Goal: Task Accomplishment & Management: Use online tool/utility

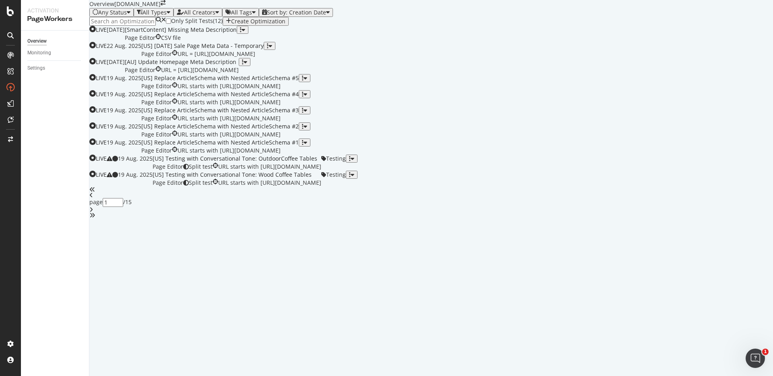
click at [148, 26] on input at bounding box center [122, 21] width 66 height 9
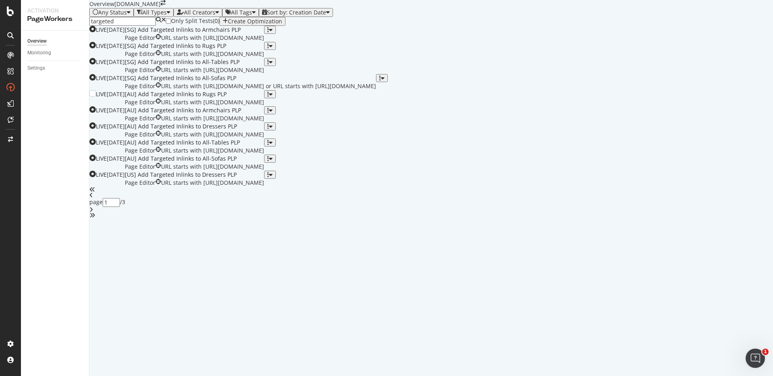
click at [234, 98] on div "[AU] Add Targeted Inlinks to Rugs PLP" at bounding box center [194, 94] width 139 height 8
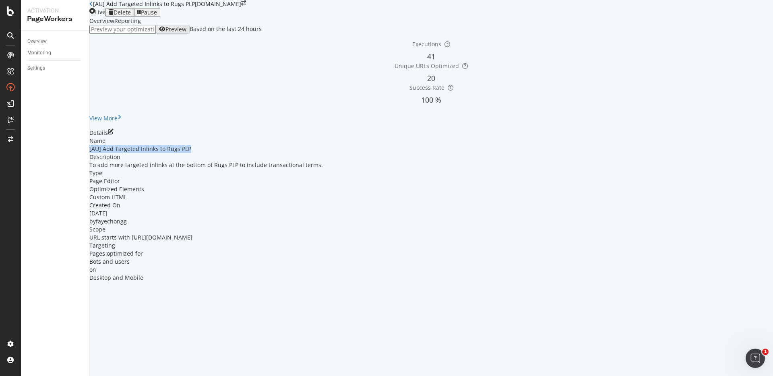
drag, startPoint x: 168, startPoint y: 211, endPoint x: 278, endPoint y: 211, distance: 110.8
click at [279, 153] on div "[AU] Add Targeted Inlinks to Rugs PLP" at bounding box center [431, 149] width 684 height 8
copy div "[AU] Add Targeted Inlinks to Rugs PLP"
click at [101, 8] on div "[AU] Add Targeted Inlinks to Rugs PLP" at bounding box center [142, 4] width 106 height 8
click at [99, 8] on div "[AU] Add Targeted Inlinks to Rugs PLP" at bounding box center [142, 4] width 106 height 8
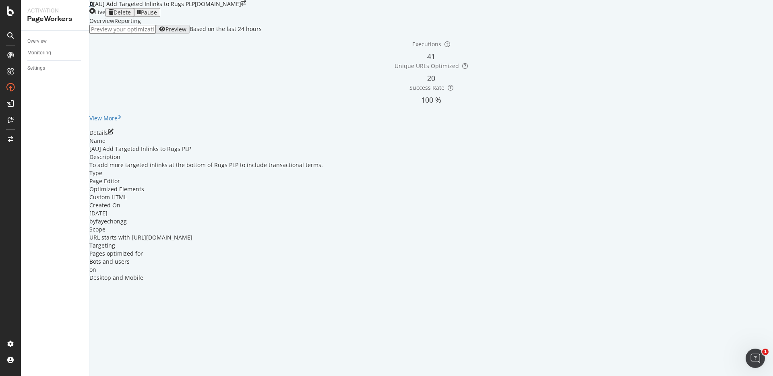
click at [93, 7] on icon at bounding box center [91, 4] width 4 height 6
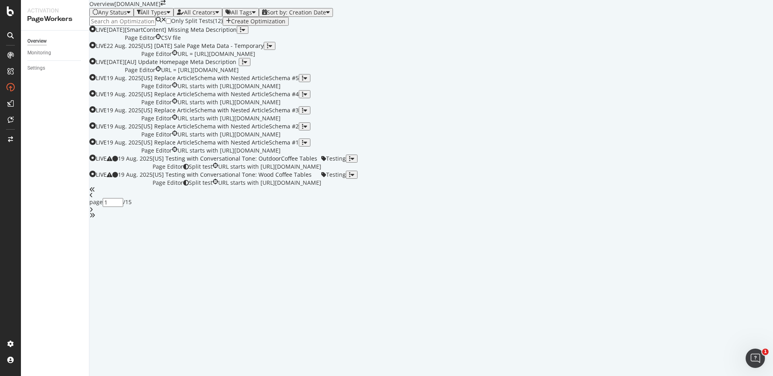
click at [149, 26] on input at bounding box center [122, 21] width 66 height 9
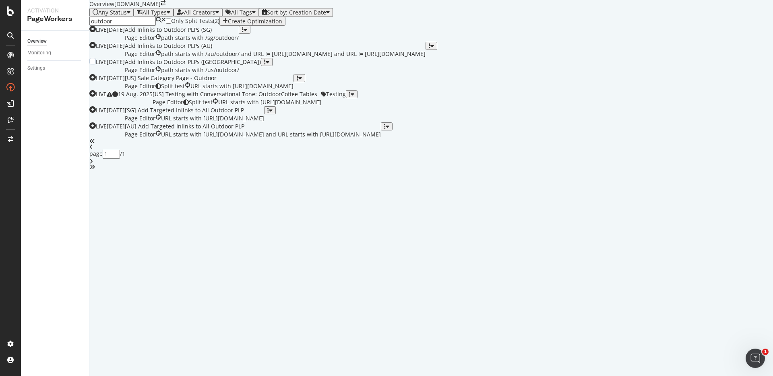
scroll to position [87, 0]
click at [307, 130] on div "[AU] Add Targeted Inlinks to All Outdoor PLP" at bounding box center [253, 126] width 256 height 8
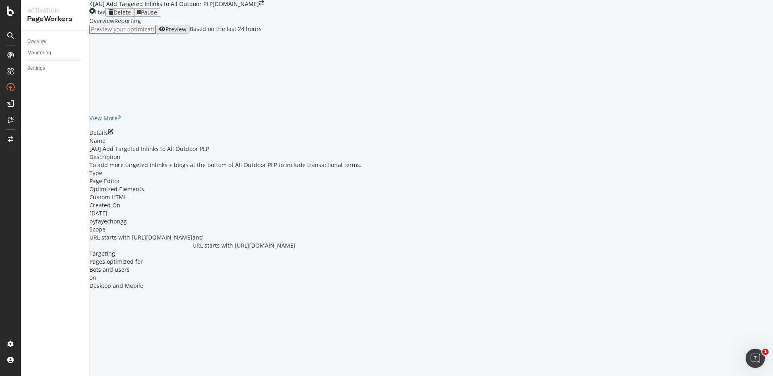
click at [279, 169] on div "To add more targeted inlinks + blogs at the bottom of All Outdoor PLP to includ…" at bounding box center [431, 165] width 684 height 8
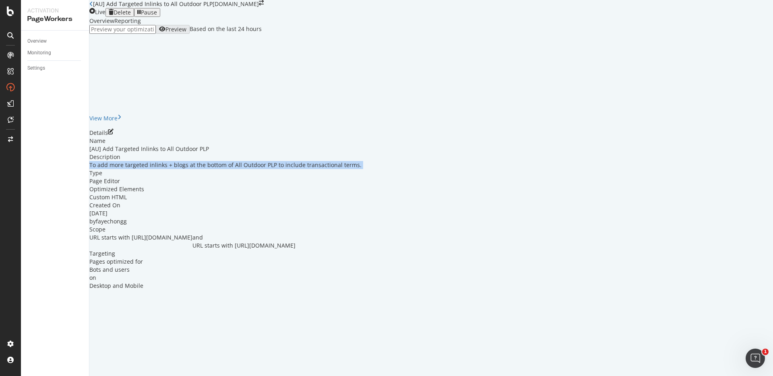
click at [279, 169] on div "To add more targeted inlinks + blogs at the bottom of All Outdoor PLP to includ…" at bounding box center [431, 165] width 684 height 8
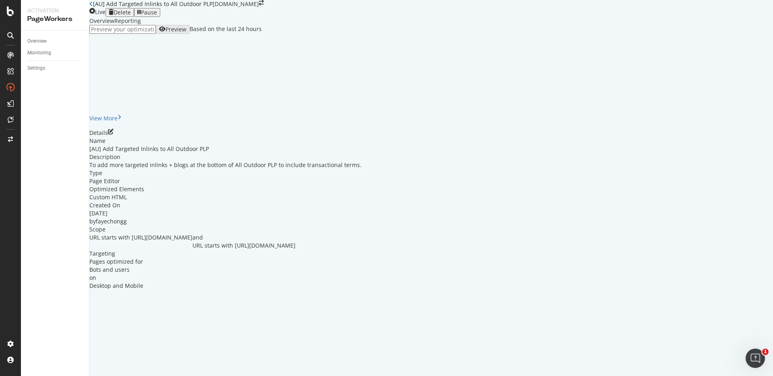
click at [345, 169] on div "To add more targeted inlinks + blogs at the bottom of All Outdoor PLP to includ…" at bounding box center [431, 165] width 684 height 8
click at [114, 135] on icon "pen-to-square" at bounding box center [111, 132] width 6 height 6
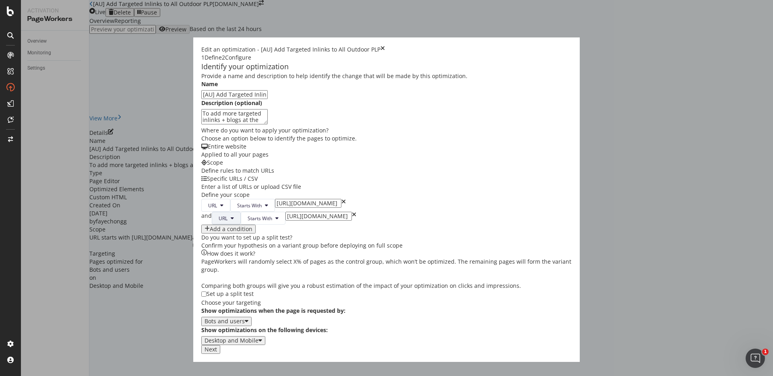
scroll to position [67, 0]
click at [201, 225] on div "and" at bounding box center [206, 218] width 10 height 13
click at [205, 232] on icon "modal" at bounding box center [207, 229] width 5 height 6
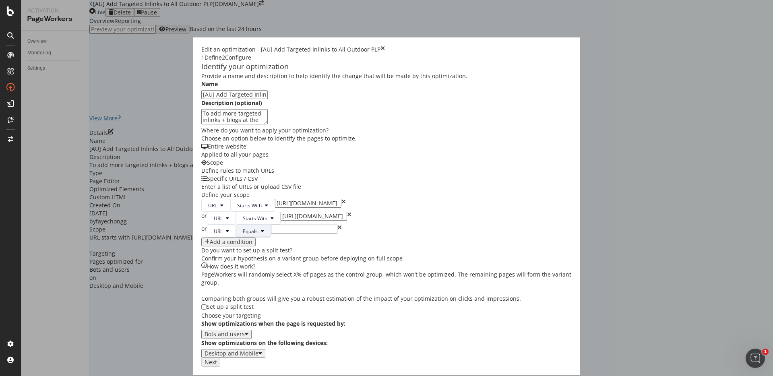
click at [243, 235] on span "Equals" at bounding box center [250, 231] width 15 height 7
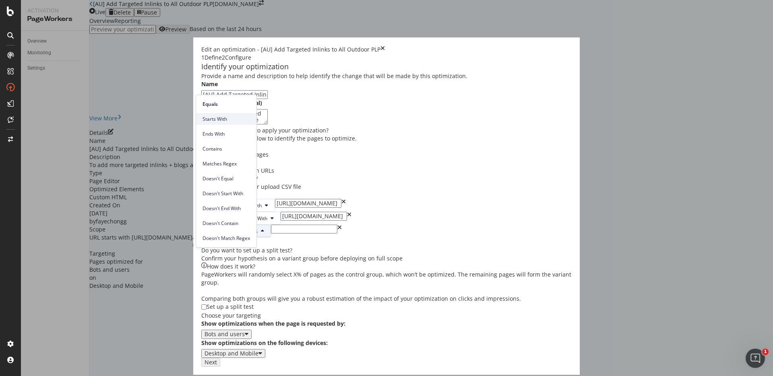
click at [222, 122] on span "Starts With" at bounding box center [227, 119] width 48 height 7
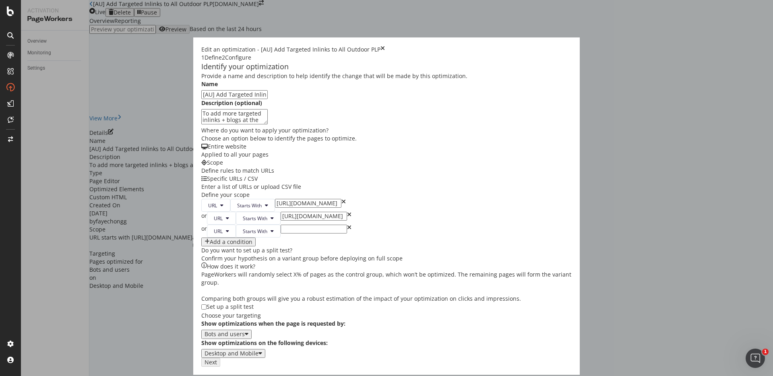
scroll to position [0, 38]
drag, startPoint x: 280, startPoint y: 207, endPoint x: 308, endPoint y: 207, distance: 28.2
click at [308, 207] on input "[URL][DOMAIN_NAME]" at bounding box center [308, 203] width 66 height 9
click at [292, 207] on input "[URL][DOMAIN_NAME]" at bounding box center [308, 203] width 66 height 9
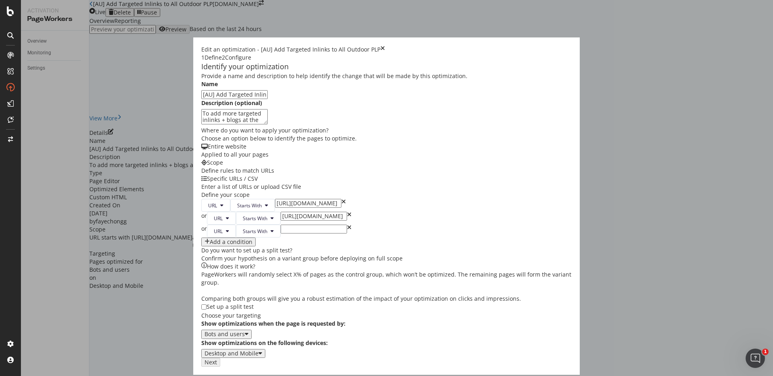
drag, startPoint x: 291, startPoint y: 231, endPoint x: 326, endPoint y: 231, distance: 34.6
click at [326, 225] on div "or URL Starts With https://www.castlery.com/au/furniture-sets/outdoor-sets" at bounding box center [386, 218] width 371 height 13
click at [296, 245] on div "URL Starts With https://www.castlery.com/au/outdoor/all-outdoor or URL Starts W…" at bounding box center [386, 223] width 371 height 48
click at [295, 234] on input "modal" at bounding box center [314, 229] width 66 height 9
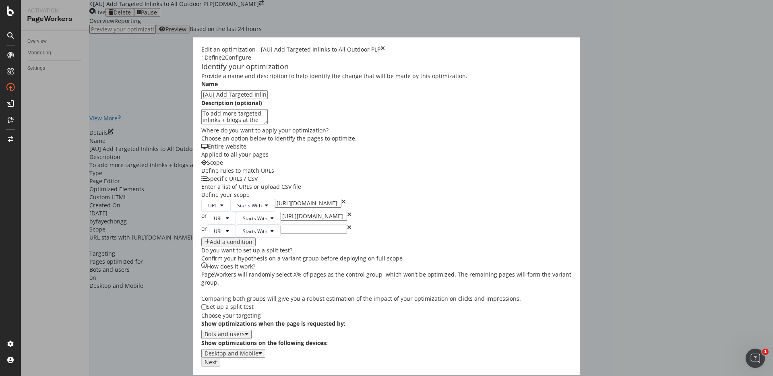
drag, startPoint x: 284, startPoint y: 205, endPoint x: 341, endPoint y: 205, distance: 57.2
click at [341, 205] on div "URL Starts With https://www.castlery.com/au/outdoor/all-outdoor or URL Starts W…" at bounding box center [386, 223] width 371 height 48
drag, startPoint x: 290, startPoint y: 205, endPoint x: 323, endPoint y: 204, distance: 33.4
click at [324, 205] on div "URL Starts With https://www.castlery.com/au/outdoor/all-outdoor" at bounding box center [386, 205] width 371 height 13
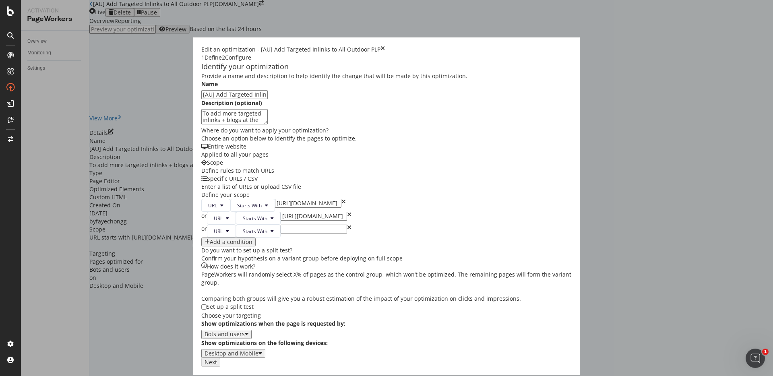
scroll to position [0, 0]
click at [292, 221] on input "[URL][DOMAIN_NAME]" at bounding box center [314, 216] width 66 height 9
drag, startPoint x: 292, startPoint y: 228, endPoint x: 321, endPoint y: 227, distance: 29.4
click at [321, 221] on input "[URL][DOMAIN_NAME]" at bounding box center [314, 216] width 66 height 9
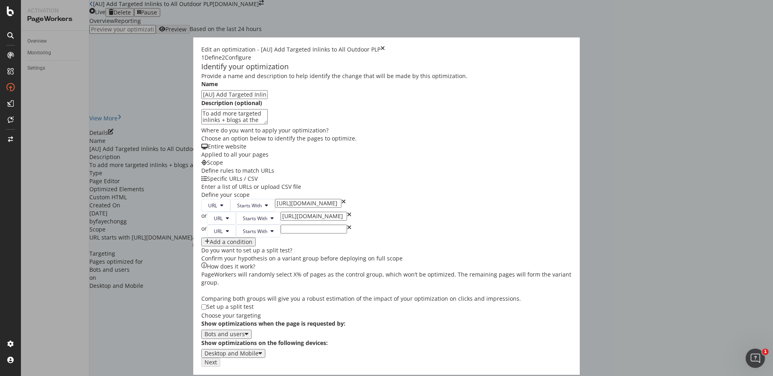
click at [300, 234] on input "modal" at bounding box center [314, 229] width 66 height 9
drag, startPoint x: 295, startPoint y: 231, endPoint x: 341, endPoint y: 230, distance: 45.5
click at [341, 230] on div "URL Starts With https://www.castlery.com/au/outdoor/all-outdoor or URL Starts W…" at bounding box center [386, 223] width 371 height 48
click at [309, 234] on input "modal" at bounding box center [314, 229] width 66 height 9
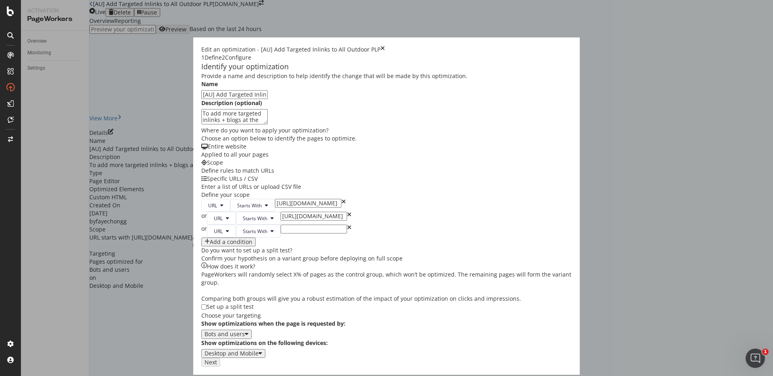
paste input "[URL][DOMAIN_NAME]"
type input "[URL][DOMAIN_NAME]"
click at [205, 242] on div "Add a condition" at bounding box center [229, 242] width 48 height 6
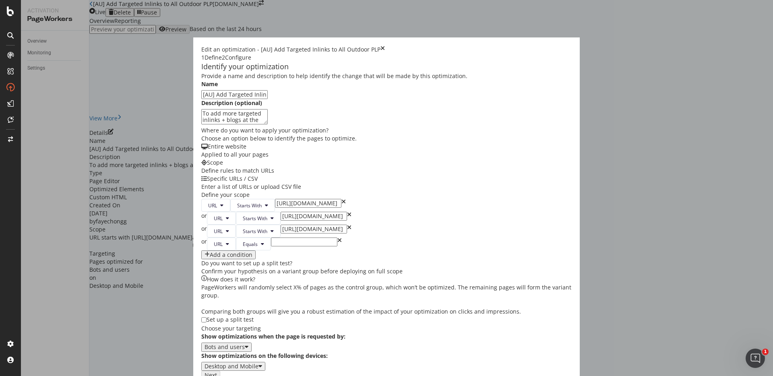
click at [263, 250] on div "or URL Equals" at bounding box center [386, 244] width 371 height 13
click at [271, 246] on input "modal" at bounding box center [304, 242] width 66 height 9
paste input "[URL][DOMAIN_NAME]"
type input "[URL][DOMAIN_NAME]"
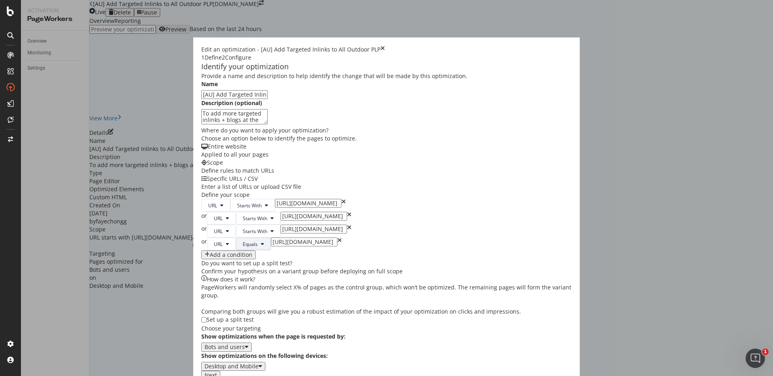
click at [243, 246] on span "Equals" at bounding box center [250, 244] width 15 height 7
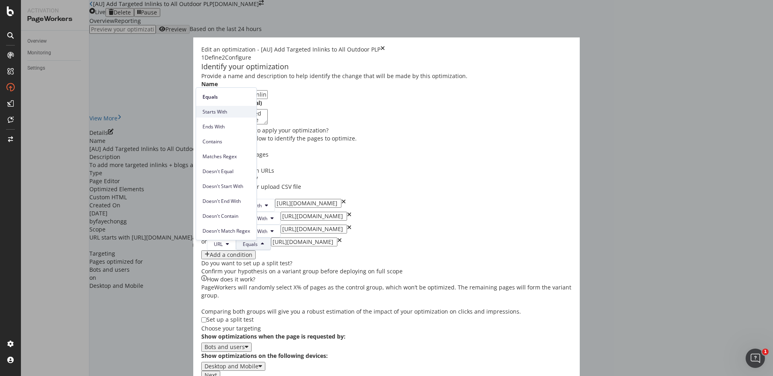
click at [227, 109] on span "Starts With" at bounding box center [227, 111] width 48 height 7
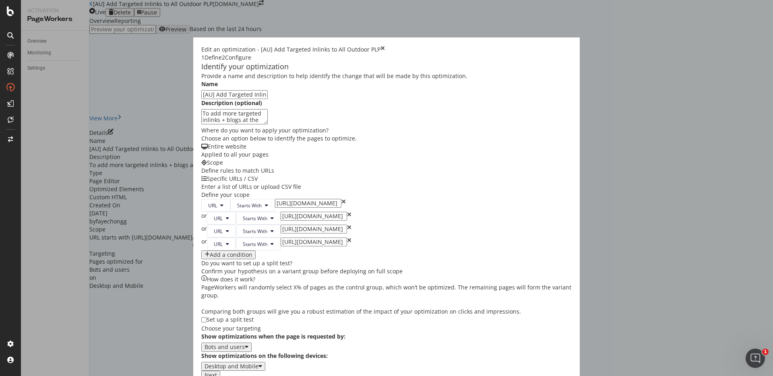
click at [210, 258] on div "Add a condition" at bounding box center [231, 255] width 43 height 6
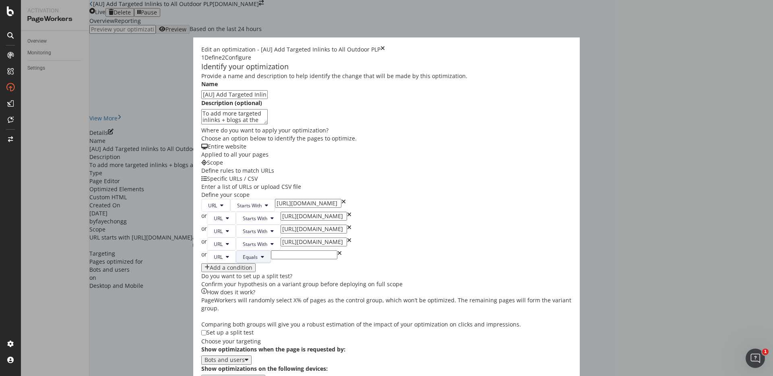
click at [261, 259] on icon "modal" at bounding box center [262, 257] width 3 height 5
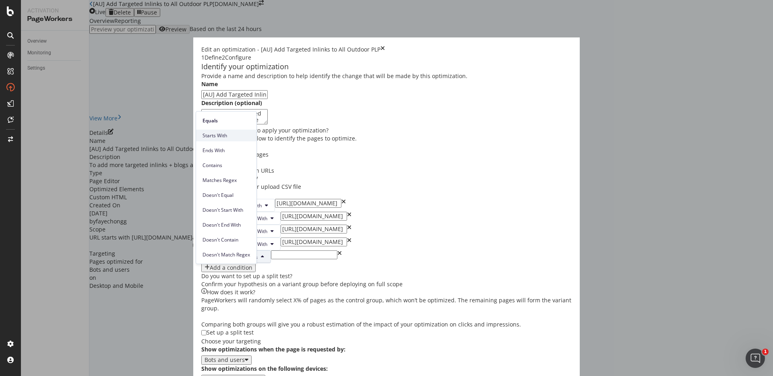
click at [222, 138] on span "Starts With" at bounding box center [227, 135] width 48 height 7
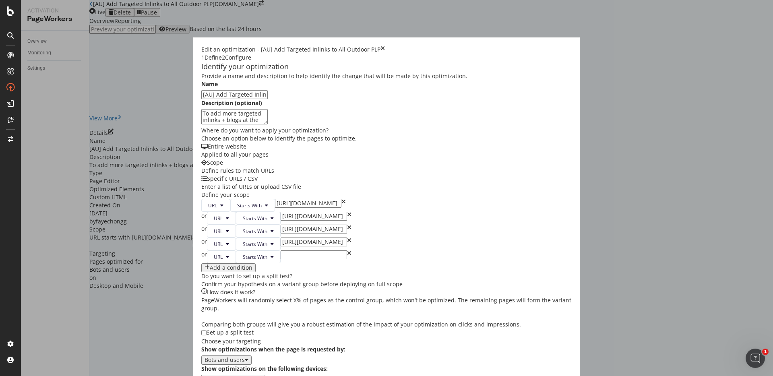
click at [258, 263] on div "or URL Starts With" at bounding box center [386, 256] width 371 height 13
click at [281, 259] on input "modal" at bounding box center [314, 254] width 66 height 9
paste input "[URL][DOMAIN_NAME]"
click at [281, 259] on input "[URL][DOMAIN_NAME]" at bounding box center [314, 254] width 66 height 9
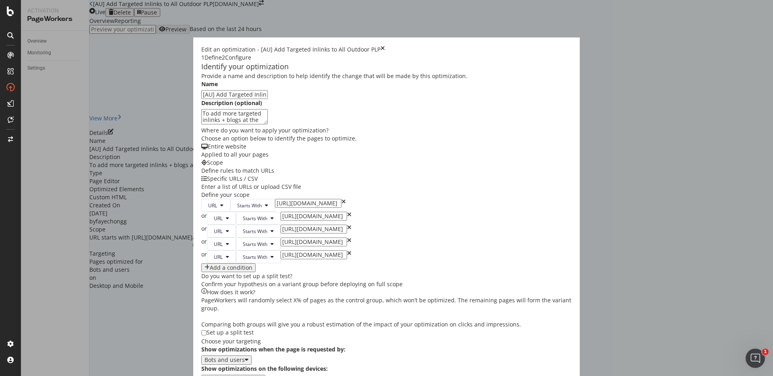
drag, startPoint x: 270, startPoint y: 272, endPoint x: 329, endPoint y: 272, distance: 58.4
click at [329, 263] on div "or URL Starts With https://www.castlery.com/au/outdoor/outdoor-dining-and-bar-t…" at bounding box center [386, 256] width 371 height 13
click at [289, 259] on input "[URL][DOMAIN_NAME]" at bounding box center [314, 254] width 66 height 9
drag, startPoint x: 290, startPoint y: 272, endPoint x: 250, endPoint y: 272, distance: 40.7
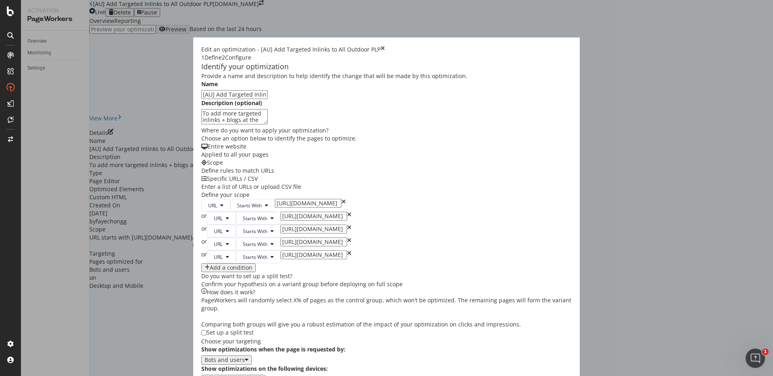
click at [237, 263] on div "or URL Starts With https://www.castlery.com/au/outdoor/outdoor-dining-and-bar-t…" at bounding box center [386, 256] width 371 height 13
click at [284, 259] on input "[URL][DOMAIN_NAME]" at bounding box center [314, 254] width 66 height 9
type input "[URL][DOMAIN_NAME]"
click at [205, 271] on div "Add a condition" at bounding box center [229, 268] width 48 height 6
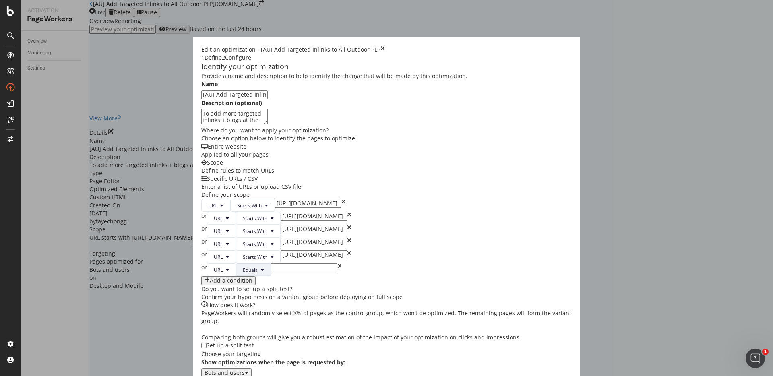
click at [236, 276] on button "Equals" at bounding box center [253, 269] width 35 height 13
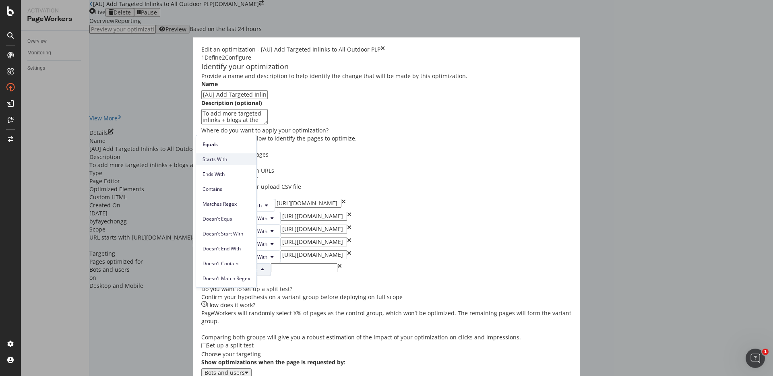
click at [226, 160] on span "Starts With" at bounding box center [227, 159] width 48 height 7
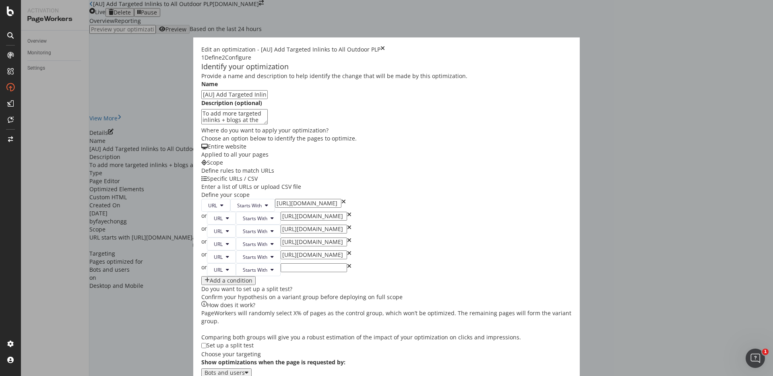
click at [281, 272] on input "modal" at bounding box center [314, 267] width 66 height 9
click at [326, 276] on div "or URL Starts With" at bounding box center [386, 269] width 371 height 13
click at [278, 199] on input "[URL][DOMAIN_NAME]" at bounding box center [308, 203] width 66 height 9
click at [329, 276] on div "or URL Starts With" at bounding box center [386, 269] width 371 height 13
click at [347, 276] on icon "times" at bounding box center [349, 269] width 4 height 13
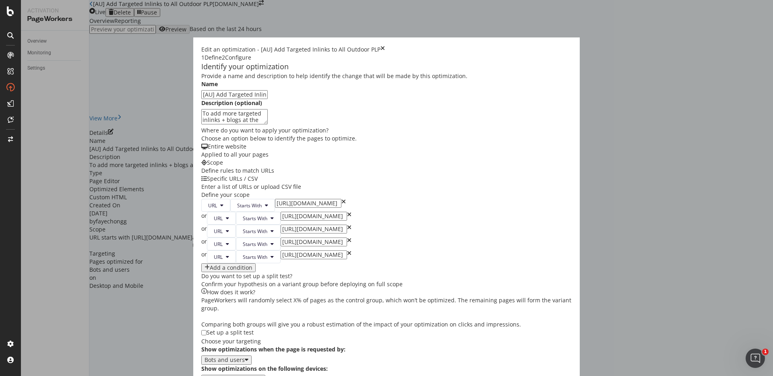
click at [356, 272] on div "URL Starts With https://www.castlery.com/au/outdoor/all-outdoor or URL Starts W…" at bounding box center [386, 235] width 371 height 73
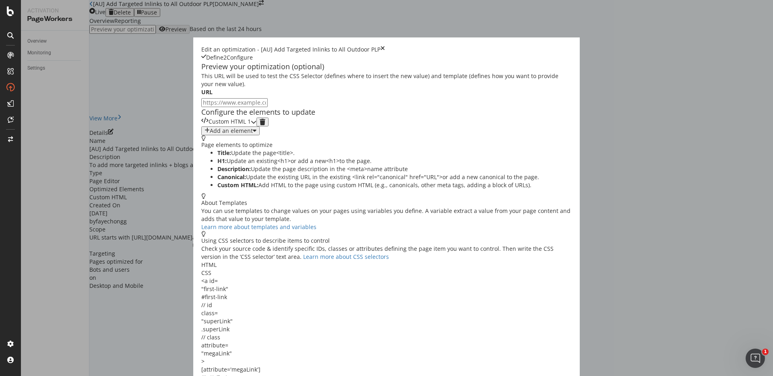
scroll to position [0, 0]
click at [257, 126] on div "modal" at bounding box center [254, 122] width 6 height 9
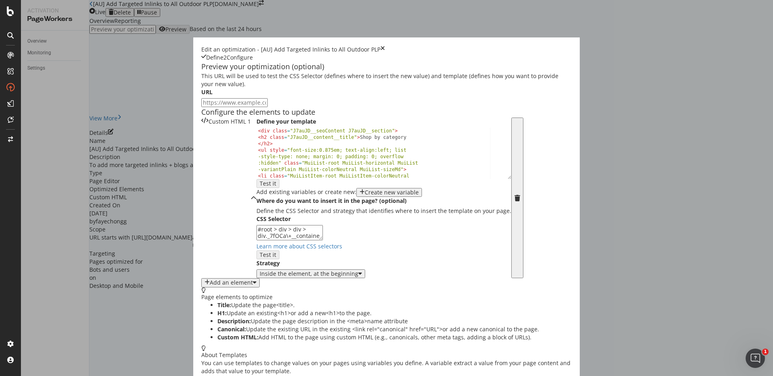
click at [284, 215] on div "< div class = "J7auJD__seoContent J7auJD__section" > < h2 class = "J7auJD__cont…" at bounding box center [381, 172] width 249 height 89
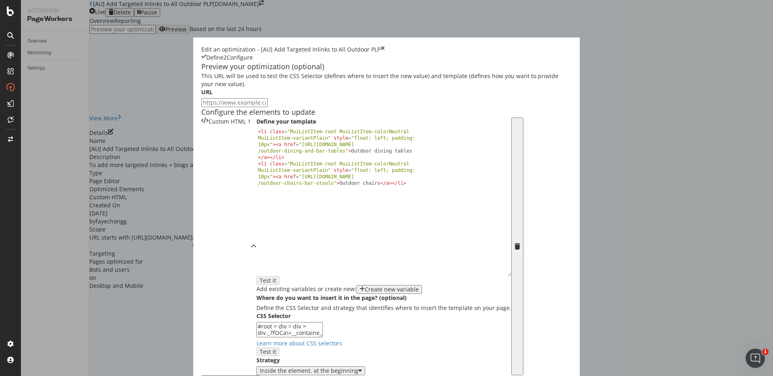
drag, startPoint x: 325, startPoint y: 236, endPoint x: 323, endPoint y: 336, distance: 99.5
click at [323, 276] on div "< ul style = "font-size:0.875em; text-align:left; list -style-type: none; margi…" at bounding box center [384, 202] width 255 height 149
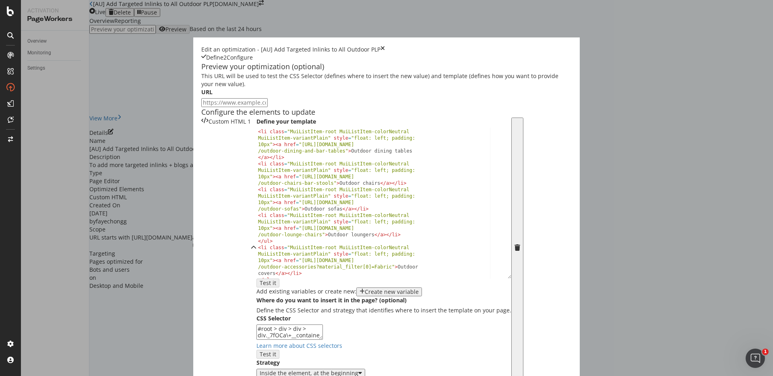
click at [290, 284] on div "< ul style = "font-size:0.875em; text-align:left; list -style-type: none; margi…" at bounding box center [381, 194] width 249 height 182
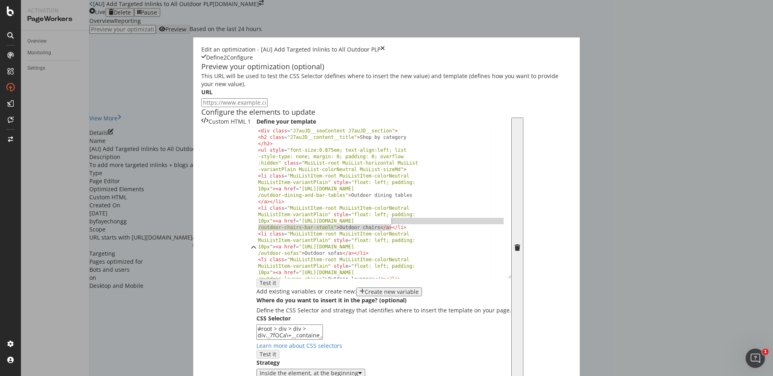
drag, startPoint x: 290, startPoint y: 284, endPoint x: 288, endPoint y: 219, distance: 65.7
click at [288, 219] on div "< div class = "J7auJD__seoContent J7auJD__section" > < h2 class = "J7auJD__cont…" at bounding box center [381, 209] width 249 height 163
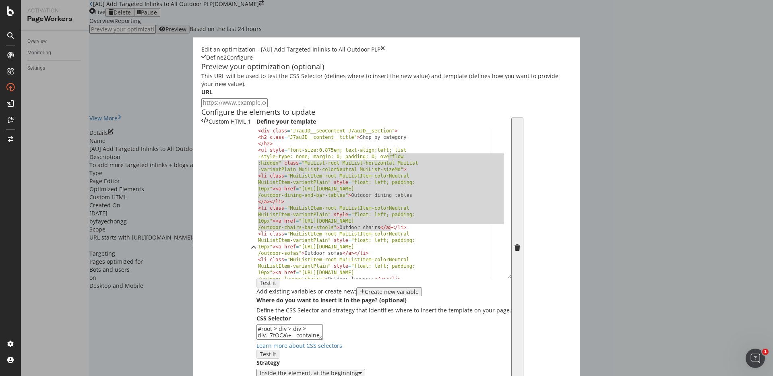
click at [288, 219] on div "< div class = "J7auJD__seoContent J7auJD__section" > < h2 class = "J7auJD__cont…" at bounding box center [381, 209] width 249 height 163
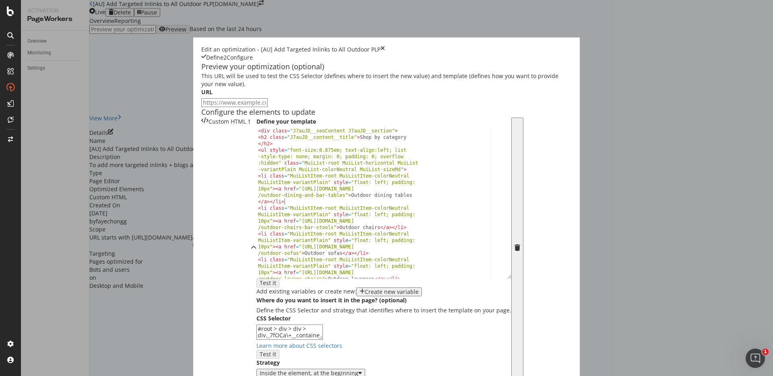
click at [284, 264] on div "< div class = "J7auJD__seoContent J7auJD__section" > < h2 class = "J7auJD__cont…" at bounding box center [381, 209] width 249 height 163
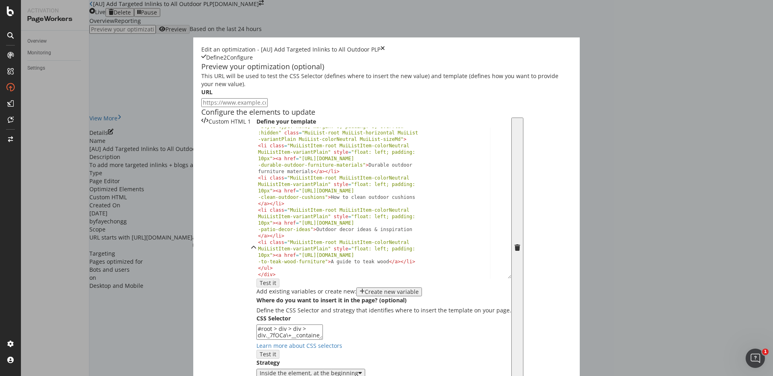
scroll to position [176, 0]
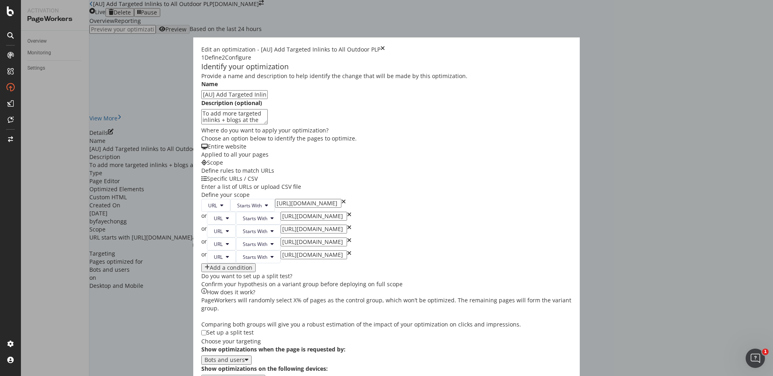
scroll to position [93, 0]
click at [300, 212] on input "[URL][DOMAIN_NAME]" at bounding box center [314, 216] width 66 height 9
drag, startPoint x: 289, startPoint y: 202, endPoint x: 328, endPoint y: 202, distance: 39.1
click at [328, 212] on div "or URL Starts With https://www.castlery.com/au/furniture-sets/outdoor-sets" at bounding box center [386, 218] width 371 height 13
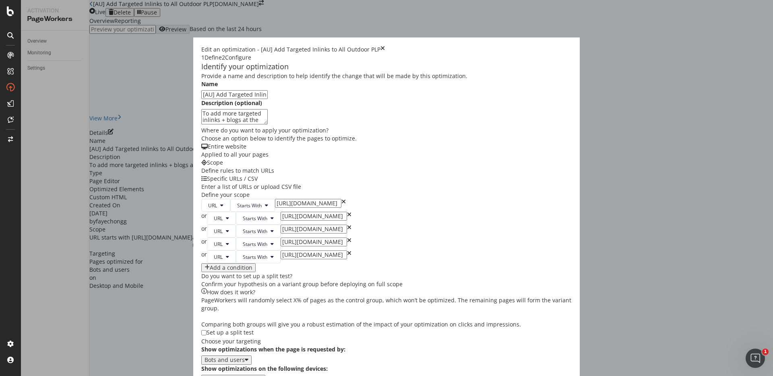
click at [287, 199] on input "[URL][DOMAIN_NAME]" at bounding box center [308, 203] width 66 height 9
drag, startPoint x: 279, startPoint y: 179, endPoint x: 322, endPoint y: 179, distance: 43.5
click at [323, 199] on div "URL Starts With https://www.castlery.com/au/outdoor/all-outdoor" at bounding box center [386, 205] width 371 height 13
click at [289, 199] on input "[URL][DOMAIN_NAME]" at bounding box center [308, 203] width 66 height 9
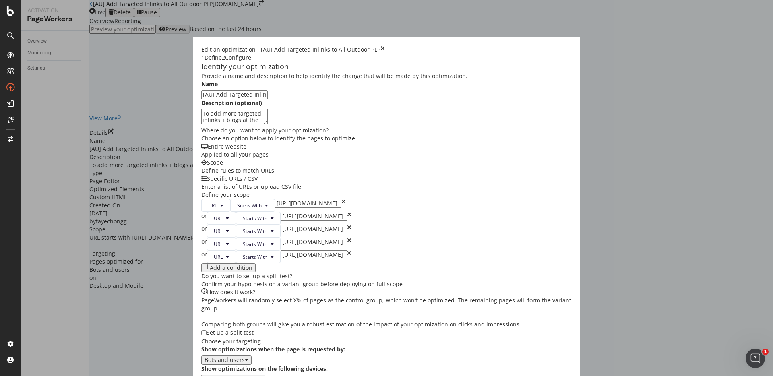
scroll to position [0, 0]
click at [306, 225] on input "[URL][DOMAIN_NAME]" at bounding box center [314, 229] width 66 height 9
drag, startPoint x: 298, startPoint y: 226, endPoint x: 338, endPoint y: 226, distance: 40.3
click at [338, 226] on div "URL Starts With https://www.castlery.com/au/outdoor/all-outdoor or URL Starts W…" at bounding box center [386, 235] width 371 height 73
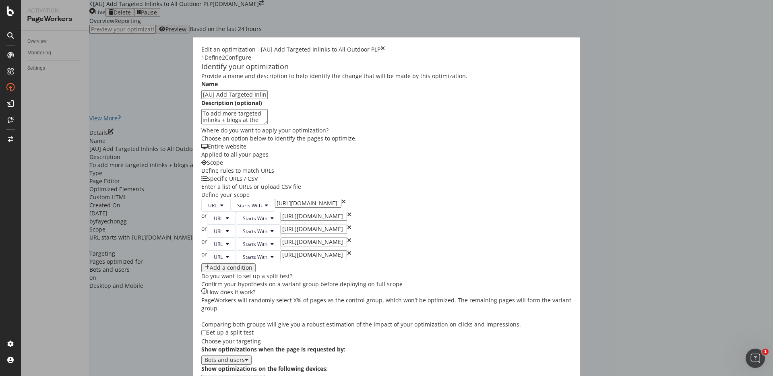
click at [347, 226] on icon "times" at bounding box center [349, 231] width 4 height 13
type input "[URL][DOMAIN_NAME]"
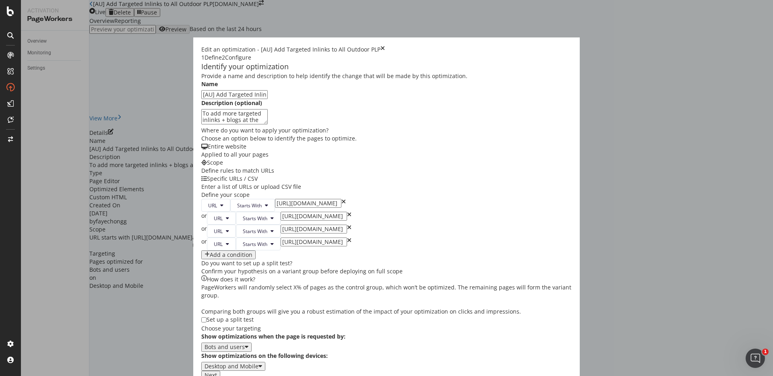
scroll to position [0, 71]
drag, startPoint x: 298, startPoint y: 231, endPoint x: 334, endPoint y: 231, distance: 36.2
click at [334, 231] on div "URL Starts With https://www.castlery.com/au/outdoor/all-outdoor or URL Starts W…" at bounding box center [386, 229] width 371 height 60
click at [331, 228] on div "URL Starts With https://www.castlery.com/au/outdoor/all-outdoor or URL Starts W…" at bounding box center [386, 229] width 371 height 60
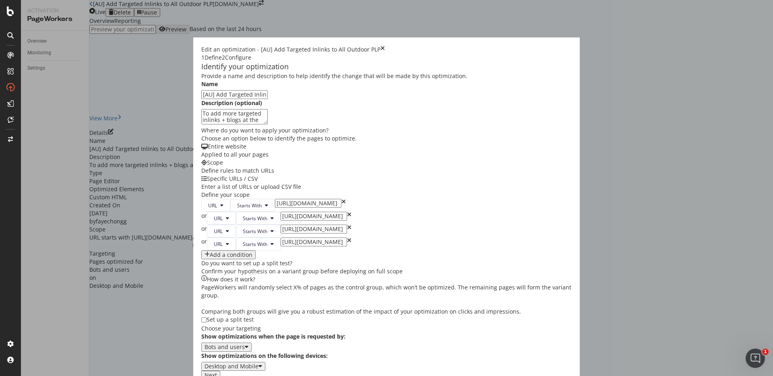
click at [347, 227] on icon "times" at bounding box center [349, 231] width 4 height 13
type input "[URL][DOMAIN_NAME]"
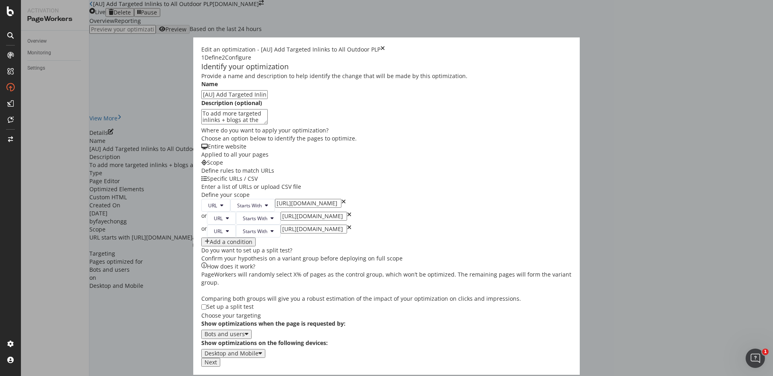
scroll to position [0, 82]
drag, startPoint x: 303, startPoint y: 230, endPoint x: 327, endPoint y: 230, distance: 23.4
click at [327, 230] on div "or URL Starts With https://www.castlery.com/au/outdoor/outdoor-dining-and-bar-t…" at bounding box center [386, 231] width 371 height 13
click at [347, 227] on icon "times" at bounding box center [349, 231] width 4 height 13
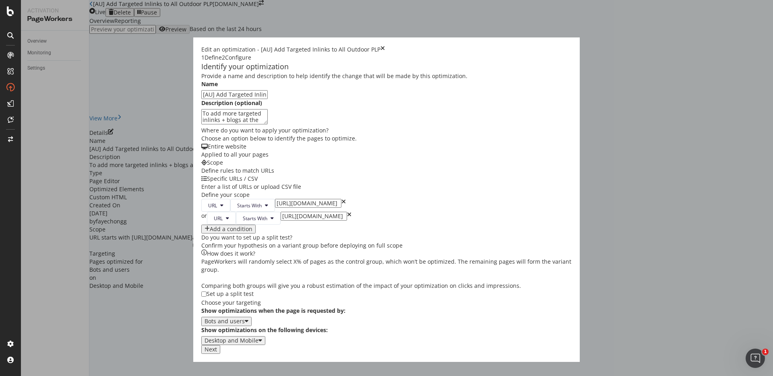
scroll to position [0, 0]
click at [268, 99] on input "[AU] Add Targeted Inlinks to All Outdoor PLP" at bounding box center [234, 94] width 66 height 9
click at [261, 99] on input "[AU] Add Targeted Inlinks to All Outdoor PLP" at bounding box center [234, 94] width 66 height 9
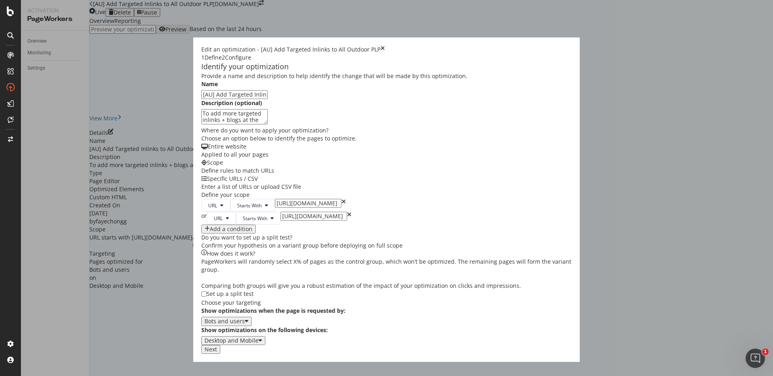
click at [218, 99] on input "[AU] Add Targeted Inlinks to All Outdoor PLP" at bounding box center [234, 94] width 66 height 9
click at [268, 124] on textarea "To add more targeted inlinks + blogs at the bottom of All Outdoor PLP to includ…" at bounding box center [234, 116] width 66 height 15
drag, startPoint x: 261, startPoint y: 141, endPoint x: 316, endPoint y: 141, distance: 55.2
click at [268, 124] on textarea "To add more targeted inlinks + blogs at the bottom of All Outdoor PLP to includ…" at bounding box center [234, 116] width 66 height 15
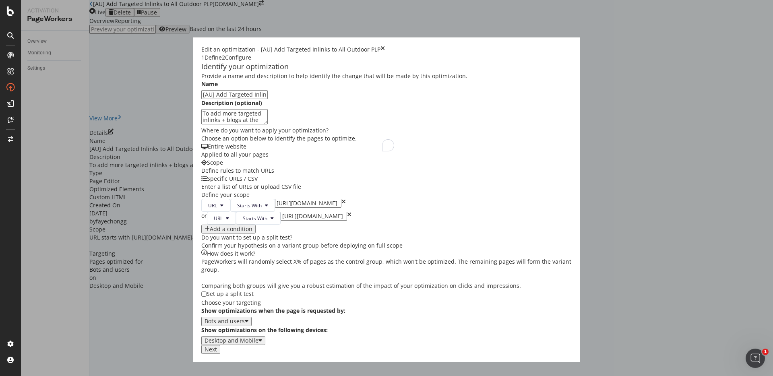
click at [293, 208] on input "[URL][DOMAIN_NAME]" at bounding box center [308, 203] width 66 height 9
click at [247, 99] on input "[AU] Add Targeted Inlinks to All Outdoor PLP" at bounding box center [234, 94] width 66 height 9
click at [220, 99] on input "[AU] Add Targeted Inlinks to All Outdoor PLPs" at bounding box center [234, 94] width 66 height 9
click at [240, 99] on input "[AU] Add Targeted Inlinks to All Outdoor PLPs" at bounding box center [234, 94] width 66 height 9
click at [241, 99] on input "[AU] Add Targeted Inlinks to All Outdoor + Furniture SetPLPs" at bounding box center [234, 94] width 66 height 9
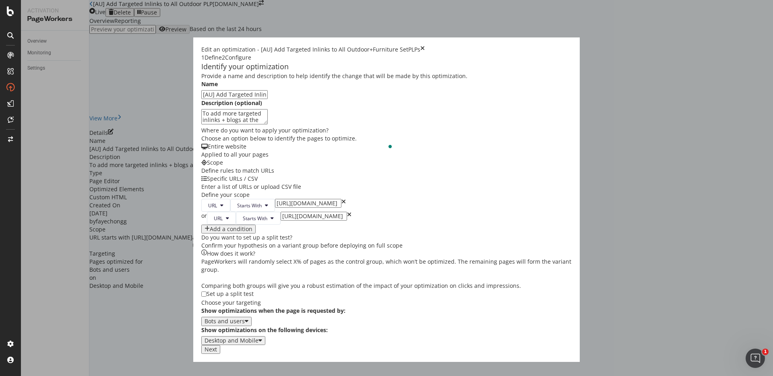
click at [220, 99] on input "[AU] Add Targeted Inlinks to All Outdoor+Furniture SetPLPs" at bounding box center [234, 94] width 66 height 9
click at [238, 99] on input "[AU] Add Targeted Inlinks to All-Outdoor+Furniture SetPLPs" at bounding box center [234, 94] width 66 height 9
click at [268, 124] on textarea "To add more targeted inlinks + blogs at the bottom of All Outdoor PLP to includ…" at bounding box center [234, 116] width 66 height 15
click at [268, 99] on input "[AU] Add Targeted Inlinks to All-Outdoor + Furniture SetPLPs" at bounding box center [234, 94] width 66 height 9
click at [241, 99] on input "[AU] Add Targeted Inlinks to All-Outdoor + Furniture SetPLPs" at bounding box center [234, 94] width 66 height 9
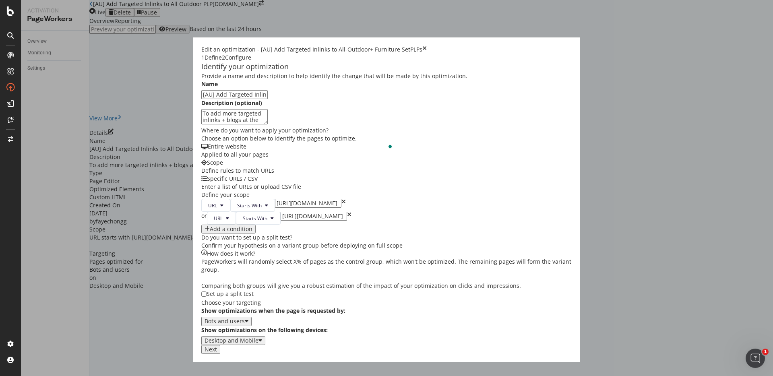
click at [244, 99] on input "[AU] Add Targeted Inlinks to All-Outdoor+ Furniture SetPLPs" at bounding box center [234, 94] width 66 height 9
click at [268, 99] on input "[AU] Add Targeted Inlinks to All-Outdoor+Furniture SetPLPs" at bounding box center [234, 94] width 66 height 9
type input "[AU] Add Targeted Inlinks to All-Outdoor+Furniture Set PLPs"
click at [268, 124] on textarea "To add more targeted inlinks + blogs at the bottom of All Outdoor PLP to includ…" at bounding box center [234, 116] width 66 height 15
drag, startPoint x: 259, startPoint y: 141, endPoint x: 303, endPoint y: 141, distance: 43.5
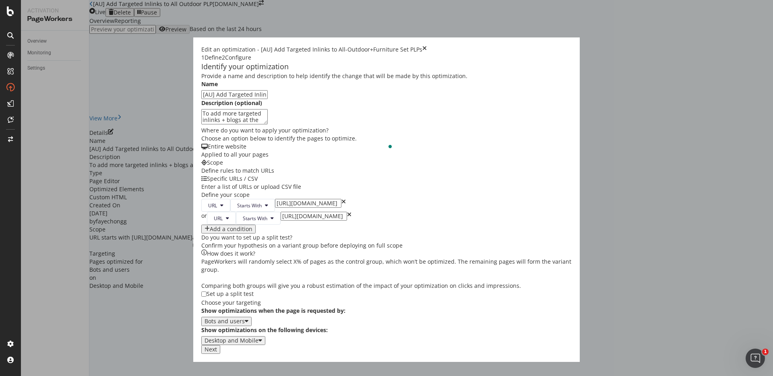
click at [268, 124] on textarea "To add more targeted inlinks + blogs at the bottom of All Outdoor PLP to includ…" at bounding box center [234, 116] width 66 height 15
click at [268, 124] on textarea "To add more targeted inlinks + blogs at the bottom of All Outdoor & Outfoor Fur…" at bounding box center [234, 116] width 66 height 15
type textarea "To add more targeted inlinks + blogs at the bottom of All Outdoor & Outfoor Fur…"
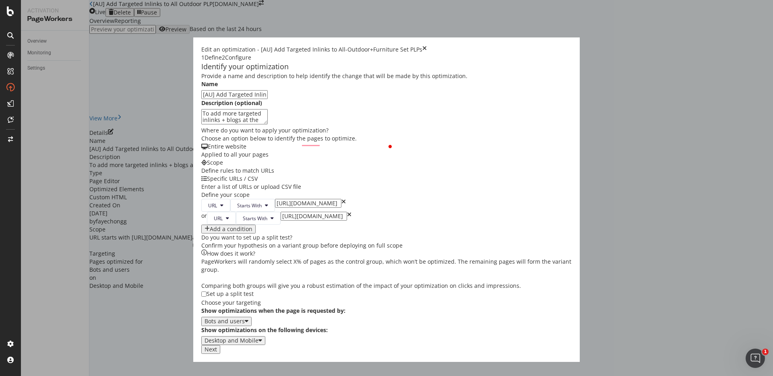
click at [572, 354] on div "Next" at bounding box center [386, 349] width 371 height 9
click at [220, 354] on button "Next" at bounding box center [210, 349] width 19 height 9
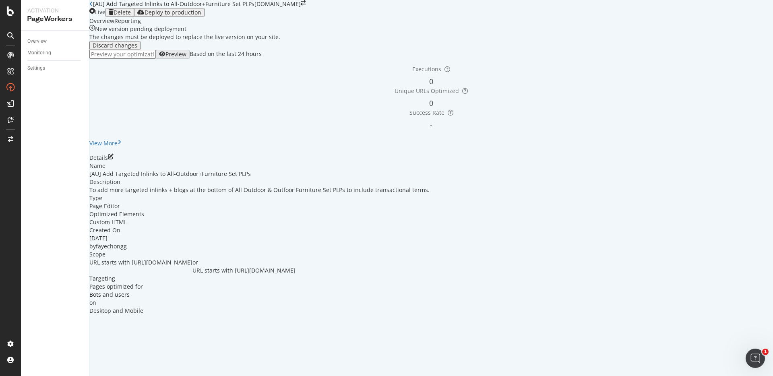
click at [4, 376] on icon "close toast" at bounding box center [2, 380] width 4 height 8
click at [201, 16] on div "Deploy to production" at bounding box center [169, 12] width 64 height 6
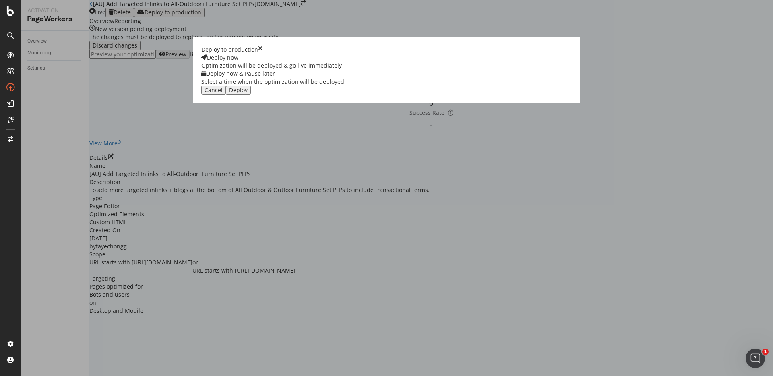
click at [248, 93] on div "Deploy" at bounding box center [238, 90] width 19 height 6
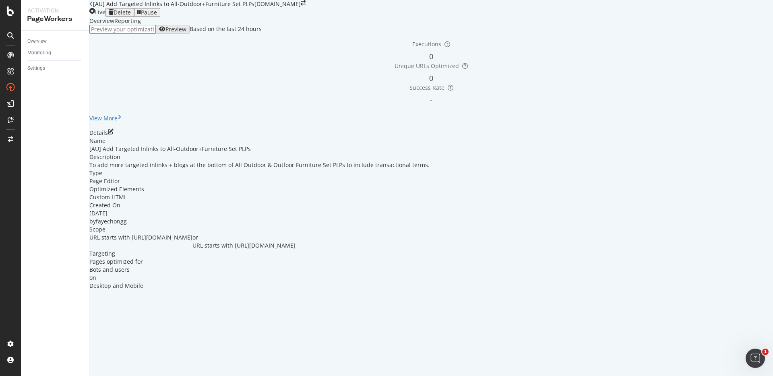
drag, startPoint x: 282, startPoint y: 300, endPoint x: 282, endPoint y: 233, distance: 66.9
click at [282, 233] on div "Name [AU] Add Targeted Inlinks to All-Outdoor+Furniture Set PLPs Description To…" at bounding box center [431, 213] width 684 height 153
drag, startPoint x: 289, startPoint y: 301, endPoint x: 289, endPoint y: 259, distance: 42.3
click at [289, 259] on div "Name [AU] Add Targeted Inlinks to All-Outdoor+Furniture Set PLPs Description To…" at bounding box center [431, 213] width 684 height 153
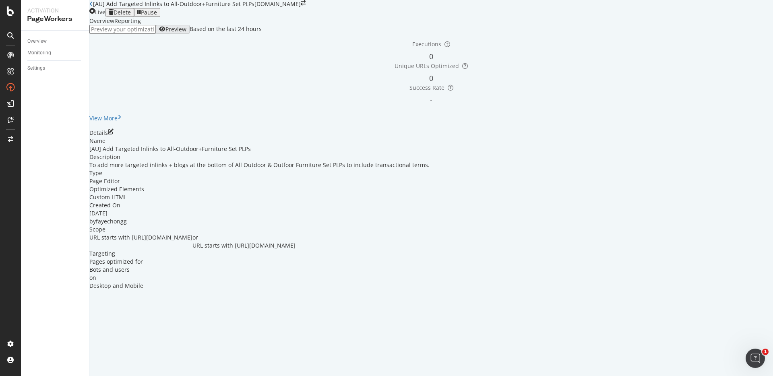
click at [289, 201] on div "Custom HTML" at bounding box center [431, 197] width 684 height 8
click at [93, 7] on icon at bounding box center [91, 4] width 4 height 6
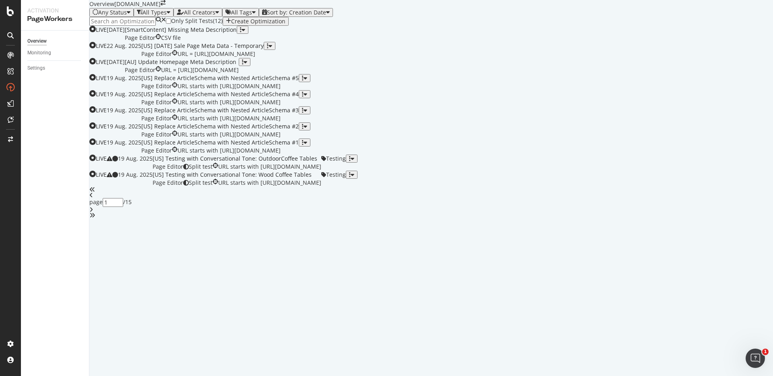
click at [286, 25] on div "Create Optimization" at bounding box center [256, 21] width 60 height 6
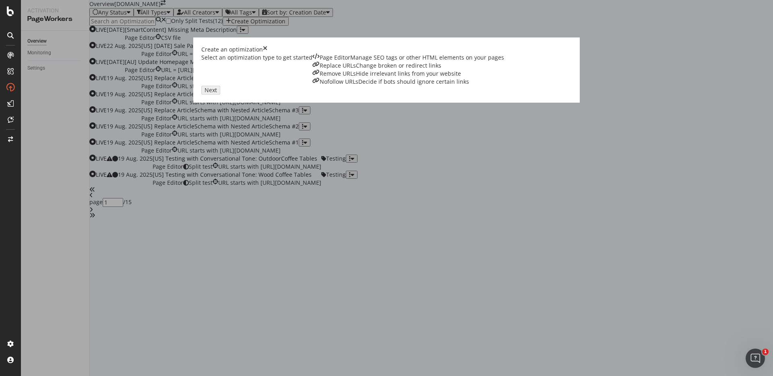
click at [350, 62] on div "Manage SEO tags or other HTML elements on your pages" at bounding box center [427, 58] width 154 height 8
click at [569, 95] on div "Next" at bounding box center [386, 90] width 371 height 9
click at [217, 93] on div "Next" at bounding box center [211, 90] width 12 height 6
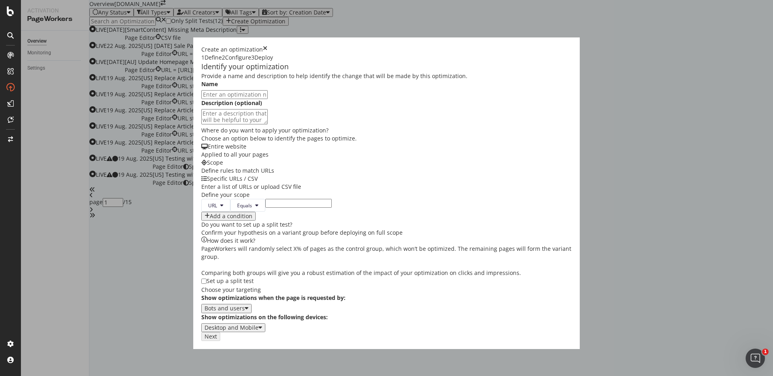
paste input "[AU] Add Targeted Inlinks to All-Outdoor+Furniture Set PLPs"
drag, startPoint x: 213, startPoint y: 108, endPoint x: 220, endPoint y: 108, distance: 6.9
click at [220, 99] on input "[AU] Add Targeted Inlinks to All-Outdoor+Furniture Set PLPs" at bounding box center [234, 94] width 66 height 9
drag, startPoint x: 233, startPoint y: 108, endPoint x: 264, endPoint y: 107, distance: 31.0
click at [264, 99] on input "[AU] Add Targeted Inlinks to Outdoor+Furniture Set PLPs" at bounding box center [234, 94] width 66 height 9
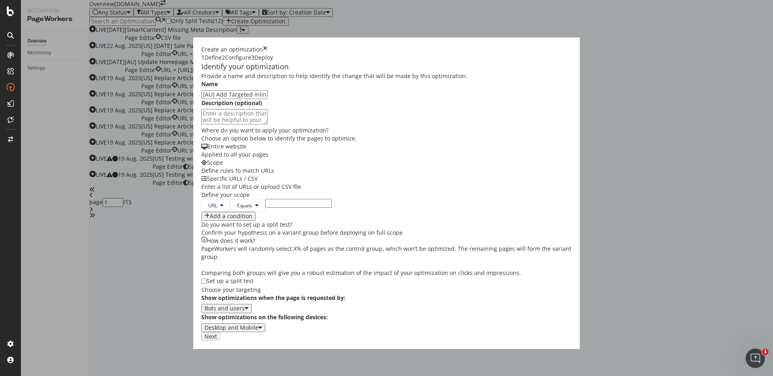
click at [267, 99] on input "[AU] Add Targeted Inlinks to Outdoor Sofa PLPs" at bounding box center [234, 94] width 66 height 9
type input "[AU] Add Targeted Inlinks to Outdoor Sofa PLP"
click at [256, 124] on textarea "modal" at bounding box center [234, 116] width 66 height 15
click at [238, 99] on input "[AU] Add Targeted Inlinks to Outdoor Sofa PLP" at bounding box center [234, 94] width 66 height 9
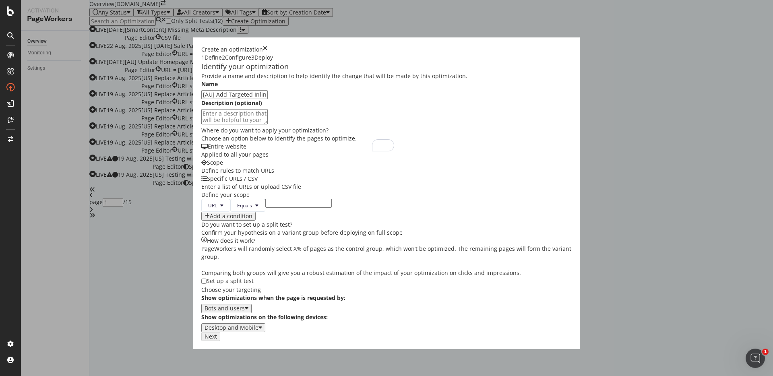
click at [259, 99] on input "[AU] Add Targeted Inlinks to Outdoor Sofa PLP" at bounding box center [234, 94] width 66 height 9
click at [244, 159] on div "Provide a name and description to help identify the change that will be made by…" at bounding box center [386, 202] width 371 height 260
click at [246, 124] on textarea "To enrich screen reader interactions, please activate Accessibility in Grammarl…" at bounding box center [234, 116] width 66 height 15
paste textarea "To add more targeted inlinks at the bottom of Rugs PLP to include transactional…"
click at [257, 124] on textarea "To add more targeted inlinks at the bottom of Rugs PLP to include transactional…" at bounding box center [234, 116] width 66 height 15
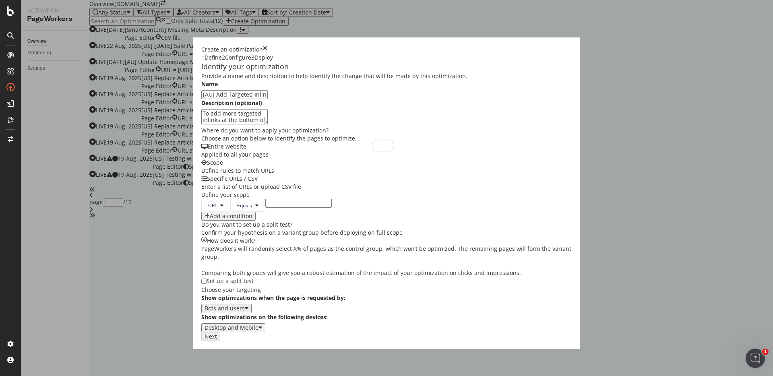
click at [257, 124] on textarea "To add more targeted inlinks at the bottom of Rugs PLP to include transactional…" at bounding box center [234, 116] width 66 height 15
type textarea "To add more targeted inlinks at the bottom of Outdoor Sof PLP to include transa…"
click at [237, 209] on span "Equals" at bounding box center [244, 205] width 15 height 7
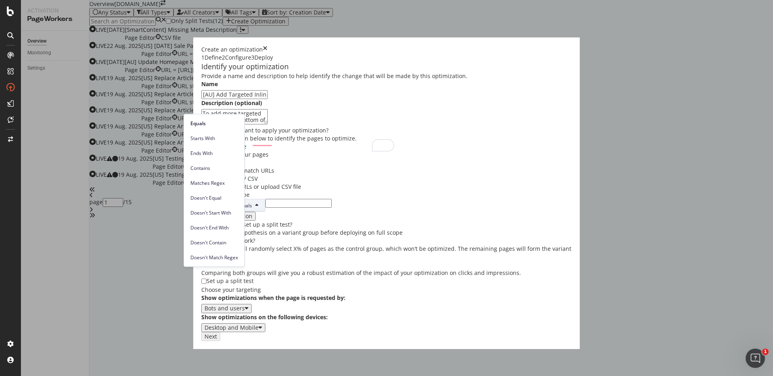
click at [218, 138] on span "Starts With" at bounding box center [214, 138] width 48 height 7
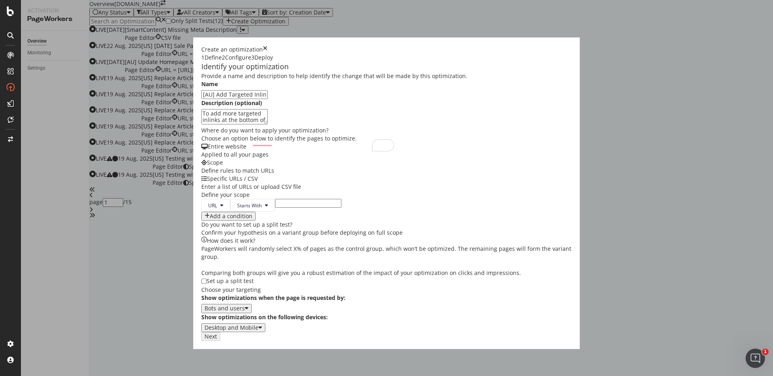
click at [257, 212] on div "URL Starts With" at bounding box center [386, 205] width 371 height 13
click at [275, 208] on input "modal" at bounding box center [308, 203] width 66 height 9
paste input "[URL][DOMAIN_NAME]"
type input "[URL][DOMAIN_NAME]"
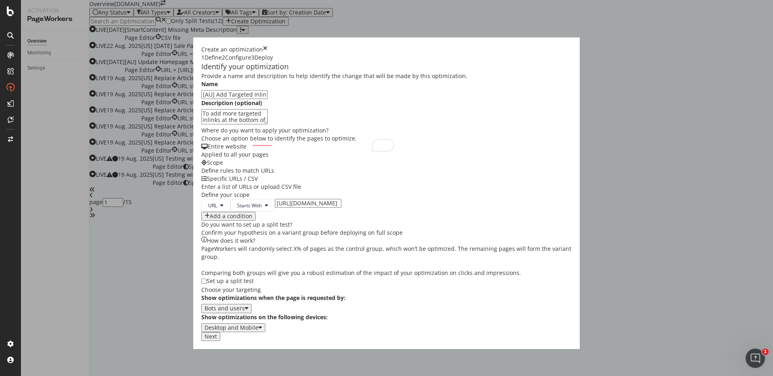
click at [309, 221] on div "Add a condition" at bounding box center [386, 216] width 371 height 9
click at [220, 341] on button "Next" at bounding box center [210, 336] width 19 height 9
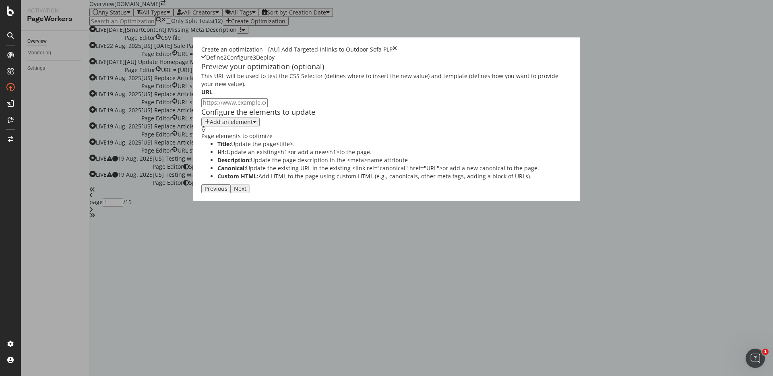
click at [250, 106] on input "modal" at bounding box center [234, 102] width 66 height 9
paste input "[URL][DOMAIN_NAME]"
type input "[URL][DOMAIN_NAME]"
click at [210, 125] on div "Add an element" at bounding box center [231, 122] width 43 height 6
click at [180, 218] on div "Custom HTML" at bounding box center [165, 214] width 32 height 7
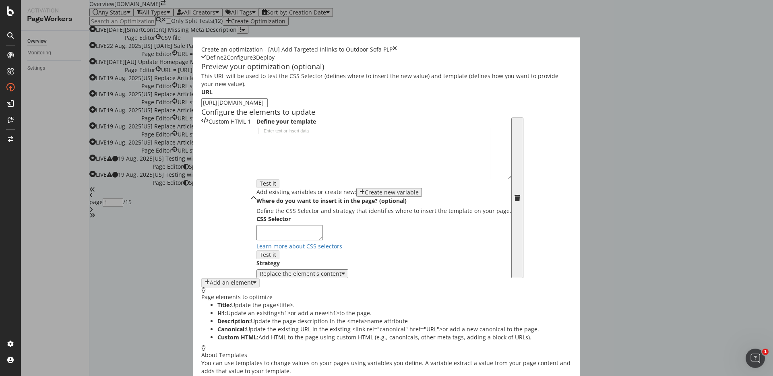
click at [280, 191] on div "modal" at bounding box center [384, 160] width 255 height 64
paste textarea "</div>"
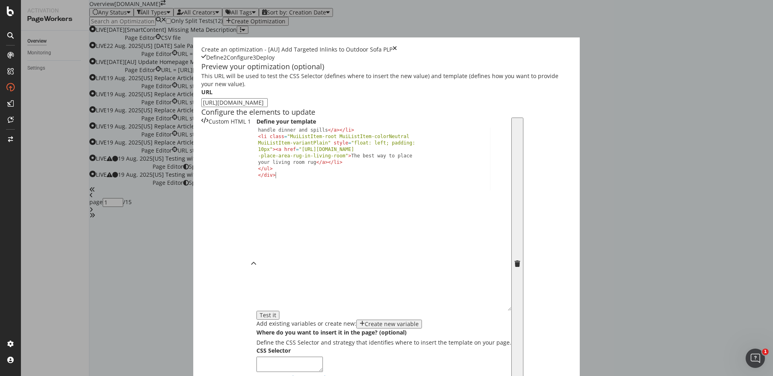
drag, startPoint x: 322, startPoint y: 236, endPoint x: 321, endPoint y: 367, distance: 131.7
click at [321, 367] on div "Create an optimization - [AU] Add Targeted Inlinks to Outdoor Sofa PLP Define 2…" at bounding box center [386, 363] width 387 height 653
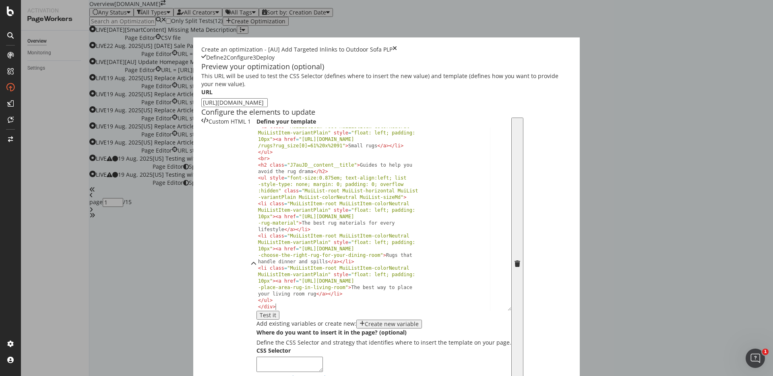
click at [259, 254] on div "< li class = "MuiListItem-root MuiListItem-colorNeutral MuiListItem-variantPlai…" at bounding box center [381, 230] width 249 height 215
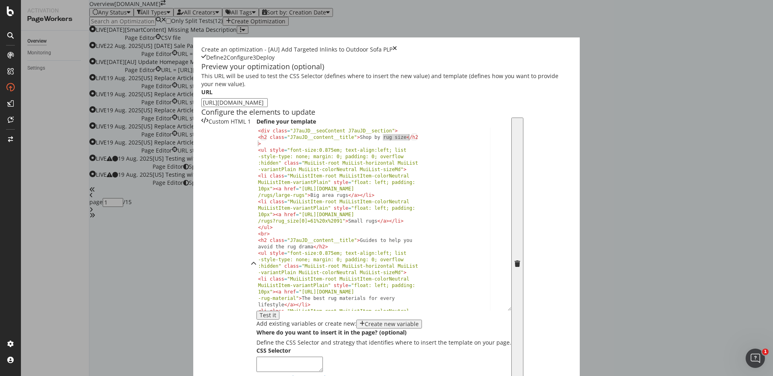
drag, startPoint x: 282, startPoint y: 198, endPoint x: 306, endPoint y: 199, distance: 24.6
click at [306, 199] on div "< div class = "J7auJD__seoContent J7auJD__section" > < h2 class = "J7auJD__cont…" at bounding box center [381, 238] width 249 height 221
click at [282, 200] on div "< div class = "J7auJD__seoContent J7auJD__section" > < h2 class = "J7auJD__cont…" at bounding box center [381, 238] width 249 height 221
drag, startPoint x: 282, startPoint y: 197, endPoint x: 304, endPoint y: 198, distance: 22.6
click at [304, 198] on div "< div class = "J7auJD__seoContent J7auJD__section" > < h2 class = "J7auJD__cont…" at bounding box center [381, 238] width 249 height 221
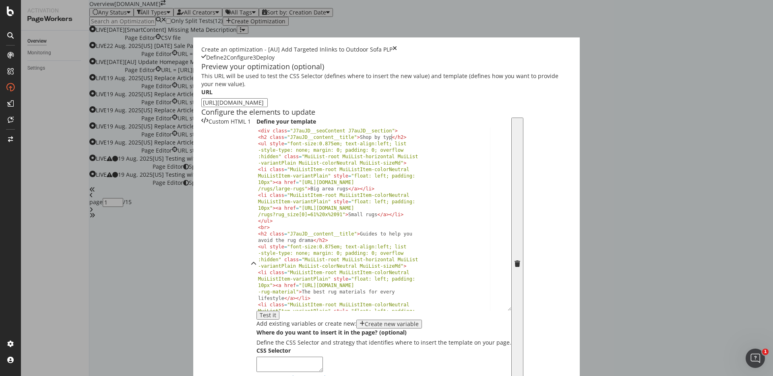
scroll to position [0, 11]
click at [257, 242] on div "< div class = "J7auJD__seoContent J7auJD__section" > < h2 class = "J7auJD__cont…" at bounding box center [381, 238] width 249 height 221
click at [285, 196] on div "< div class = "J7auJD__seoContent J7auJD__section" > < h2 class = "J7auJD__cont…" at bounding box center [381, 238] width 249 height 221
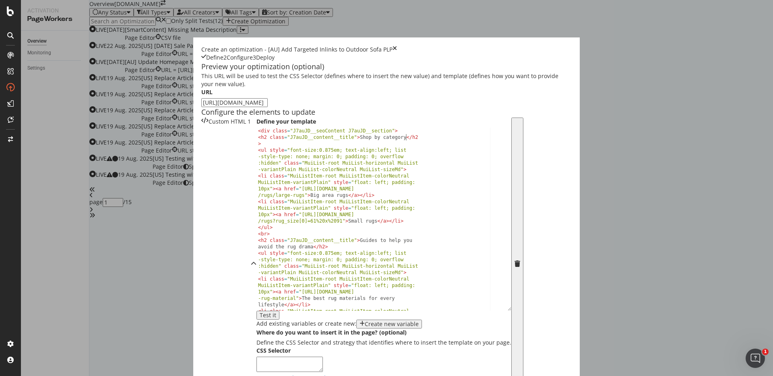
click at [269, 225] on div "< div class = "J7auJD__seoContent J7auJD__section" > < h2 class = "J7auJD__cont…" at bounding box center [381, 238] width 249 height 221
drag, startPoint x: 247, startPoint y: 254, endPoint x: 209, endPoint y: 254, distance: 38.3
click at [257, 254] on div "< div class = "J7auJD__seoContent J7auJD__section" > < h2 class = "J7auJD__cont…" at bounding box center [381, 238] width 249 height 221
click at [257, 257] on div "< div class = "J7auJD__seoContent J7auJD__section" > < h2 class = "J7auJD__cont…" at bounding box center [381, 238] width 249 height 221
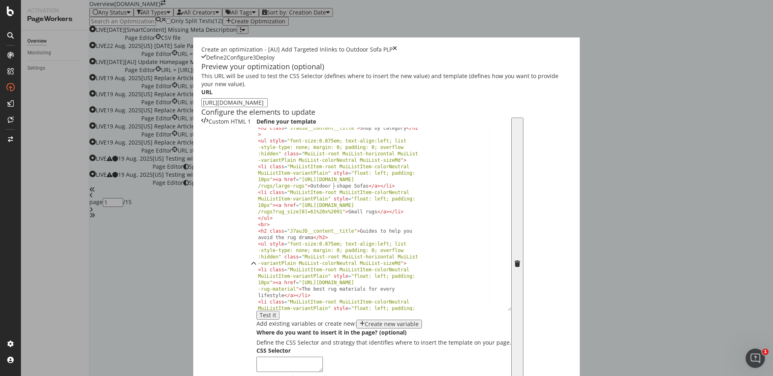
scroll to position [0, 46]
click at [257, 245] on div "< h2 class = "J7auJD__content__title" > Shop by category </ h2 > < ul style = "…" at bounding box center [381, 239] width 249 height 228
click at [259, 243] on div "< h2 class = "J7auJD__content__title" > Shop by category </ h2 > < ul style = "…" at bounding box center [381, 239] width 249 height 228
click at [261, 244] on div "< h2 class = "J7auJD__content__title" > Shop by category </ h2 > < ul style = "…" at bounding box center [381, 239] width 249 height 228
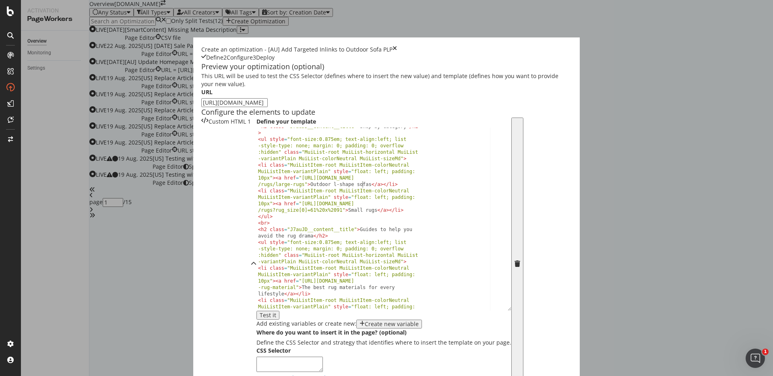
scroll to position [12, 0]
click at [258, 246] on div "< h2 class = "J7auJD__content__title" > Shop by category </ h2 > < ul style = "…" at bounding box center [381, 236] width 249 height 228
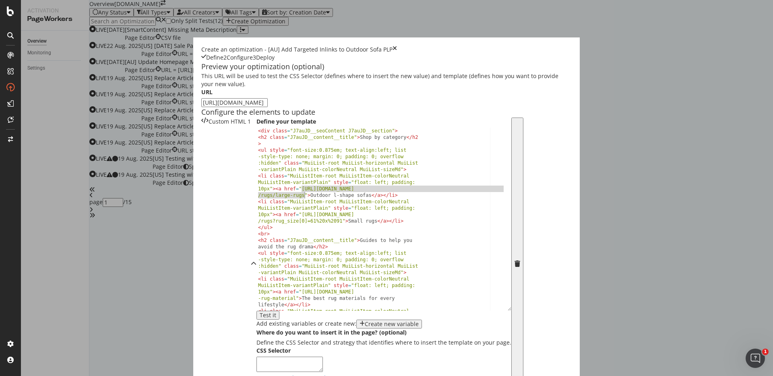
drag, startPoint x: 201, startPoint y: 248, endPoint x: 203, endPoint y: 253, distance: 5.1
click at [257, 253] on div "< div class = "J7auJD__seoContent J7auJD__section" > < h2 class = "J7auJD__cont…" at bounding box center [381, 238] width 249 height 221
paste textarea "sofas/l-shape-couch?category[0]=outdoor%2Foutdoor-sofa"
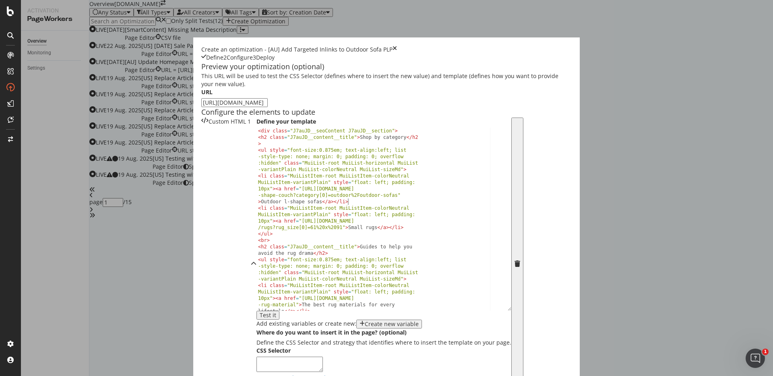
click at [257, 260] on div "< div class = "J7auJD__seoContent J7auJD__section" > < h2 class = "J7auJD__cont…" at bounding box center [381, 238] width 249 height 221
click at [302, 238] on div "< div class = "J7auJD__seoContent J7auJD__section" > < h2 class = "J7auJD__cont…" at bounding box center [381, 235] width 249 height 221
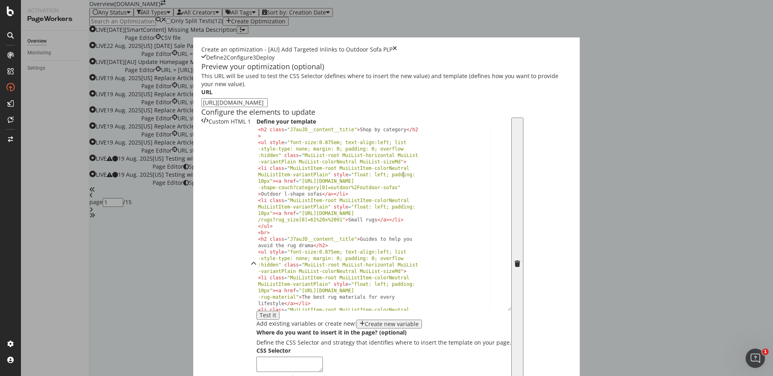
scroll to position [0, 0]
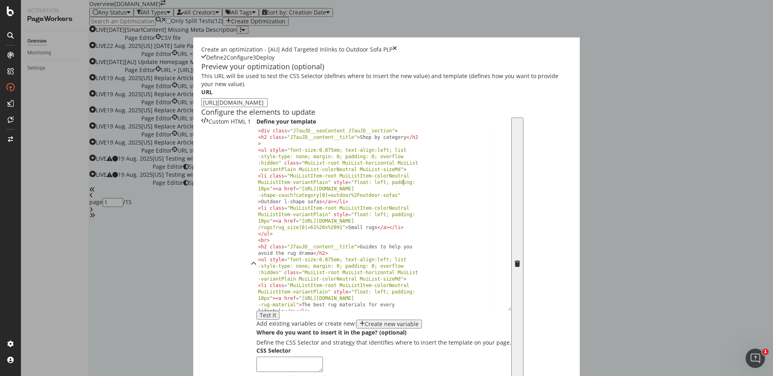
click at [287, 235] on div "< div class = "J7auJD__seoContent J7auJD__section" > < h2 class = "J7auJD__cont…" at bounding box center [381, 238] width 249 height 221
click at [290, 197] on div "< div class = "J7auJD__seoContent J7auJD__section" > < h2 class = "J7auJD__cont…" at bounding box center [381, 238] width 249 height 221
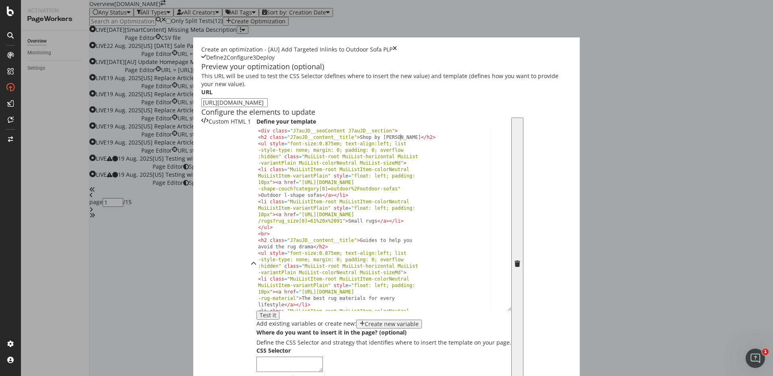
scroll to position [0, 12]
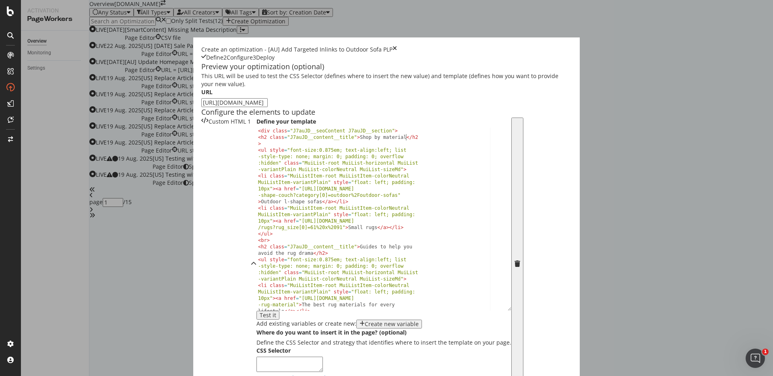
click at [257, 255] on div "< div class = "J7auJD__seoContent J7auJD__section" > < h2 class = "J7auJD__cont…" at bounding box center [381, 238] width 249 height 221
drag, startPoint x: 222, startPoint y: 262, endPoint x: 161, endPoint y: 263, distance: 60.8
click at [257, 263] on div "< div class = "J7auJD__seoContent J7auJD__section" > < h2 class = "J7auJD__cont…" at bounding box center [381, 238] width 249 height 221
drag, startPoint x: 201, startPoint y: 248, endPoint x: 296, endPoint y: 256, distance: 95.0
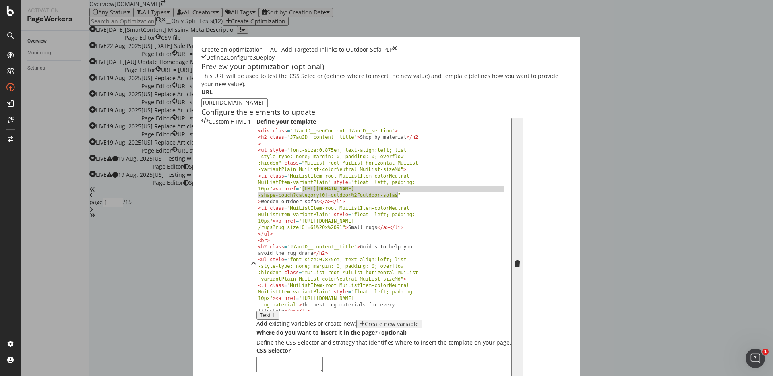
click at [296, 256] on div "< div class = "J7auJD__seoContent J7auJD__section" > < h2 class = "J7auJD__cont…" at bounding box center [381, 238] width 249 height 221
paste textarea "outdoor/outdoor-sofas?material_filter[0]=Wood"
click at [296, 256] on div "< div class = "J7auJD__seoContent J7auJD__section" > < h2 class = "J7auJD__cont…" at bounding box center [381, 238] width 249 height 221
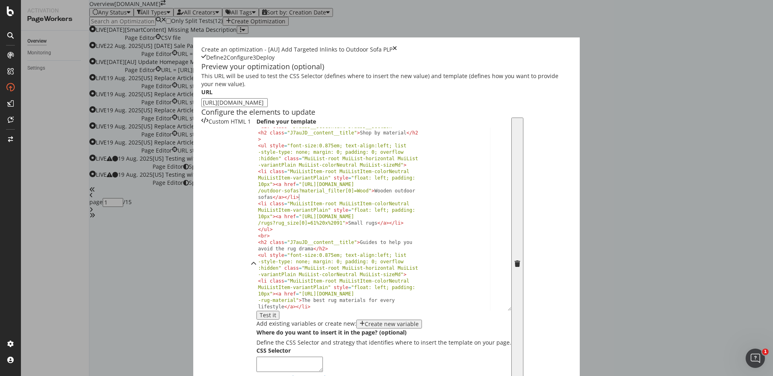
click at [296, 256] on div "< div class = "J7auJD__seoContent J7auJD__section" > < h2 class = "J7auJD__cont…" at bounding box center [381, 233] width 249 height 221
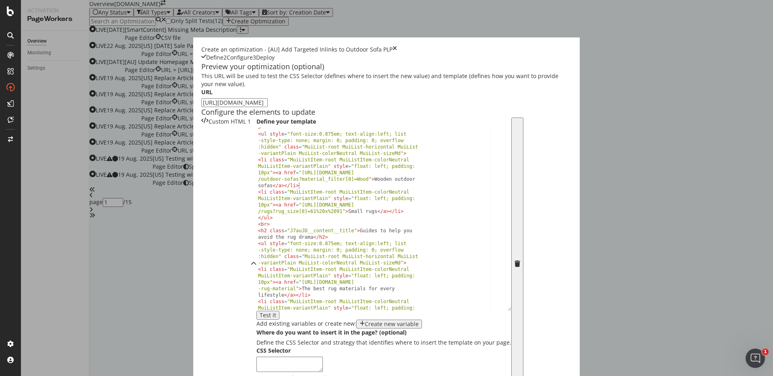
scroll to position [16, 0]
drag, startPoint x: 247, startPoint y: 271, endPoint x: 275, endPoint y: 271, distance: 28.2
click at [275, 271] on div "< h2 class = "J7auJD__content__title" > Shop by material </ h2 > < ul style = "…" at bounding box center [381, 232] width 249 height 228
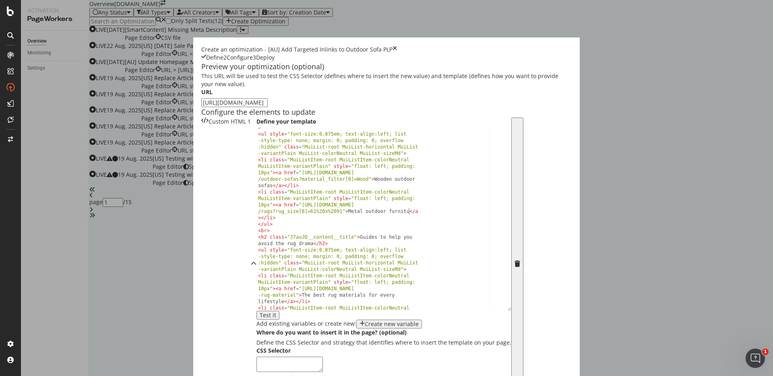
scroll to position [0, 52]
drag, startPoint x: 201, startPoint y: 265, endPoint x: 241, endPoint y: 268, distance: 40.0
click at [257, 268] on div "< h2 class = "J7auJD__content__title" > Shop by material </ h2 > < ul style = "…" at bounding box center [381, 232] width 249 height 228
paste textarea "outdoor/outdoor-sofas?material_filter[0]=Metal"
click at [272, 267] on div "< h2 class = "J7auJD__content__title" > Shop by material </ h2 > < ul style = "…" at bounding box center [381, 232] width 249 height 228
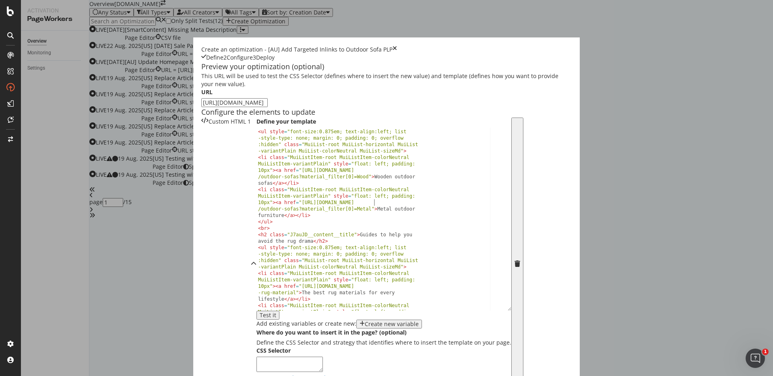
scroll to position [19, 0]
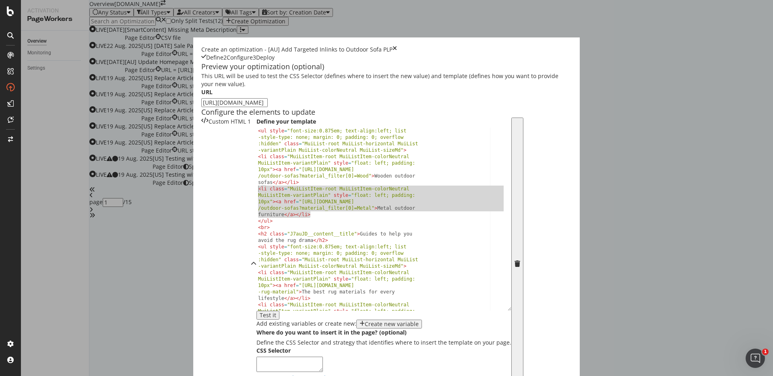
drag, startPoint x: 213, startPoint y: 275, endPoint x: 156, endPoint y: 251, distance: 62.3
click at [257, 251] on div "< ul style = "font-size:0.875em; text-align:left; list -style-type: none; margi…" at bounding box center [381, 248] width 249 height 240
type textarea "<li class="MuiListItem-root MuiListItem-colorNeutral MuiListItem-variantPlain" …"
click at [257, 275] on div "< ul style = "font-size:0.875em; text-align:left; list -style-type: none; margi…" at bounding box center [381, 248] width 249 height 240
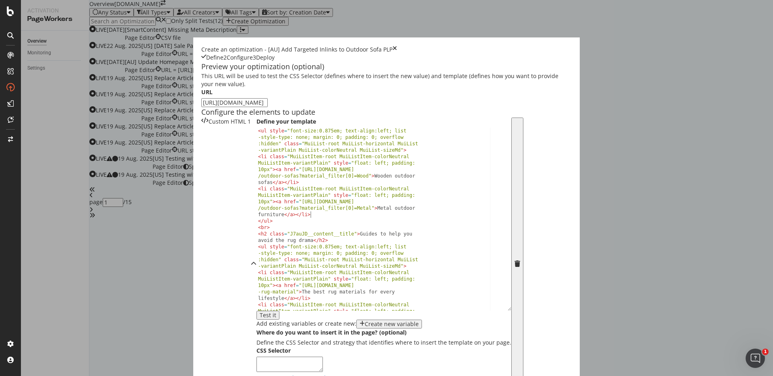
scroll to position [0, 0]
paste textarea "<li class="MuiListItem-root MuiListItem-colorNeutral MuiListItem-variantPlain" …"
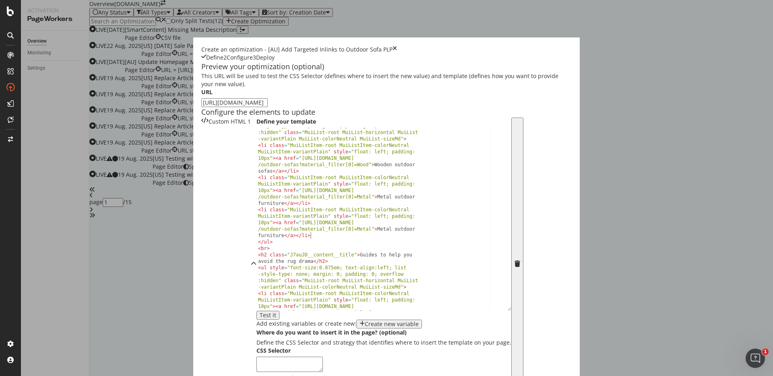
scroll to position [31, 0]
click at [284, 288] on div "< ul style = "font-size:0.875em; text-align:left; list -style-type: none; margi…" at bounding box center [381, 236] width 249 height 240
drag, startPoint x: 201, startPoint y: 282, endPoint x: 270, endPoint y: 288, distance: 69.2
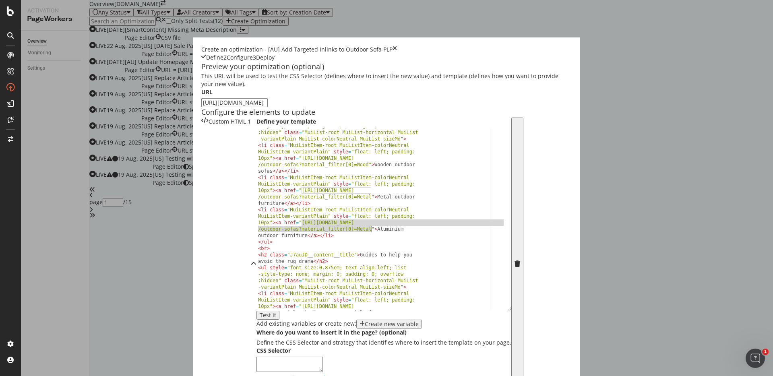
click at [270, 288] on div "< ul style = "font-size:0.875em; text-align:left; list -style-type: none; margi…" at bounding box center [381, 236] width 249 height 240
paste textarea "Aluminum"
click at [260, 296] on div "< ul style = "font-size:0.875em; text-align:left; list -style-type: none; margi…" at bounding box center [381, 236] width 249 height 240
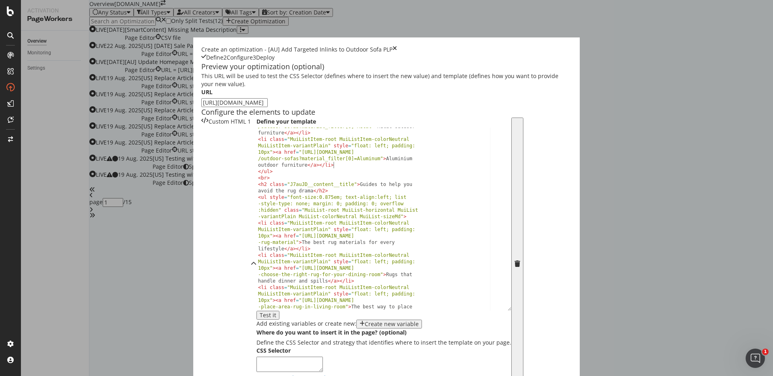
scroll to position [105, 0]
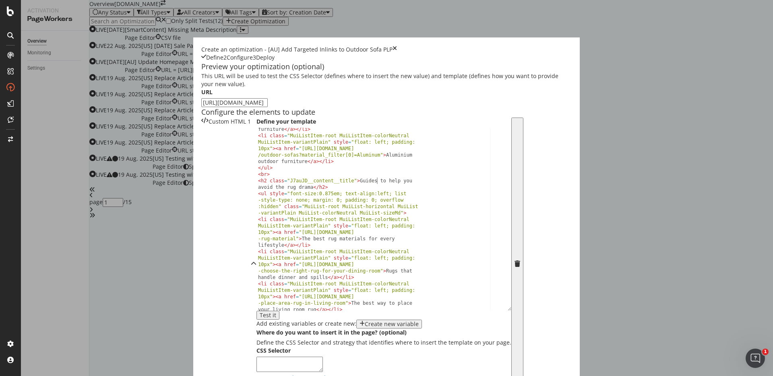
drag, startPoint x: 275, startPoint y: 243, endPoint x: 275, endPoint y: 230, distance: 13.7
click at [275, 230] on div "< li class = "MuiListItem-root MuiListItem-colorNeutral MuiListItem-variantPlai…" at bounding box center [381, 210] width 249 height 221
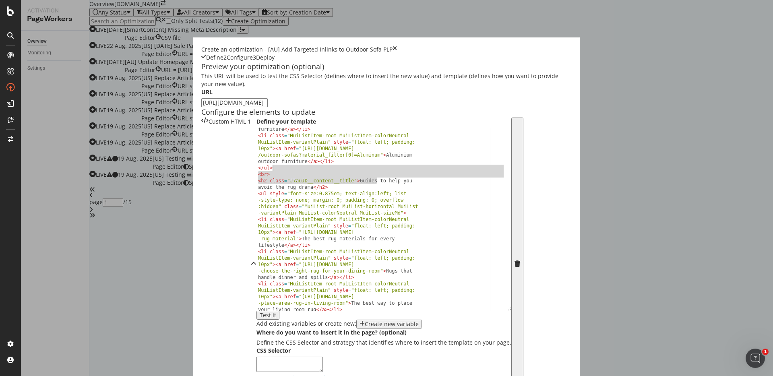
click at [275, 230] on div "< li class = "MuiListItem-root MuiListItem-colorNeutral MuiListItem-variantPlai…" at bounding box center [381, 210] width 249 height 221
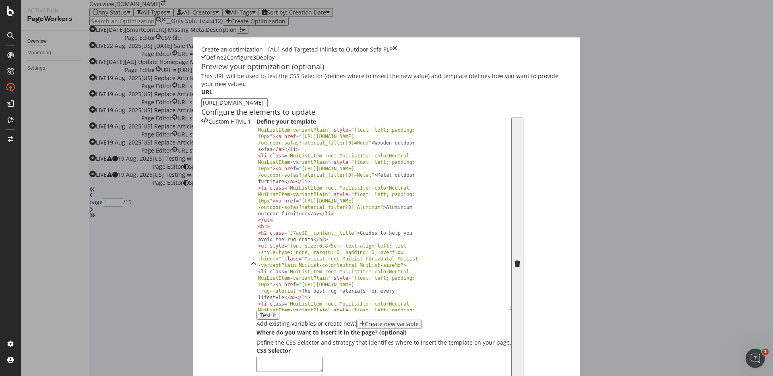
scroll to position [52, 0]
drag, startPoint x: 278, startPoint y: 292, endPoint x: 242, endPoint y: 293, distance: 35.9
click at [257, 293] on div "< li class = "MuiListItem-root MuiListItem-colorNeutral MuiListItem-variantPlai…" at bounding box center [381, 243] width 249 height 247
click at [279, 293] on div "< li class = "MuiListItem-root MuiListItem-colorNeutral MuiListItem-variantPlai…" at bounding box center [381, 243] width 249 height 247
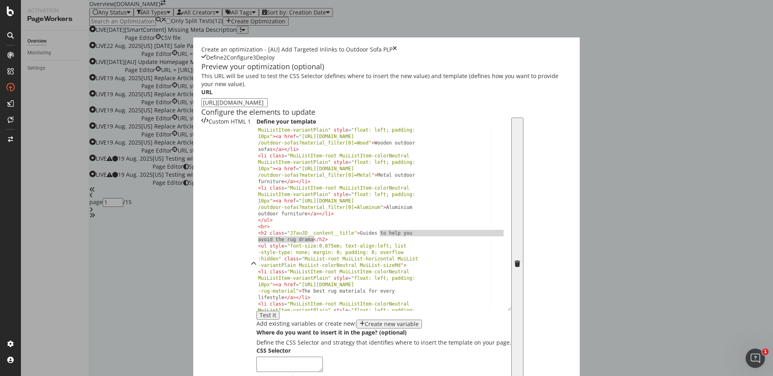
drag, startPoint x: 279, startPoint y: 292, endPoint x: 212, endPoint y: 298, distance: 67.1
click at [257, 298] on div "< li class = "MuiListItem-root MuiListItem-colorNeutral MuiListItem-variantPlai…" at bounding box center [381, 243] width 249 height 247
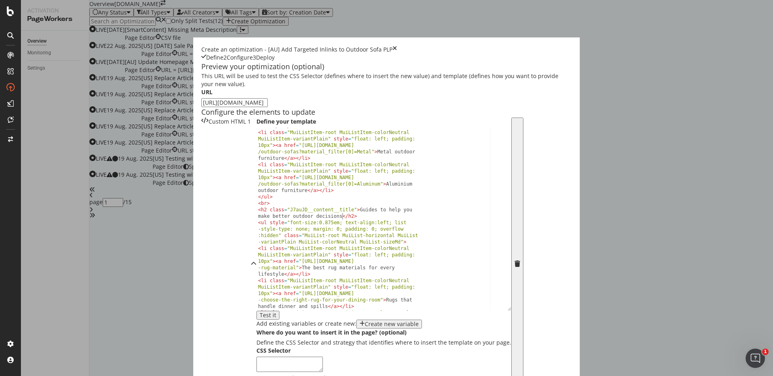
scroll to position [76, 0]
drag, startPoint x: 258, startPoint y: 269, endPoint x: 241, endPoint y: 274, distance: 18.2
click at [257, 274] on div "< li class = "MuiListItem-root MuiListItem-colorNeutral MuiListItem-variantPlai…" at bounding box center [381, 220] width 249 height 247
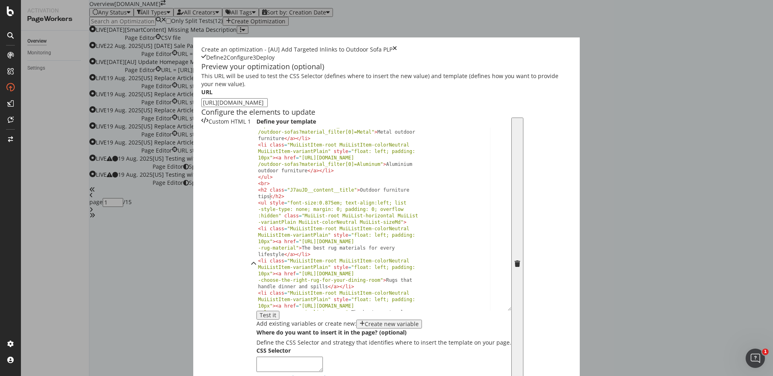
scroll to position [95, 0]
click at [271, 272] on div "< li class = "MuiListItem-root MuiListItem-colorNeutral MuiListItem-variantPlai…" at bounding box center [381, 233] width 249 height 247
drag, startPoint x: 201, startPoint y: 307, endPoint x: 182, endPoint y: 314, distance: 19.9
click at [257, 314] on div "< li class = "MuiListItem-root MuiListItem-colorNeutral MuiListItem-variantPlai…" at bounding box center [381, 233] width 249 height 247
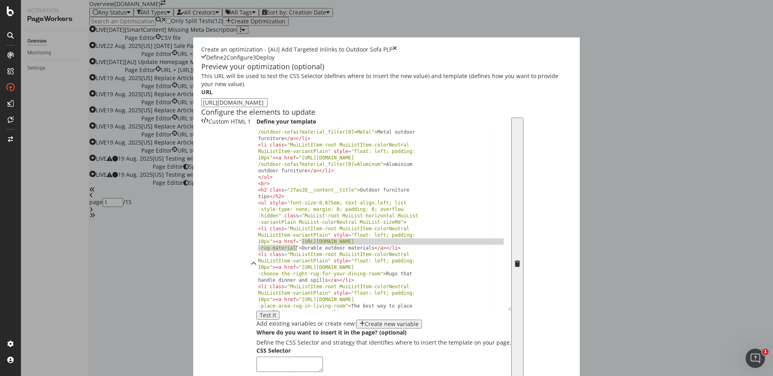
drag, startPoint x: 201, startPoint y: 301, endPoint x: 195, endPoint y: 305, distance: 7.9
click at [257, 305] on div "< li class = "MuiListItem-root MuiListItem-colorNeutral MuiListItem-variantPlai…" at bounding box center [381, 233] width 249 height 247
paste textarea "8-most-durable-outdoor-furniture-materials"
type textarea "<li class="MuiListItem-root MuiListItem-colorNeutral MuiListItem-variantPlain" …"
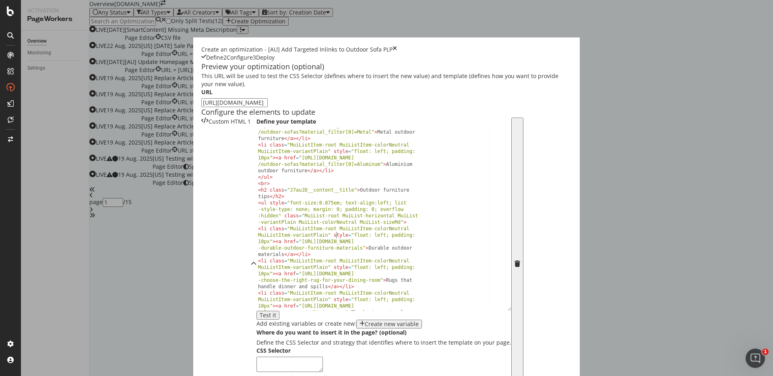
click at [257, 298] on div "< li class = "MuiListItem-root MuiListItem-colorNeutral MuiListItem-variantPlai…" at bounding box center [381, 233] width 249 height 247
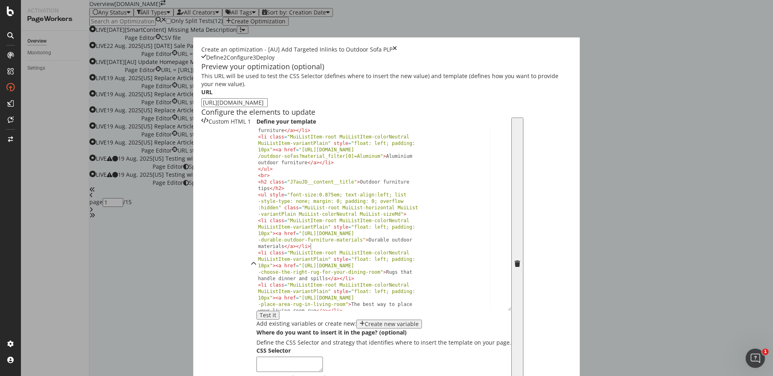
drag, startPoint x: 237, startPoint y: 308, endPoint x: 237, endPoint y: 266, distance: 42.3
click at [257, 266] on div "< li class = "MuiListItem-root MuiListItem-colorNeutral MuiListItem-variantPlai…" at bounding box center [381, 211] width 249 height 221
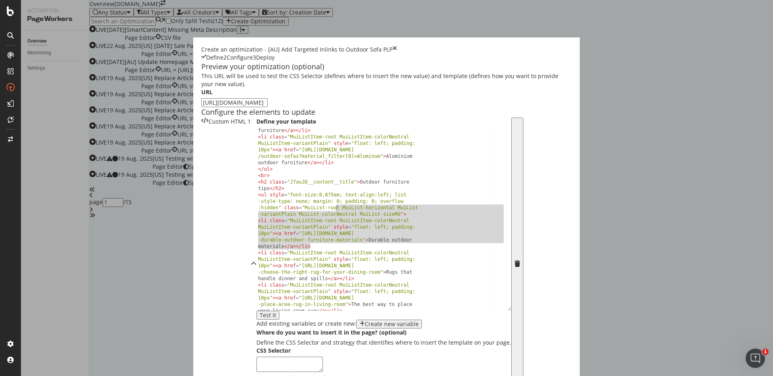
scroll to position [0, 0]
click at [257, 266] on div "< li class = "MuiListItem-root MuiListItem-colorNeutral MuiListItem-variantPlai…" at bounding box center [381, 211] width 249 height 221
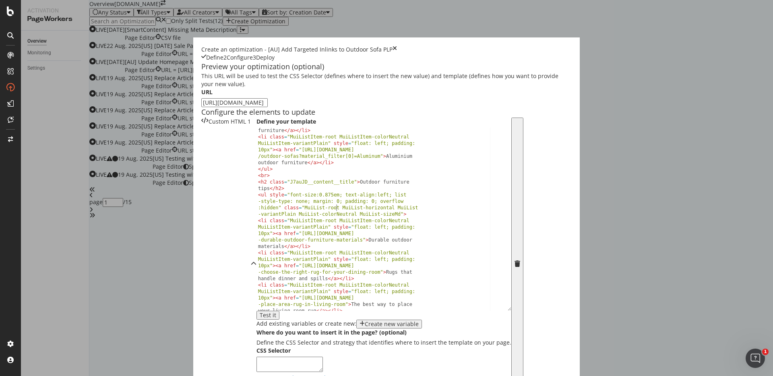
click at [257, 249] on div "< li class = "MuiListItem-root MuiListItem-colorNeutral MuiListItem-variantPlai…" at bounding box center [381, 211] width 249 height 221
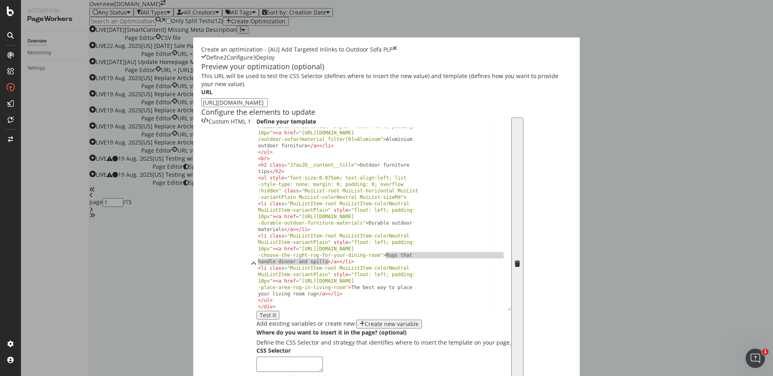
drag, startPoint x: 285, startPoint y: 314, endPoint x: 226, endPoint y: 320, distance: 59.1
click at [257, 320] on div "< li class = "MuiListItem-root MuiListItem-colorNeutral MuiListItem-variantPlai…" at bounding box center [381, 227] width 249 height 221
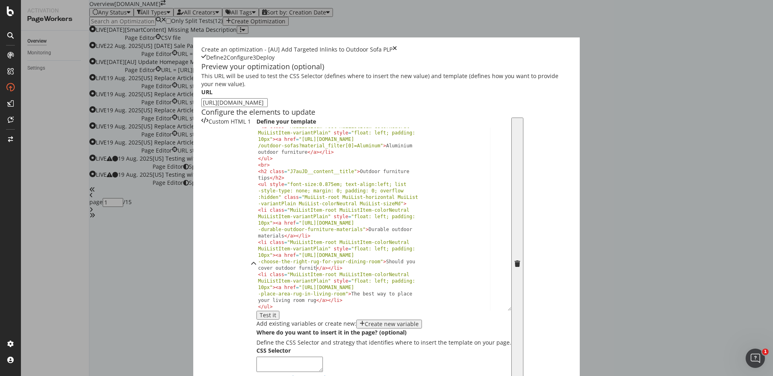
scroll to position [0, 58]
drag, startPoint x: 279, startPoint y: 321, endPoint x: 201, endPoint y: 316, distance: 78.3
click at [257, 316] on div "< li class = "MuiListItem-root MuiListItem-colorNeutral MuiListItem-variantPlai…" at bounding box center [381, 233] width 249 height 221
paste textarea "should-i-cover-outdoor-furniture"
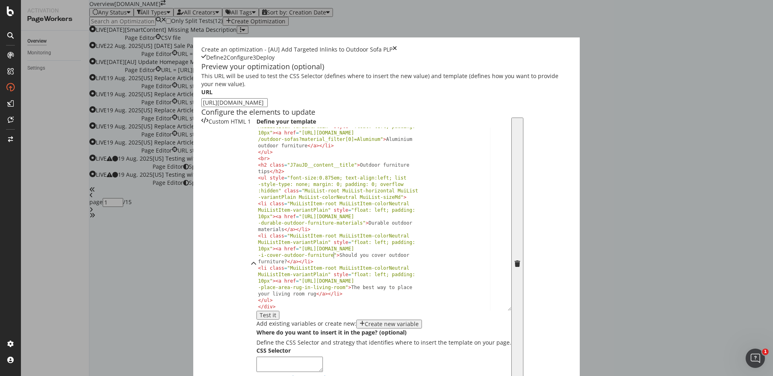
scroll to position [37, 0]
drag, startPoint x: 250, startPoint y: 309, endPoint x: 215, endPoint y: 316, distance: 36.5
click at [257, 316] on div "< li class = "MuiListItem-root MuiListItem-colorNeutral MuiListItem-variantPlai…" at bounding box center [381, 227] width 249 height 221
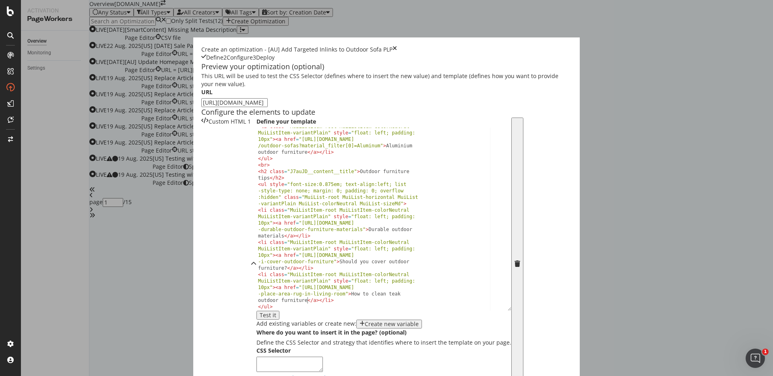
scroll to position [0, 55]
drag, startPoint x: 245, startPoint y: 315, endPoint x: 200, endPoint y: 311, distance: 45.0
click at [257, 311] on div "< li class = "MuiListItem-root MuiListItem-colorNeutral MuiListItem-variantPlai…" at bounding box center [381, 233] width 249 height 221
paste textarea "clean-teak-outdoor-furniture"
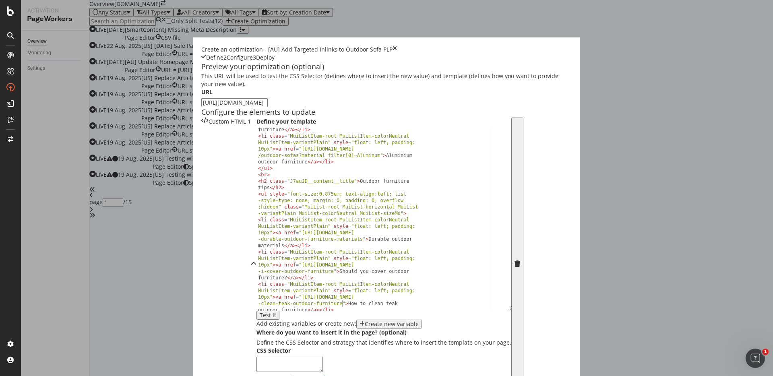
scroll to position [104, 0]
click at [257, 211] on div "< li class = "MuiListItem-root MuiListItem-colorNeutral MuiListItem-variantPlai…" at bounding box center [381, 211] width 249 height 221
click at [257, 255] on div "< li class = "MuiListItem-root MuiListItem-colorNeutral MuiListItem-variantPlai…" at bounding box center [381, 211] width 249 height 221
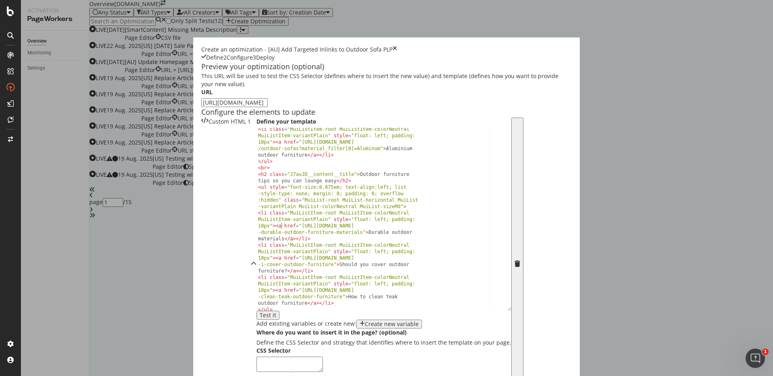
click at [257, 223] on div "< li class = "MuiListItem-root MuiListItem-colorNeutral MuiListItem-variantPlai…" at bounding box center [381, 236] width 249 height 221
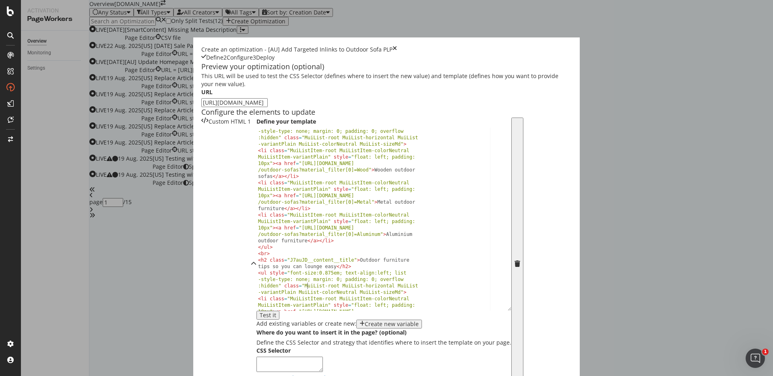
scroll to position [0, 0]
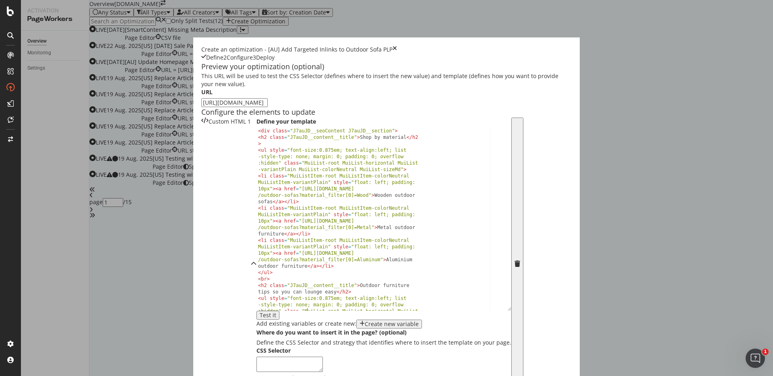
click at [257, 214] on div "< div class = "J7auJD__seoContent J7auJD__section" > < h2 class = "J7auJD__cont…" at bounding box center [381, 235] width 249 height 215
type textarea "<ul style="font-size:0.875em; text-align:left; list-style-type: none; margin: 0…"
click at [257, 261] on icon "modal" at bounding box center [254, 264] width 6 height 6
click at [279, 357] on textarea "To enrich screen reader interactions, please activate Accessibility in Grammarl…" at bounding box center [290, 364] width 66 height 15
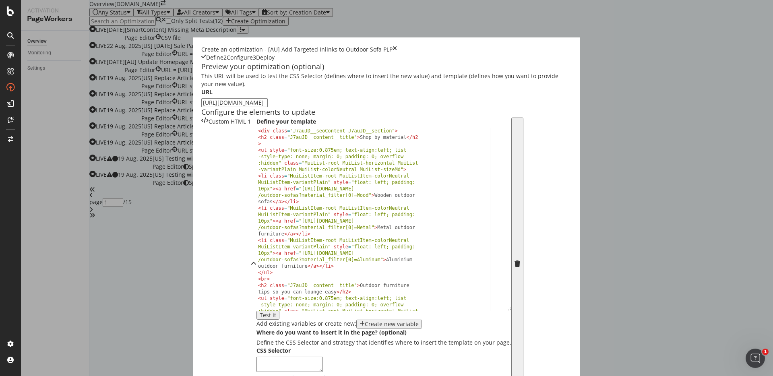
paste textarea "#root > div > div > div._7fOCa\+__container > div.MuiContainer-root.MuiContaine…"
type textarea "#root > div > div > div._7fOCa\+__container > div.MuiContainer-root.MuiContaine…"
click at [213, 270] on div "Inside the element, at the beginning" at bounding box center [195, 273] width 80 height 7
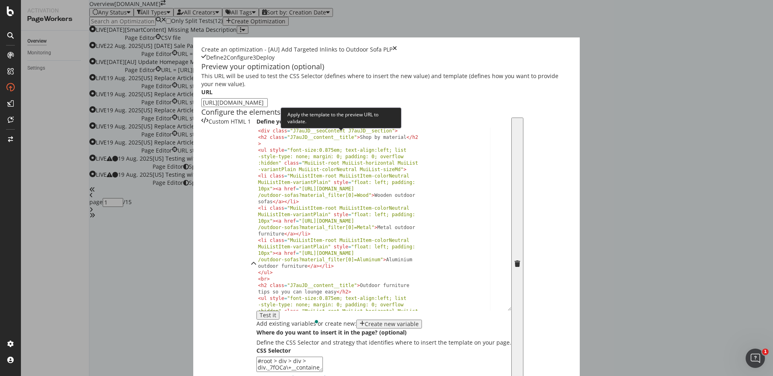
click at [276, 312] on div "Test it" at bounding box center [268, 315] width 17 height 6
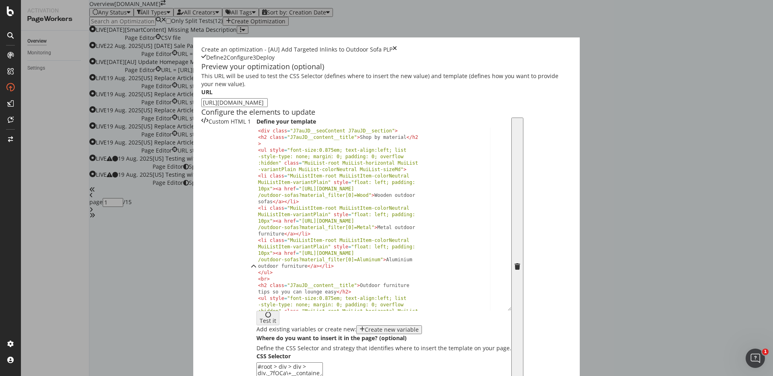
scroll to position [127, 0]
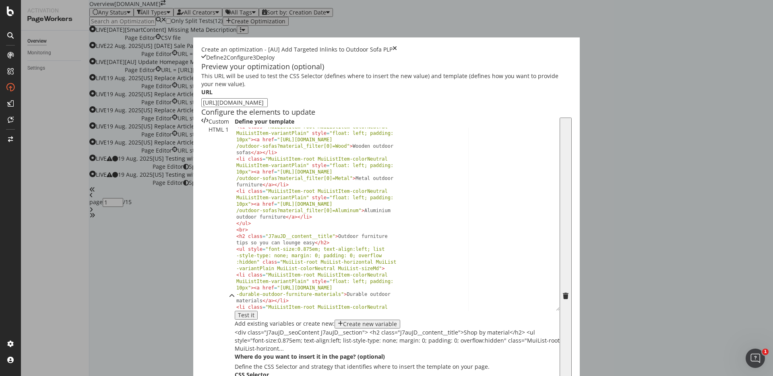
scroll to position [120, 0]
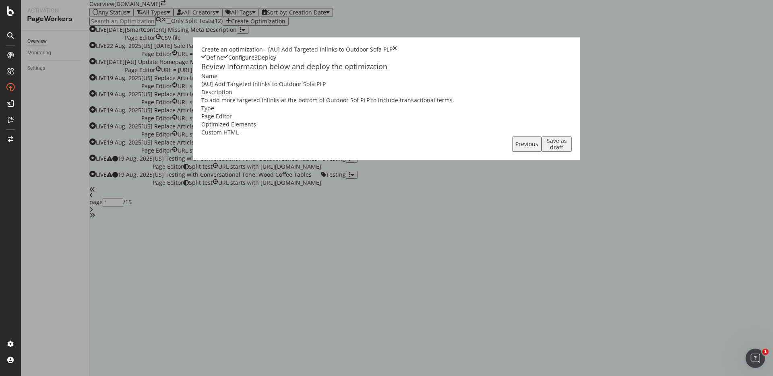
click at [569, 151] on div "Save as draft" at bounding box center [557, 144] width 24 height 13
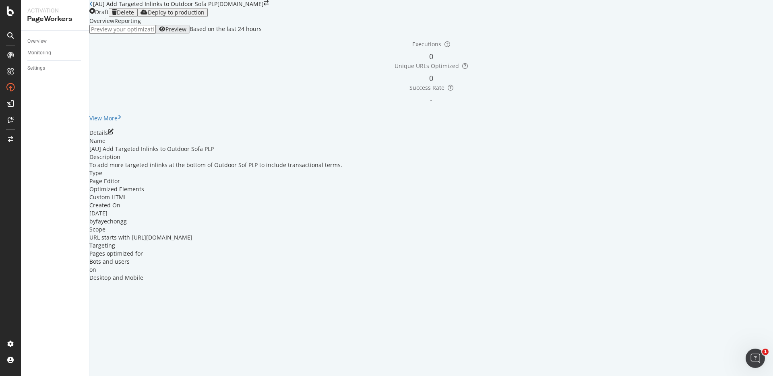
click at [205, 16] on div "Deploy to production" at bounding box center [176, 12] width 57 height 6
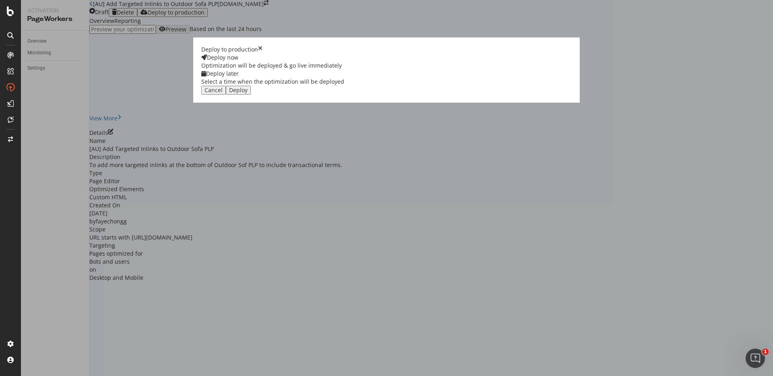
click at [248, 93] on div "Deploy" at bounding box center [238, 90] width 19 height 6
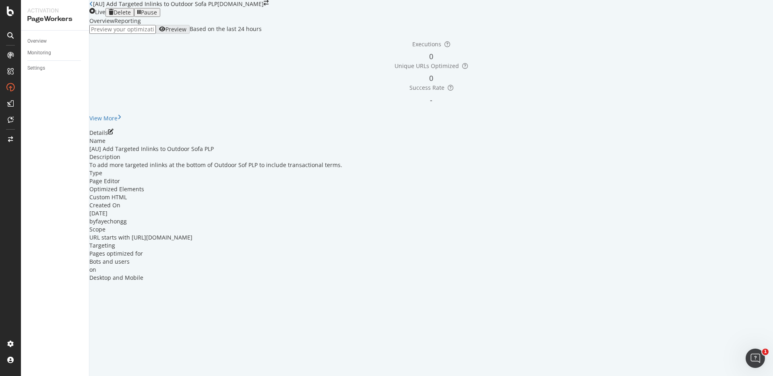
click at [193, 241] on span "URL starts with [URL][DOMAIN_NAME]" at bounding box center [140, 238] width 103 height 8
drag, startPoint x: 210, startPoint y: 290, endPoint x: 374, endPoint y: 290, distance: 163.9
click at [193, 242] on div "URL starts with [URL][DOMAIN_NAME]" at bounding box center [140, 238] width 103 height 8
click at [312, 95] on div "Executions 0 Unique URLs Optimized 0 Success Rate -" at bounding box center [431, 73] width 692 height 78
drag, startPoint x: 210, startPoint y: 291, endPoint x: 379, endPoint y: 289, distance: 169.2
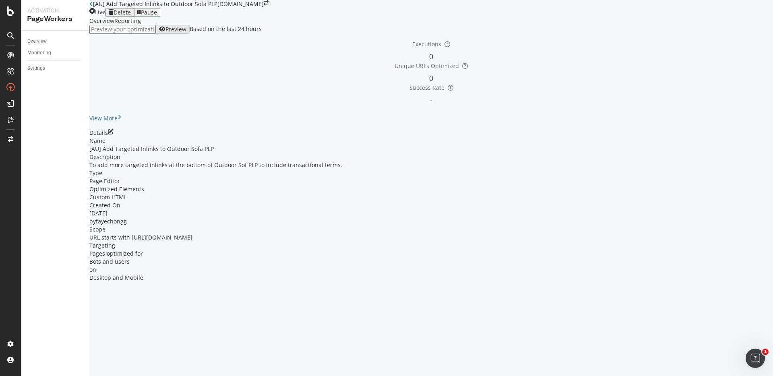
click at [193, 242] on div "URL starts with [URL][DOMAIN_NAME]" at bounding box center [140, 238] width 103 height 8
copy span "[URL][DOMAIN_NAME]"
click at [349, 201] on div "Custom HTML" at bounding box center [431, 197] width 684 height 8
click at [93, 7] on icon at bounding box center [91, 4] width 4 height 6
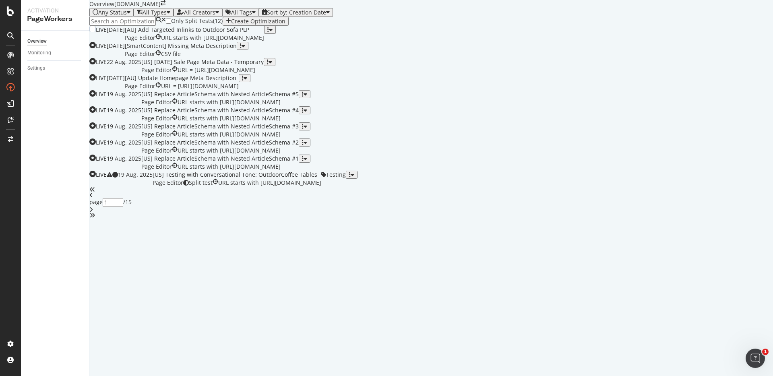
click at [269, 33] on div "button" at bounding box center [268, 30] width 2 height 6
click at [734, 136] on div "Tags" at bounding box center [741, 133] width 15 height 7
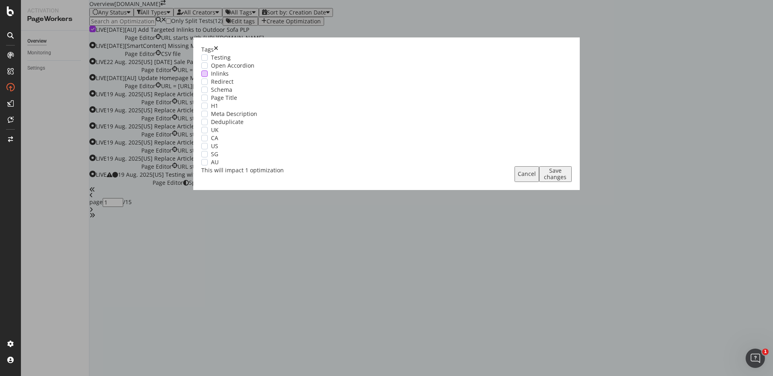
click at [229, 78] on span "Inlinks" at bounding box center [220, 74] width 18 height 8
click at [208, 166] on div "modal" at bounding box center [204, 162] width 6 height 6
click at [542, 180] on div "Save changes" at bounding box center [555, 174] width 26 height 13
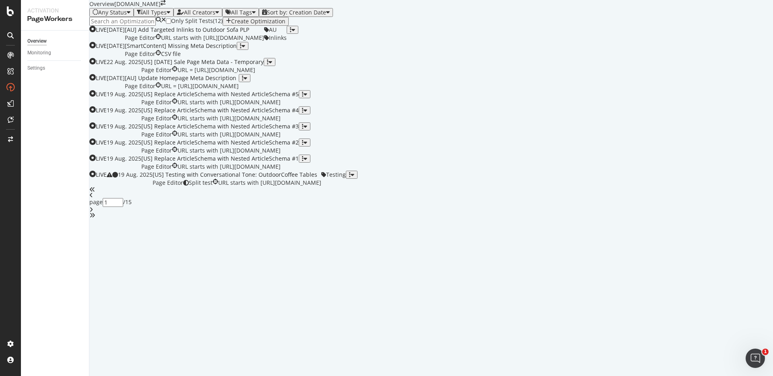
click at [231, 25] on div "button" at bounding box center [228, 21] width 5 height 6
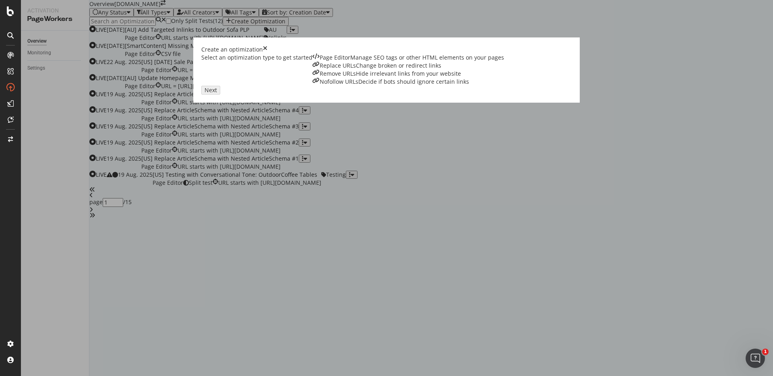
click at [313, 62] on div "Page Editor Manage SEO tags or other HTML elements on your pages" at bounding box center [409, 58] width 192 height 8
click at [220, 95] on button "Next" at bounding box center [210, 90] width 19 height 9
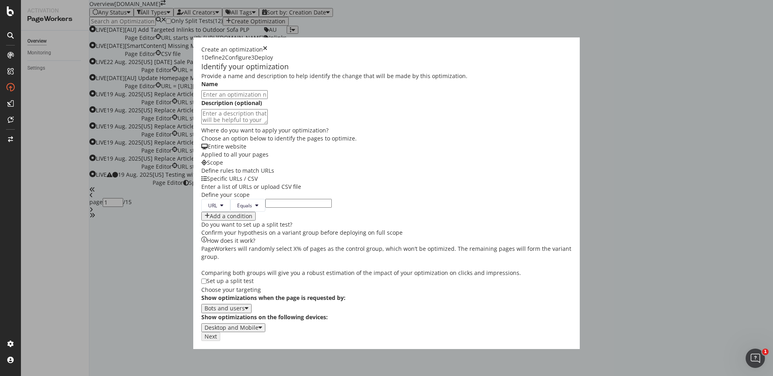
paste input "[AU] Add Targeted Inlinks to Outdoor Sofa PLP"
click at [234, 124] on textarea "modal" at bounding box center [234, 116] width 66 height 15
click at [223, 99] on input "[AU] Add Targeted Inlinks to Outdoor Sofa PLP" at bounding box center [234, 94] width 66 height 9
click at [236, 99] on input "[AU] Add Targeted Inlinks to Outdoor Sofa PLP" at bounding box center [234, 94] width 66 height 9
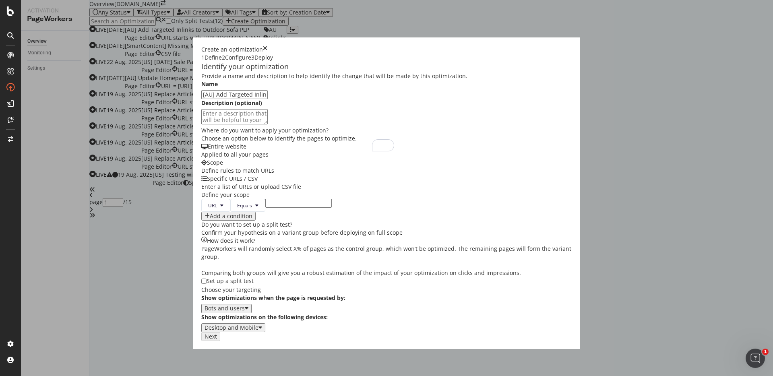
type input "[AU] Add Targeted Inlinks to Outdoor Dining & Bar Tables PLP"
click at [268, 124] on textarea "To enrich screen reader interactions, please activate Accessibility in Grammarl…" at bounding box center [234, 116] width 66 height 15
paste textarea "To add more targeted inlinks at the bottom of Outdoor Sof PLP to include transa…"
click at [268, 124] on textarea "To add more targeted inlinks at the bottom of Outdoor Sof PLP to include transa…" at bounding box center [234, 116] width 66 height 15
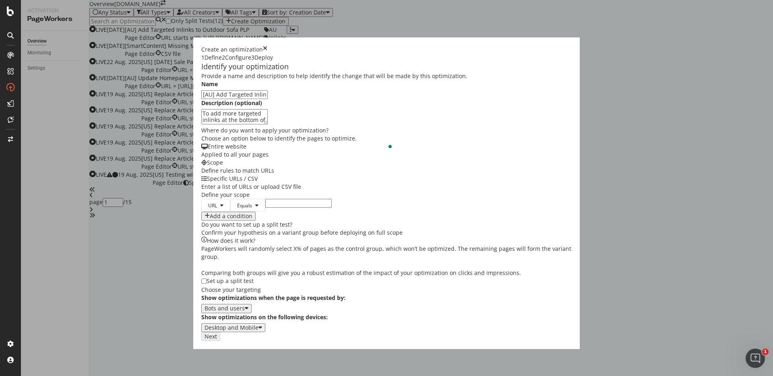
type textarea "To add more targeted inlinks at the bottom of Outdoor Dining & Bar Tables PLP t…"
click at [265, 208] on input "modal" at bounding box center [298, 203] width 66 height 9
paste input "https://www.castlery.com/au/outdoor/outdoor-dining-and-bar-tables"
type input "https://www.castlery.com/au/outdoor/outdoor-dining-and-bar-tables"
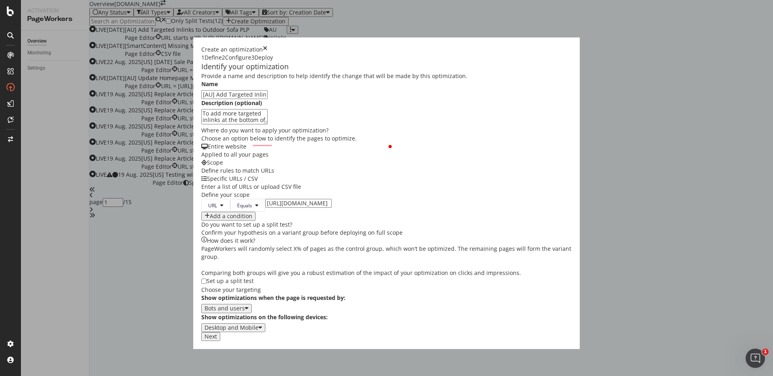
click at [317, 221] on div "URL Equals https://www.castlery.com/au/outdoor/outdoor-dining-and-bar-tables Ad…" at bounding box center [386, 210] width 371 height 22
click at [220, 341] on button "Next" at bounding box center [210, 336] width 19 height 9
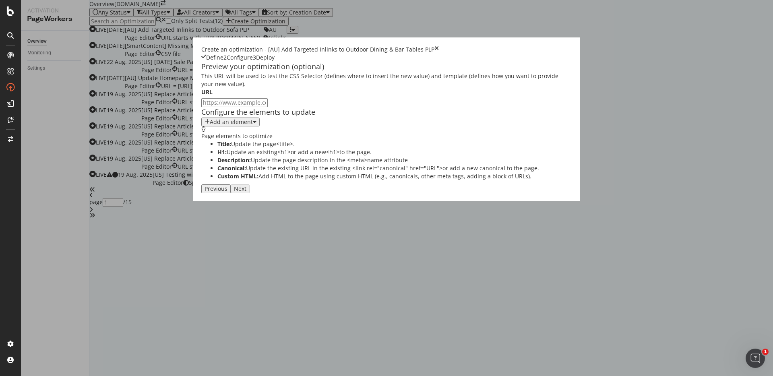
click at [259, 104] on input "modal" at bounding box center [234, 102] width 66 height 9
paste input "https://www.castlery.com/au/outdoor/outdoor-dining-and-bar-tables"
type input "https://www.castlery.com/au/outdoor/outdoor-dining-and-bar-tables"
click at [210, 125] on div "Add an element" at bounding box center [231, 122] width 43 height 6
click at [180, 216] on div "Custom HTML" at bounding box center [165, 212] width 32 height 12
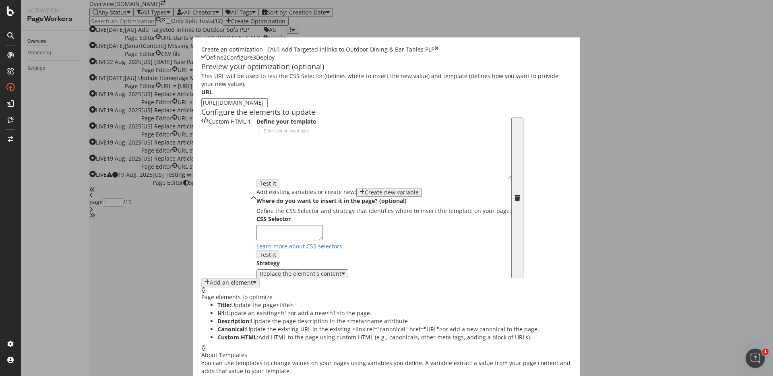
click at [259, 191] on div "modal" at bounding box center [384, 160] width 255 height 64
paste textarea "</div>"
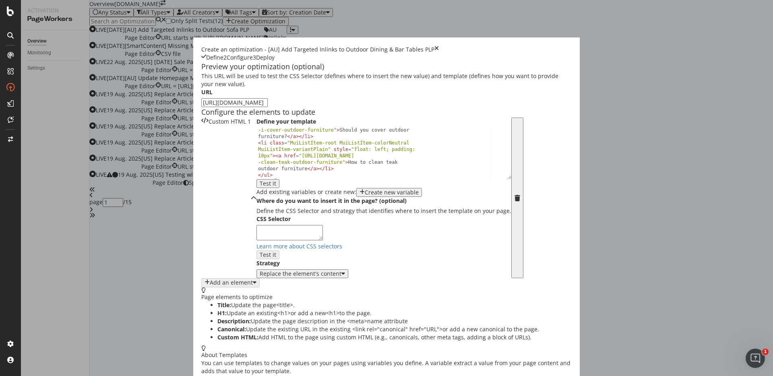
scroll to position [10, 0]
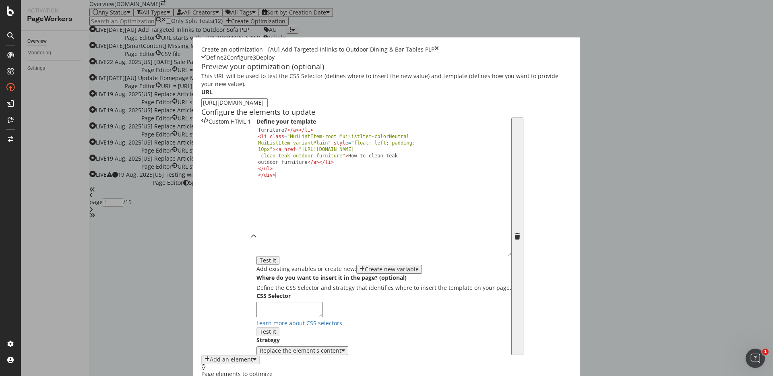
drag, startPoint x: 323, startPoint y: 225, endPoint x: 319, endPoint y: 364, distance: 139.0
click at [319, 364] on div "Create an optimization - [AU] Add Targeted Inlinks to Outdoor Dining & Bar Tabl…" at bounding box center [386, 336] width 387 height 598
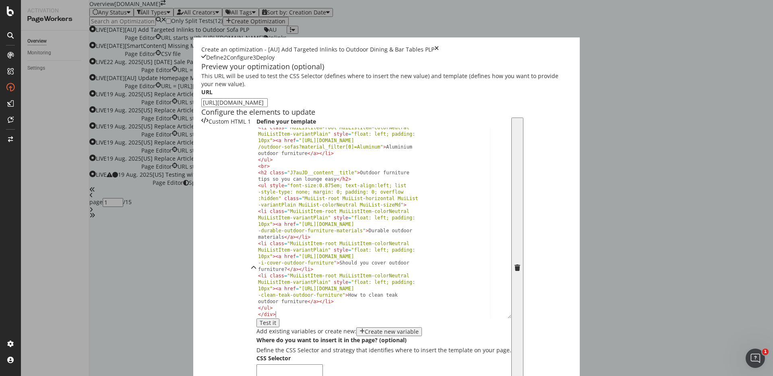
click at [286, 288] on div "< li class = "MuiListItem-root MuiListItem-colorNeutral MuiListItem-variantPlai…" at bounding box center [381, 238] width 249 height 229
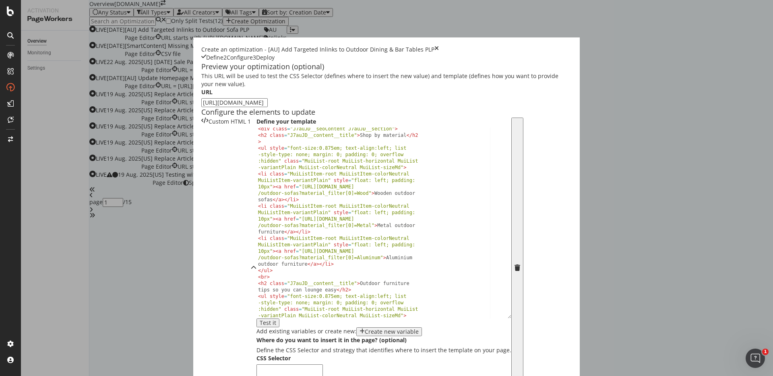
scroll to position [2, 0]
click at [257, 219] on div "< div class = "J7auJD__seoContent J7auJD__section" > < h2 class = "J7auJD__cont…" at bounding box center [381, 240] width 249 height 229
click at [257, 259] on div "< div class = "J7auJD__seoContent J7auJD__section" > < h2 class = "J7auJD__cont…" at bounding box center [381, 240] width 249 height 229
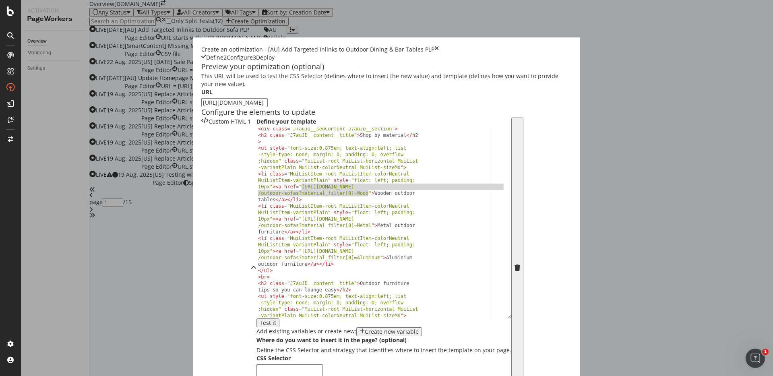
drag, startPoint x: 268, startPoint y: 252, endPoint x: 201, endPoint y: 245, distance: 66.8
click at [257, 245] on div "< div class = "J7auJD__seoContent J7auJD__section" > < h2 class = "J7auJD__cont…" at bounding box center [381, 240] width 249 height 229
paste textarea "dining-and-bar-table"
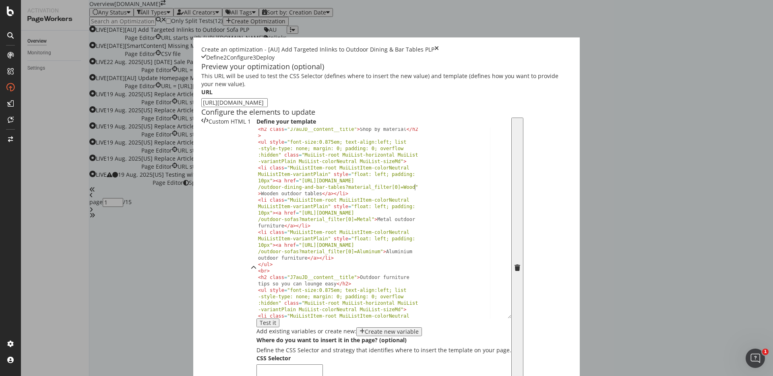
click at [257, 259] on div "< h2 class = "J7auJD__content__title" > Shop by material </ h2 > < ul style = "…" at bounding box center [381, 243] width 249 height 235
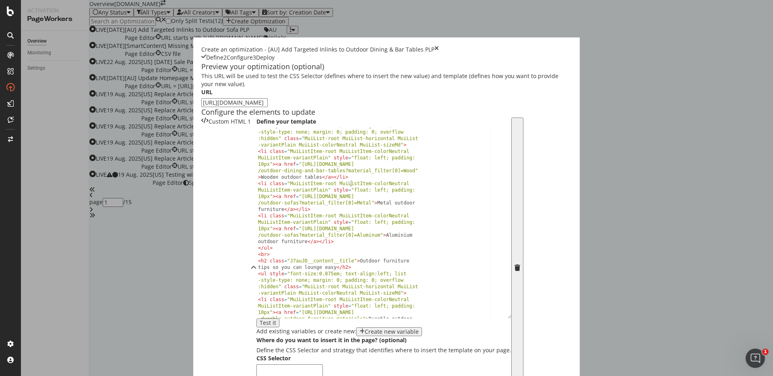
click at [257, 259] on div "< ul style = "font-size:0.875em; text-align:left; list -style-type: none; margi…" at bounding box center [381, 246] width 249 height 248
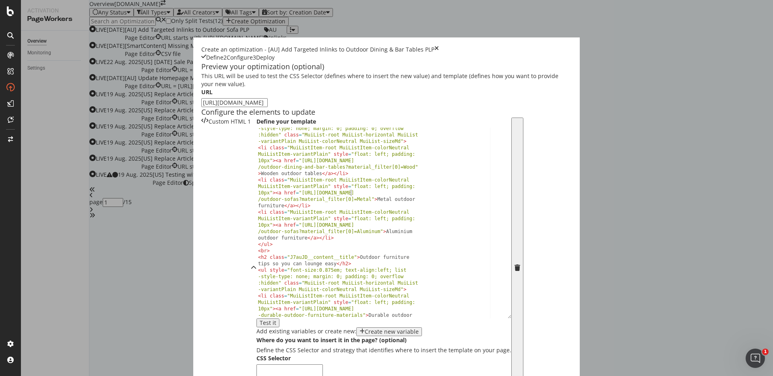
scroll to position [29, 0]
click at [261, 271] on div "< ul style = "font-size:0.875em; text-align:left; list -style-type: none; margi…" at bounding box center [381, 242] width 249 height 248
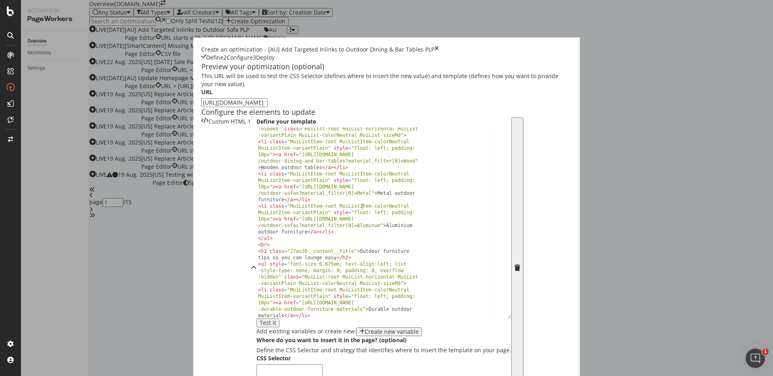
scroll to position [0, 9]
click at [259, 264] on div "< ul style = "font-size:0.875em; text-align:left; list -style-type: none; margi…" at bounding box center [381, 237] width 249 height 248
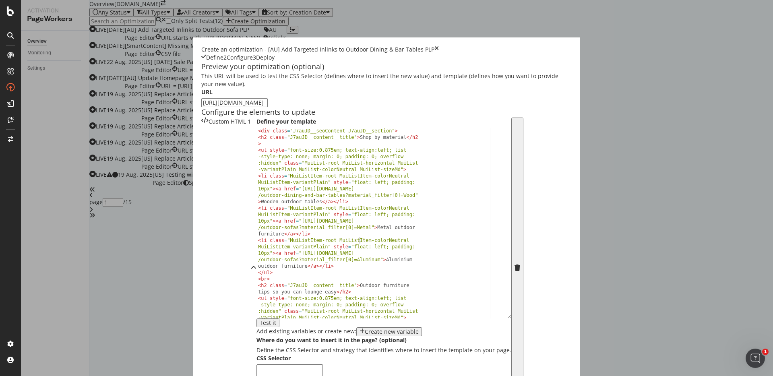
scroll to position [54, 0]
click at [292, 240] on div "< div class = "J7auJD__seoContent J7auJD__section" > < h2 class = "J7auJD__cont…" at bounding box center [381, 242] width 249 height 229
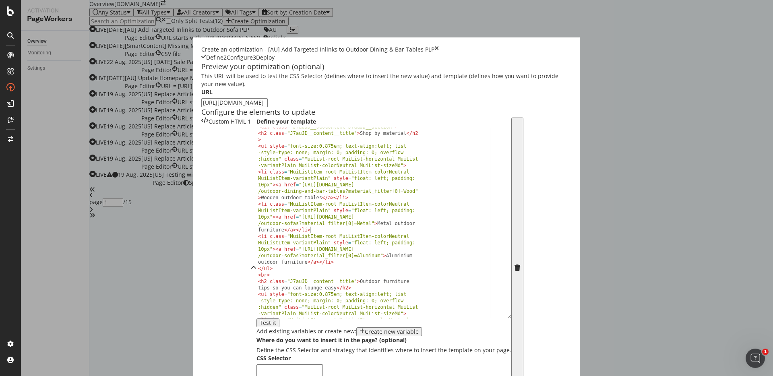
scroll to position [4, 0]
click at [257, 236] on div "< div class = "J7auJD__seoContent J7auJD__section" > < h2 class = "J7auJD__cont…" at bounding box center [381, 237] width 249 height 229
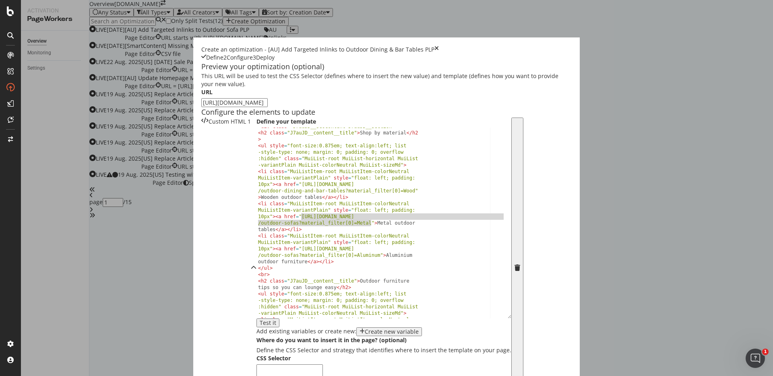
drag, startPoint x: 270, startPoint y: 229, endPoint x: 201, endPoint y: 224, distance: 69.1
click at [257, 224] on div "< div class = "J7auJD__seoContent J7auJD__section" > < h2 class = "J7auJD__cont…" at bounding box center [381, 237] width 249 height 229
paste textarea "dining-and-bar-table"
click at [278, 265] on div "< div class = "J7auJD__seoContent J7auJD__section" > < h2 class = "J7auJD__cont…" at bounding box center [381, 237] width 249 height 229
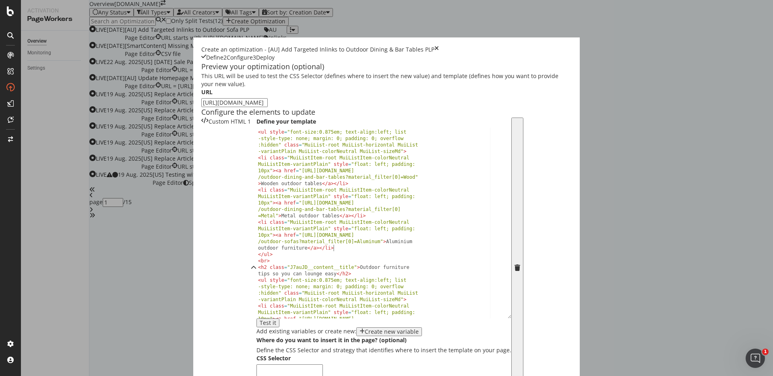
scroll to position [18, 0]
click at [257, 255] on div "< h2 class = "J7auJD__content__title" > Shop by material </ h2 > < ul style = "…" at bounding box center [381, 233] width 249 height 235
drag, startPoint x: 278, startPoint y: 247, endPoint x: 201, endPoint y: 240, distance: 76.8
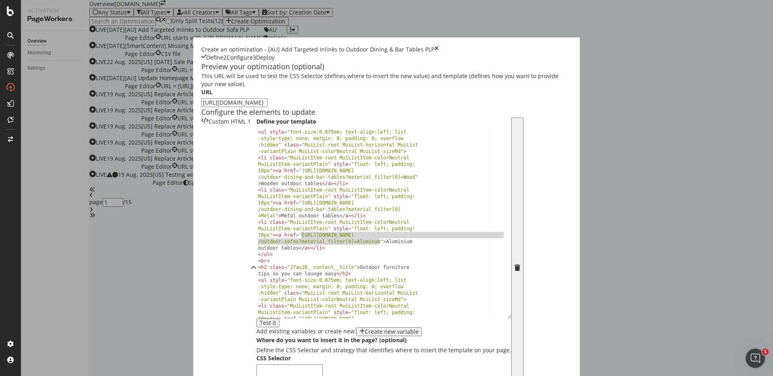
click at [257, 240] on div "< h2 class = "J7auJD__content__title" > Shop by material </ h2 > < ul style = "…" at bounding box center [381, 233] width 249 height 235
paste textarea "dining-and-bar-table"
drag, startPoint x: 183, startPoint y: 253, endPoint x: 202, endPoint y: 242, distance: 21.3
click at [257, 242] on div "< h2 class = "J7auJD__content__title" > Shop by material </ h2 > < ul style = "…" at bounding box center [381, 233] width 249 height 235
paste textarea "i"
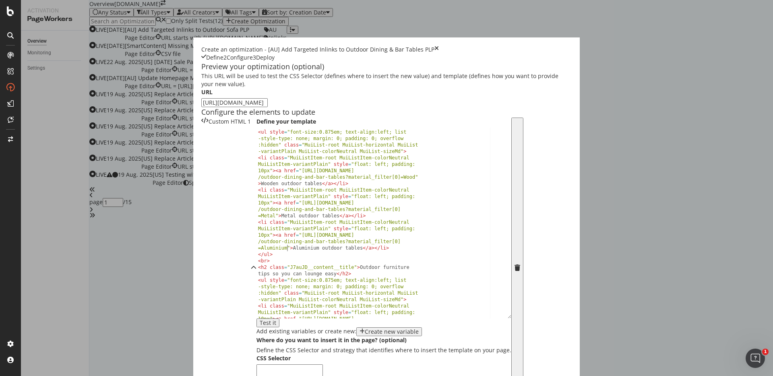
type textarea "<li class="MuiListItem-root MuiListItem-colorNeutral MuiListItem-variantPlain" …"
click at [257, 253] on div "< h2 class = "J7auJD__content__title" > Shop by material </ h2 > < ul style = "…" at bounding box center [381, 233] width 249 height 235
click at [257, 265] on div "< h2 class = "J7auJD__content__title" > Shop by material </ h2 > < ul style = "…" at bounding box center [381, 233] width 249 height 235
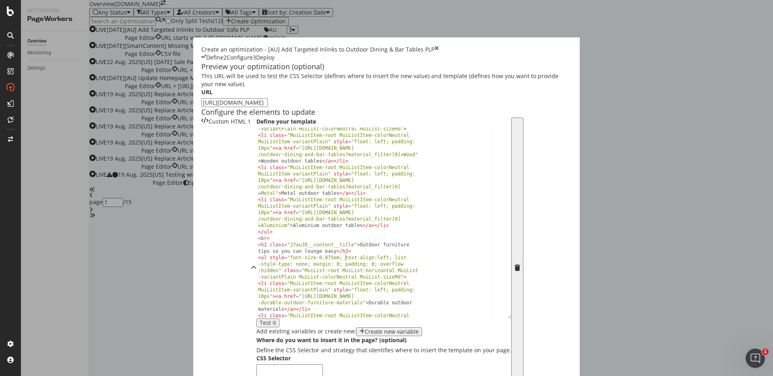
click at [257, 265] on div "< ul style = "font-size:0.875em; text-align:left; list -style-type: none; margi…" at bounding box center [381, 230] width 249 height 248
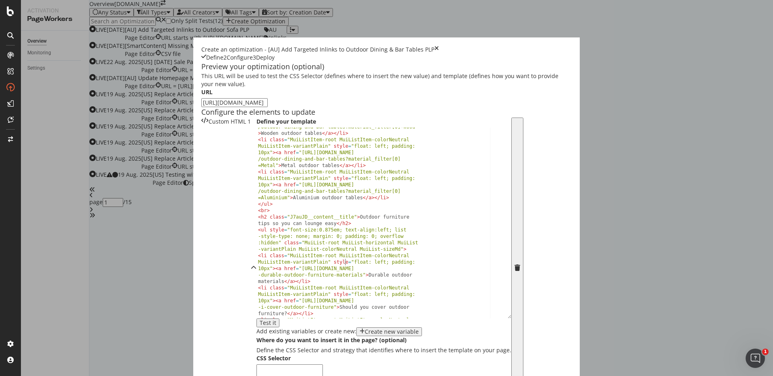
click at [257, 265] on div "< li class = "MuiListItem-root MuiListItem-colorNeutral MuiListItem-variantPlai…" at bounding box center [381, 231] width 249 height 255
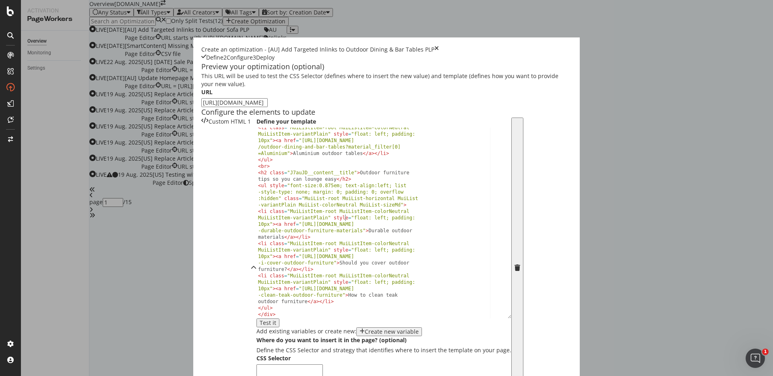
scroll to position [72, 0]
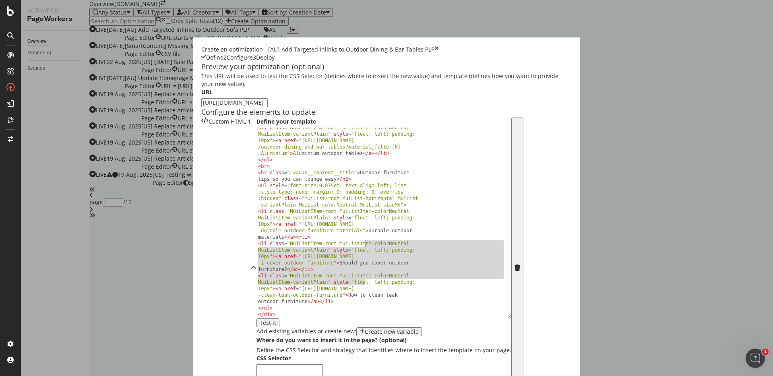
drag, startPoint x: 265, startPoint y: 271, endPoint x: 265, endPoint y: 195, distance: 76.9
click at [265, 195] on div "< li class = "MuiListItem-root MuiListItem-colorNeutral MuiListItem-variantPlai…" at bounding box center [381, 238] width 249 height 229
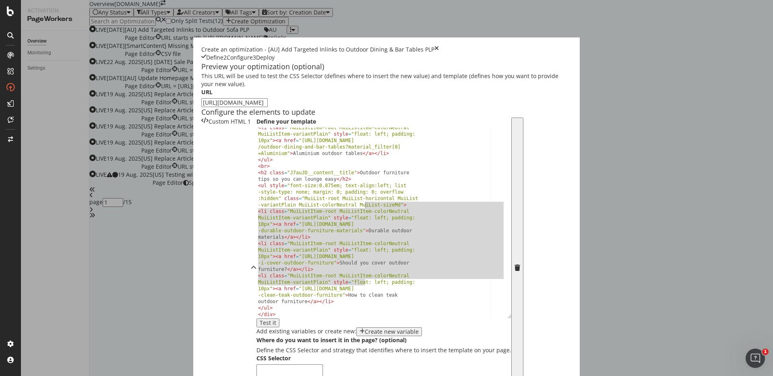
click at [265, 195] on div "< li class = "MuiListItem-root MuiListItem-colorNeutral MuiListItem-variantPlai…" at bounding box center [381, 238] width 249 height 229
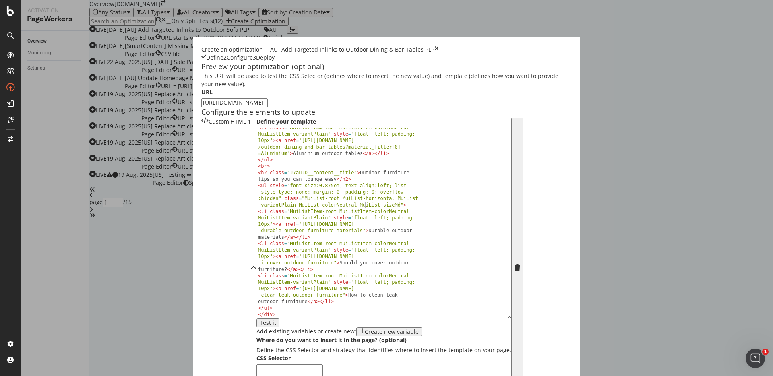
scroll to position [87, 0]
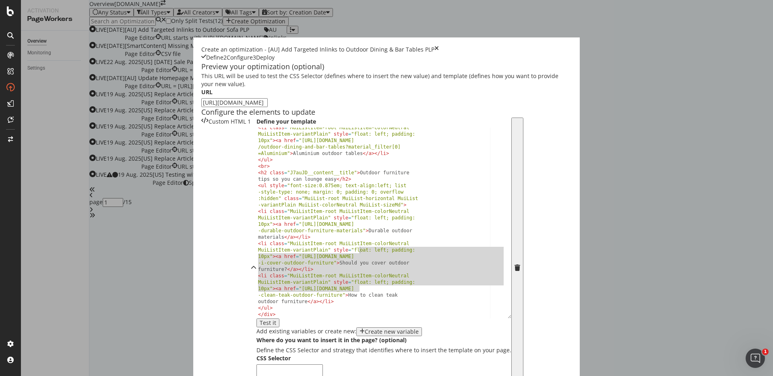
drag, startPoint x: 258, startPoint y: 264, endPoint x: 258, endPoint y: 212, distance: 51.5
click at [258, 212] on div "< li class = "MuiListItem-root MuiListItem-colorNeutral MuiListItem-variantPlai…" at bounding box center [381, 238] width 249 height 229
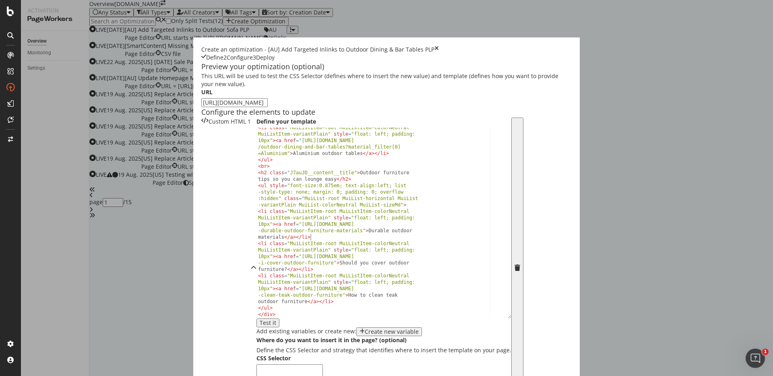
scroll to position [215, 0]
click at [299, 364] on textarea "modal" at bounding box center [290, 371] width 66 height 15
paste textarea "#root > div > div > div._7fOCa\+__container > div.MuiContainer-root.MuiContaine…"
type textarea "#root > div > div > div._7fOCa\+__container > div.MuiContainer-root.MuiContaine…"
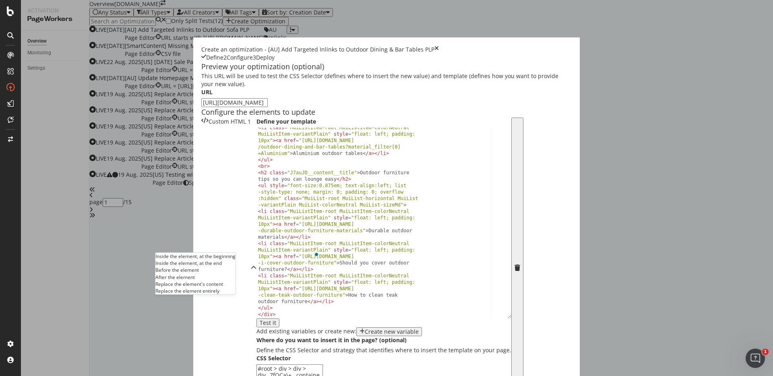
click at [209, 253] on div "Inside the element, at the beginning" at bounding box center [195, 256] width 80 height 7
click at [279, 319] on button "Test it" at bounding box center [268, 323] width 23 height 9
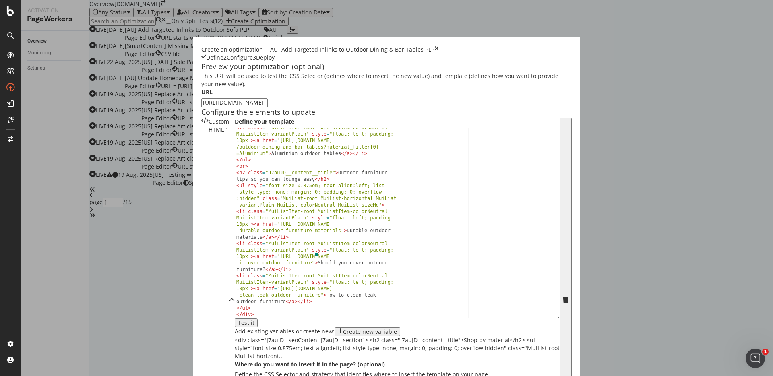
scroll to position [272, 0]
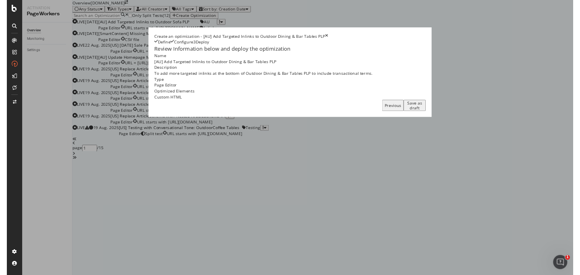
scroll to position [0, 0]
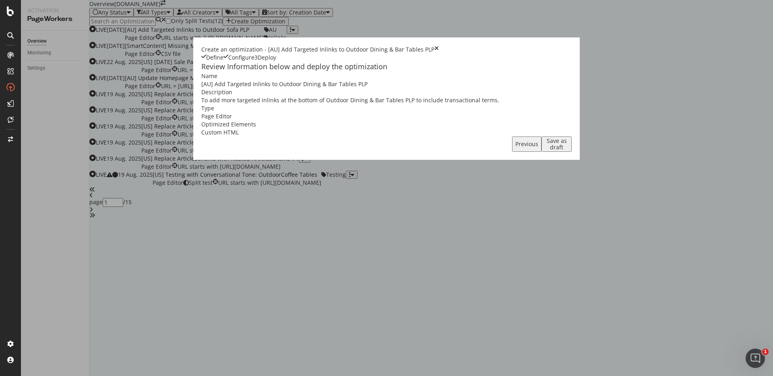
click at [569, 151] on div "Save as draft" at bounding box center [557, 144] width 24 height 13
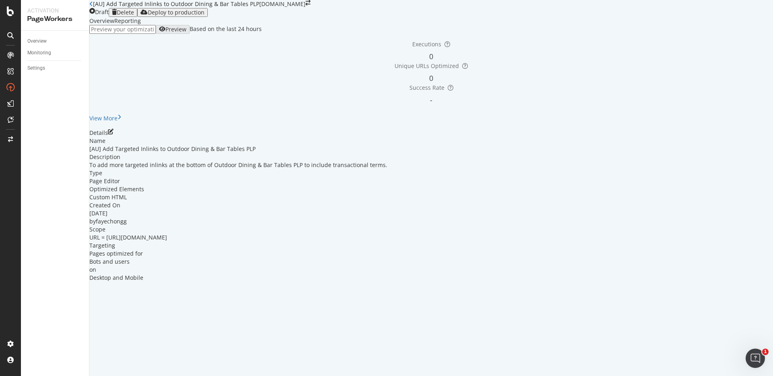
click at [4, 376] on icon "close toast" at bounding box center [2, 380] width 4 height 8
click at [205, 16] on div "Deploy to production" at bounding box center [176, 12] width 57 height 6
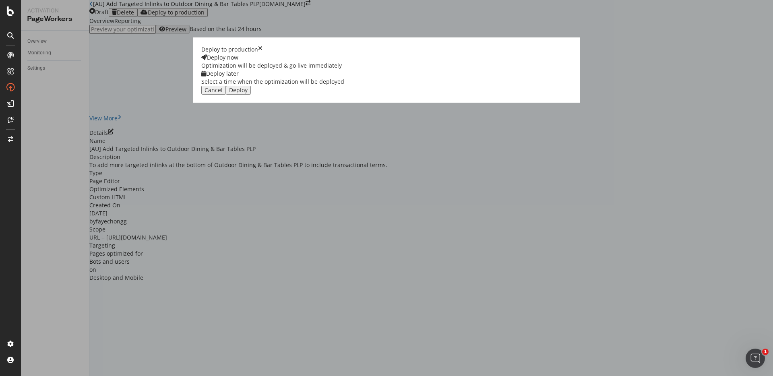
click at [248, 93] on div "Deploy" at bounding box center [238, 90] width 19 height 6
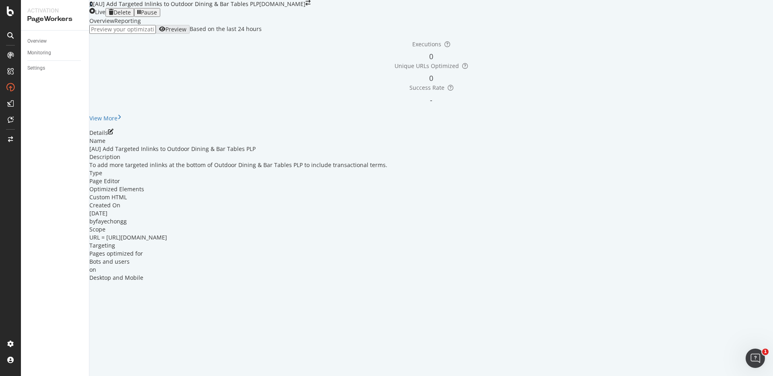
click at [93, 7] on icon at bounding box center [91, 4] width 4 height 6
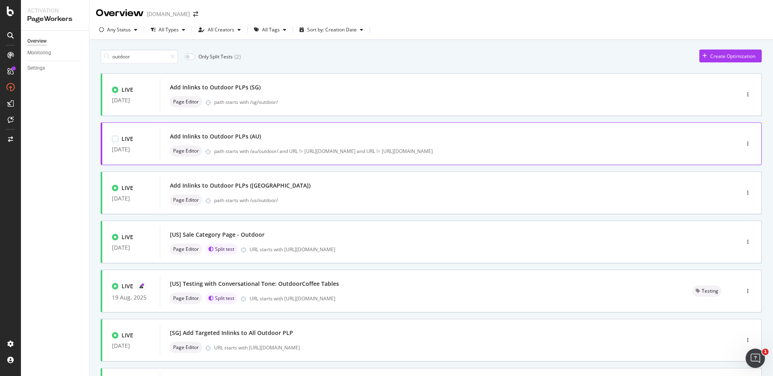
scroll to position [8, 0]
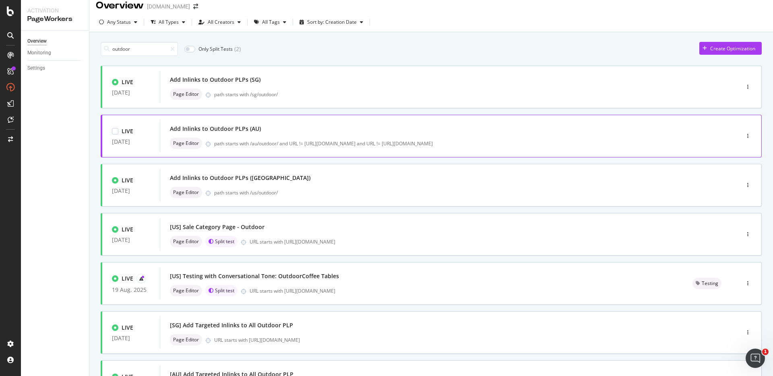
click at [264, 131] on div "Add Inlinks to Outdoor PLPs (AU)" at bounding box center [438, 128] width 536 height 11
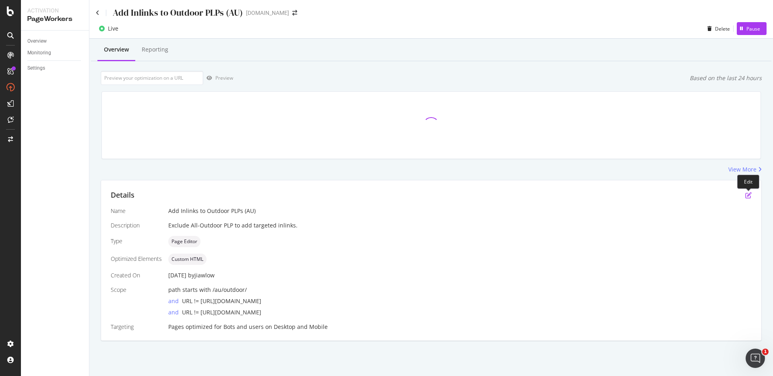
click at [747, 195] on icon "pen-to-square" at bounding box center [748, 195] width 6 height 6
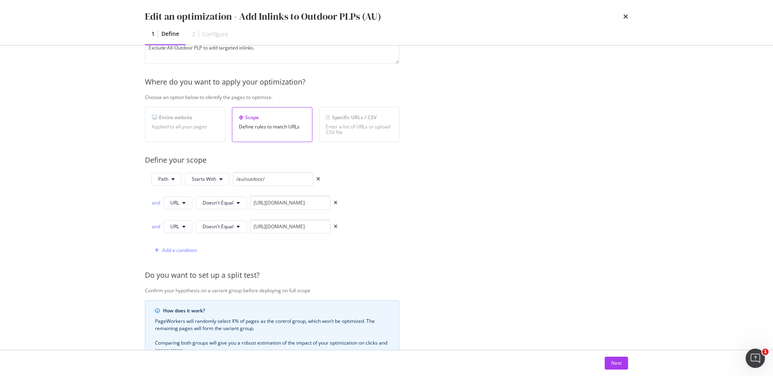
scroll to position [113, 0]
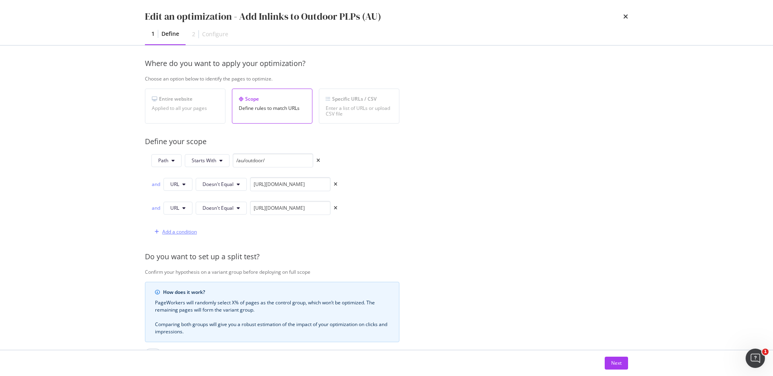
click at [172, 230] on div "Add a condition" at bounding box center [179, 231] width 35 height 7
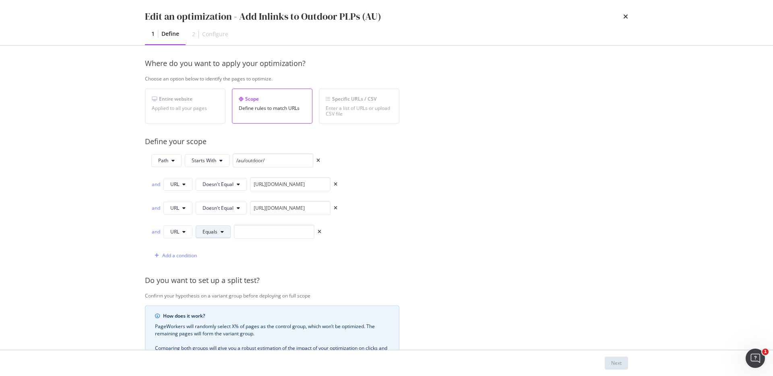
click at [219, 230] on button "Equals" at bounding box center [213, 232] width 35 height 13
click at [230, 158] on span "Doesn't Equal" at bounding box center [227, 156] width 48 height 7
click at [284, 229] on input "modal" at bounding box center [290, 232] width 81 height 14
paste input "[URL][DOMAIN_NAME]"
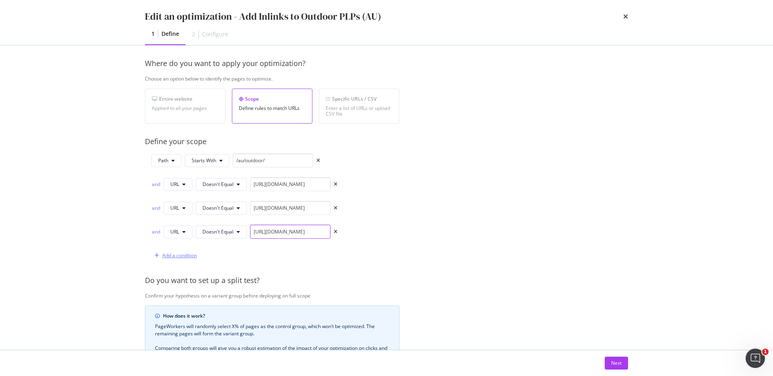
type input "[URL][DOMAIN_NAME]"
click at [181, 259] on div "Add a condition" at bounding box center [174, 256] width 46 height 12
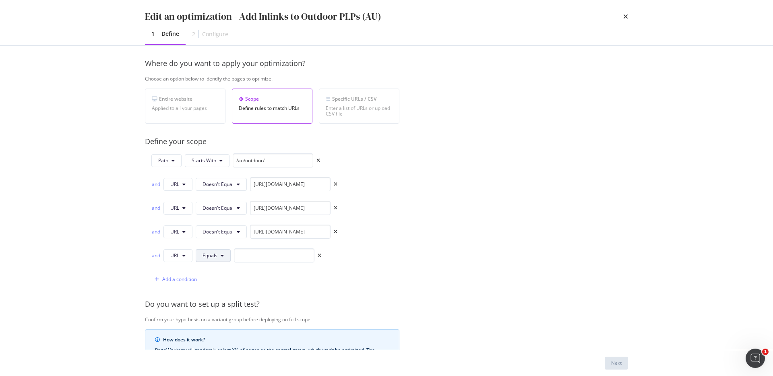
click at [211, 256] on span "Equals" at bounding box center [210, 255] width 15 height 7
click at [228, 180] on span "Doesn't Equal" at bounding box center [227, 180] width 48 height 7
click at [275, 259] on input "modal" at bounding box center [290, 255] width 81 height 14
drag, startPoint x: 302, startPoint y: 230, endPoint x: 371, endPoint y: 229, distance: 69.7
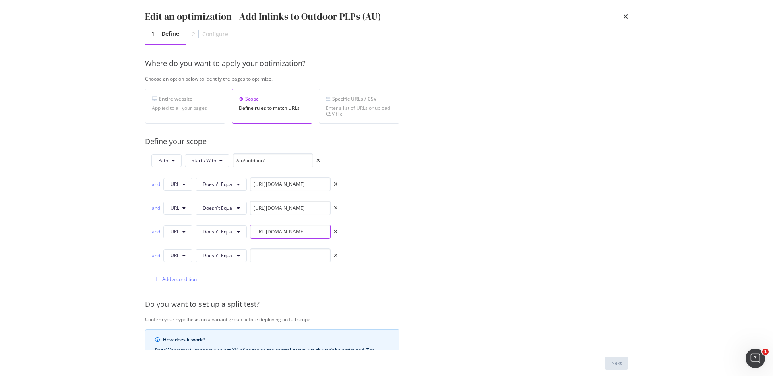
click at [371, 229] on div "Path Starts With /au/outdoor/ and URL Doesn't Equal https://www.castlery.com/au…" at bounding box center [272, 219] width 255 height 133
click at [264, 254] on input "modal" at bounding box center [290, 255] width 81 height 14
paste input "[URL][DOMAIN_NAME]"
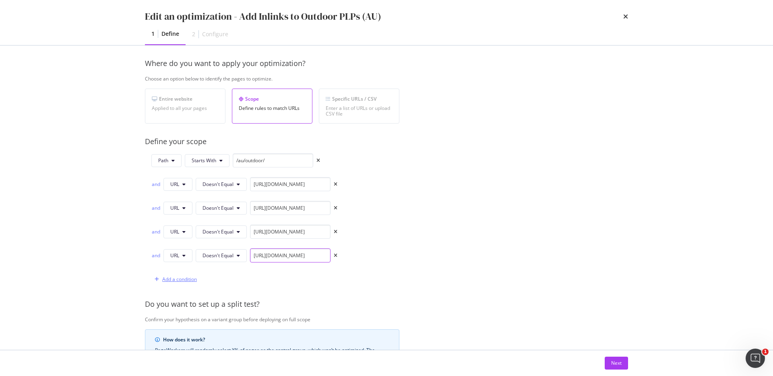
type input "[URL][DOMAIN_NAME]"
click at [181, 275] on div "Add a condition" at bounding box center [174, 279] width 46 height 12
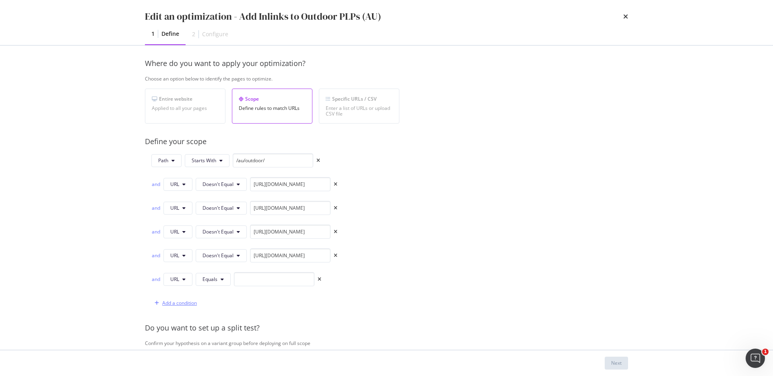
scroll to position [0, 0]
click at [211, 279] on span "Equals" at bounding box center [210, 279] width 15 height 7
click at [228, 207] on span "Doesn't Equal" at bounding box center [227, 204] width 48 height 7
click at [288, 274] on input "modal" at bounding box center [290, 279] width 81 height 14
paste input "[URL][DOMAIN_NAME]"
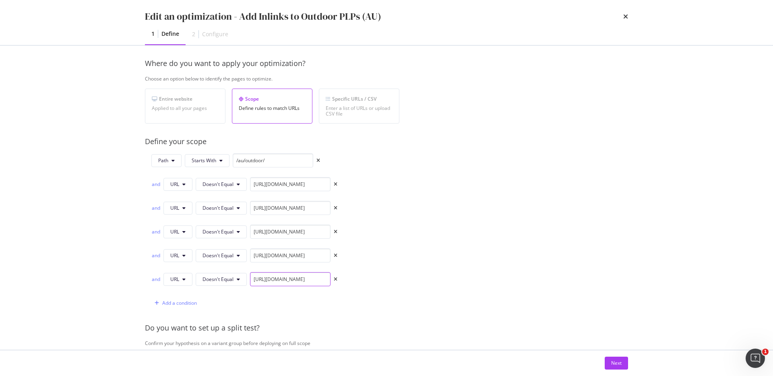
scroll to position [0, 82]
type input "[URL][DOMAIN_NAME]"
click at [298, 254] on input "[URL][DOMAIN_NAME]" at bounding box center [290, 255] width 81 height 14
click at [300, 232] on input "[URL][DOMAIN_NAME]" at bounding box center [290, 232] width 81 height 14
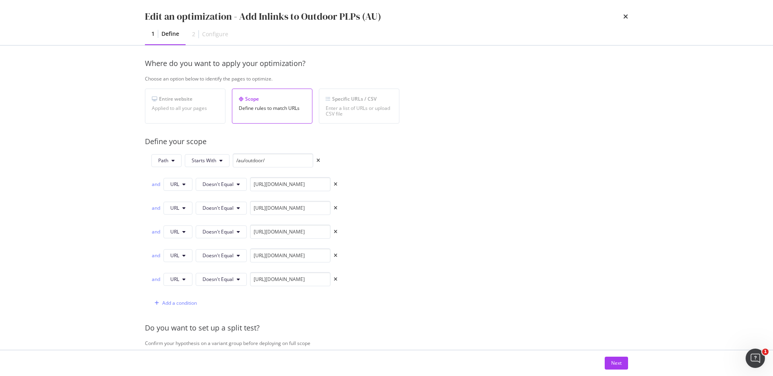
click at [376, 236] on div "Path Starts With /au/outdoor/ and URL Doesn't Equal https://www.castlery.com/au…" at bounding box center [272, 231] width 255 height 157
drag, startPoint x: 289, startPoint y: 183, endPoint x: 327, endPoint y: 183, distance: 38.3
click at [328, 183] on input "[URL][DOMAIN_NAME]" at bounding box center [290, 184] width 81 height 14
click at [304, 185] on input "[URL][DOMAIN_NAME]" at bounding box center [290, 184] width 81 height 14
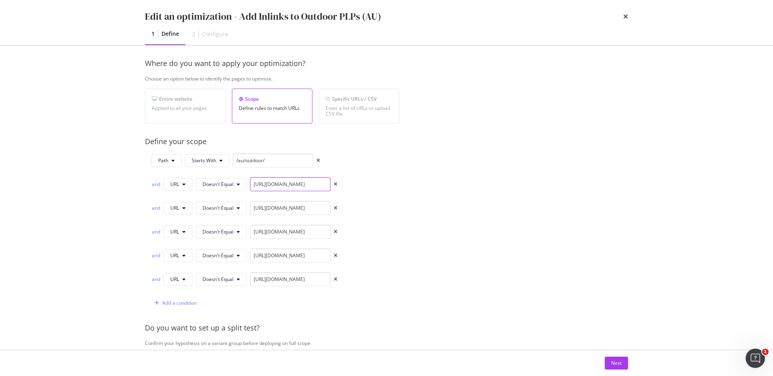
drag, startPoint x: 274, startPoint y: 183, endPoint x: 337, endPoint y: 184, distance: 63.2
click at [337, 184] on div "Path Starts With /au/outdoor/ and URL Doesn't Equal https://www.castlery.com/au…" at bounding box center [272, 231] width 255 height 157
drag, startPoint x: 290, startPoint y: 206, endPoint x: 328, endPoint y: 206, distance: 38.7
click at [328, 206] on input "[URL][DOMAIN_NAME]" at bounding box center [290, 208] width 81 height 14
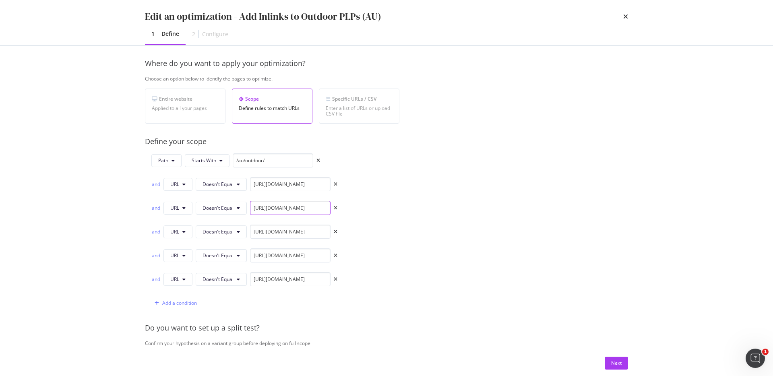
click at [295, 209] on input "[URL][DOMAIN_NAME]" at bounding box center [290, 208] width 81 height 14
click at [304, 179] on input "[URL][DOMAIN_NAME]" at bounding box center [290, 184] width 81 height 14
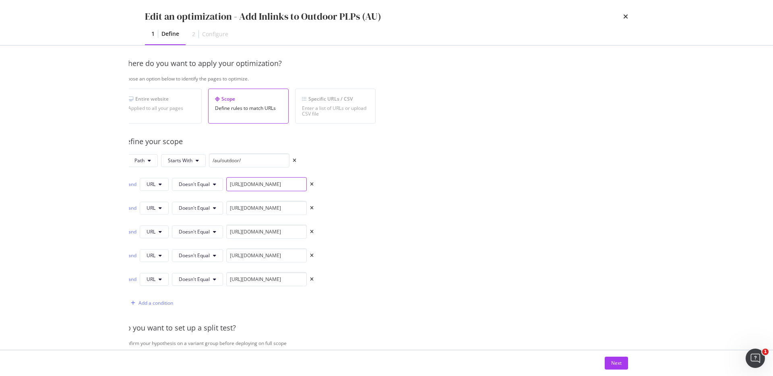
click at [295, 184] on input "[URL][DOMAIN_NAME]" at bounding box center [266, 184] width 81 height 14
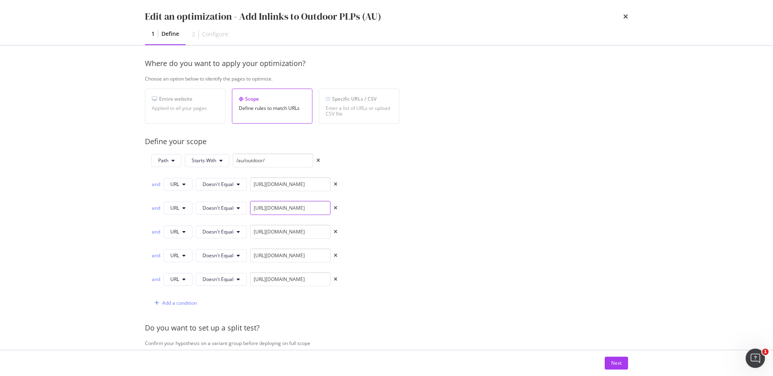
scroll to position [0, 55]
drag, startPoint x: 295, startPoint y: 209, endPoint x: 326, endPoint y: 208, distance: 30.6
click at [326, 208] on input "[URL][DOMAIN_NAME]" at bounding box center [290, 208] width 81 height 14
click at [296, 209] on input "[URL][DOMAIN_NAME]" at bounding box center [290, 208] width 81 height 14
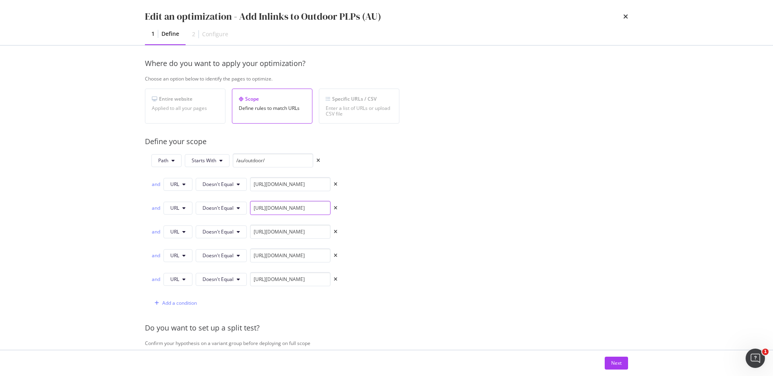
click at [296, 209] on input "[URL][DOMAIN_NAME]" at bounding box center [290, 208] width 81 height 14
click at [293, 230] on input "[URL][DOMAIN_NAME]" at bounding box center [290, 232] width 81 height 14
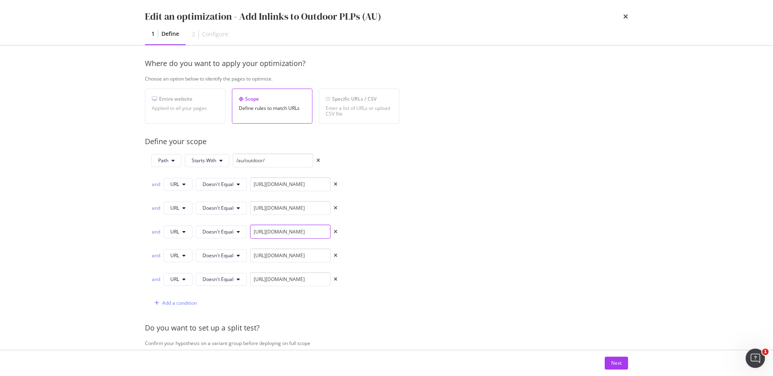
scroll to position [0, 45]
click at [158, 185] on div "and" at bounding box center [155, 184] width 9 height 7
click at [157, 184] on div "or" at bounding box center [155, 184] width 9 height 7
click at [297, 230] on input "[URL][DOMAIN_NAME]" at bounding box center [290, 232] width 81 height 14
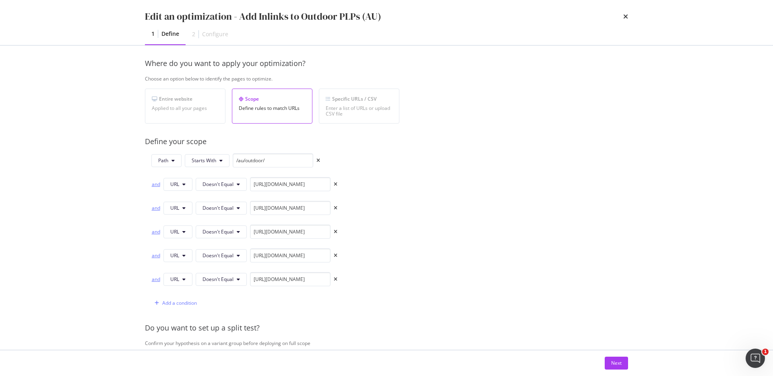
click at [152, 186] on div "and" at bounding box center [155, 184] width 9 height 7
click at [304, 209] on input "[URL][DOMAIN_NAME]" at bounding box center [290, 208] width 81 height 14
click at [303, 230] on input "[URL][DOMAIN_NAME]" at bounding box center [290, 232] width 81 height 14
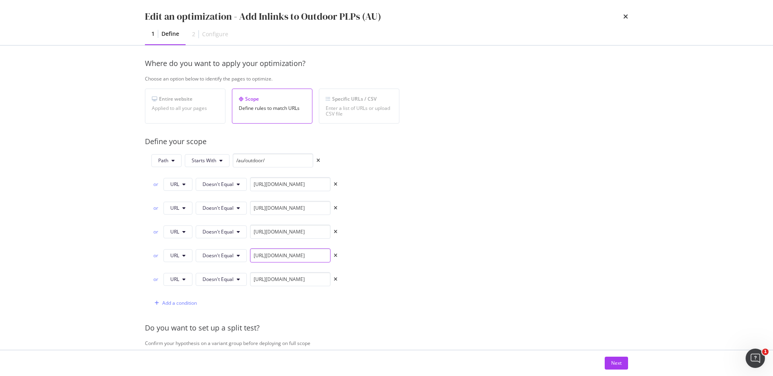
click at [302, 254] on input "[URL][DOMAIN_NAME]" at bounding box center [290, 255] width 81 height 14
click at [302, 279] on input "[URL][DOMAIN_NAME]" at bounding box center [290, 279] width 81 height 14
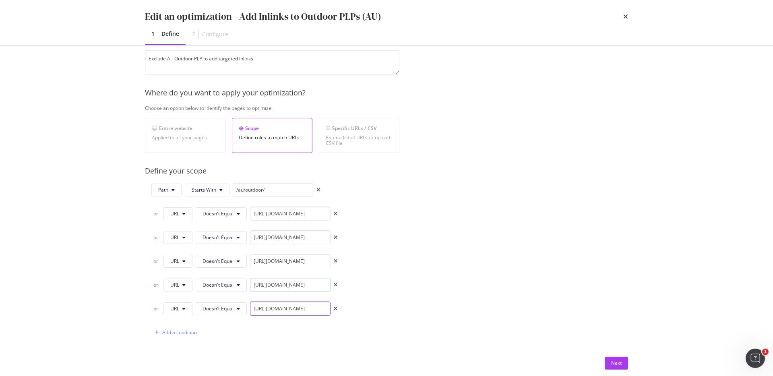
scroll to position [80, 0]
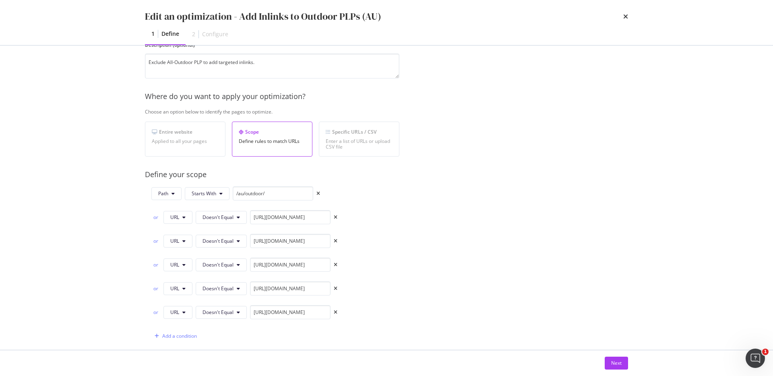
click at [410, 219] on div "Provide a name and description to help identify the change that will be made by…" at bounding box center [386, 272] width 483 height 553
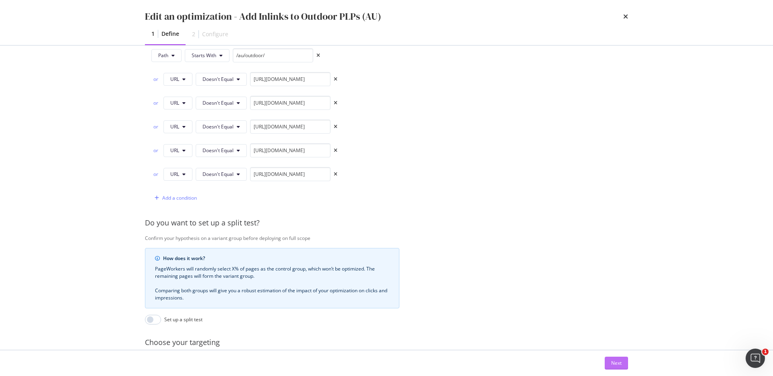
click at [615, 359] on div "Next" at bounding box center [616, 363] width 10 height 12
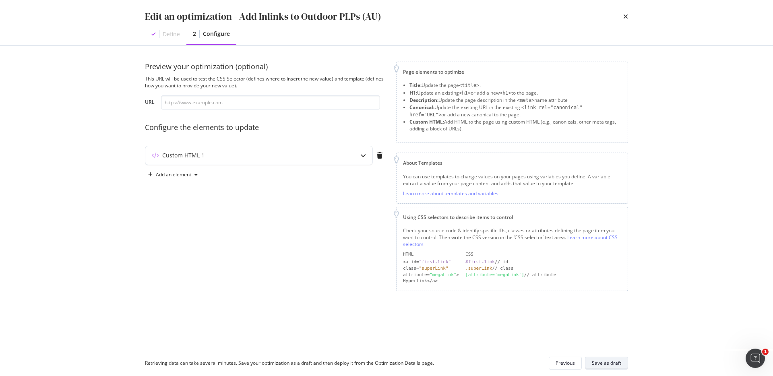
click at [618, 364] on div "Save as draft" at bounding box center [606, 363] width 29 height 7
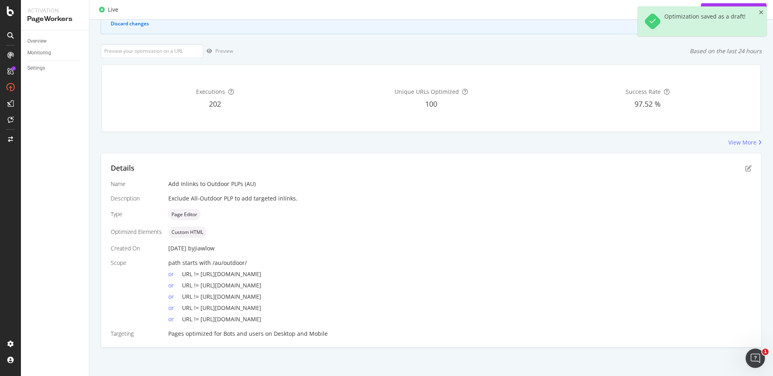
scroll to position [63, 0]
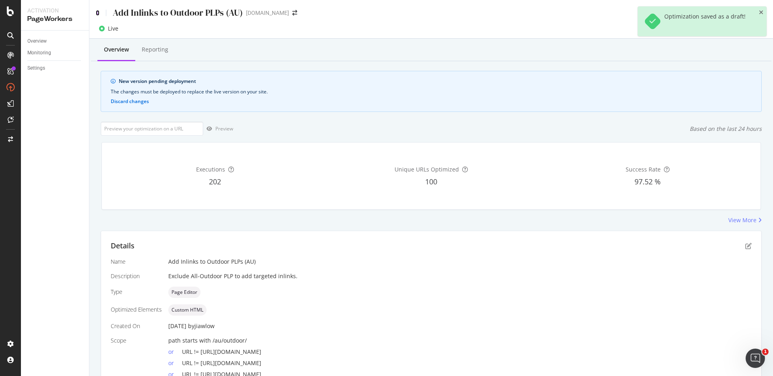
click at [98, 14] on icon at bounding box center [98, 13] width 4 height 6
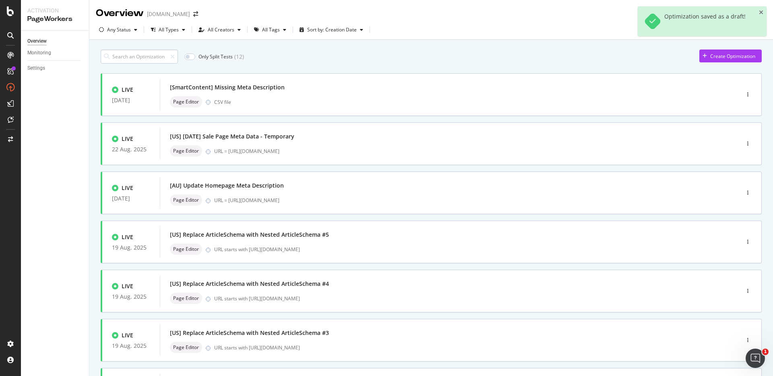
click at [141, 50] on input at bounding box center [139, 57] width 77 height 14
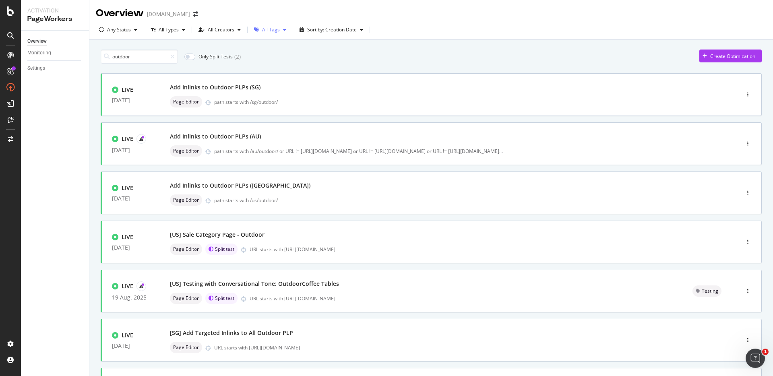
click at [276, 27] on div "All Tags" at bounding box center [271, 29] width 18 height 5
click at [261, 73] on div at bounding box center [259, 73] width 6 height 6
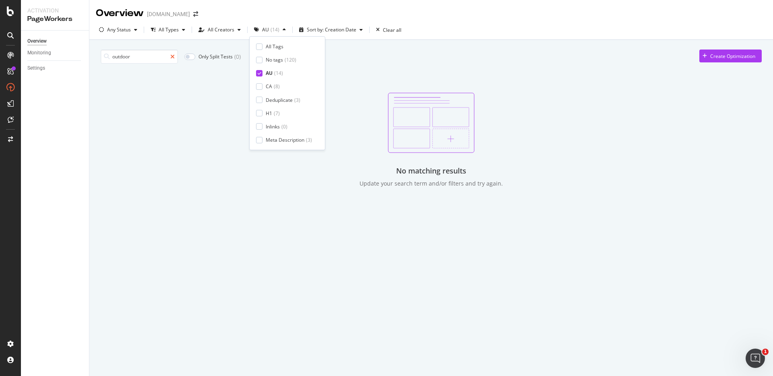
click at [173, 57] on icon at bounding box center [172, 57] width 4 height 6
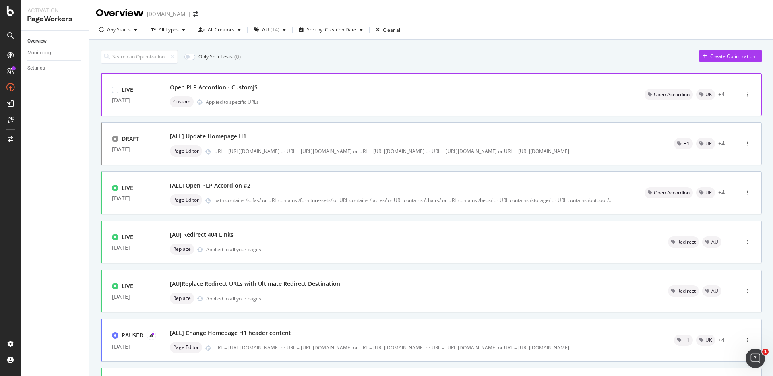
click at [706, 95] on span "UK" at bounding box center [709, 94] width 6 height 5
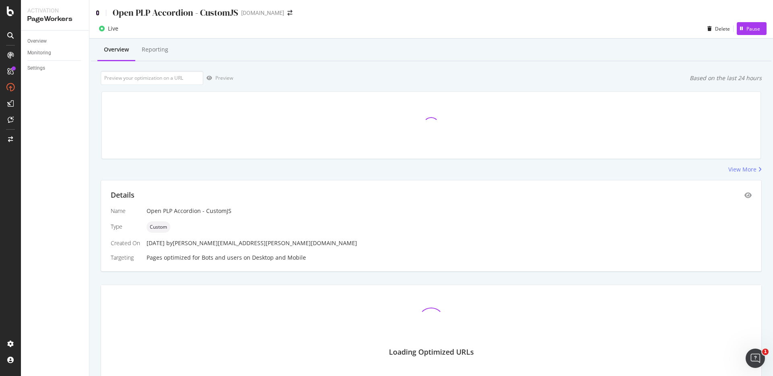
click at [96, 12] on icon at bounding box center [98, 13] width 4 height 6
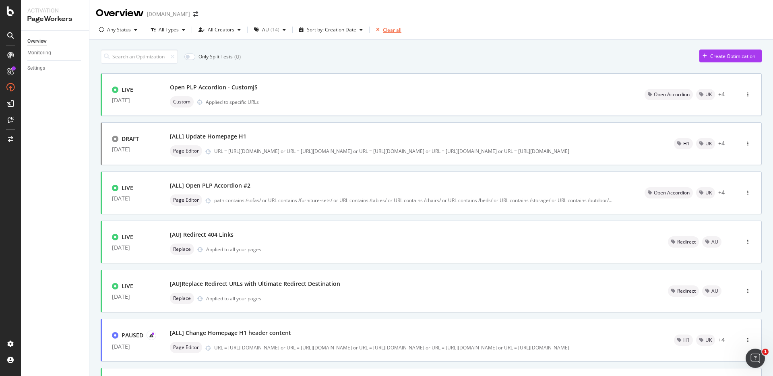
click at [379, 31] on div "button" at bounding box center [378, 29] width 10 height 5
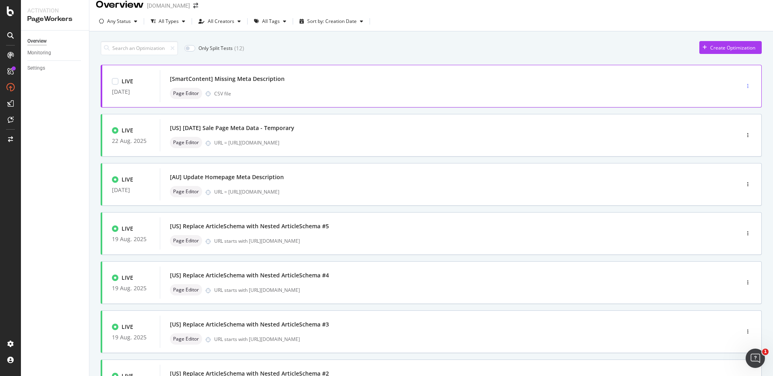
click at [747, 87] on icon "button" at bounding box center [747, 86] width 1 height 5
click at [472, 34] on div "Only Split Tests ( 12 ) Create Optimization LIVE 25 Aug. 2025 [SmartContent] Mi…" at bounding box center [431, 316] width 684 height 570
click at [152, 51] on input at bounding box center [139, 48] width 77 height 14
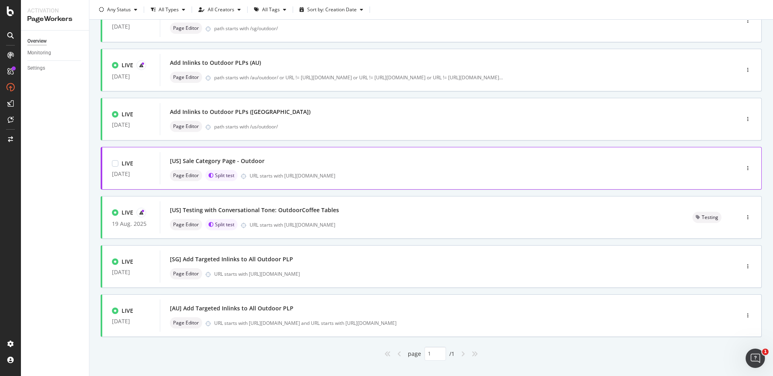
scroll to position [87, 0]
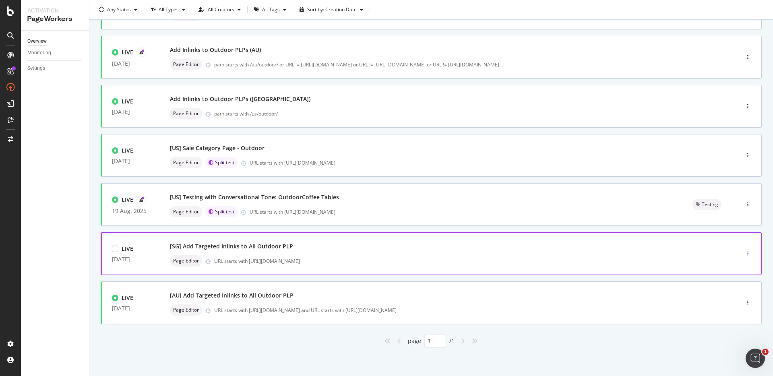
click at [747, 255] on icon "button" at bounding box center [747, 253] width 1 height 5
click at [726, 294] on div "Tags" at bounding box center [731, 295] width 11 height 7
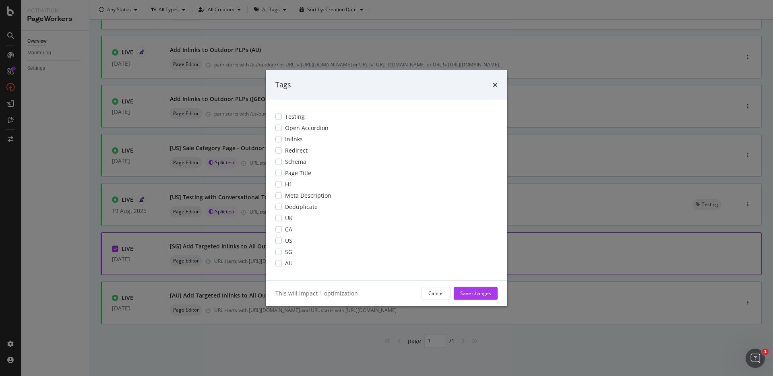
scroll to position [0, 0]
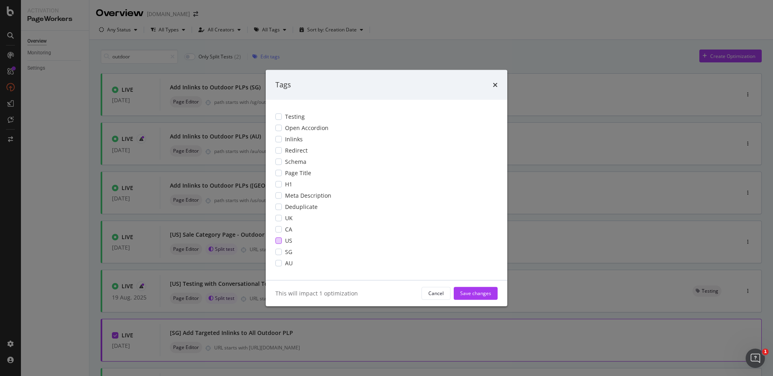
click at [280, 241] on div "modal" at bounding box center [278, 240] width 6 height 6
click at [279, 241] on icon "modal" at bounding box center [279, 240] width 4 height 4
click at [277, 250] on div "modal" at bounding box center [278, 251] width 6 height 6
click at [281, 139] on div "modal" at bounding box center [278, 139] width 6 height 6
click at [473, 292] on div "Save changes" at bounding box center [475, 293] width 31 height 7
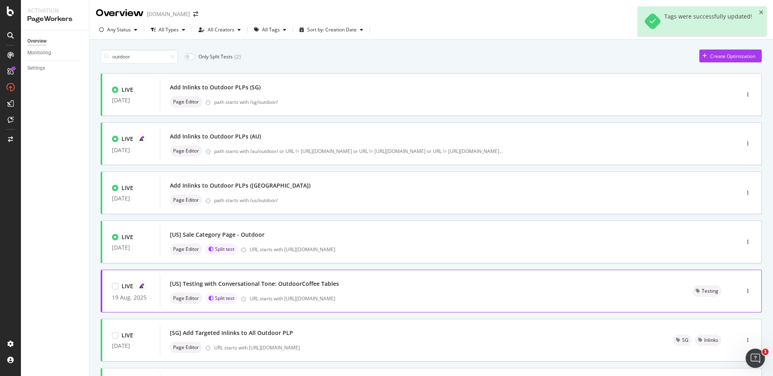
scroll to position [87, 0]
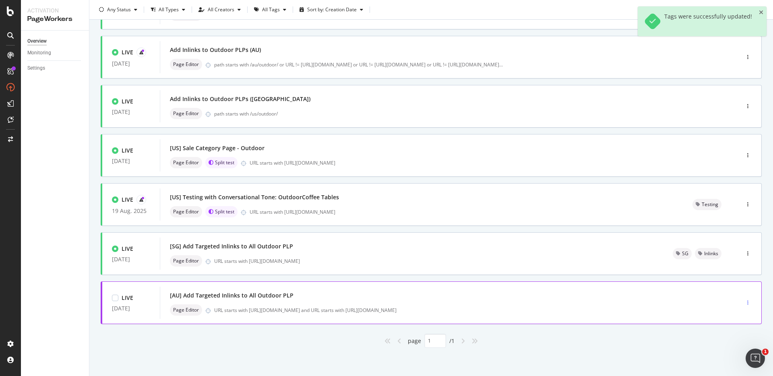
click at [747, 304] on icon "button" at bounding box center [747, 302] width 1 height 5
click at [728, 344] on div "Tags" at bounding box center [731, 344] width 11 height 7
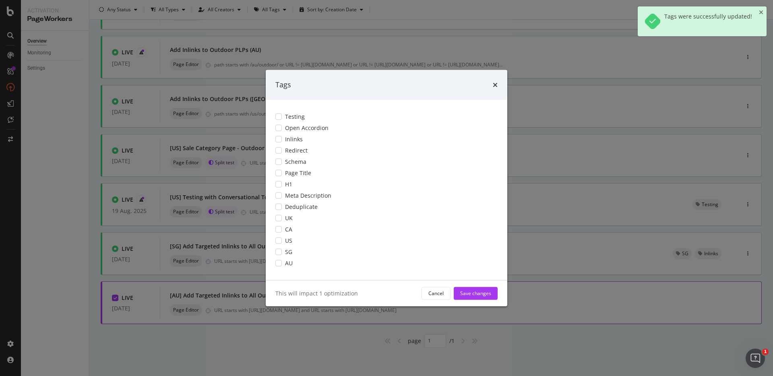
scroll to position [0, 0]
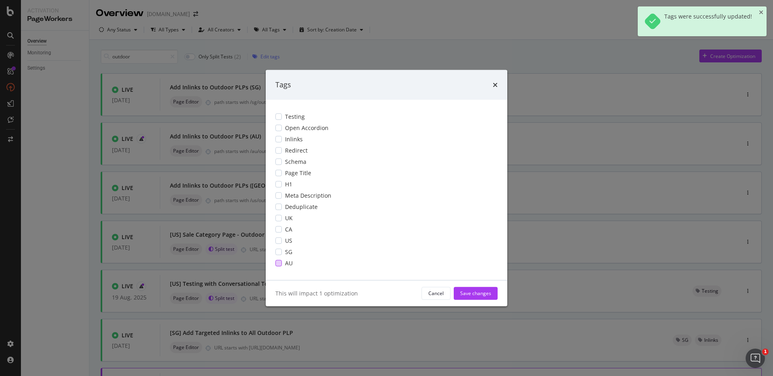
click at [280, 263] on div "modal" at bounding box center [278, 263] width 6 height 6
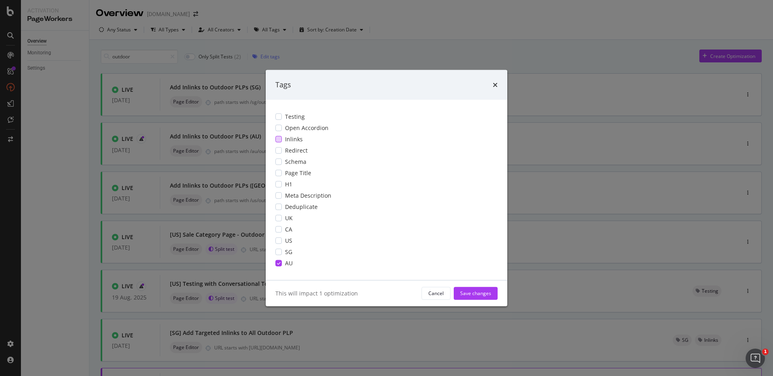
click at [279, 138] on div "modal" at bounding box center [278, 139] width 6 height 6
click at [464, 294] on div "Save changes" at bounding box center [475, 293] width 31 height 7
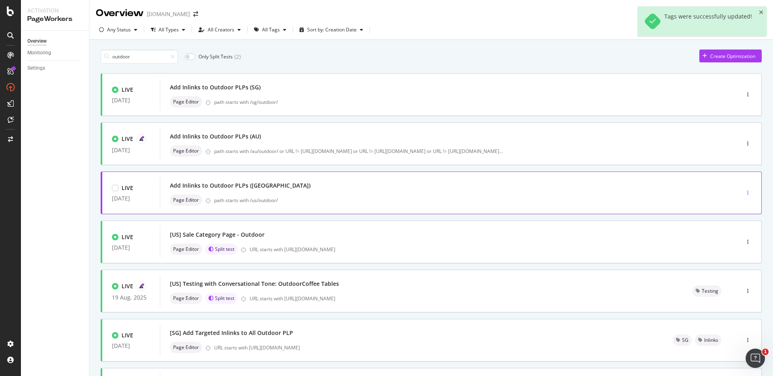
click at [744, 194] on div "button" at bounding box center [748, 192] width 8 height 5
click at [727, 235] on div "Tags" at bounding box center [731, 234] width 11 height 7
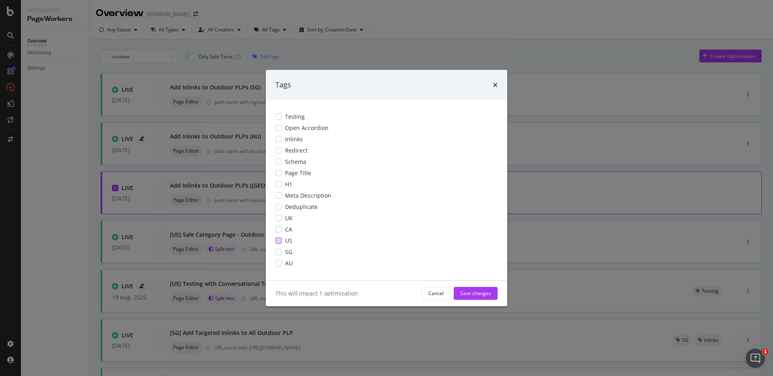
click at [279, 242] on div "modal" at bounding box center [278, 240] width 6 height 6
click at [282, 137] on div "modal" at bounding box center [278, 139] width 6 height 6
click at [483, 293] on div "Save changes" at bounding box center [475, 293] width 31 height 7
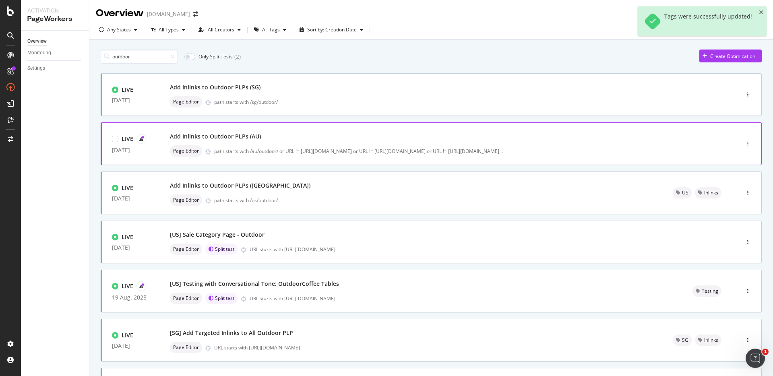
click at [747, 145] on icon "button" at bounding box center [747, 143] width 1 height 5
click at [723, 184] on div "Tags" at bounding box center [728, 185] width 37 height 10
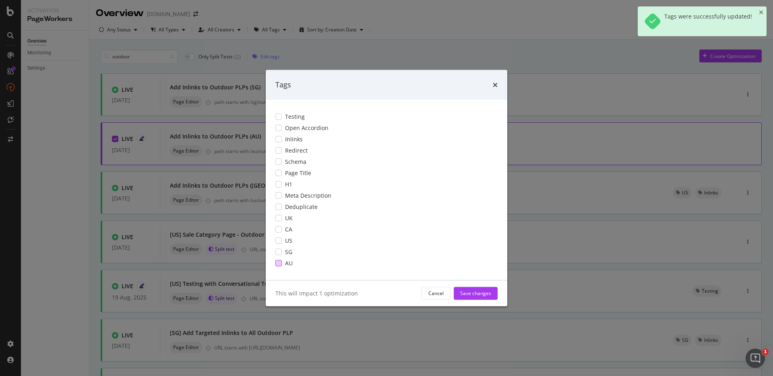
click at [279, 262] on div "modal" at bounding box center [278, 263] width 6 height 6
click at [279, 140] on div "modal" at bounding box center [278, 139] width 6 height 6
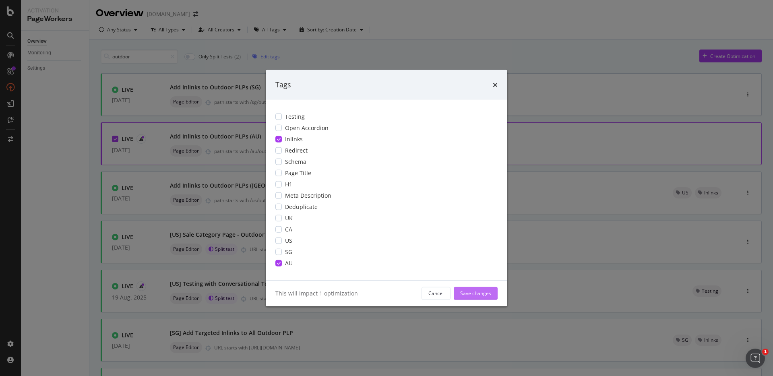
click at [488, 295] on div "Save changes" at bounding box center [475, 293] width 31 height 7
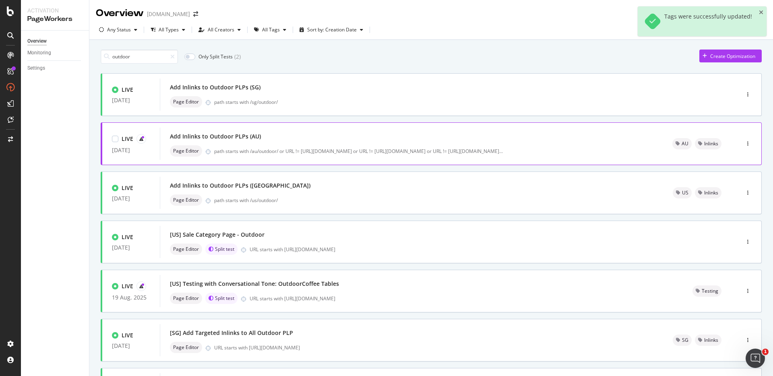
click at [465, 138] on div "Add Inlinks to Outdoor PLPs (AU)" at bounding box center [411, 136] width 483 height 11
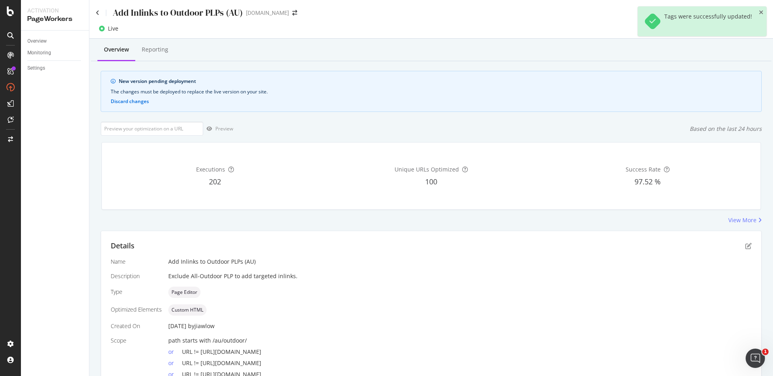
click at [762, 12] on icon "close toast" at bounding box center [761, 13] width 4 height 6
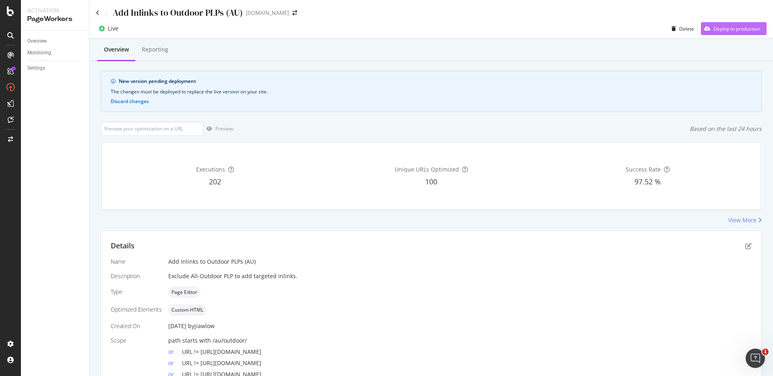
click at [745, 32] on div "Deploy to production" at bounding box center [737, 28] width 47 height 7
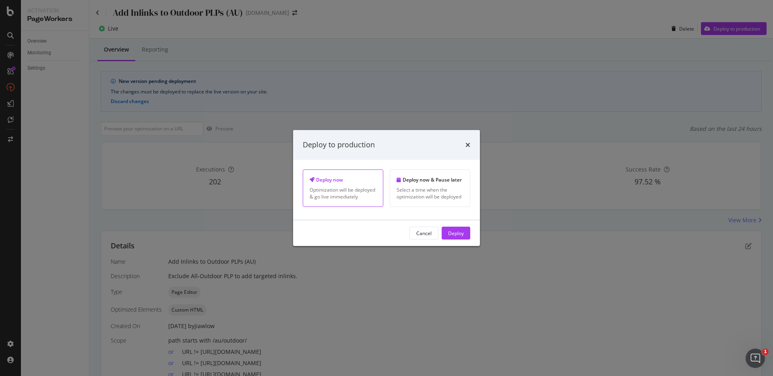
click at [445, 240] on div "Cancel Deploy" at bounding box center [386, 233] width 187 height 26
click at [447, 232] on button "Deploy" at bounding box center [456, 233] width 29 height 13
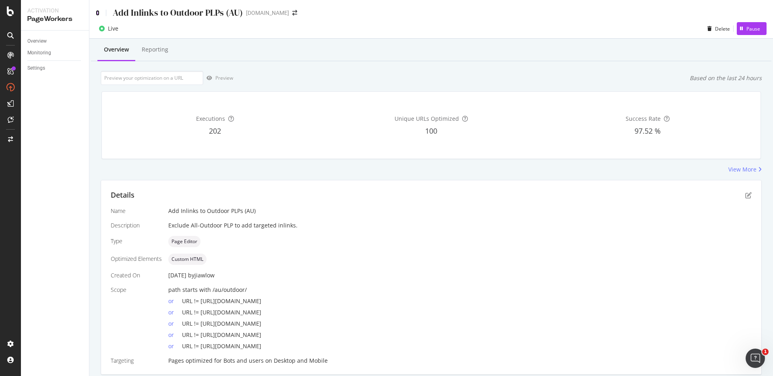
click at [98, 12] on icon at bounding box center [98, 13] width 4 height 6
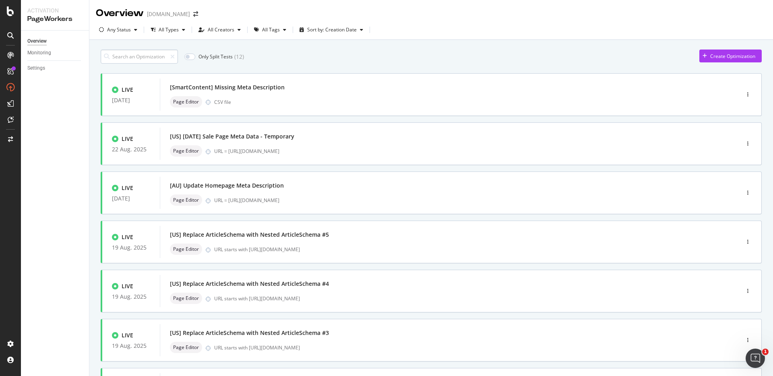
click at [135, 55] on input at bounding box center [139, 57] width 77 height 14
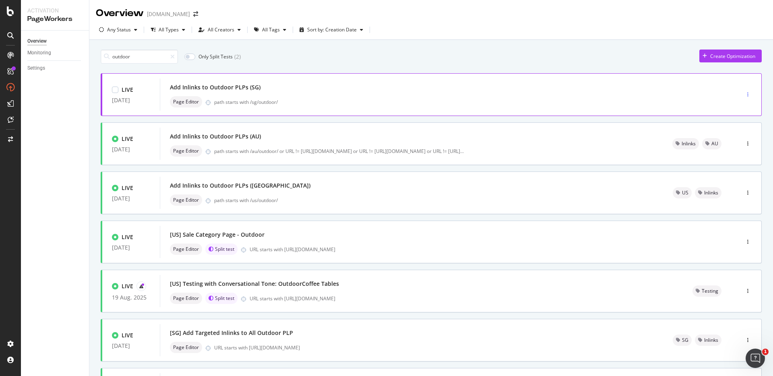
click at [744, 92] on div "button" at bounding box center [748, 94] width 8 height 5
click at [725, 139] on div "Tags" at bounding box center [728, 136] width 37 height 10
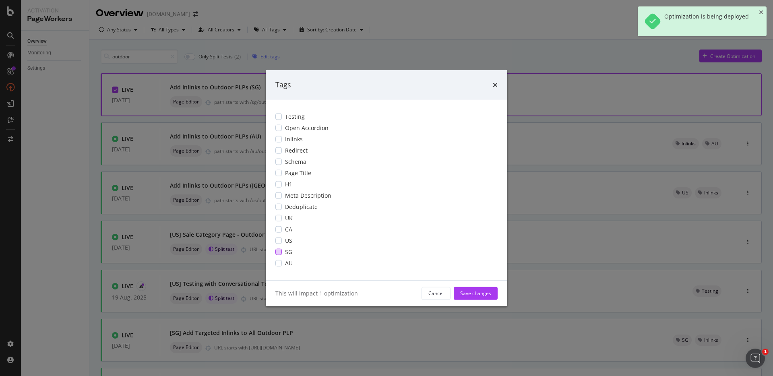
click at [278, 252] on div "modal" at bounding box center [278, 251] width 6 height 6
click at [279, 139] on div "modal" at bounding box center [278, 139] width 6 height 6
click at [462, 291] on div "Save changes" at bounding box center [475, 293] width 31 height 7
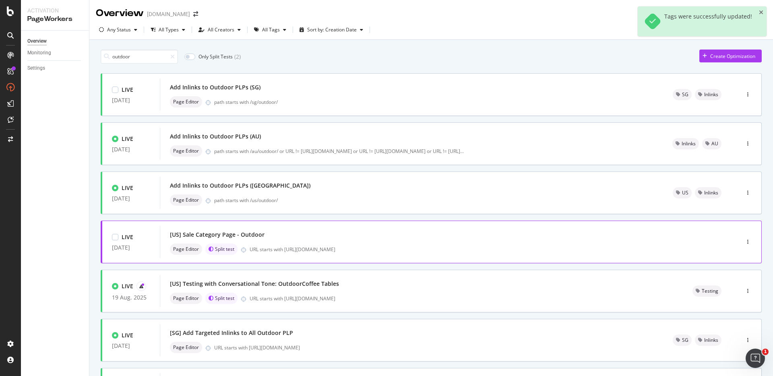
scroll to position [87, 0]
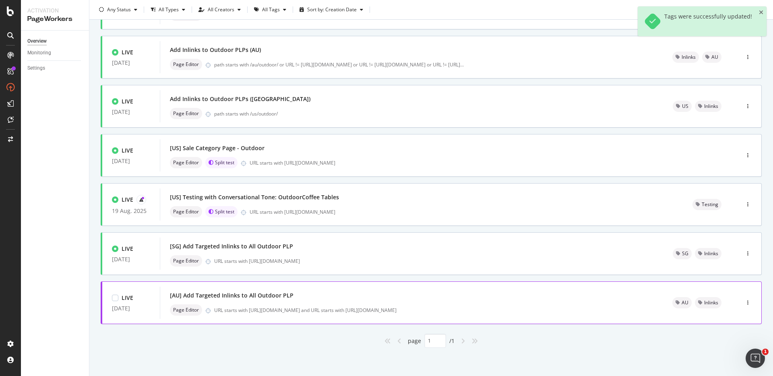
click at [269, 305] on div "Page Editor URL starts with https://www.castlery.com/au/outdoor/all-outdoor and…" at bounding box center [411, 309] width 483 height 11
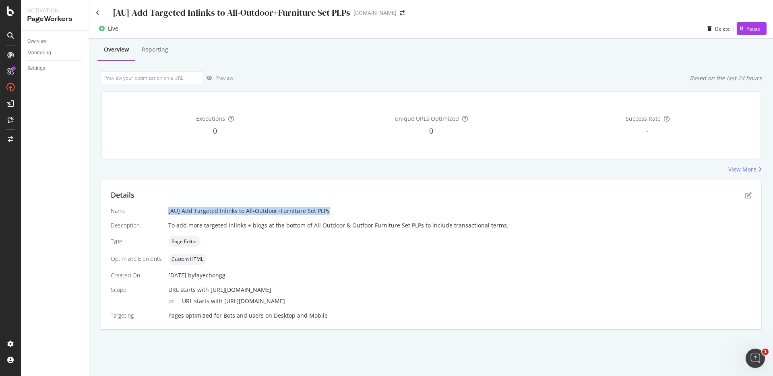
drag, startPoint x: 166, startPoint y: 211, endPoint x: 354, endPoint y: 211, distance: 188.5
click at [354, 211] on div "Name [AU] Add Targeted Inlinks to All-Outdoor+Furniture Set PLPs Description To…" at bounding box center [431, 263] width 641 height 113
copy div "[AU] Add Targeted Inlinks to All-Outdoor+Furniture Set PLPs"
click at [98, 14] on icon at bounding box center [98, 13] width 4 height 6
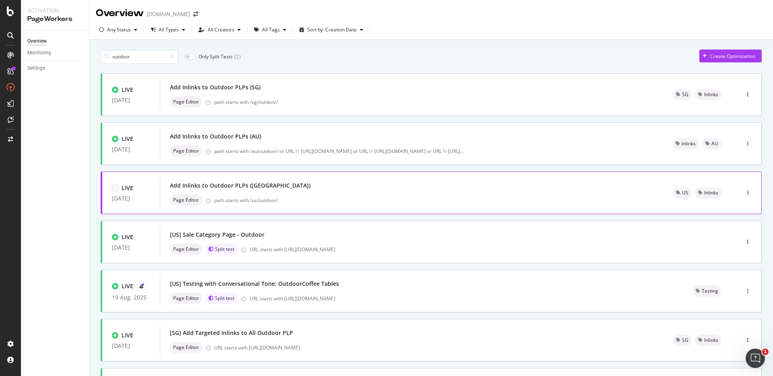
scroll to position [87, 0]
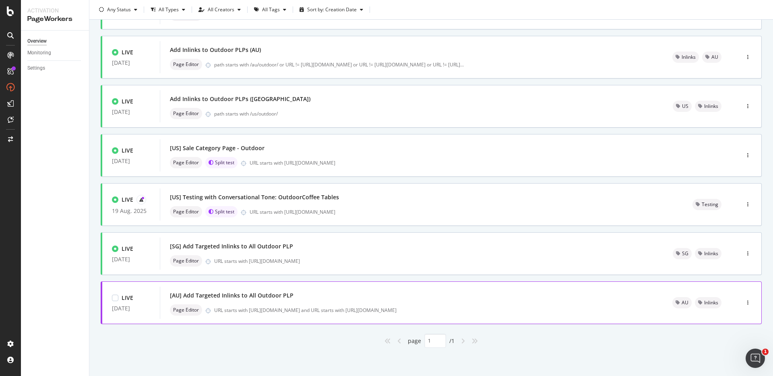
click at [286, 300] on div "[AU] Add Targeted Inlinks to All Outdoor PLP" at bounding box center [411, 295] width 483 height 11
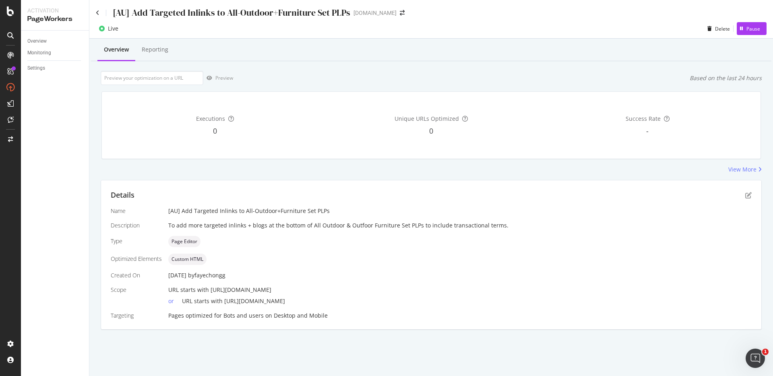
drag, startPoint x: 279, startPoint y: 289, endPoint x: 360, endPoint y: 289, distance: 81.8
click at [361, 289] on div "URL starts with [URL][DOMAIN_NAME]" at bounding box center [460, 290] width 584 height 8
drag, startPoint x: 365, startPoint y: 302, endPoint x: 271, endPoint y: 302, distance: 93.8
click at [272, 302] on span "URL starts with [URL][DOMAIN_NAME]" at bounding box center [233, 301] width 103 height 8
click at [97, 12] on icon at bounding box center [98, 13] width 4 height 6
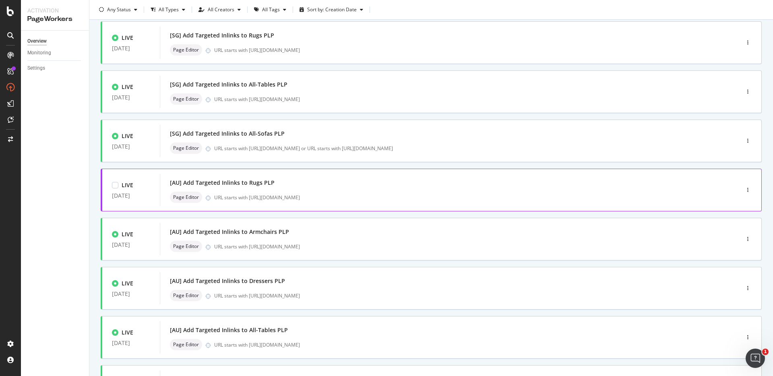
scroll to position [234, 0]
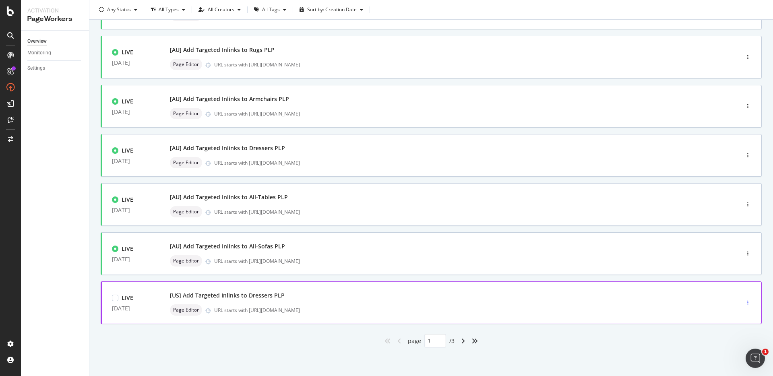
click at [747, 303] on icon "button" at bounding box center [747, 302] width 1 height 5
click at [722, 344] on div at bounding box center [719, 344] width 6 height 5
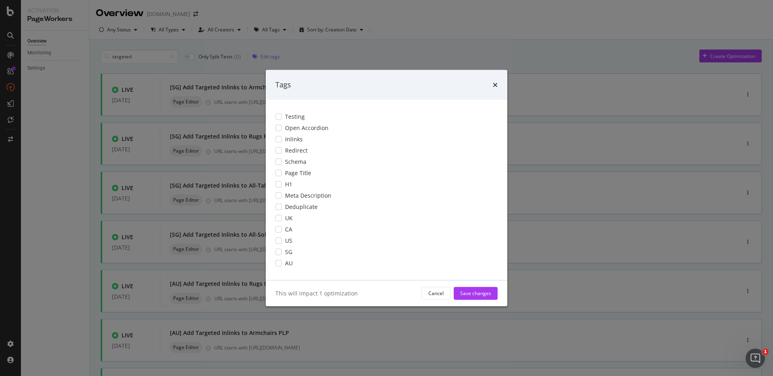
click at [501, 87] on div "Tags" at bounding box center [387, 85] width 242 height 30
click at [495, 85] on icon "times" at bounding box center [495, 84] width 5 height 6
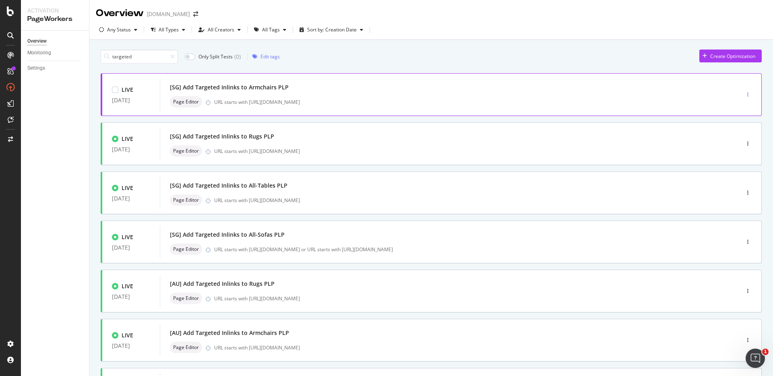
click at [747, 96] on icon "button" at bounding box center [747, 94] width 1 height 5
click at [726, 138] on div "Tags" at bounding box center [731, 136] width 11 height 7
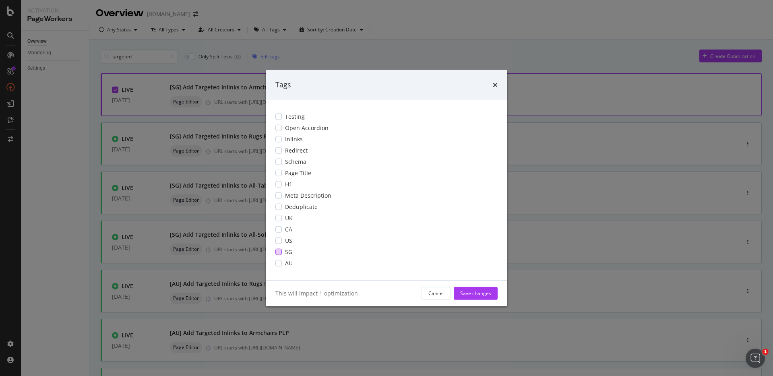
click at [279, 252] on div "modal" at bounding box center [278, 251] width 6 height 6
click at [283, 137] on div "Inlinks" at bounding box center [386, 139] width 222 height 8
click at [472, 292] on div "Save changes" at bounding box center [475, 293] width 31 height 7
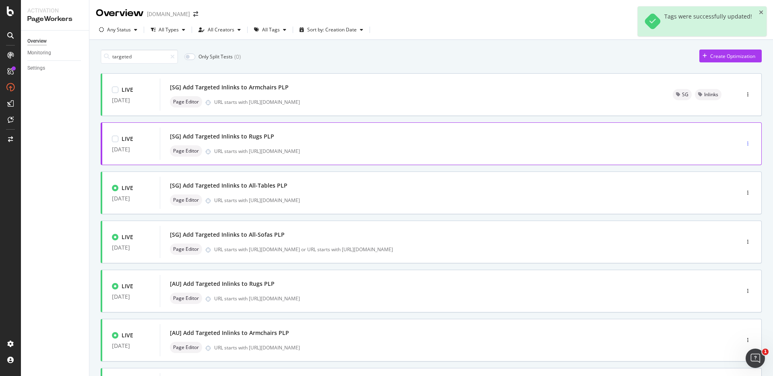
click at [747, 142] on icon "button" at bounding box center [747, 143] width 1 height 5
click at [720, 186] on icon at bounding box center [719, 185] width 5 height 5
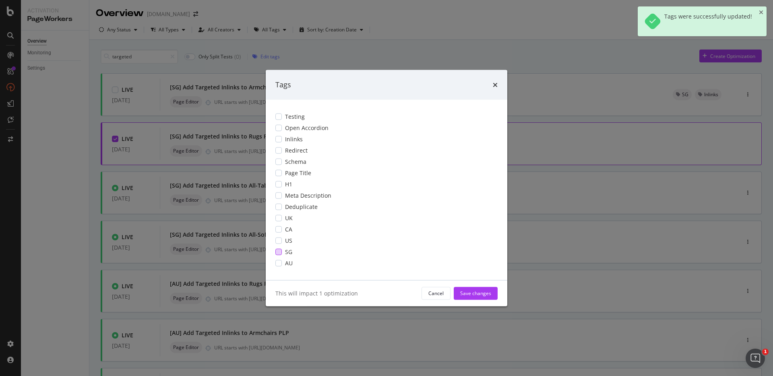
click at [280, 251] on div "modal" at bounding box center [278, 251] width 6 height 6
click at [280, 141] on div "modal" at bounding box center [278, 139] width 6 height 6
click at [486, 299] on div "Save changes" at bounding box center [475, 293] width 31 height 12
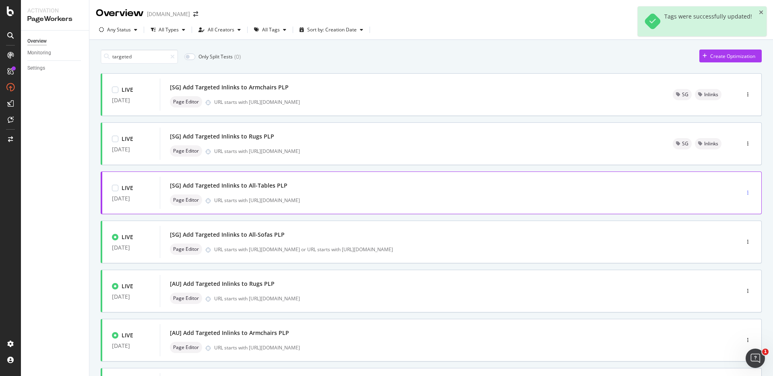
click at [747, 195] on icon "button" at bounding box center [747, 192] width 1 height 5
click at [720, 233] on icon at bounding box center [719, 234] width 5 height 5
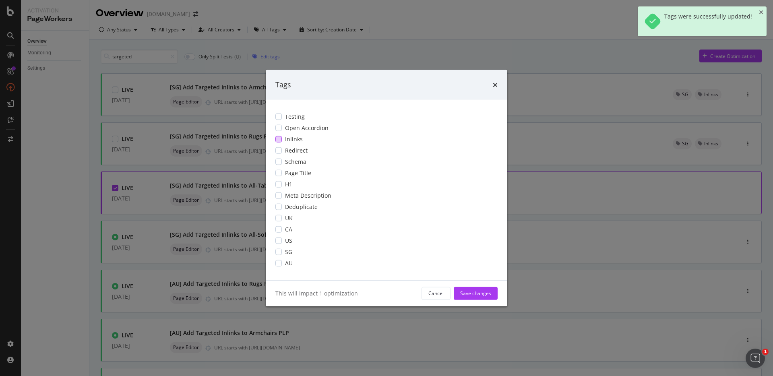
click at [281, 138] on div "modal" at bounding box center [278, 139] width 6 height 6
click at [278, 253] on div "modal" at bounding box center [278, 251] width 6 height 6
click at [460, 294] on button "Save changes" at bounding box center [476, 293] width 44 height 13
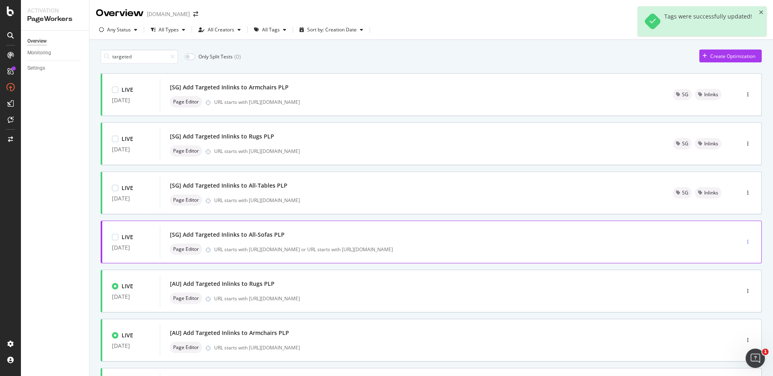
click at [747, 244] on icon "button" at bounding box center [747, 242] width 1 height 5
click at [726, 285] on div "Tags" at bounding box center [731, 283] width 11 height 7
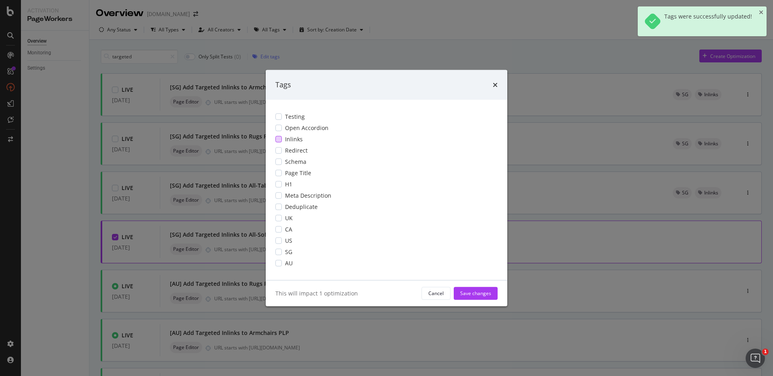
click at [279, 137] on div "modal" at bounding box center [278, 139] width 6 height 6
click at [281, 250] on div "modal" at bounding box center [278, 251] width 6 height 6
click at [488, 297] on div "Save changes" at bounding box center [475, 293] width 31 height 12
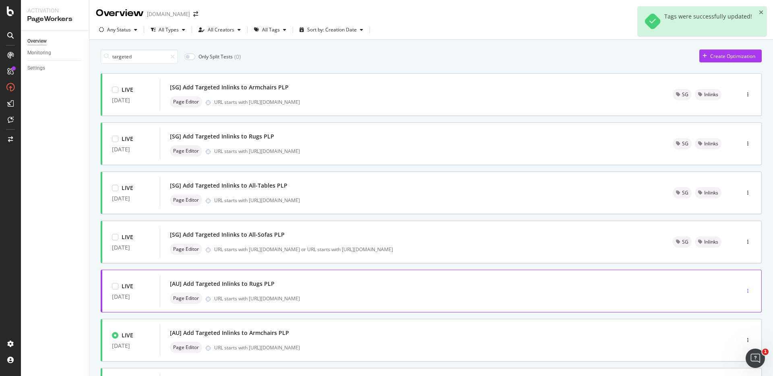
click at [747, 291] on icon "button" at bounding box center [747, 291] width 1 height 5
click at [731, 329] on div "Tags" at bounding box center [728, 333] width 37 height 10
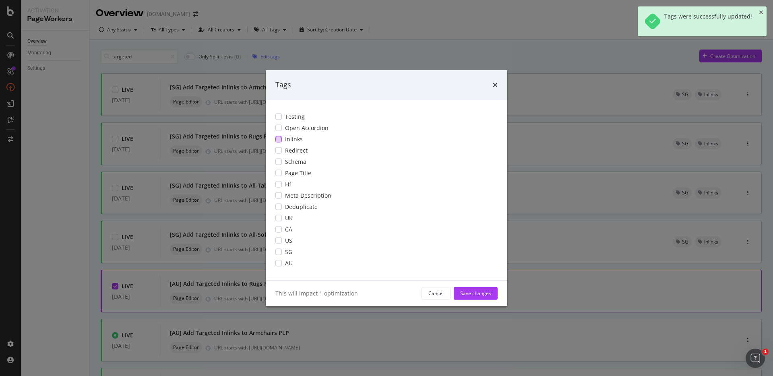
click at [278, 137] on div "modal" at bounding box center [278, 139] width 6 height 6
click at [281, 258] on div "Testing Open Accordion Inlinks Redirect Schema Page Title H1 Meta Description D…" at bounding box center [387, 189] width 242 height 180
click at [281, 262] on div "modal" at bounding box center [278, 263] width 6 height 6
click at [472, 295] on div "Save changes" at bounding box center [475, 293] width 31 height 7
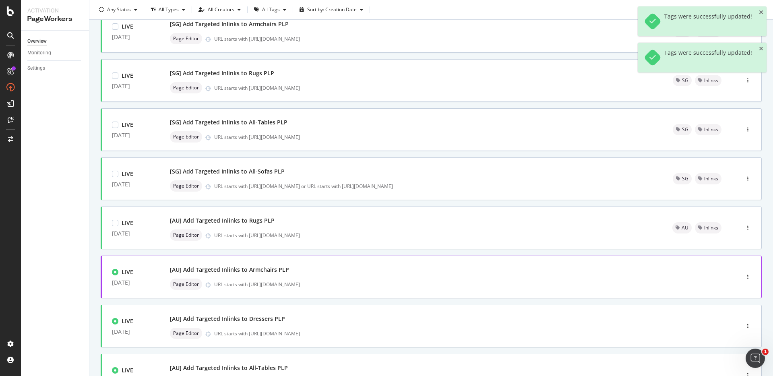
scroll to position [102, 0]
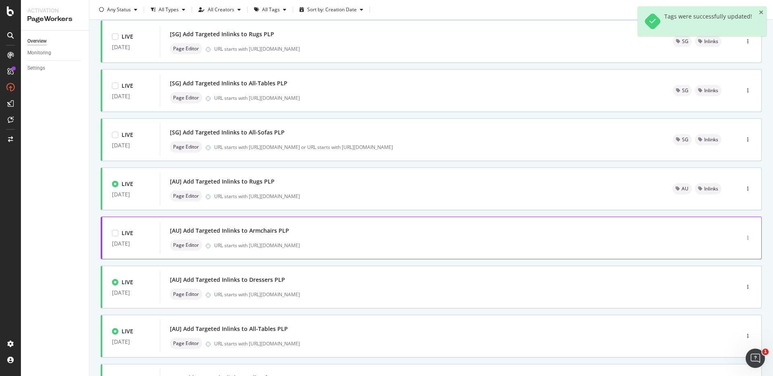
click at [744, 237] on div "button" at bounding box center [748, 238] width 8 height 5
click at [724, 282] on div "Tags" at bounding box center [728, 280] width 37 height 10
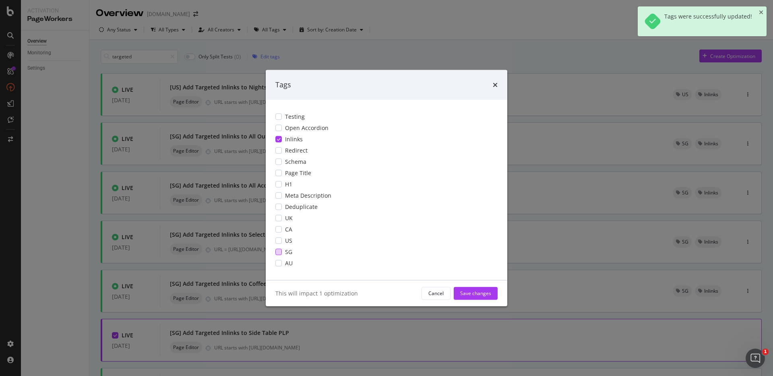
click at [280, 248] on div "SG" at bounding box center [386, 252] width 222 height 8
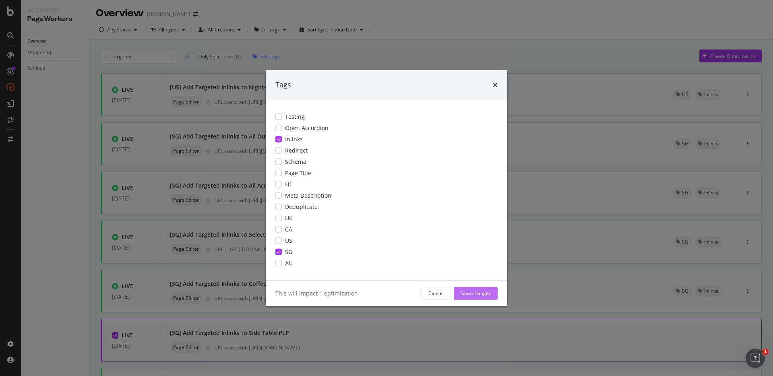
click at [456, 291] on button "Save changes" at bounding box center [476, 293] width 44 height 13
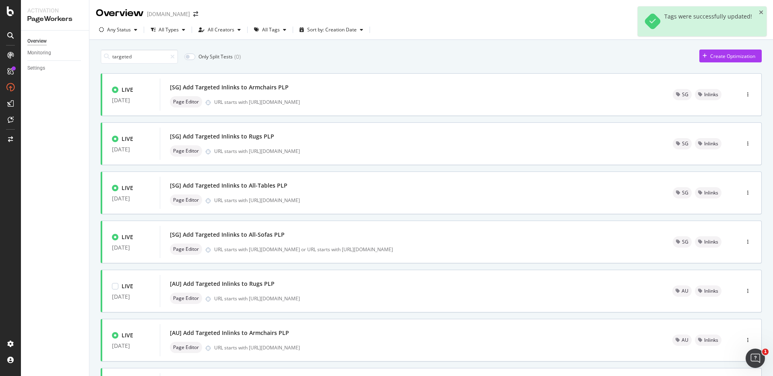
scroll to position [234, 0]
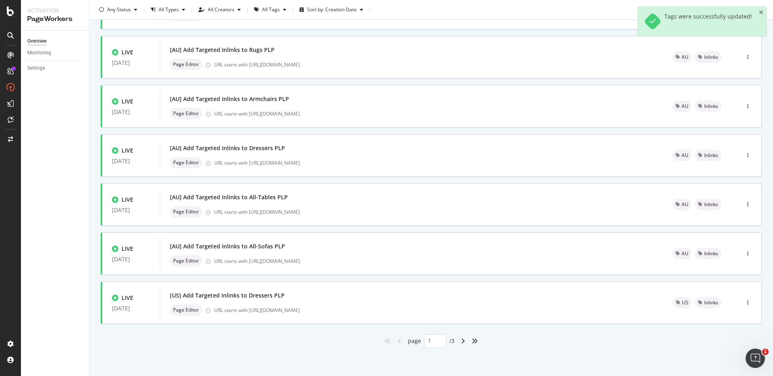
click at [458, 341] on div "angle-right" at bounding box center [463, 341] width 10 height 13
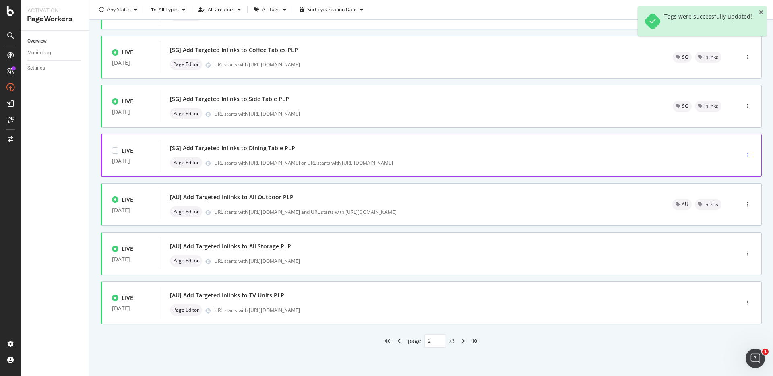
click at [744, 155] on div "button" at bounding box center [748, 155] width 8 height 5
click at [736, 195] on div "Tags" at bounding box center [731, 197] width 11 height 7
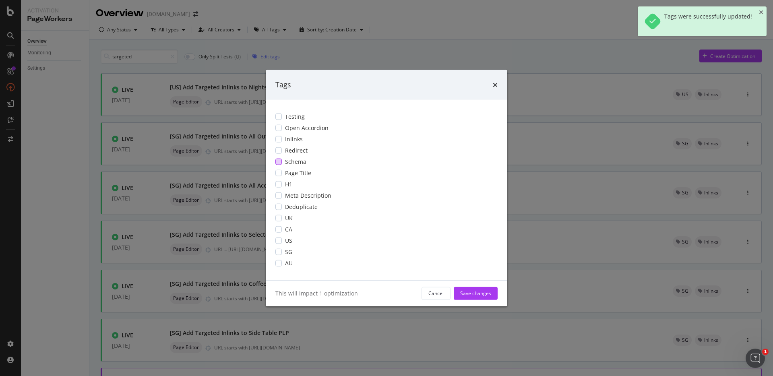
click at [281, 137] on div "modal" at bounding box center [278, 139] width 6 height 6
click at [279, 254] on div "modal" at bounding box center [278, 251] width 6 height 6
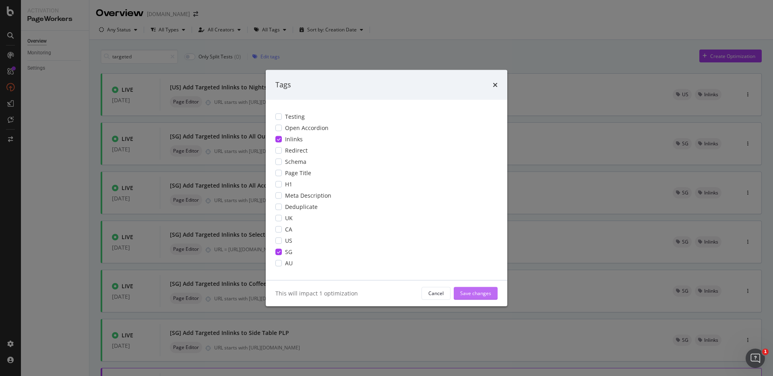
click at [466, 295] on div "Save changes" at bounding box center [475, 293] width 31 height 7
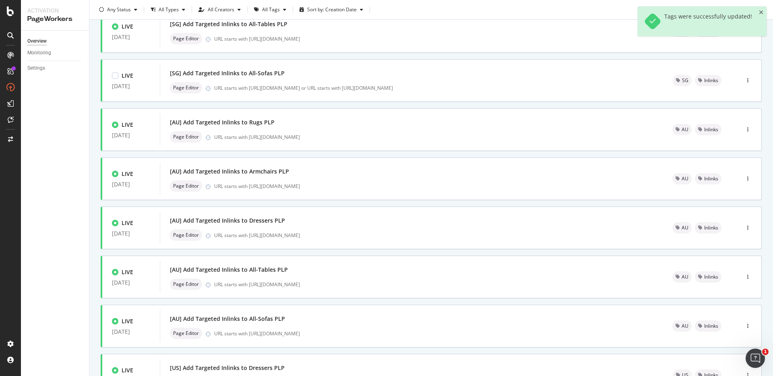
scroll to position [234, 0]
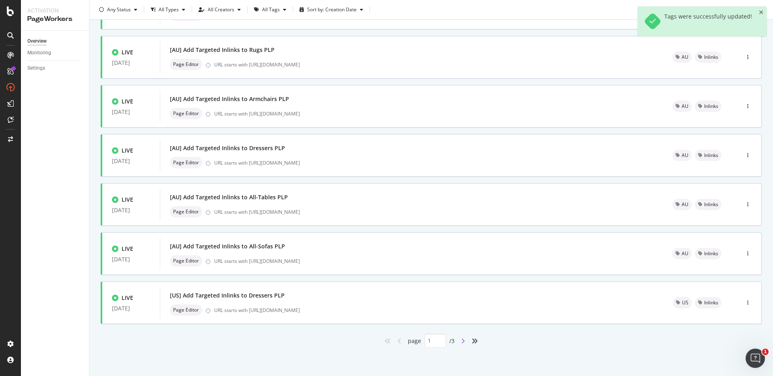
click at [461, 341] on icon "angle-right" at bounding box center [463, 341] width 4 height 6
click at [744, 252] on div "button" at bounding box center [748, 253] width 8 height 5
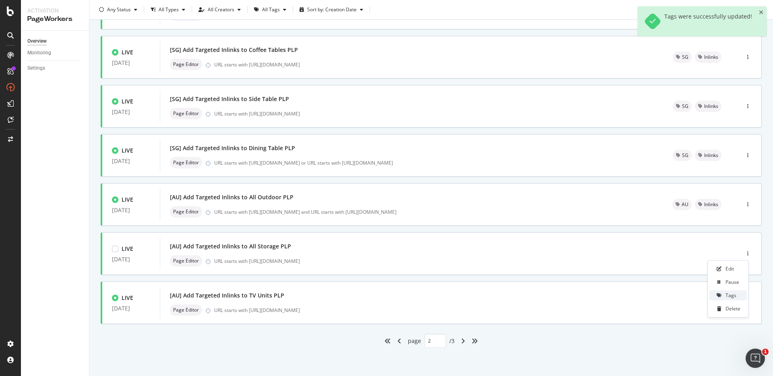
click at [730, 297] on div "Tags" at bounding box center [731, 295] width 11 height 7
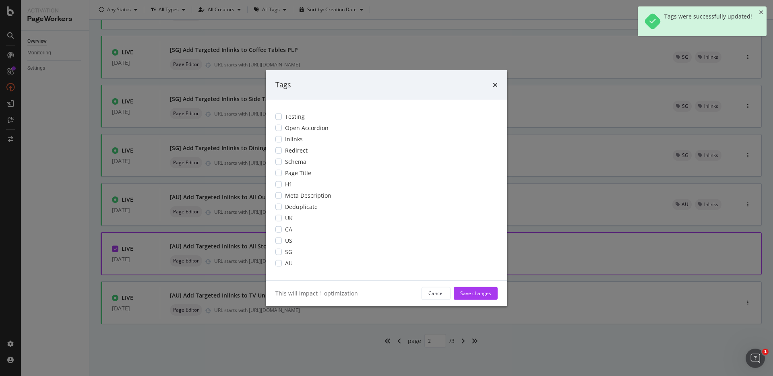
scroll to position [0, 0]
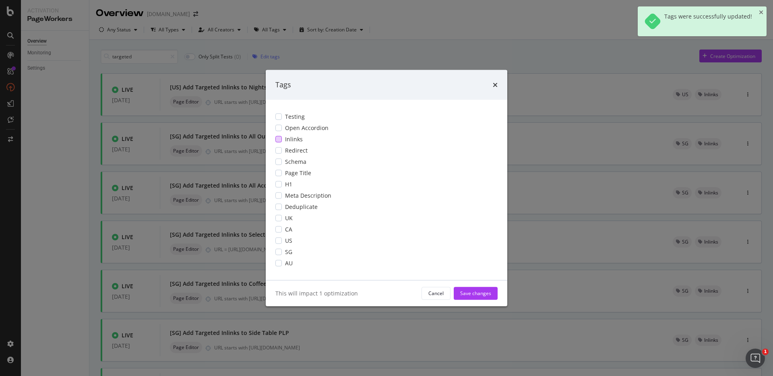
click at [296, 139] on span "Inlinks" at bounding box center [294, 139] width 18 height 8
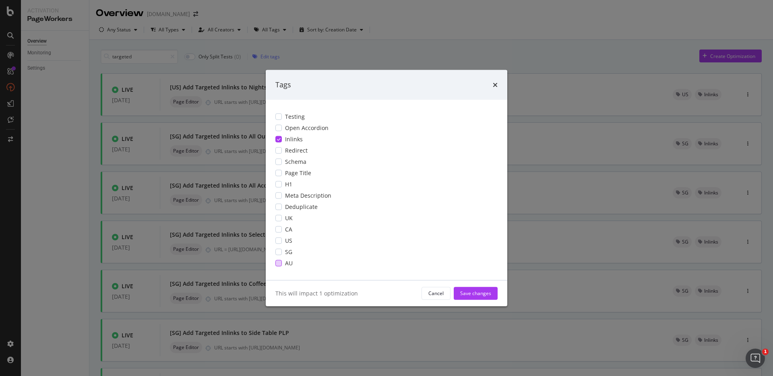
click at [279, 263] on div "modal" at bounding box center [278, 263] width 6 height 6
click at [476, 295] on div "Save changes" at bounding box center [475, 293] width 31 height 7
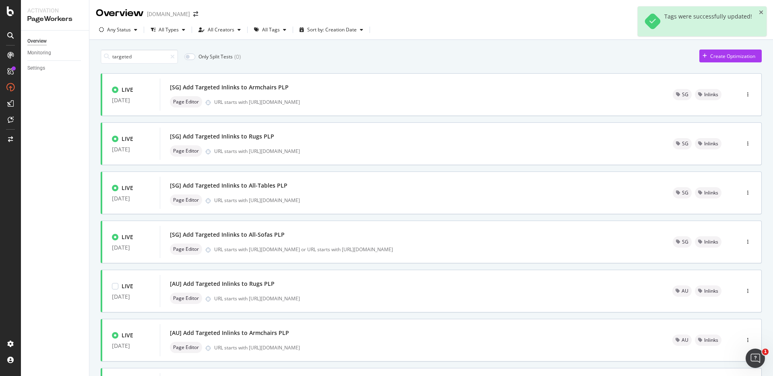
scroll to position [234, 0]
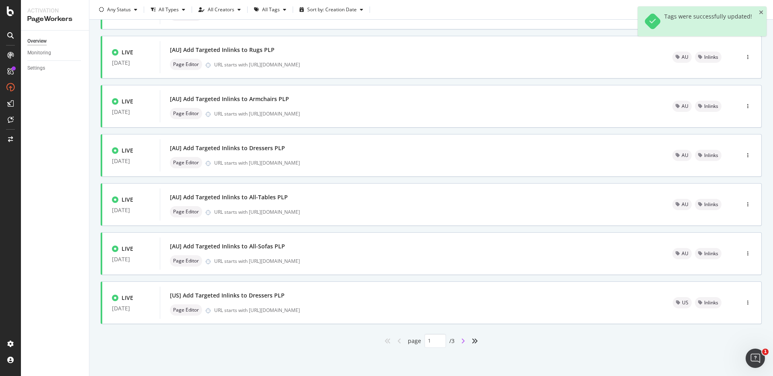
click at [461, 340] on icon "angle-right" at bounding box center [463, 341] width 4 height 6
type input "2"
click at [746, 304] on div at bounding box center [748, 303] width 27 height 16
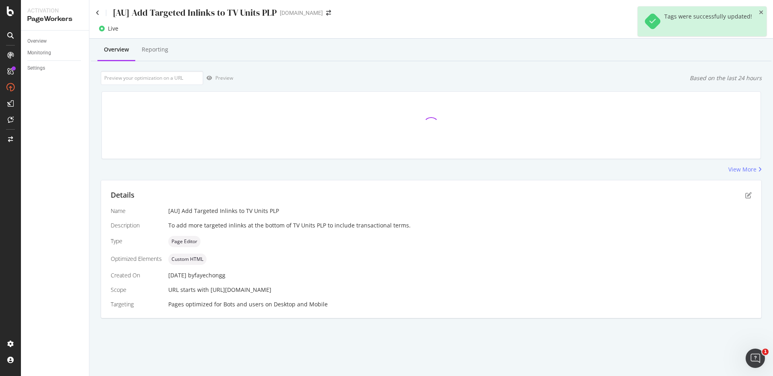
click at [96, 16] on div "[AU] Add Targeted Inlinks to TV Units PLP" at bounding box center [186, 12] width 181 height 12
click at [97, 12] on icon at bounding box center [98, 13] width 4 height 6
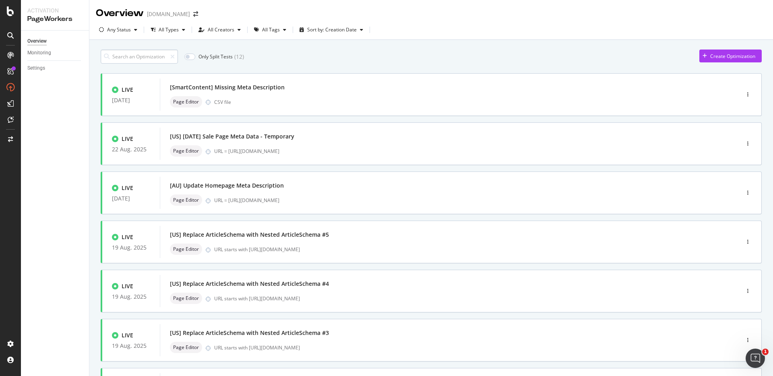
click at [147, 54] on input at bounding box center [139, 57] width 77 height 14
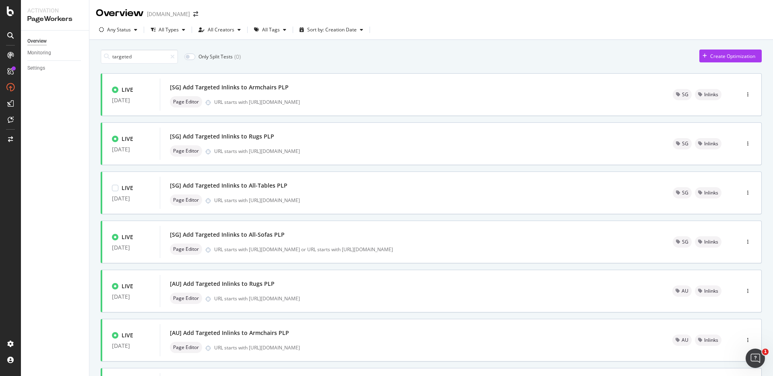
scroll to position [234, 0]
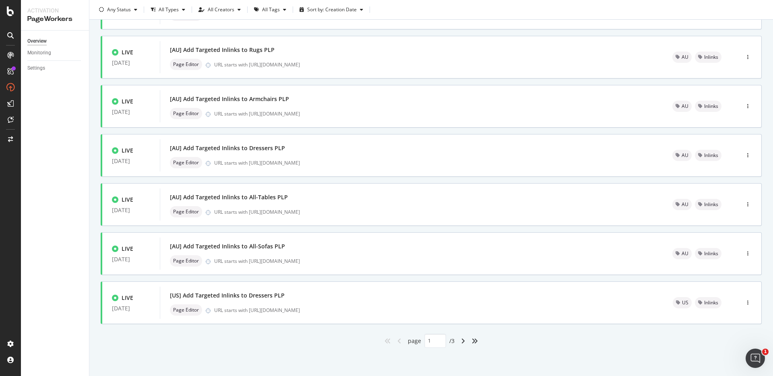
click at [463, 342] on div "angle-right" at bounding box center [463, 341] width 10 height 13
click at [747, 303] on icon "button" at bounding box center [747, 302] width 1 height 5
click at [718, 346] on icon at bounding box center [719, 344] width 5 height 5
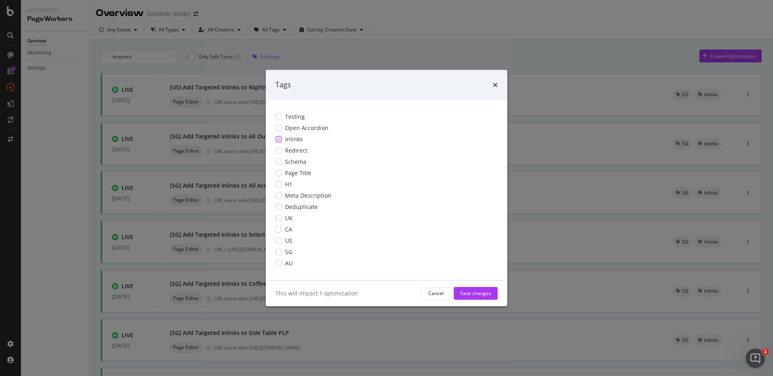
click at [277, 138] on div "modal" at bounding box center [278, 139] width 6 height 6
click at [279, 263] on div "modal" at bounding box center [278, 263] width 6 height 6
click at [475, 293] on div "Save changes" at bounding box center [475, 293] width 31 height 7
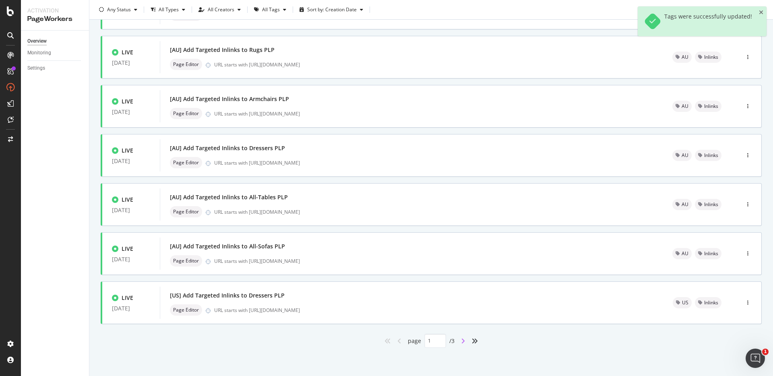
click at [461, 343] on icon "angle-right" at bounding box center [463, 341] width 4 height 6
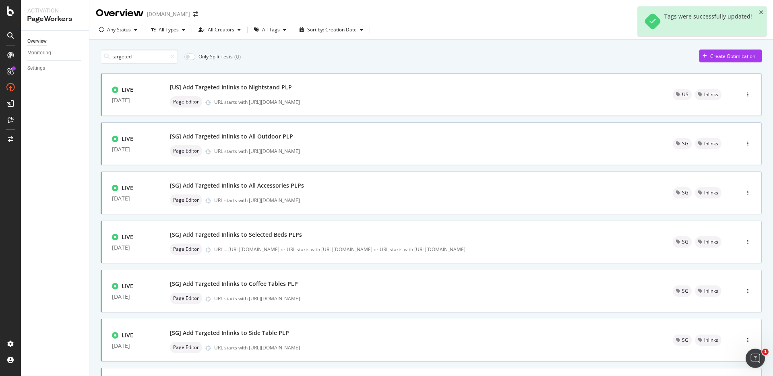
scroll to position [234, 0]
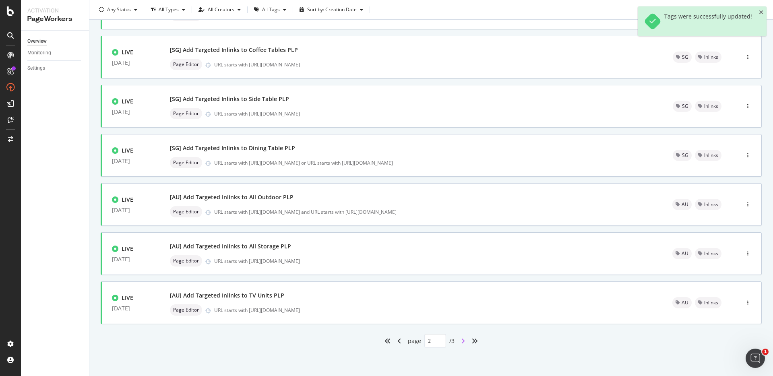
click at [462, 342] on icon "angle-right" at bounding box center [463, 341] width 4 height 6
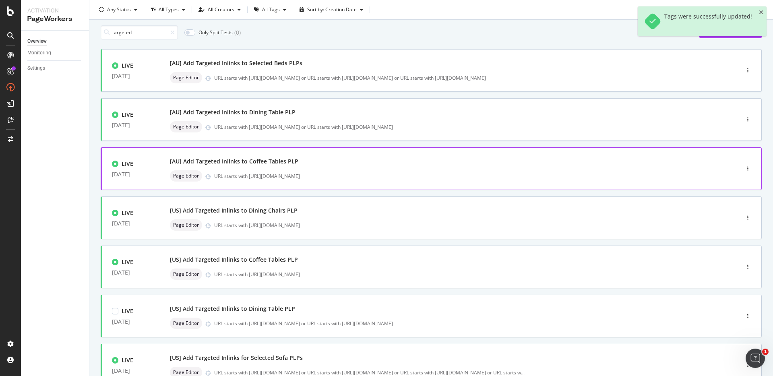
scroll to position [0, 0]
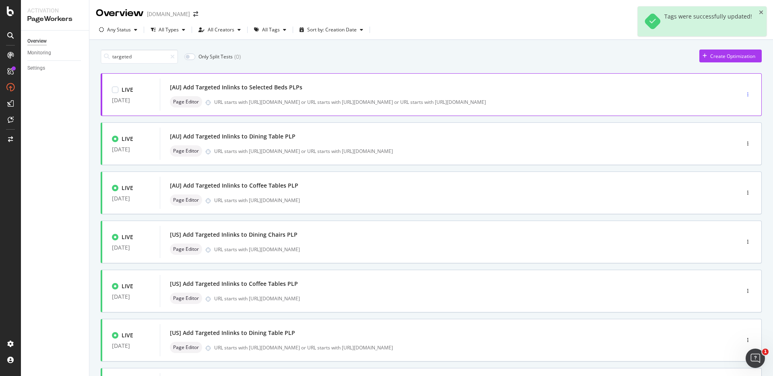
click at [744, 93] on div "button" at bounding box center [748, 94] width 8 height 5
click at [732, 138] on div "Tags" at bounding box center [731, 136] width 11 height 7
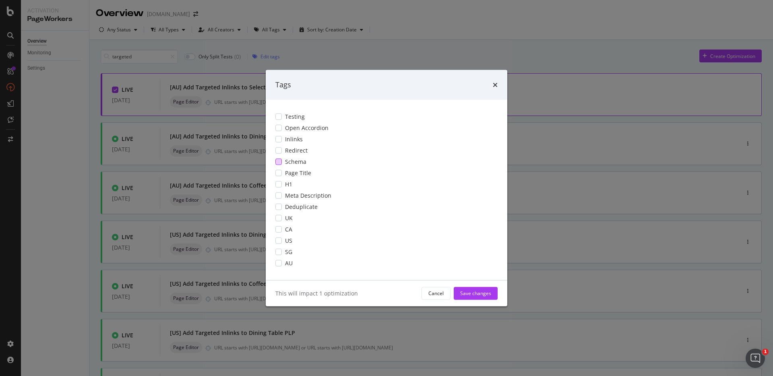
click at [282, 136] on div "Inlinks" at bounding box center [386, 139] width 222 height 8
click at [279, 262] on div "modal" at bounding box center [278, 263] width 6 height 6
click at [480, 288] on div "Save changes" at bounding box center [475, 293] width 31 height 12
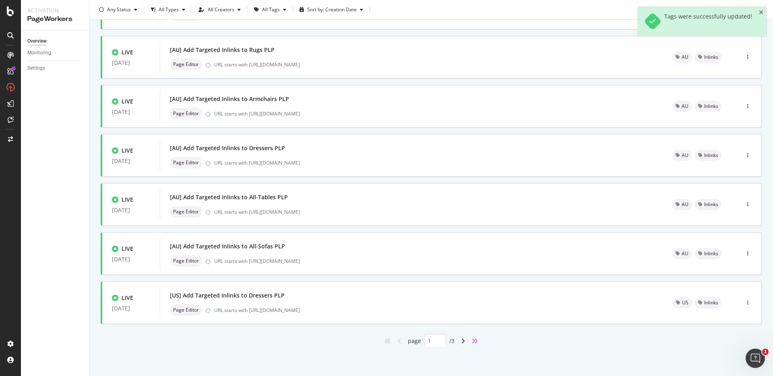
click at [472, 343] on icon "angles-right" at bounding box center [475, 341] width 6 height 6
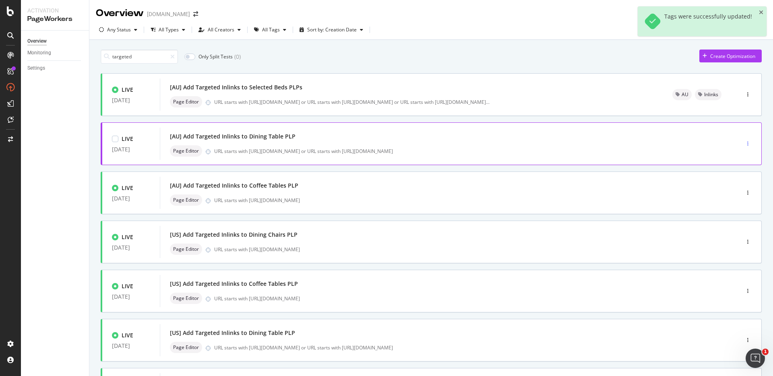
click at [744, 141] on div "button" at bounding box center [748, 143] width 8 height 5
click at [730, 187] on div "Tags" at bounding box center [731, 185] width 11 height 7
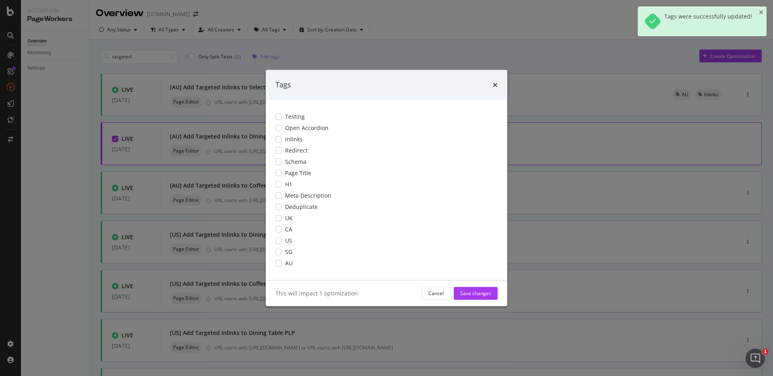
click at [290, 134] on div "Testing Open Accordion Inlinks Redirect Schema Page Title H1 Meta Description D…" at bounding box center [387, 189] width 242 height 180
click at [290, 138] on span "Inlinks" at bounding box center [294, 139] width 18 height 8
click at [283, 266] on div "AU" at bounding box center [386, 263] width 222 height 8
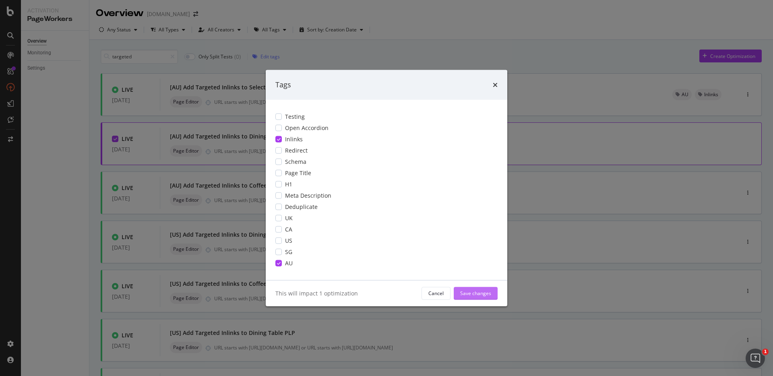
click at [476, 295] on div "Save changes" at bounding box center [475, 293] width 31 height 7
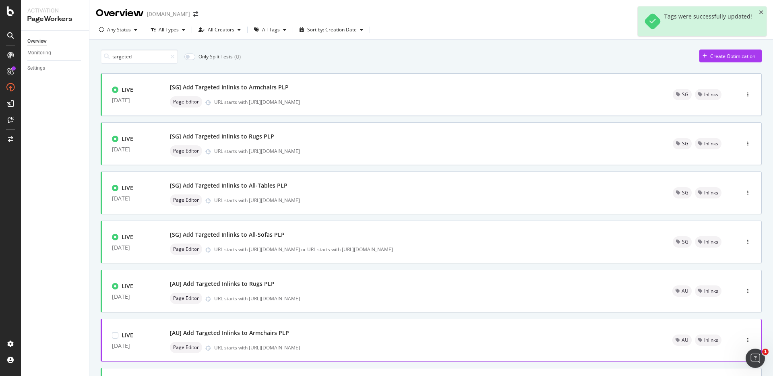
scroll to position [234, 0]
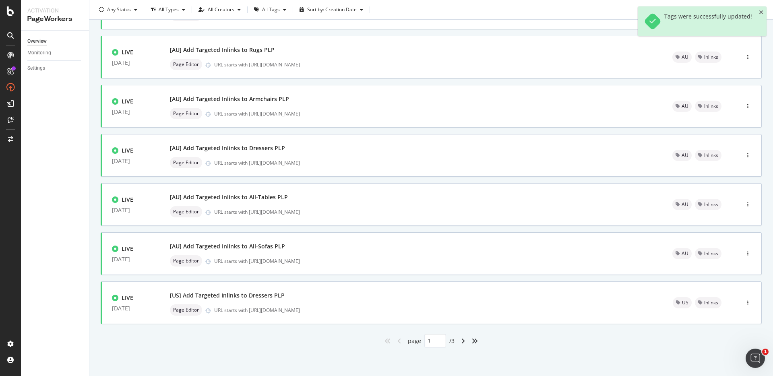
click at [468, 340] on div "angles-right" at bounding box center [474, 341] width 13 height 13
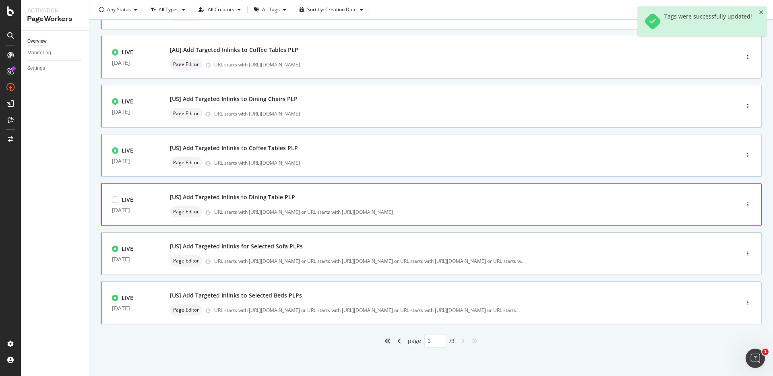
scroll to position [0, 0]
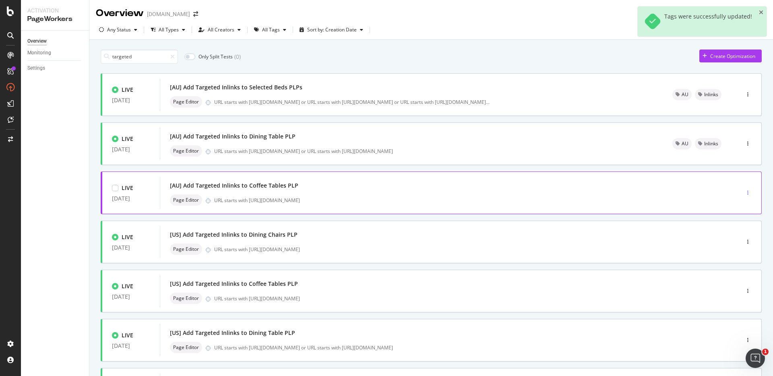
click at [747, 190] on icon "button" at bounding box center [747, 192] width 1 height 5
click at [734, 234] on div "Tags" at bounding box center [731, 234] width 11 height 7
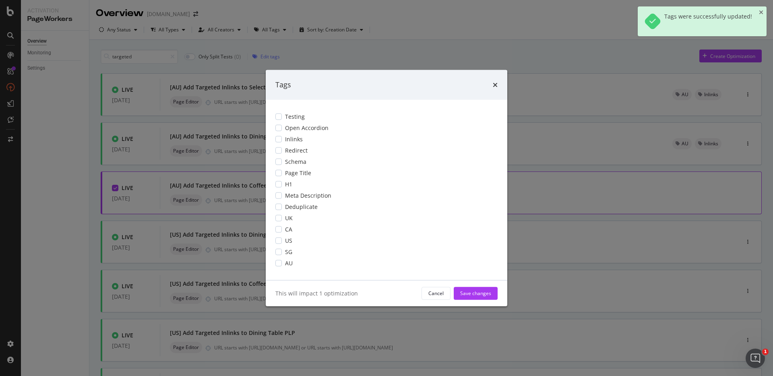
click at [294, 137] on span "Inlinks" at bounding box center [294, 139] width 18 height 8
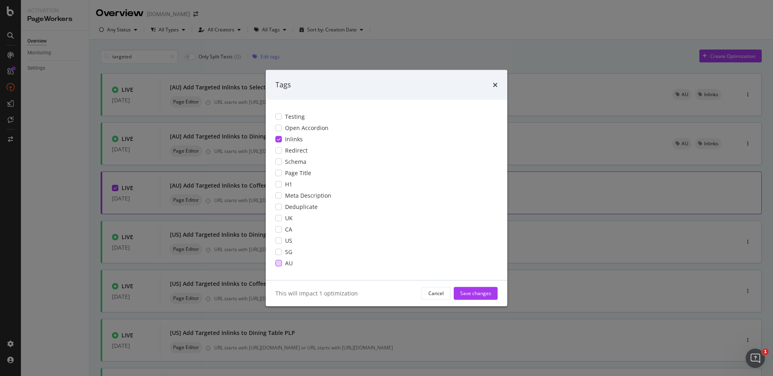
click at [279, 263] on div "modal" at bounding box center [278, 263] width 6 height 6
click at [470, 294] on div "Save changes" at bounding box center [475, 293] width 31 height 7
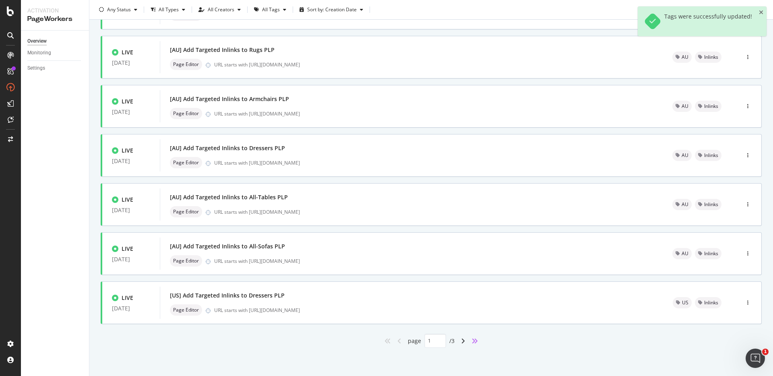
click at [473, 344] on icon "angles-right" at bounding box center [475, 341] width 6 height 6
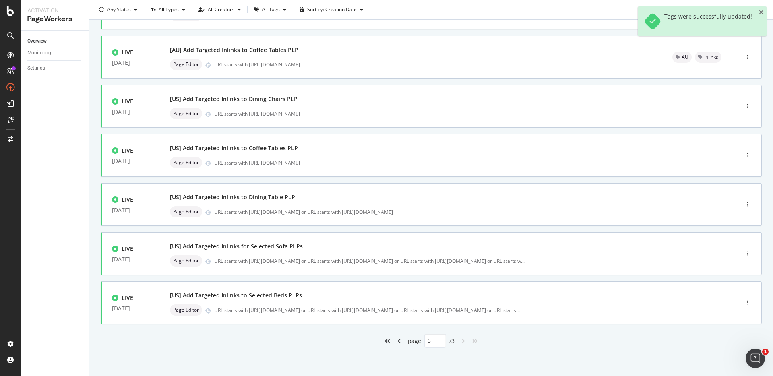
scroll to position [44, 0]
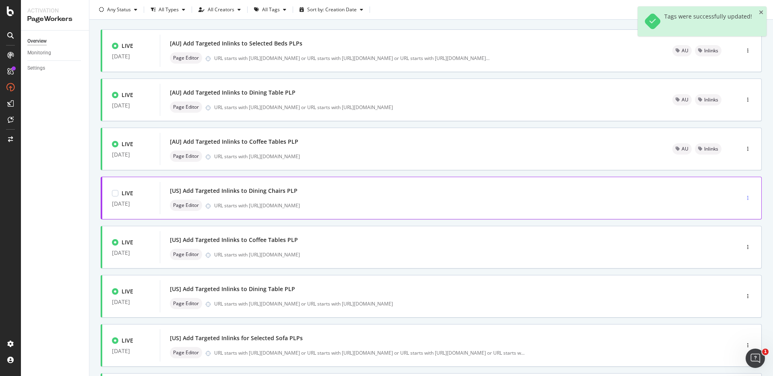
click at [744, 196] on div "button" at bounding box center [748, 198] width 8 height 5
click at [728, 241] on div "Tags" at bounding box center [731, 239] width 11 height 7
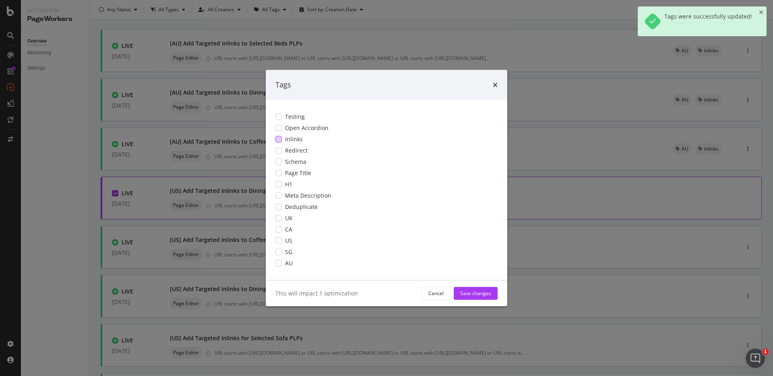
click at [284, 141] on div "Inlinks" at bounding box center [386, 139] width 222 height 8
click at [279, 242] on div "modal" at bounding box center [278, 240] width 6 height 6
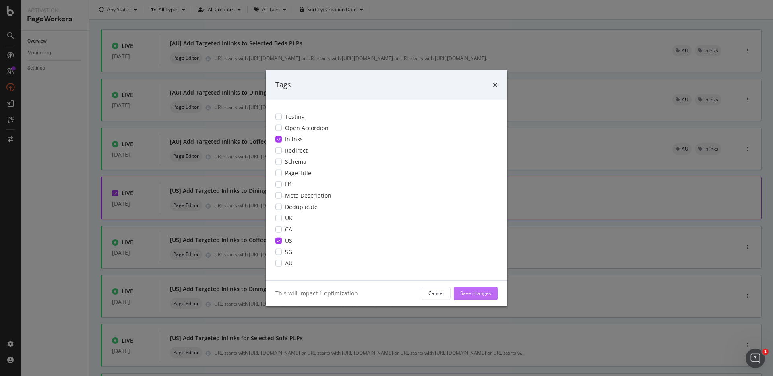
click at [472, 294] on div "Save changes" at bounding box center [475, 293] width 31 height 7
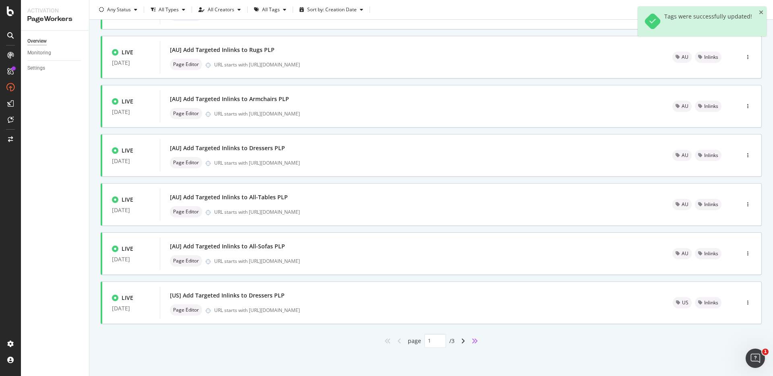
click at [473, 341] on icon "angles-right" at bounding box center [475, 341] width 6 height 6
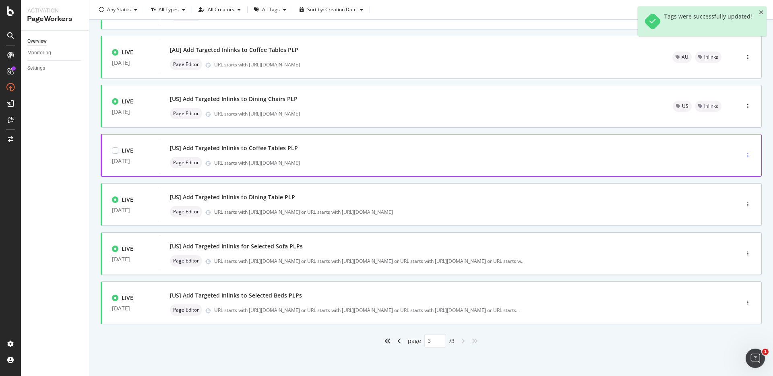
click at [744, 155] on div "button" at bounding box center [748, 155] width 8 height 5
click at [726, 199] on div "Tags" at bounding box center [731, 197] width 11 height 7
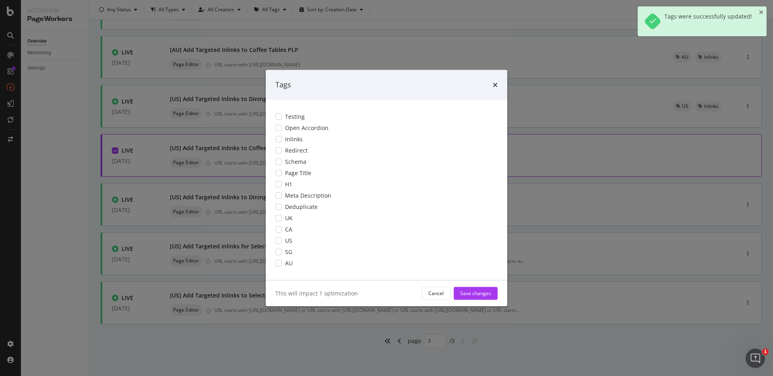
scroll to position [0, 0]
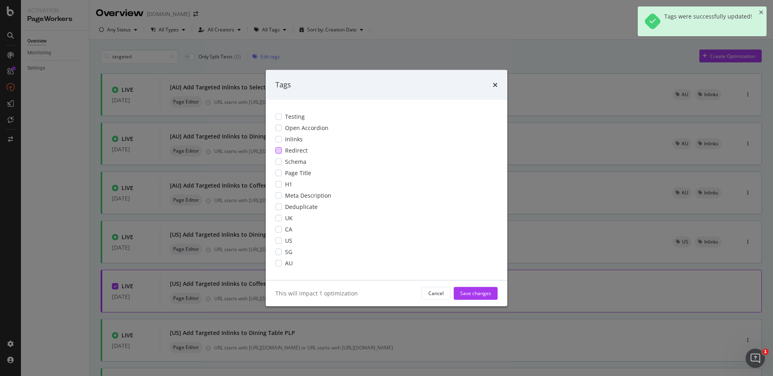
click at [298, 141] on span "Inlinks" at bounding box center [294, 139] width 18 height 8
click at [281, 240] on div "modal" at bounding box center [278, 240] width 6 height 6
click at [473, 294] on div "Save changes" at bounding box center [475, 293] width 31 height 7
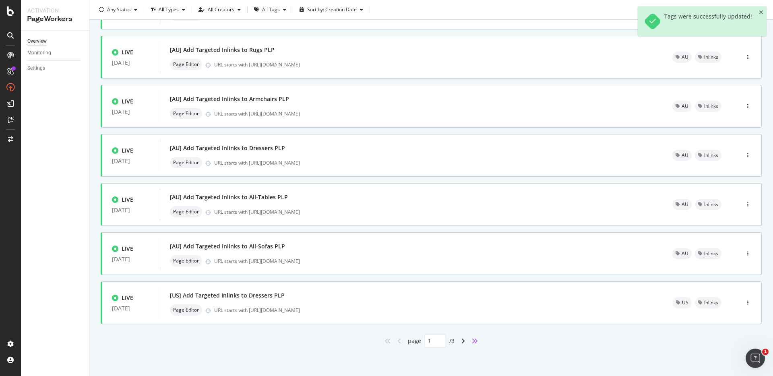
click at [472, 342] on icon "angles-right" at bounding box center [475, 341] width 6 height 6
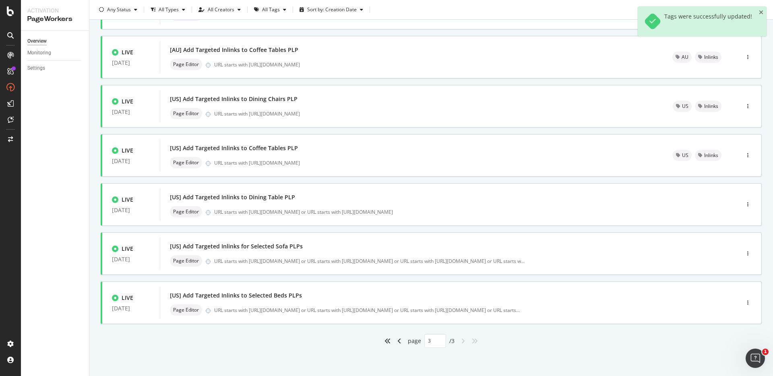
scroll to position [136, 0]
click at [744, 207] on div "button" at bounding box center [748, 204] width 8 height 5
click at [735, 245] on div "Tags" at bounding box center [731, 246] width 11 height 7
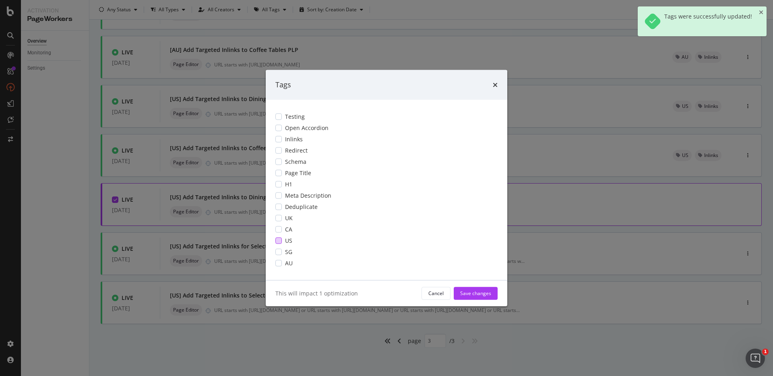
scroll to position [0, 0]
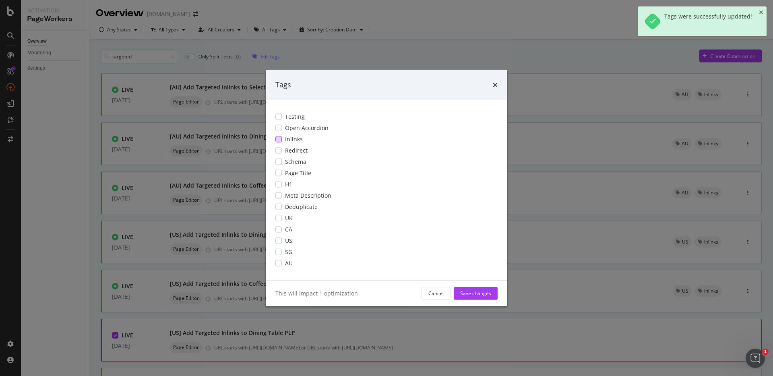
click at [288, 139] on span "Inlinks" at bounding box center [294, 139] width 18 height 8
click at [278, 242] on div "modal" at bounding box center [278, 240] width 6 height 6
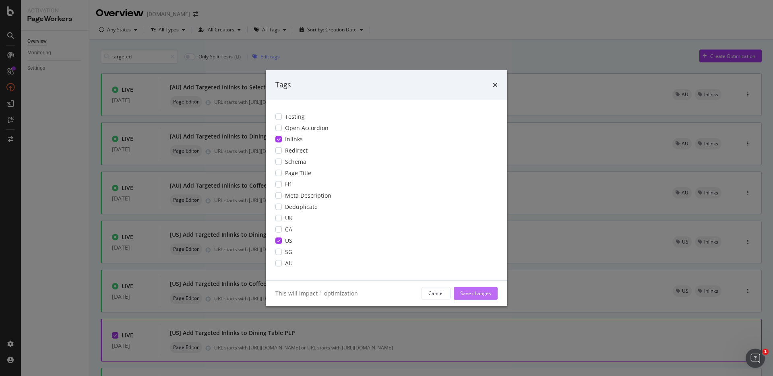
click at [480, 293] on div "Save changes" at bounding box center [475, 293] width 31 height 7
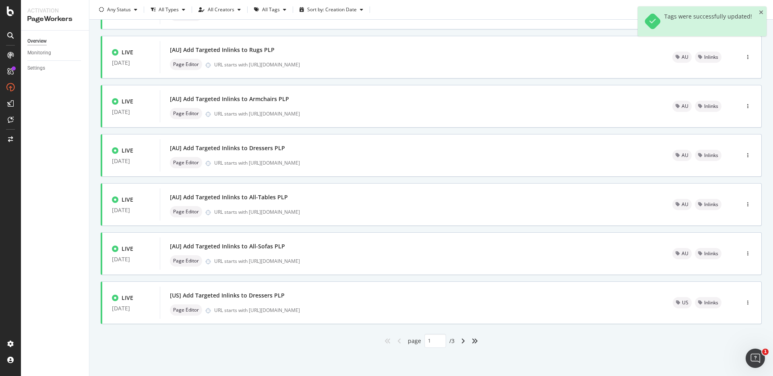
click at [471, 346] on div "angles-right" at bounding box center [474, 341] width 13 height 13
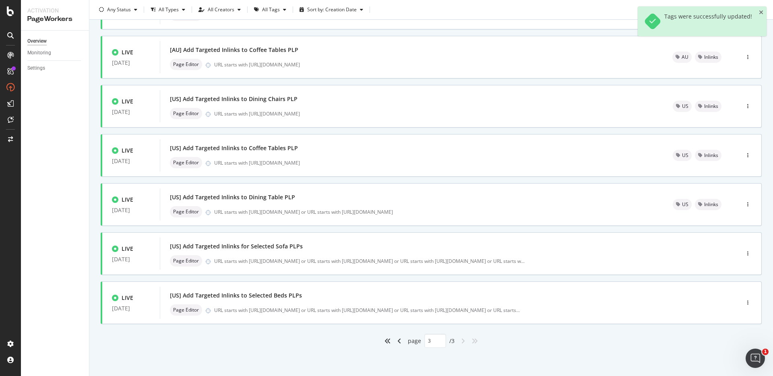
scroll to position [136, 0]
click at [744, 255] on div "button" at bounding box center [748, 253] width 8 height 5
click at [741, 290] on div "Tags" at bounding box center [728, 295] width 37 height 10
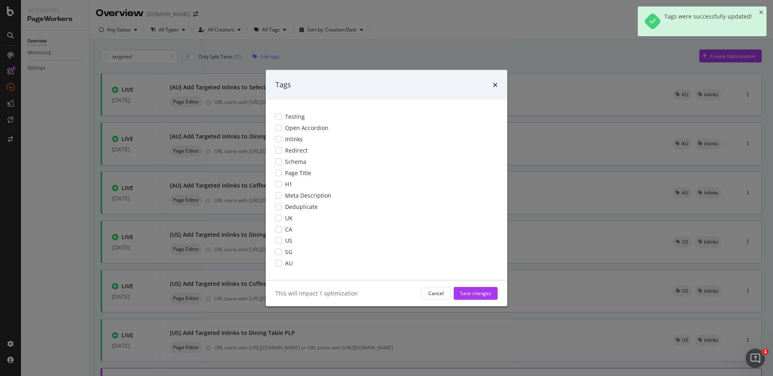
click at [315, 143] on div "Testing Open Accordion Inlinks Redirect Schema Page Title H1 Meta Description D…" at bounding box center [387, 189] width 242 height 180
click at [298, 135] on span "Inlinks" at bounding box center [294, 139] width 18 height 8
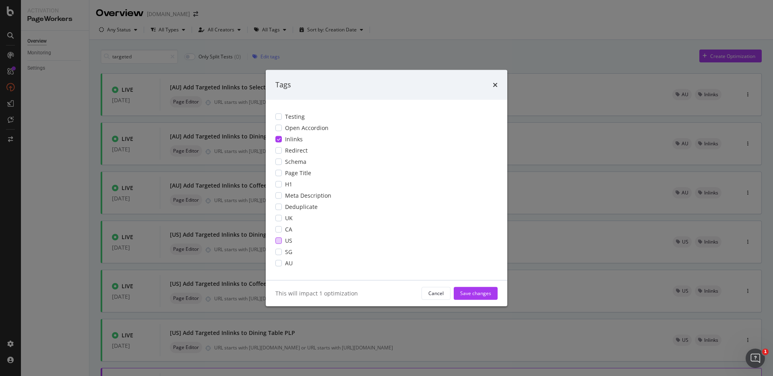
click at [280, 242] on div "modal" at bounding box center [278, 240] width 6 height 6
click at [486, 294] on div "Save changes" at bounding box center [475, 293] width 31 height 7
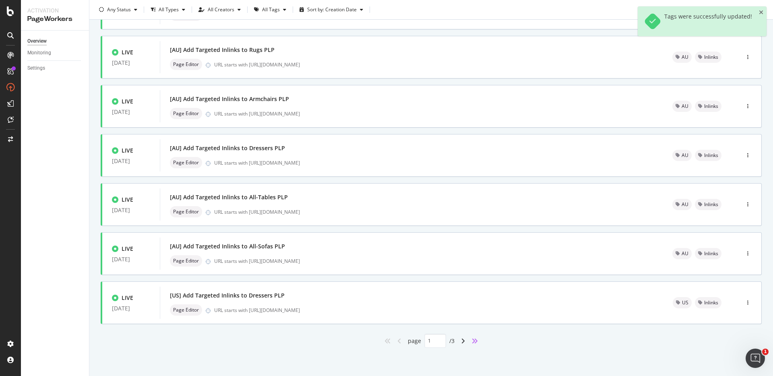
click at [472, 341] on icon "angles-right" at bounding box center [475, 341] width 6 height 6
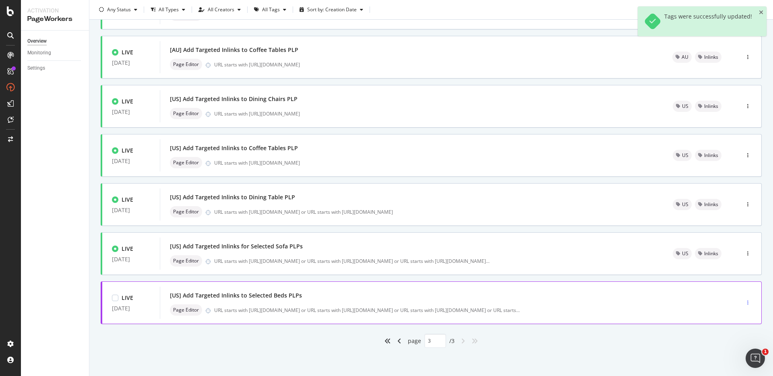
click at [744, 304] on div "button" at bounding box center [748, 302] width 8 height 5
click at [726, 345] on div "Tags" at bounding box center [731, 344] width 11 height 7
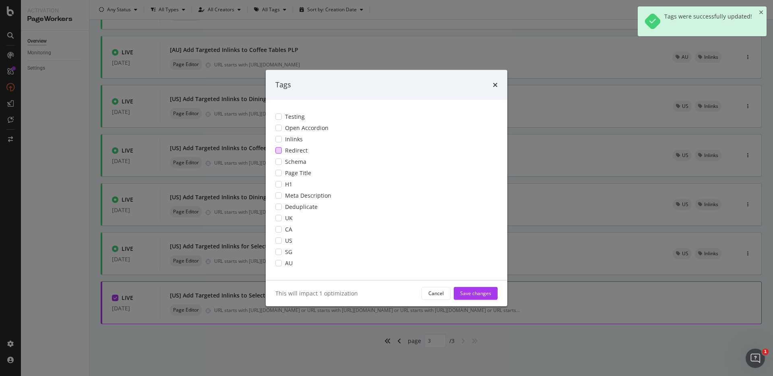
scroll to position [0, 0]
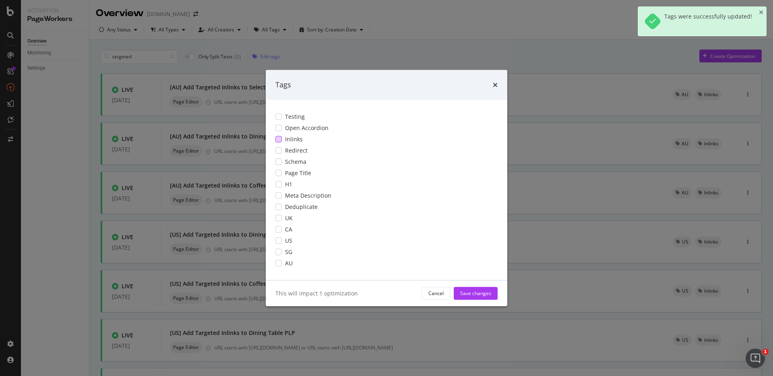
click at [279, 139] on div "modal" at bounding box center [278, 139] width 6 height 6
click at [279, 243] on div "modal" at bounding box center [278, 240] width 6 height 6
click at [468, 292] on div "Save changes" at bounding box center [475, 293] width 31 height 7
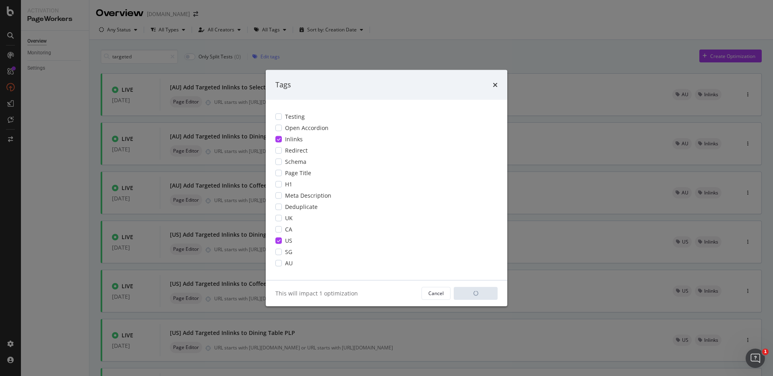
type input "1"
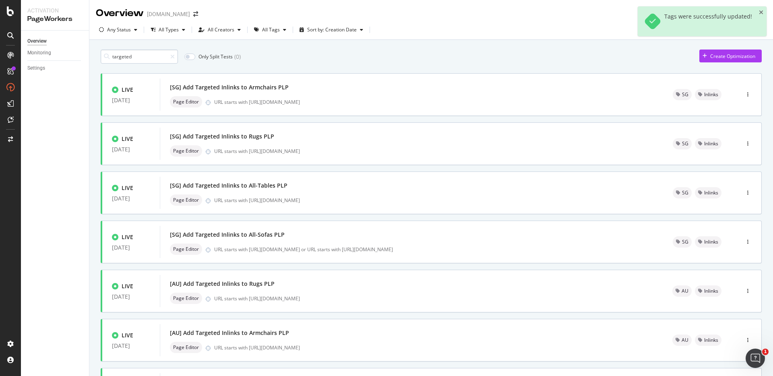
click at [134, 57] on input "targeted" at bounding box center [139, 57] width 77 height 14
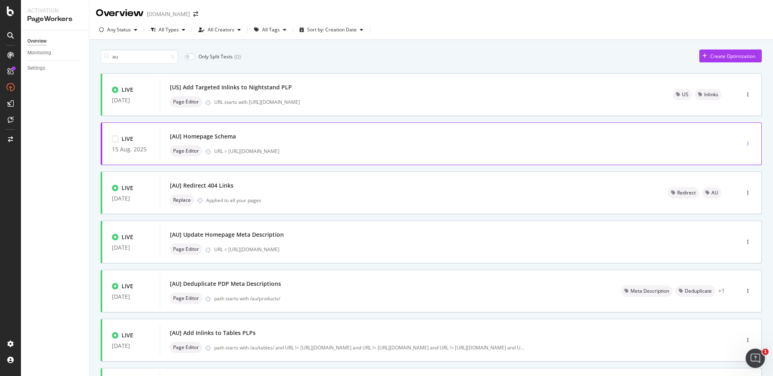
click at [744, 147] on div "button" at bounding box center [748, 144] width 8 height 12
click at [731, 186] on div "Tags" at bounding box center [731, 185] width 11 height 7
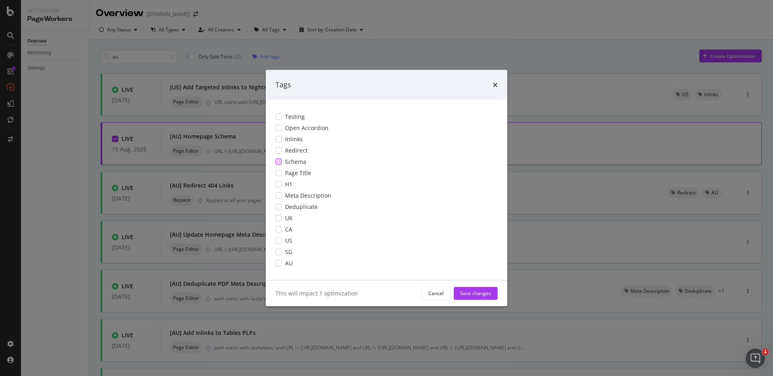
click at [279, 161] on div "modal" at bounding box center [278, 161] width 6 height 6
click at [277, 267] on div "AU" at bounding box center [386, 263] width 222 height 8
click at [468, 294] on div "Save changes" at bounding box center [475, 293] width 31 height 7
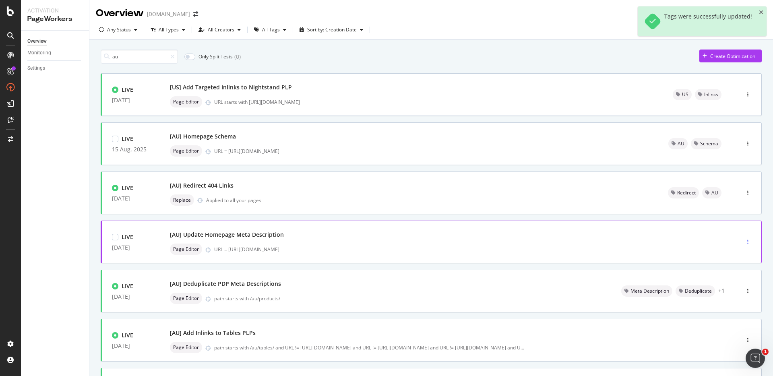
click at [744, 240] on div "button" at bounding box center [748, 242] width 8 height 5
click at [726, 282] on div "Tags" at bounding box center [731, 283] width 11 height 7
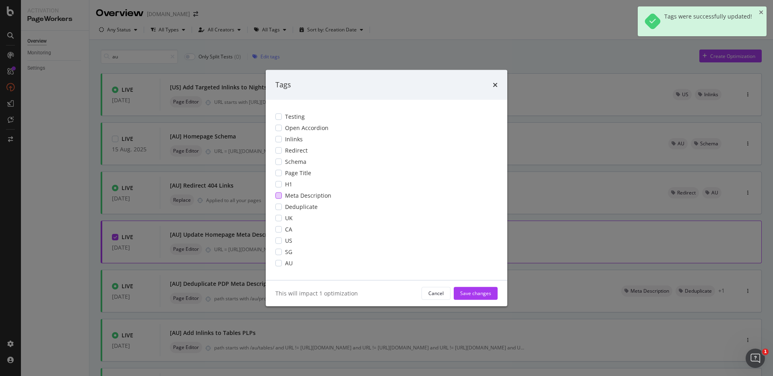
click at [282, 196] on div "Meta Description" at bounding box center [386, 195] width 222 height 8
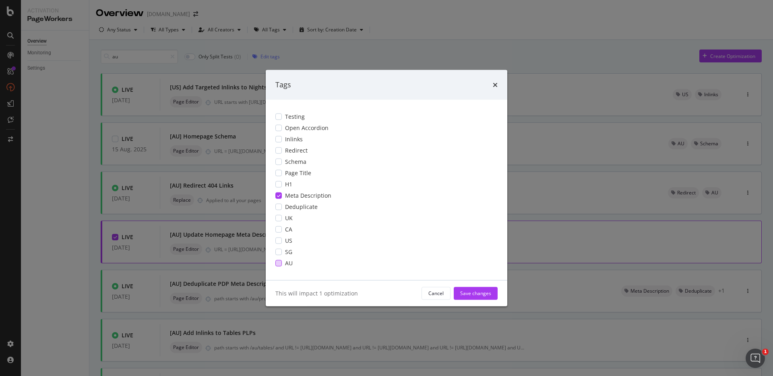
click at [281, 260] on div "modal" at bounding box center [278, 263] width 6 height 6
click at [485, 289] on div "Save changes" at bounding box center [475, 293] width 31 height 12
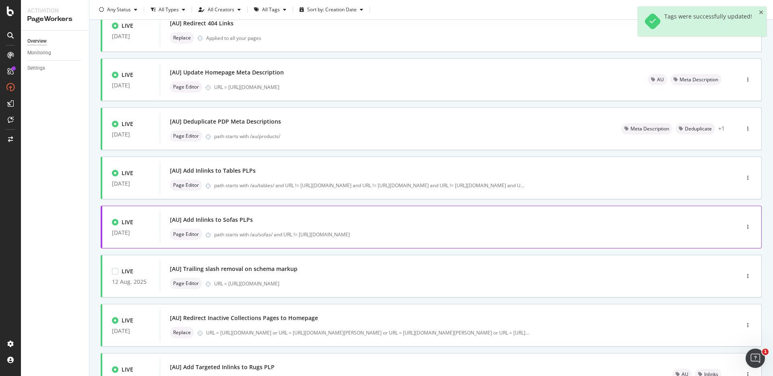
scroll to position [164, 0]
click at [745, 175] on div "button" at bounding box center [748, 176] width 8 height 5
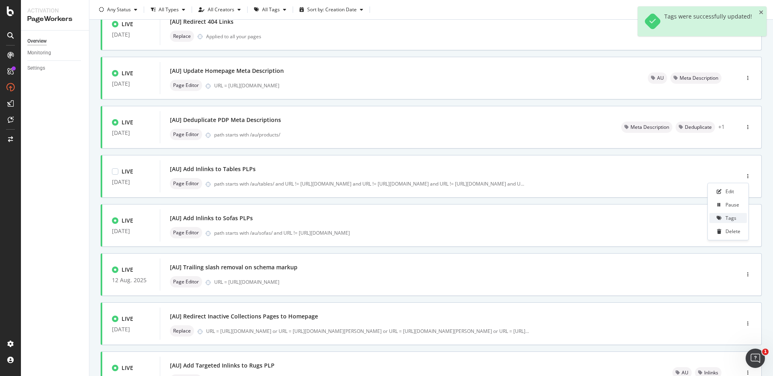
click at [729, 219] on div "Tags" at bounding box center [731, 218] width 11 height 7
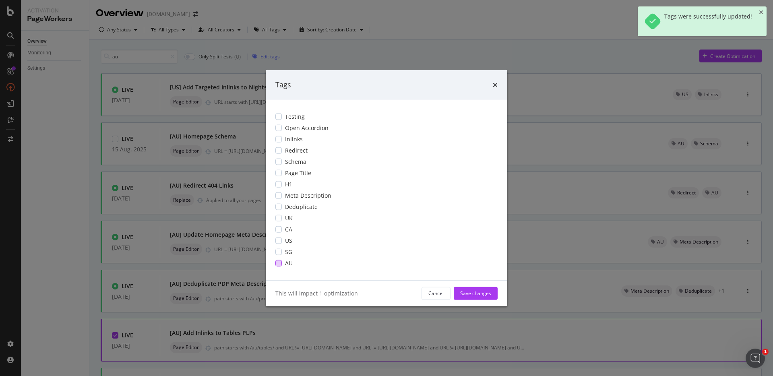
click at [279, 259] on div "AU" at bounding box center [386, 263] width 222 height 8
click at [282, 137] on div "modal" at bounding box center [278, 139] width 6 height 6
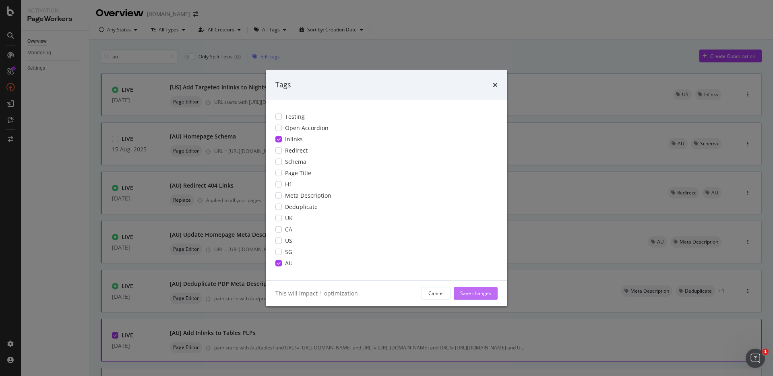
click at [492, 293] on button "Save changes" at bounding box center [476, 293] width 44 height 13
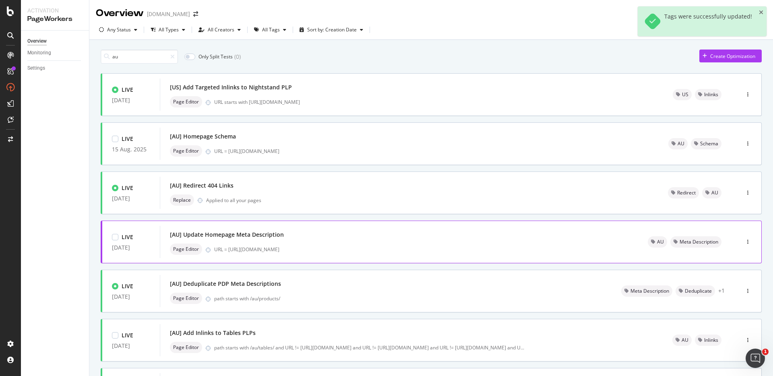
scroll to position [189, 0]
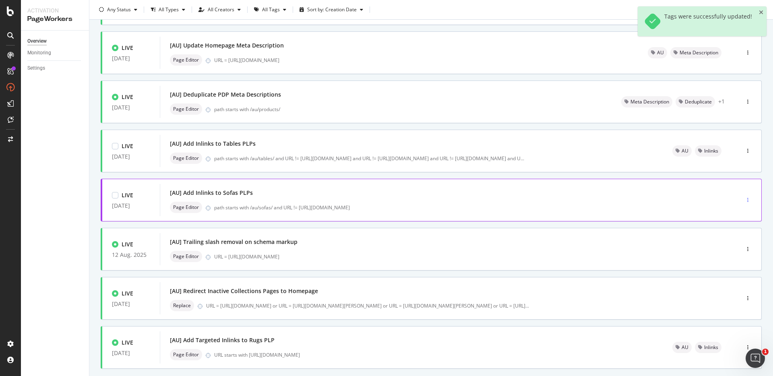
click at [744, 201] on div "button" at bounding box center [748, 200] width 8 height 5
click at [731, 242] on div "Tags" at bounding box center [731, 241] width 11 height 7
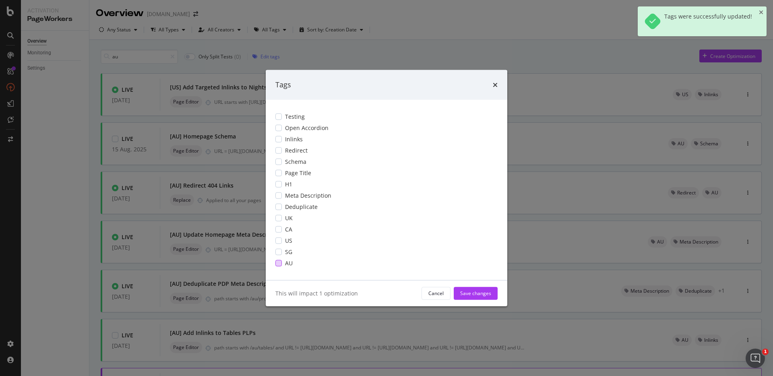
click at [280, 261] on div "modal" at bounding box center [278, 263] width 6 height 6
click at [280, 139] on div "modal" at bounding box center [278, 139] width 6 height 6
click at [491, 289] on div "Save changes" at bounding box center [475, 293] width 31 height 12
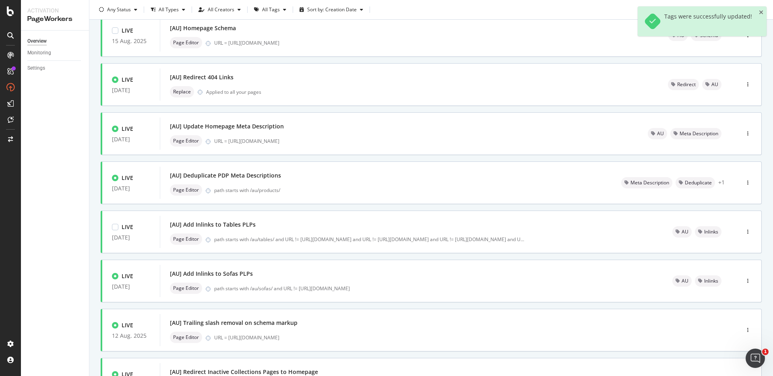
scroll to position [234, 0]
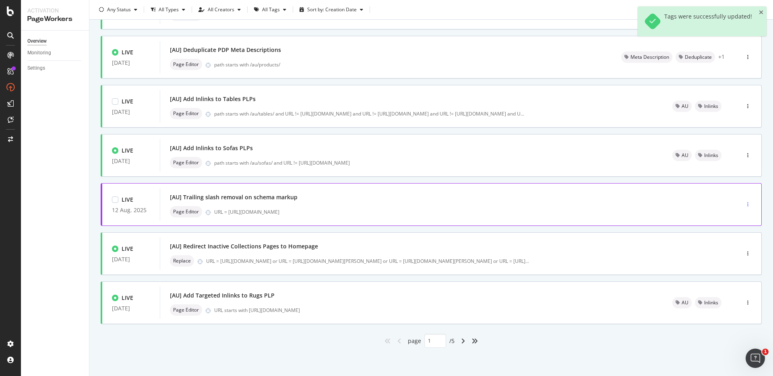
click at [747, 205] on icon "button" at bounding box center [747, 204] width 1 height 5
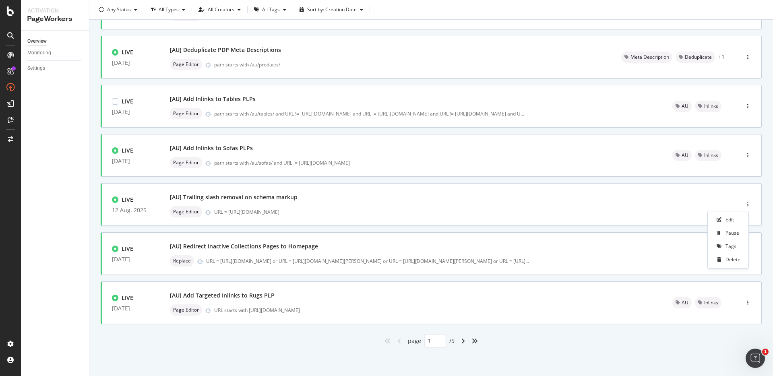
click at [678, 279] on div "LIVE 29 May. 2025 [US] Add Targeted Inlinks to Nightstand PLP Page Editor URL s…" at bounding box center [431, 93] width 661 height 509
click at [744, 254] on div "button" at bounding box center [748, 253] width 8 height 5
click at [733, 294] on div "Tags" at bounding box center [731, 295] width 11 height 7
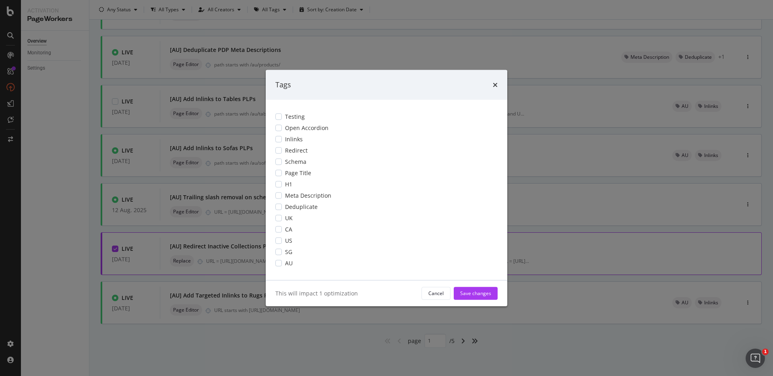
scroll to position [0, 0]
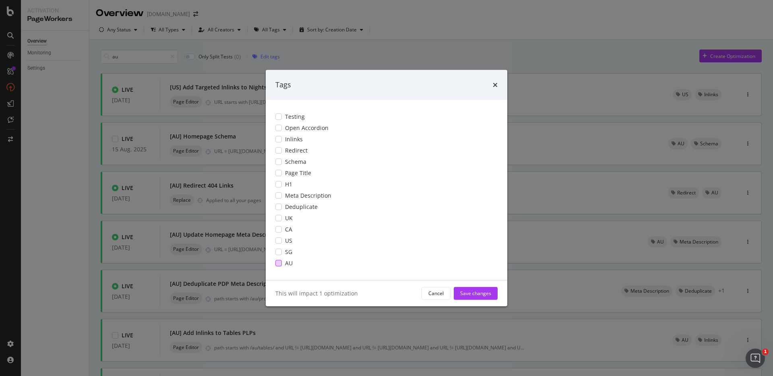
click at [279, 261] on div "modal" at bounding box center [278, 263] width 6 height 6
click at [279, 151] on div "modal" at bounding box center [278, 150] width 6 height 6
click at [486, 293] on div "Save changes" at bounding box center [475, 293] width 31 height 7
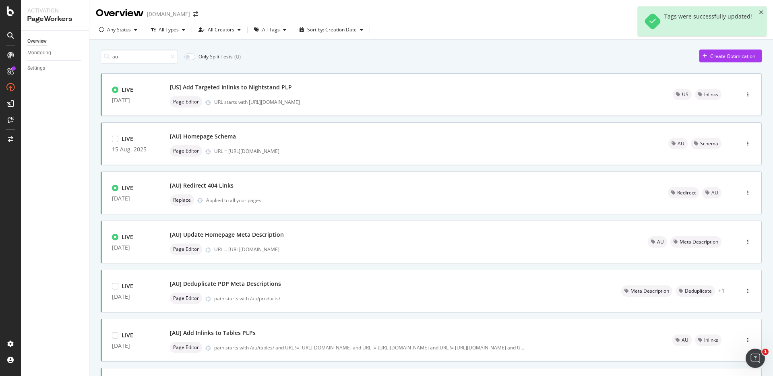
scroll to position [234, 0]
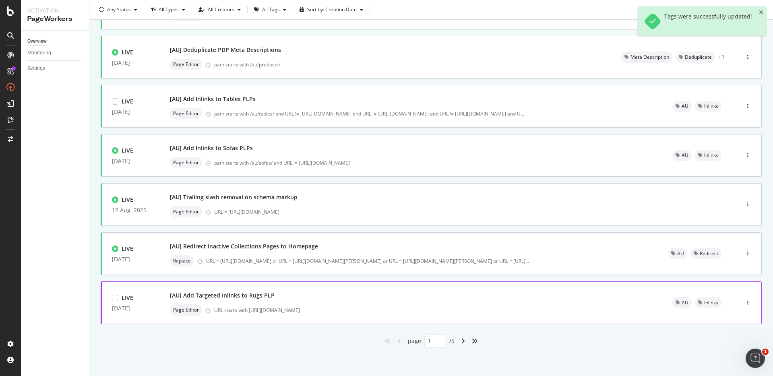
click at [395, 297] on div "[AU] Add Targeted Inlinks to Rugs PLP" at bounding box center [411, 295] width 483 height 11
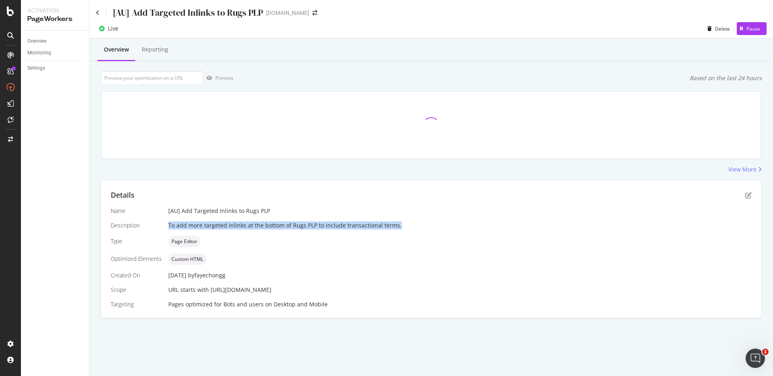
drag, startPoint x: 168, startPoint y: 226, endPoint x: 412, endPoint y: 229, distance: 244.5
click at [412, 229] on div "Name [AU] Add Targeted Inlinks to Rugs PLP Description To add more targeted inl…" at bounding box center [431, 257] width 641 height 101
copy div "To add more targeted inlinks at the bottom of Rugs PLP to include transactional…"
click at [746, 194] on icon "pen-to-square" at bounding box center [748, 195] width 6 height 6
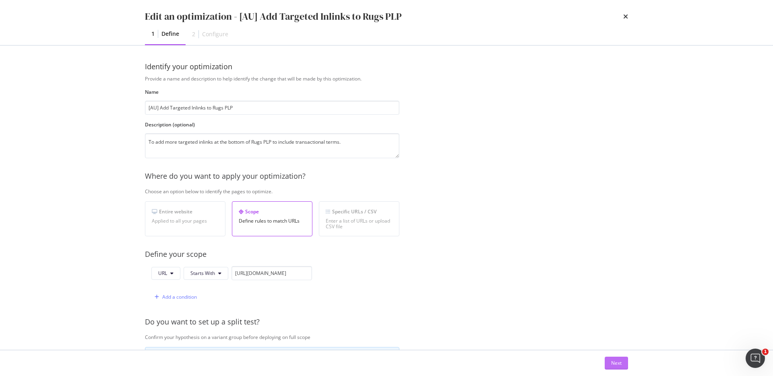
click at [617, 360] on div "Next" at bounding box center [616, 363] width 10 height 7
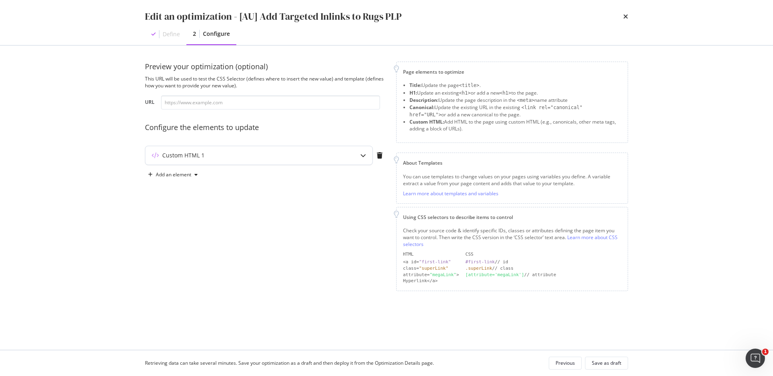
click at [306, 160] on div "Custom HTML 1" at bounding box center [258, 155] width 227 height 19
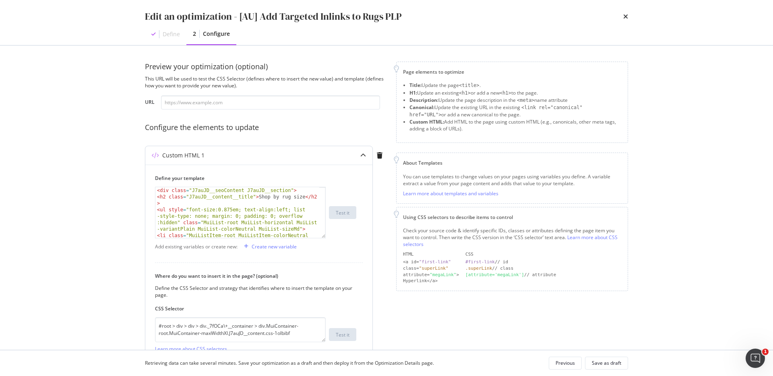
click at [239, 234] on div "< div class = "J7auJD__seoContent J7auJD__section" > < h2 class = "J7auJD__cont…" at bounding box center [237, 228] width 164 height 83
type textarea "</ul> </div>"
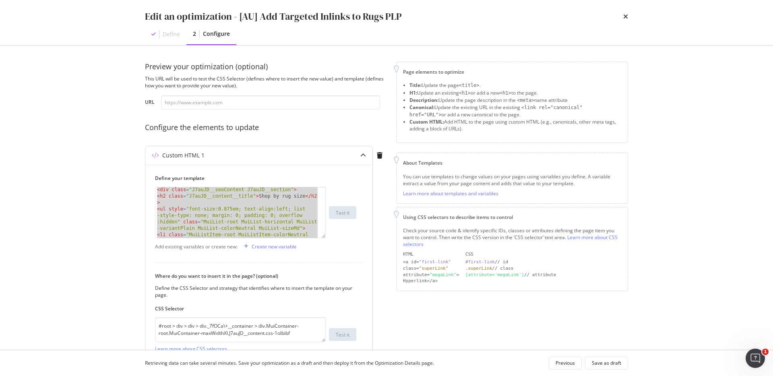
click at [343, 188] on div "</ul> </div> < div class = "J7auJD__seoContent J7auJD__section" > < h2 class = …" at bounding box center [255, 213] width 201 height 52
click at [625, 17] on icon "times" at bounding box center [625, 16] width 5 height 6
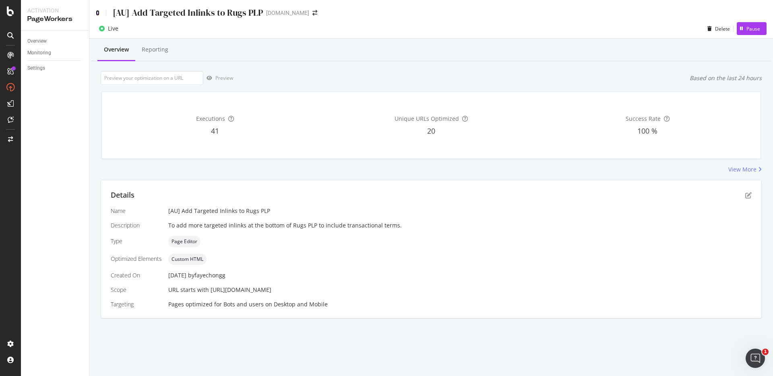
click at [96, 12] on icon at bounding box center [98, 13] width 4 height 6
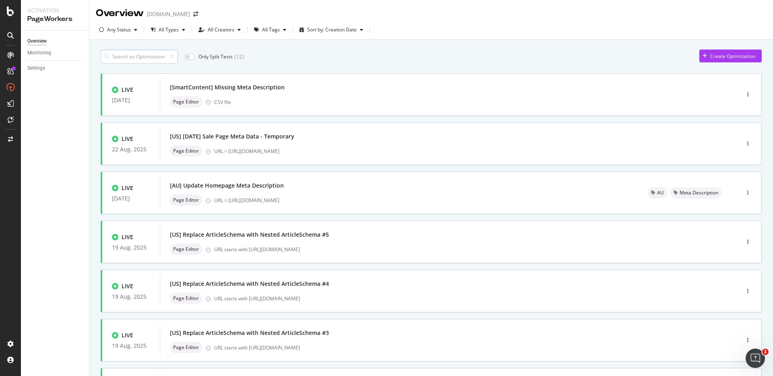
click at [151, 59] on input at bounding box center [139, 57] width 77 height 14
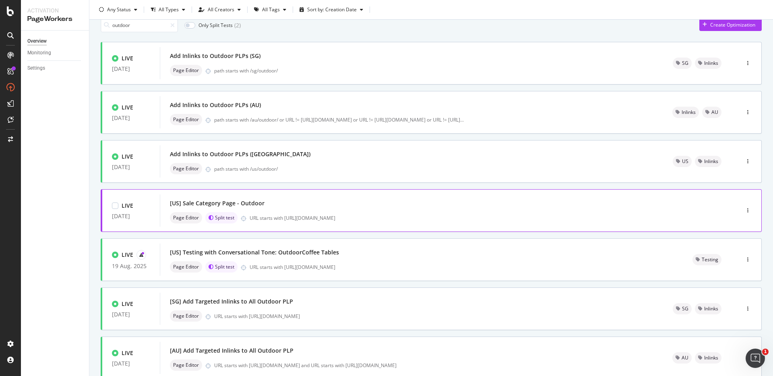
scroll to position [22, 0]
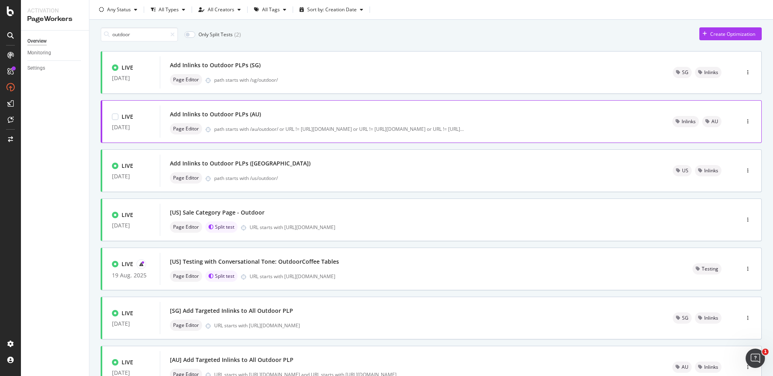
click at [282, 118] on div "Add Inlinks to Outdoor PLPs (AU)" at bounding box center [411, 114] width 483 height 11
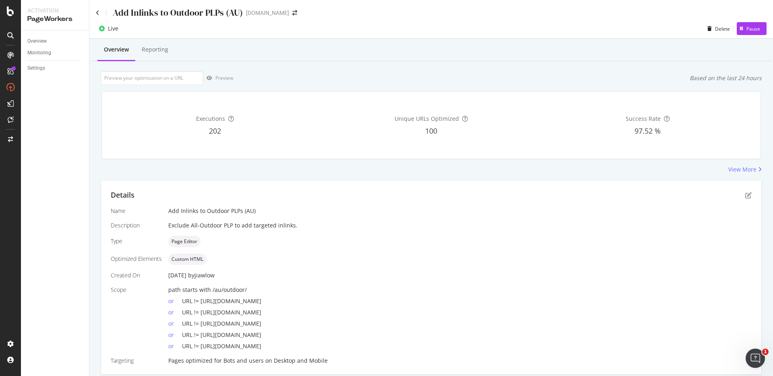
scroll to position [27, 0]
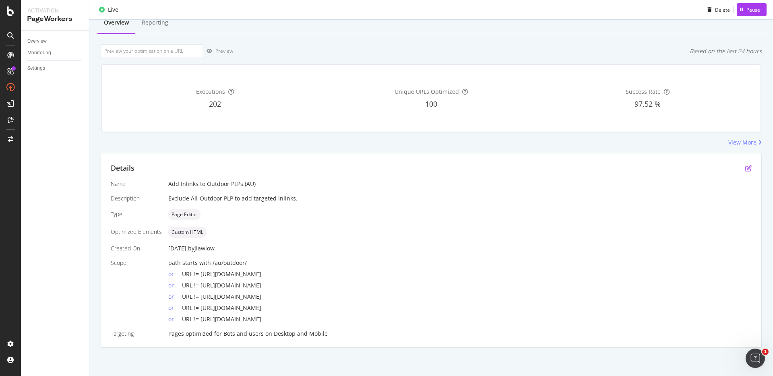
click at [745, 168] on icon "pen-to-square" at bounding box center [748, 168] width 6 height 6
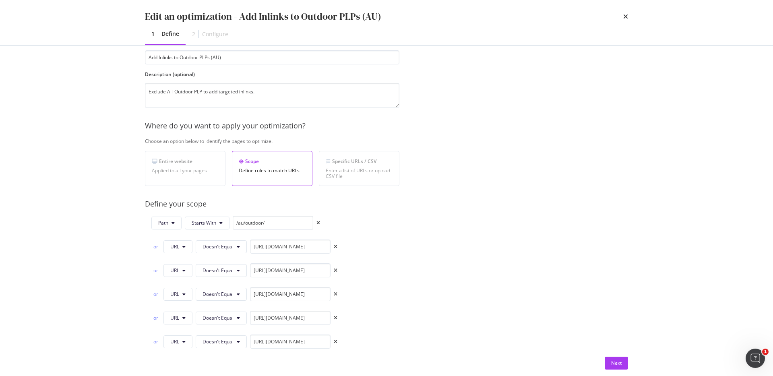
scroll to position [132, 0]
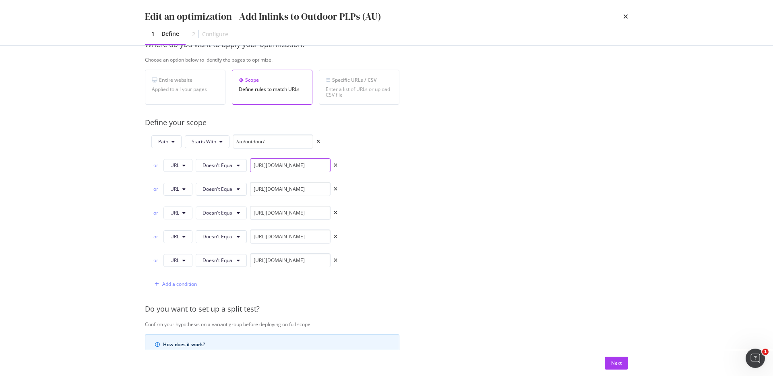
click at [309, 166] on input "[URL][DOMAIN_NAME]" at bounding box center [290, 165] width 81 height 14
drag, startPoint x: 297, startPoint y: 166, endPoint x: 339, endPoint y: 166, distance: 41.5
click at [339, 166] on div "Path Starts With /au/outdoor/ or URL Doesn't Equal https://www.castlery.com/au/…" at bounding box center [272, 213] width 255 height 157
click at [302, 166] on input "https://www.castlery.com/au/outdoor/all-outdoor" at bounding box center [290, 165] width 81 height 14
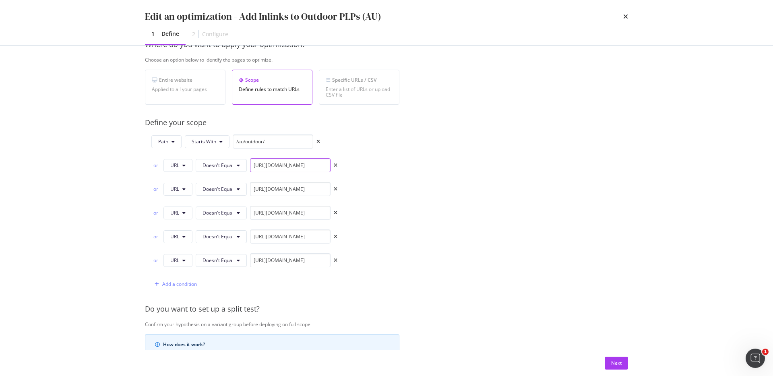
scroll to position [0, 0]
click at [159, 166] on div "or" at bounding box center [155, 165] width 9 height 7
click at [618, 360] on div "Next" at bounding box center [616, 363] width 10 height 7
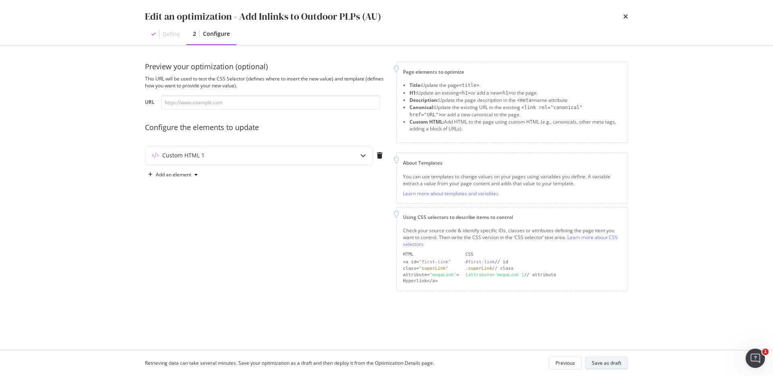
click at [611, 360] on div "Save as draft" at bounding box center [606, 363] width 29 height 7
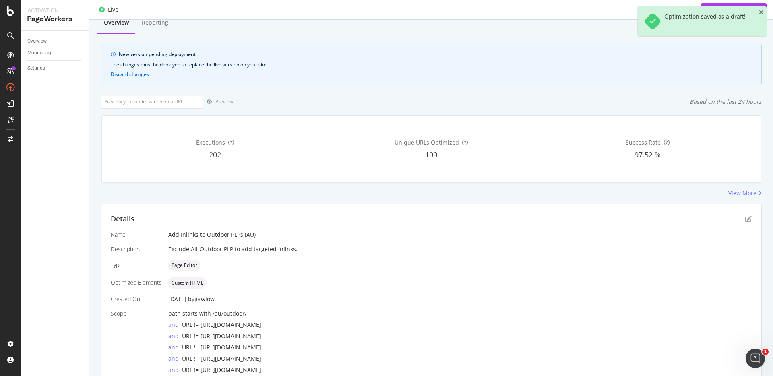
click at [758, 11] on div "Optimization saved as a draft!" at bounding box center [702, 21] width 129 height 30
click at [760, 11] on icon "close toast" at bounding box center [761, 13] width 4 height 6
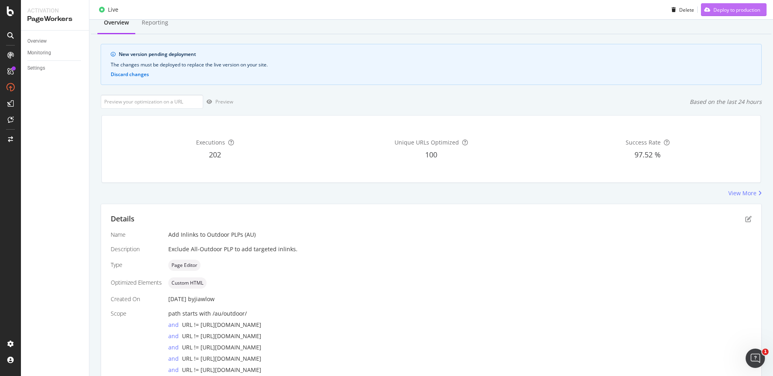
click at [744, 11] on div "Deploy to production" at bounding box center [737, 9] width 47 height 7
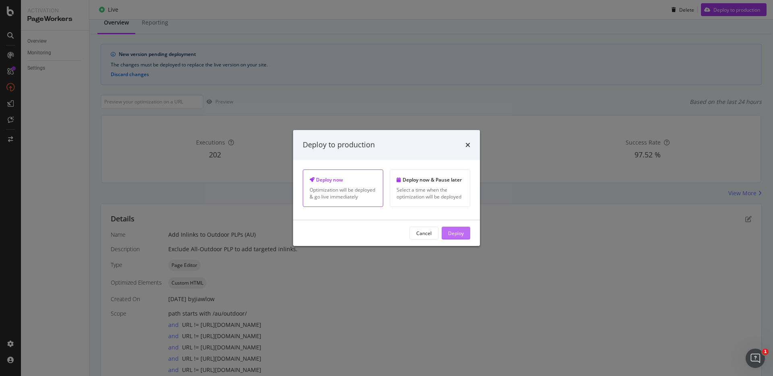
click at [461, 233] on div "Deploy" at bounding box center [456, 233] width 16 height 7
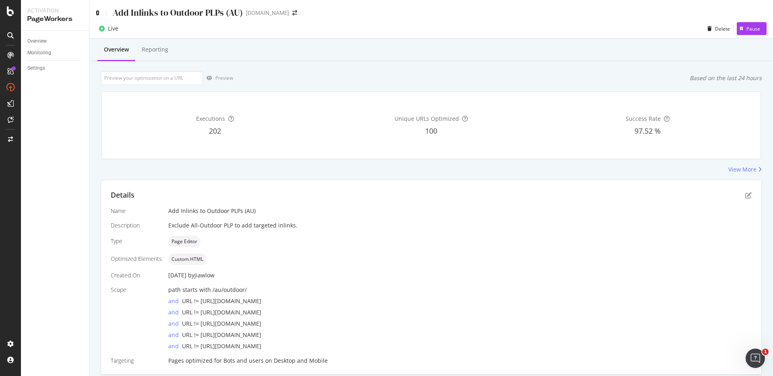
click at [99, 13] on icon at bounding box center [98, 13] width 4 height 6
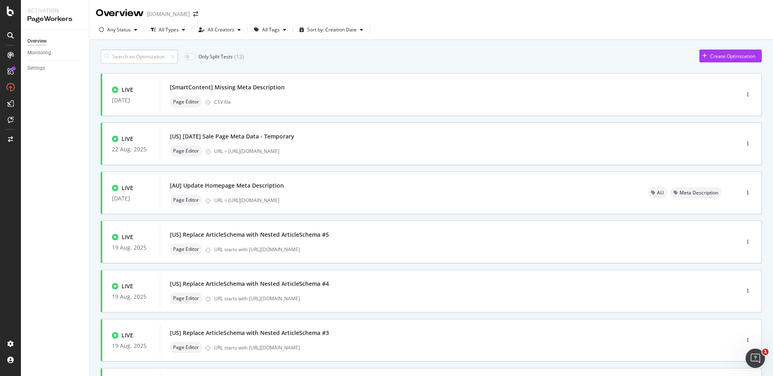
click at [150, 60] on input at bounding box center [139, 57] width 77 height 14
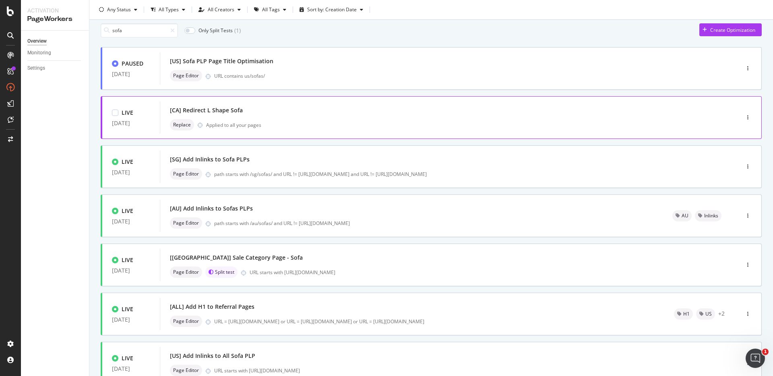
scroll to position [39, 0]
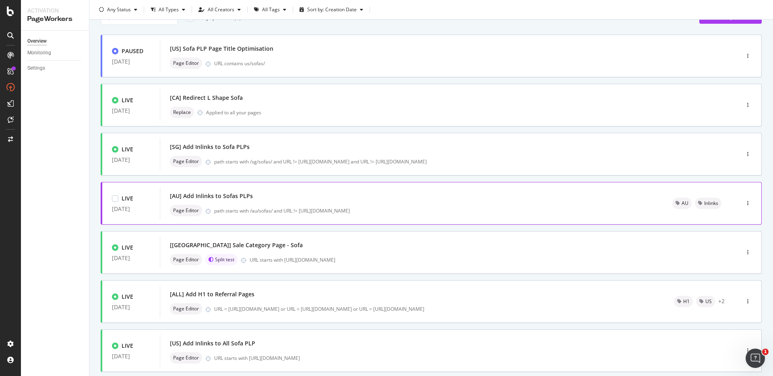
click at [250, 200] on div "[AU] Add Inlinks to Sofas PLPs" at bounding box center [411, 195] width 483 height 11
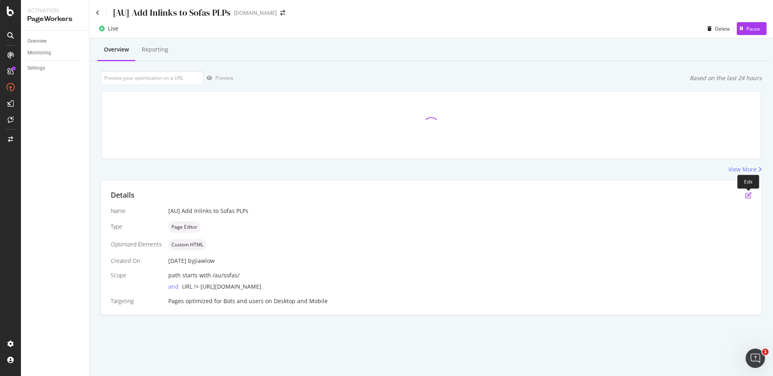
click at [746, 195] on icon "pen-to-square" at bounding box center [748, 195] width 6 height 6
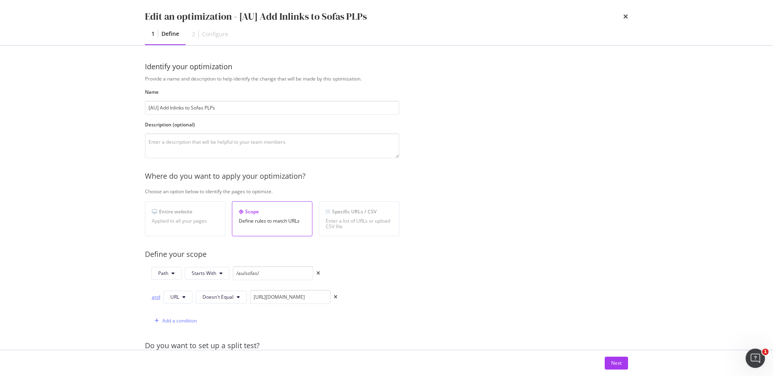
click at [155, 298] on div "and" at bounding box center [155, 297] width 9 height 7
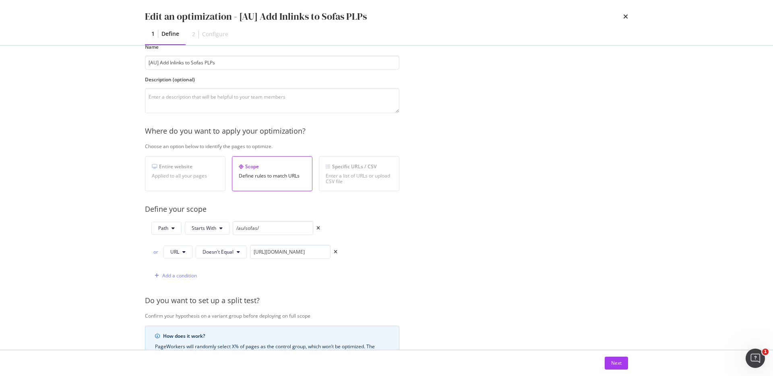
scroll to position [46, 0]
click at [274, 249] on input "https://www.castlery.com/au/sofas/all-sofas" at bounding box center [290, 251] width 81 height 14
click at [302, 250] on input "https://www.castlery.com/au/sofas/all-sofas" at bounding box center [290, 251] width 81 height 14
click at [313, 252] on input "https://www.castlery.com/au/sofas/all-sofas" at bounding box center [290, 251] width 81 height 14
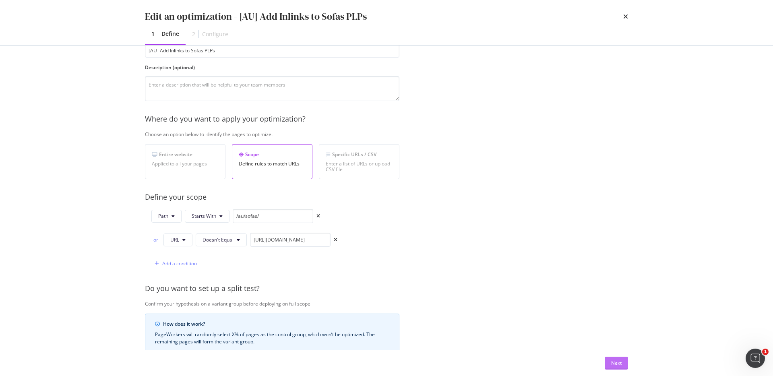
scroll to position [0, 0]
click at [626, 361] on button "Next" at bounding box center [616, 363] width 23 height 13
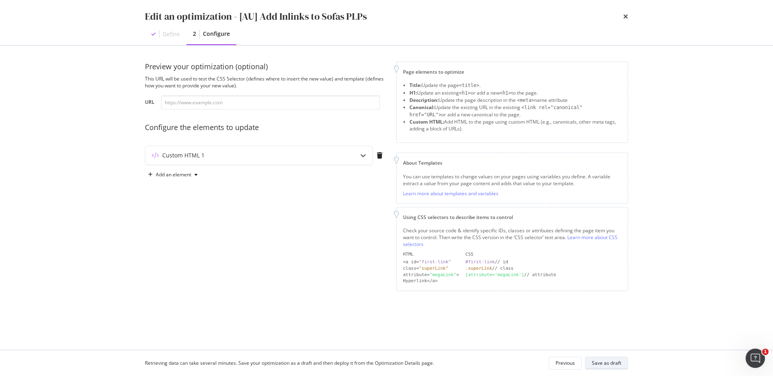
click at [615, 362] on div "Save as draft" at bounding box center [606, 363] width 29 height 7
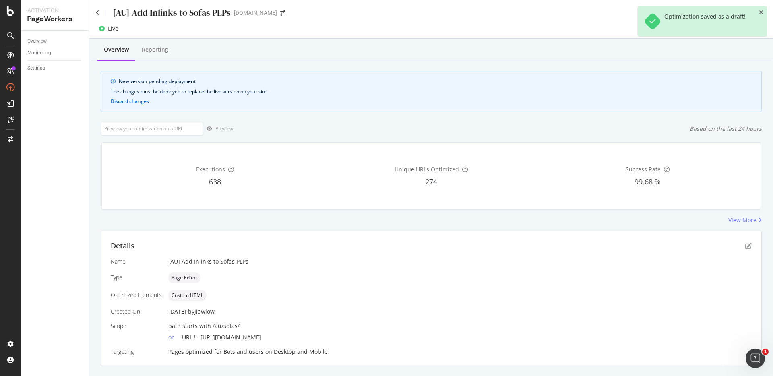
click at [764, 13] on div "Optimization saved as a draft!" at bounding box center [702, 21] width 129 height 30
click at [761, 10] on icon "close toast" at bounding box center [761, 13] width 4 height 6
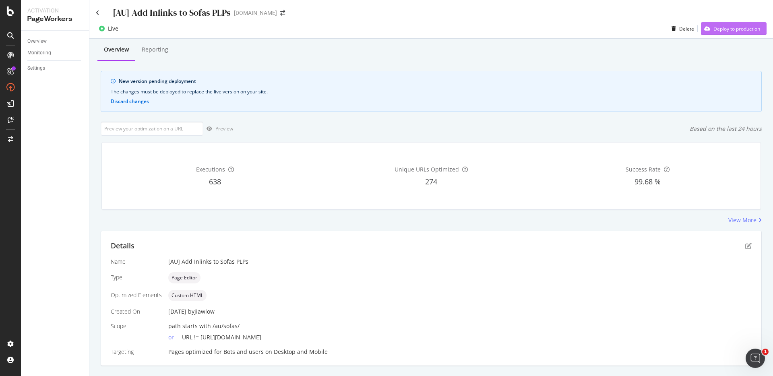
click at [739, 29] on div "Deploy to production" at bounding box center [737, 28] width 47 height 7
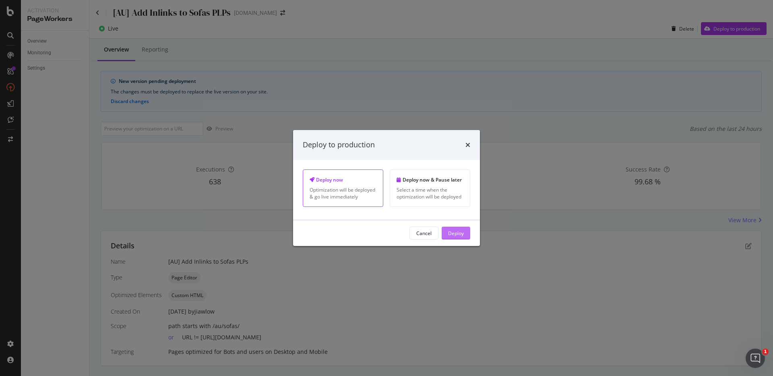
click at [463, 233] on div "Deploy" at bounding box center [456, 233] width 16 height 7
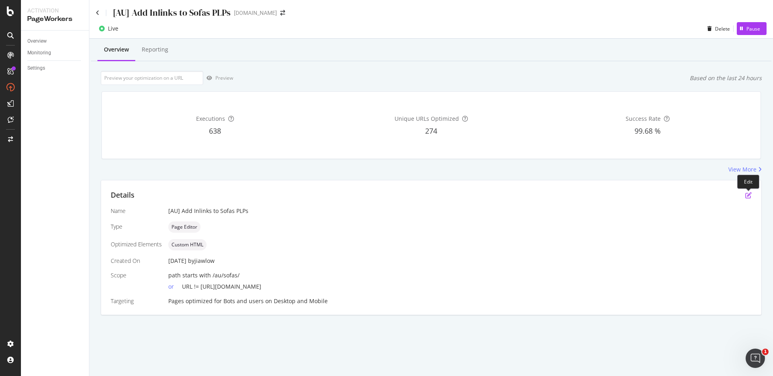
click at [747, 195] on icon "pen-to-square" at bounding box center [748, 195] width 6 height 6
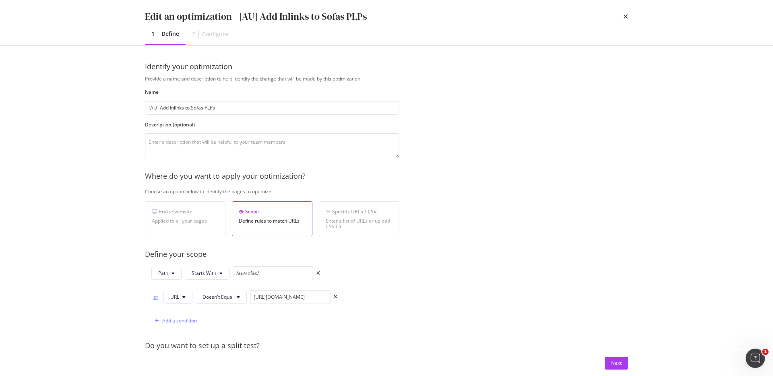
click at [158, 294] on div "or" at bounding box center [155, 297] width 9 height 7
click at [302, 291] on input "https://www.castlery.com/au/sofas/all-sofas" at bounding box center [290, 297] width 81 height 14
drag, startPoint x: 285, startPoint y: 298, endPoint x: 335, endPoint y: 298, distance: 50.3
click at [335, 298] on div "and URL Doesn't Equal https://www.castlery.com/au/sofas/all-sofas" at bounding box center [244, 297] width 186 height 14
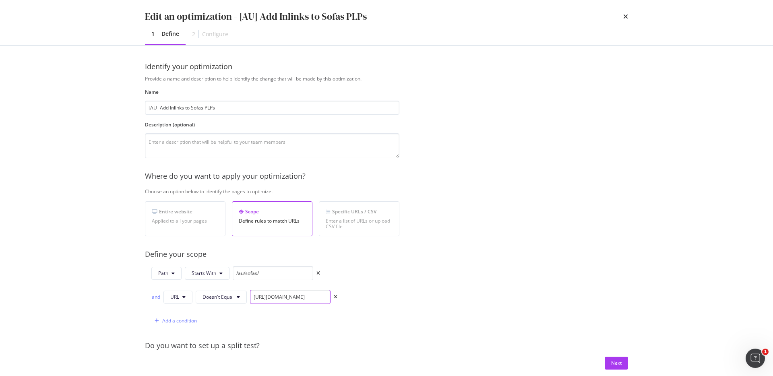
click at [291, 298] on input "https://www.castlery.com/au/sofas/all-sofas" at bounding box center [290, 297] width 81 height 14
click at [267, 298] on input "https://www.castlery.com/au/sofas/all-sofas" at bounding box center [290, 297] width 81 height 14
click at [286, 298] on input "https://www.castlery.com/au/sofas/all-sofas" at bounding box center [290, 297] width 81 height 14
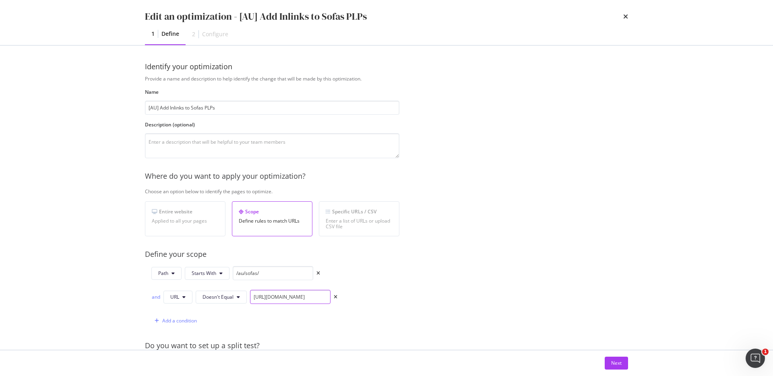
drag, startPoint x: 282, startPoint y: 297, endPoint x: 339, endPoint y: 298, distance: 56.8
click at [339, 298] on div "Path Starts With /au/sofas/ and URL Doesn't Equal https://www.castlery.com/au/s…" at bounding box center [272, 297] width 255 height 62
click at [295, 297] on input "https://www.castlery.com/au/sofas/all-sofas" at bounding box center [290, 297] width 81 height 14
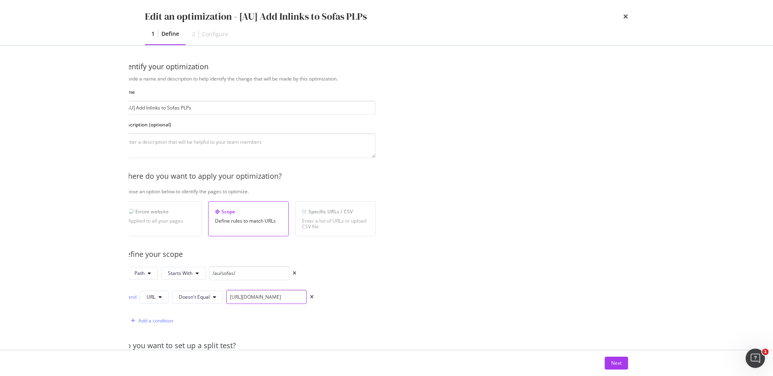
click at [281, 297] on input "https://www.castlery.com/au/sofas/all-sofas" at bounding box center [266, 297] width 81 height 14
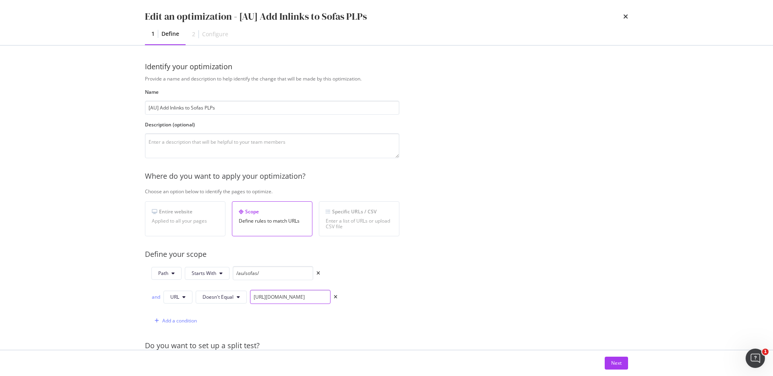
click at [292, 298] on input "https://www.castlery.com/au/sofas/all-sofas" at bounding box center [290, 297] width 81 height 14
click at [290, 298] on input "https://www.castlery.com/au/sofas/all-sofas" at bounding box center [290, 297] width 81 height 14
click at [304, 298] on input "https://www.castlery.com/au/sofas/all-sofas" at bounding box center [290, 297] width 81 height 14
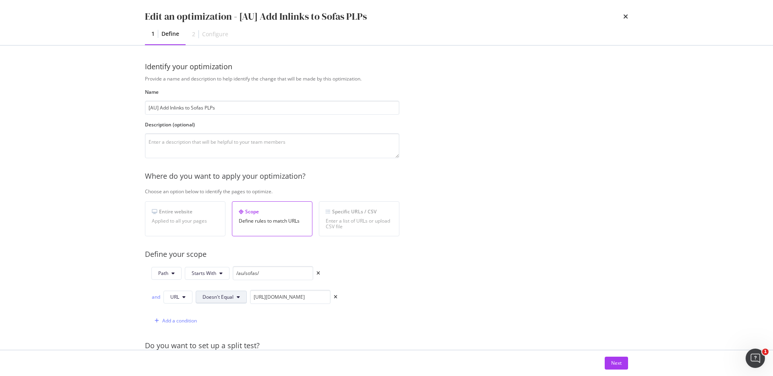
click at [215, 297] on span "Doesn't Equal" at bounding box center [218, 297] width 31 height 7
click at [226, 151] on div "Equals" at bounding box center [226, 147] width 60 height 12
click at [218, 296] on button "Equals" at bounding box center [213, 297] width 35 height 13
click at [230, 219] on span "Doesn't Equal" at bounding box center [227, 221] width 48 height 7
click at [273, 294] on input "https://www.castlery.com/au/sofas/all-sofas" at bounding box center [290, 297] width 81 height 14
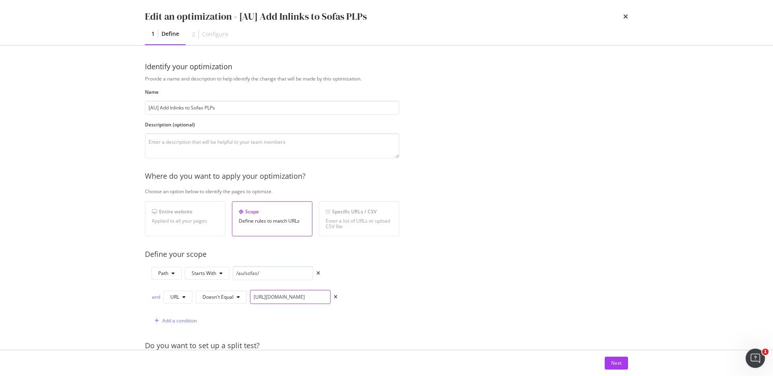
click at [277, 297] on input "https://www.castlery.com/au/sofas/all-sofas" at bounding box center [290, 297] width 81 height 14
click at [298, 297] on input "https://www.castlery.com/au/sofas/all-sofas" at bounding box center [290, 297] width 81 height 14
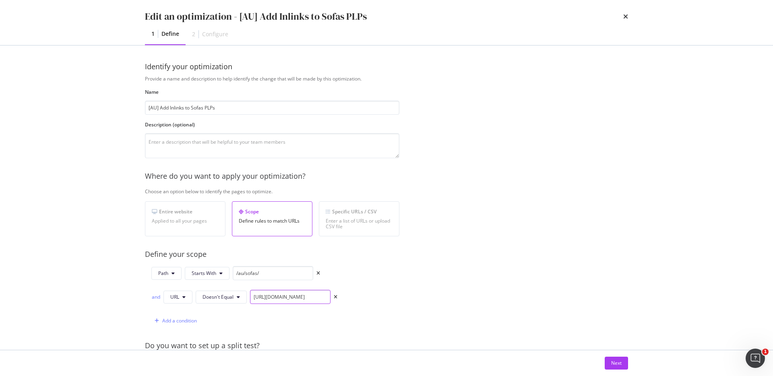
click at [298, 297] on input "https://www.castlery.com/au/sofas/all-sofas" at bounding box center [290, 297] width 81 height 14
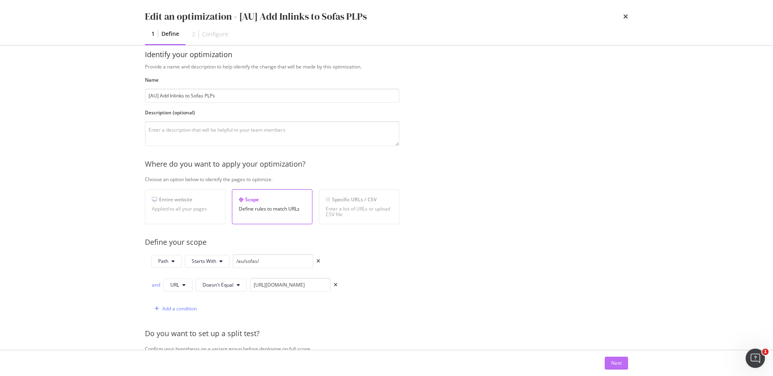
scroll to position [0, 0]
click at [611, 360] on div "Next" at bounding box center [616, 363] width 10 height 7
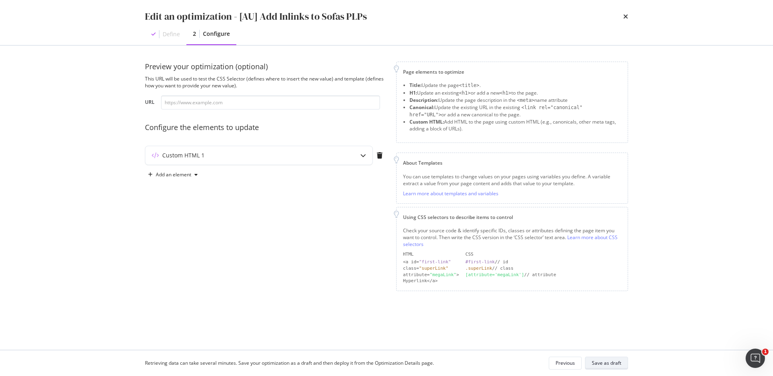
click at [611, 362] on div "Save as draft" at bounding box center [606, 363] width 29 height 7
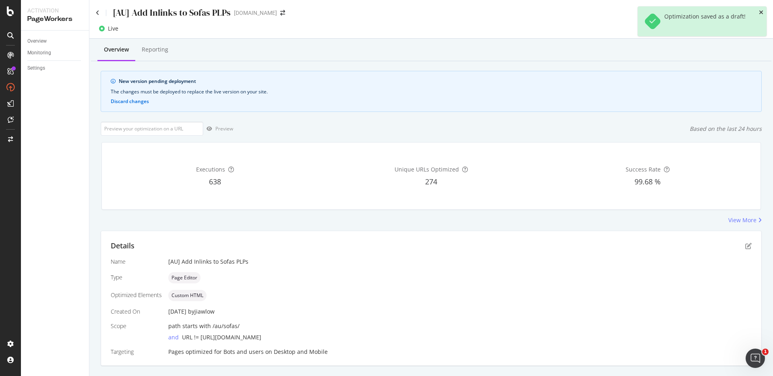
click at [763, 11] on icon "close toast" at bounding box center [761, 13] width 4 height 6
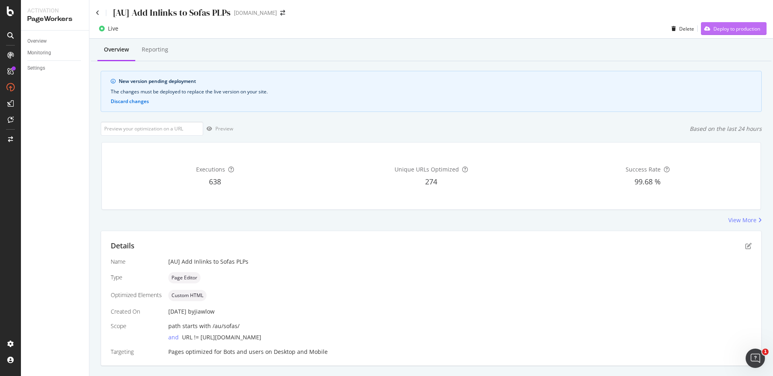
click at [746, 29] on div "Deploy to production" at bounding box center [737, 28] width 47 height 7
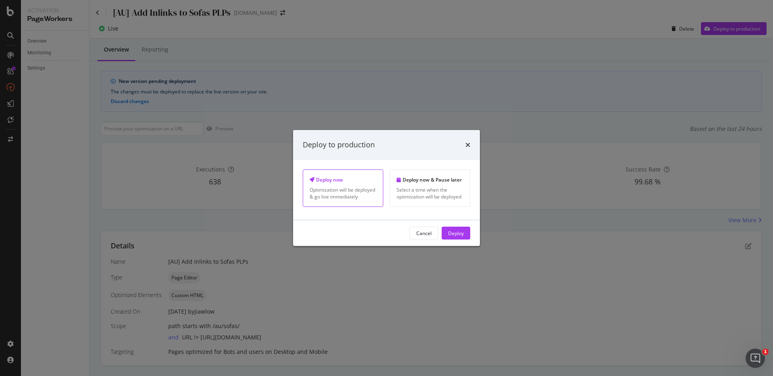
click at [458, 226] on div "Cancel Deploy" at bounding box center [386, 233] width 187 height 26
click at [458, 229] on div "Deploy" at bounding box center [456, 233] width 16 height 12
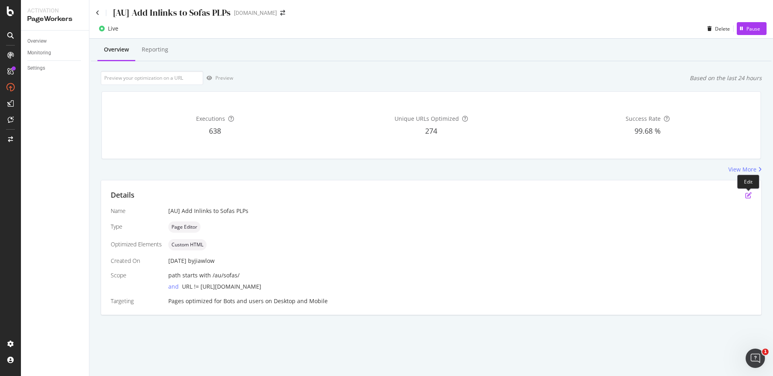
click at [747, 196] on icon "pen-to-square" at bounding box center [748, 195] width 6 height 6
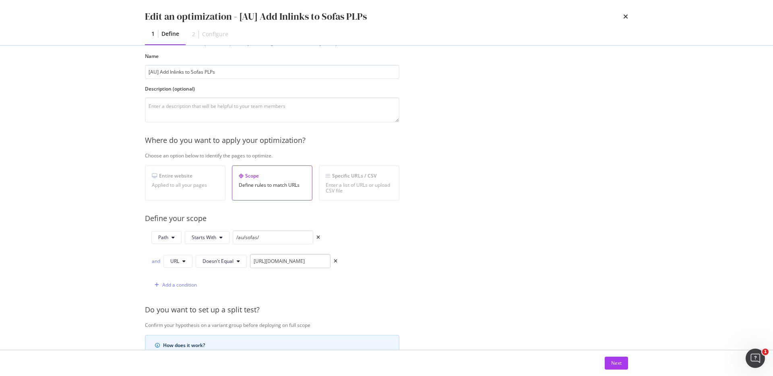
scroll to position [37, 0]
click at [274, 234] on input "/au/sofas/" at bounding box center [273, 236] width 81 height 14
click at [176, 238] on button "Path" at bounding box center [166, 236] width 30 height 13
click at [178, 254] on span "URL" at bounding box center [172, 251] width 28 height 7
click at [257, 238] on input "/au/sofas/" at bounding box center [272, 236] width 81 height 14
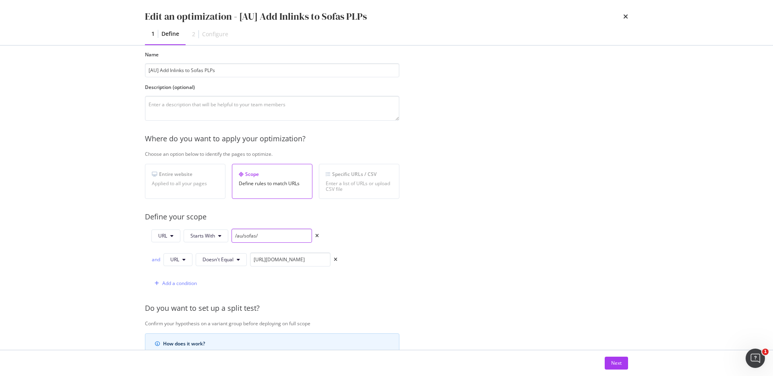
click at [257, 238] on input "/au/sofas/" at bounding box center [272, 236] width 81 height 14
click at [273, 238] on input "/au/sofas/" at bounding box center [272, 236] width 81 height 14
click at [156, 236] on button "URL" at bounding box center [165, 236] width 29 height 13
click at [167, 297] on span "Path" at bounding box center [172, 296] width 28 height 7
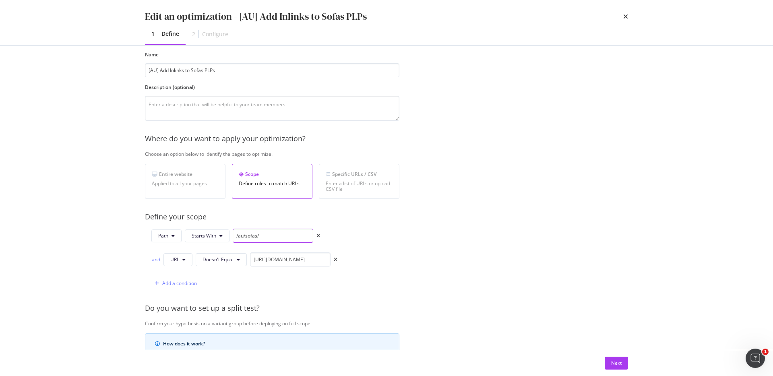
click at [266, 239] on input "/au/sofas/" at bounding box center [273, 236] width 81 height 14
click at [266, 256] on input "https://www.castlery.com/au/sofas/all-sofas" at bounding box center [290, 260] width 81 height 14
click at [213, 257] on span "Doesn't Equal" at bounding box center [218, 259] width 31 height 7
click at [261, 294] on div "Provide a name and description to help identify the change that will be made by…" at bounding box center [386, 267] width 483 height 458
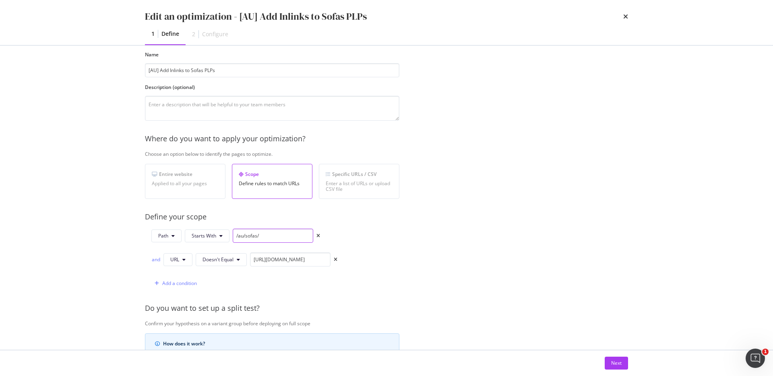
click at [267, 232] on input "/au/sofas/" at bounding box center [273, 236] width 81 height 14
click at [275, 258] on input "https://www.castlery.com/au/sofas/all-sofas" at bounding box center [290, 260] width 81 height 14
click at [273, 258] on input "https://www.castlery.com/au/sofas/all-sofas" at bounding box center [290, 260] width 81 height 14
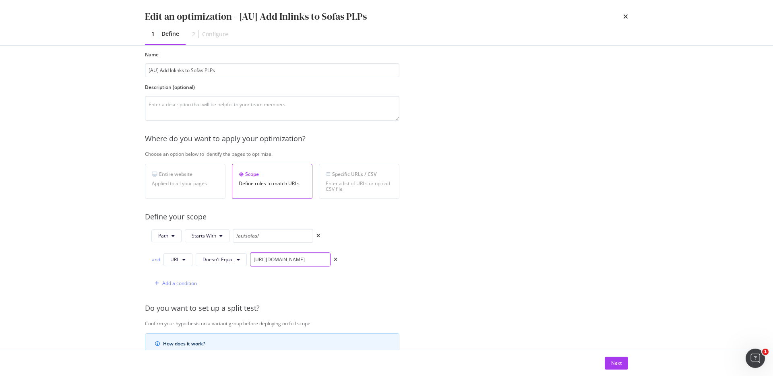
click at [273, 258] on input "https://www.castlery.com/au/sofas/all-sofas" at bounding box center [290, 260] width 81 height 14
click at [267, 279] on div "Add a condition" at bounding box center [244, 283] width 186 height 14
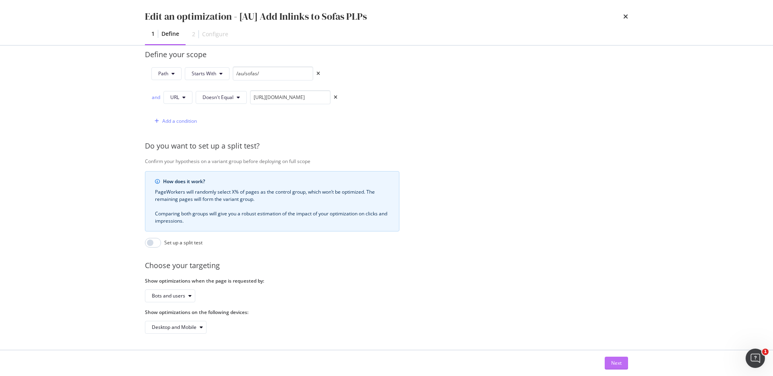
click at [613, 361] on div "Next" at bounding box center [616, 363] width 10 height 7
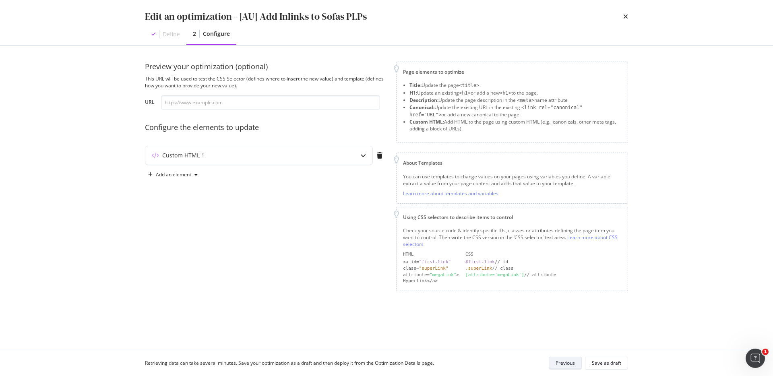
scroll to position [0, 0]
click at [361, 157] on icon "modal" at bounding box center [363, 156] width 6 height 6
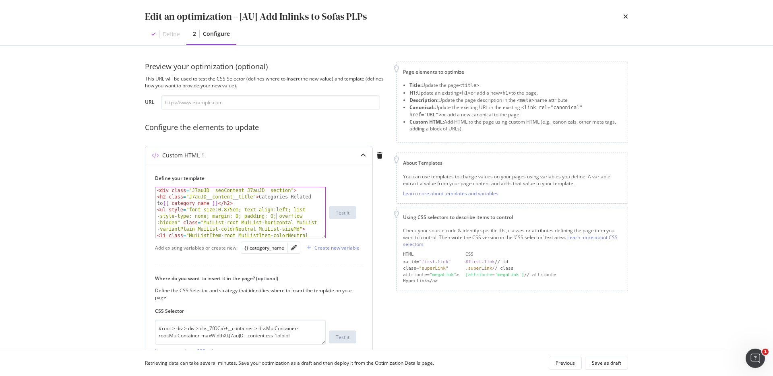
click at [275, 217] on div "< div class = "J7auJD__seoContent J7auJD__section" > < h2 class = "J7auJD__cont…" at bounding box center [237, 228] width 164 height 83
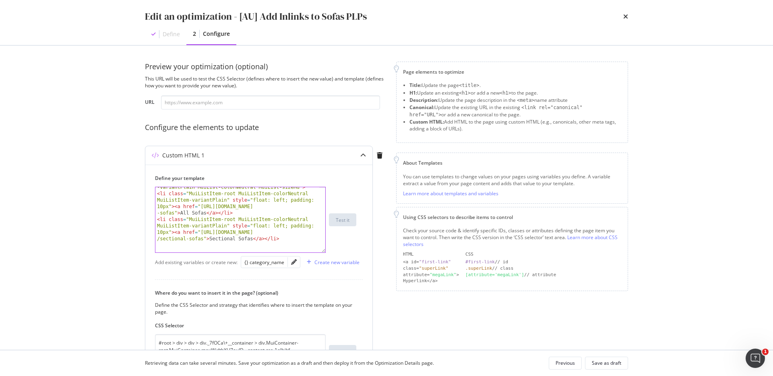
drag, startPoint x: 324, startPoint y: 234, endPoint x: 320, endPoint y: 305, distance: 71.0
click at [320, 253] on div "<ul style="font-size:0.875em; text-align:left; list-style-type: none; margin: 0…" at bounding box center [240, 220] width 171 height 66
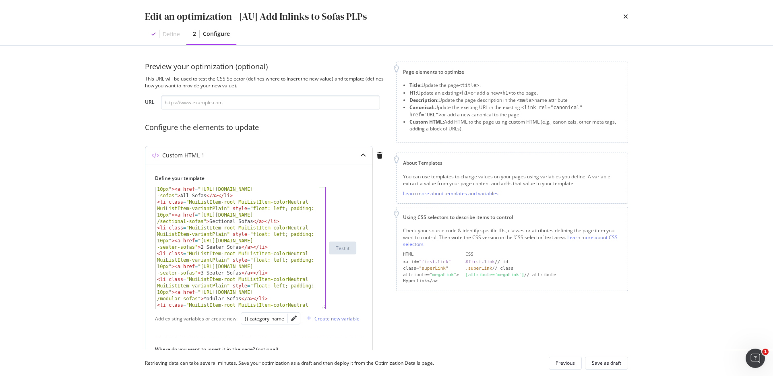
click at [300, 271] on div "< li class = "MuiListItem-root MuiListItem-colorNeutral MuiListItem-variantPlai…" at bounding box center [237, 259] width 164 height 173
type textarea "<li class="MuiListItem-root MuiListItem-colorNeutral MuiListItem-variantPlain" …"
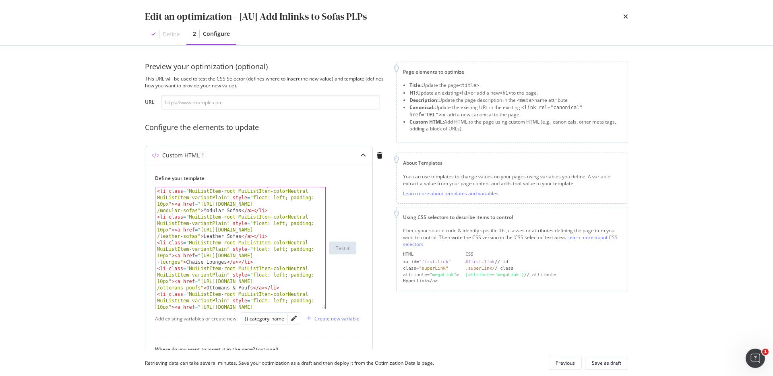
scroll to position [147, 0]
click at [565, 362] on div "Previous" at bounding box center [565, 363] width 19 height 7
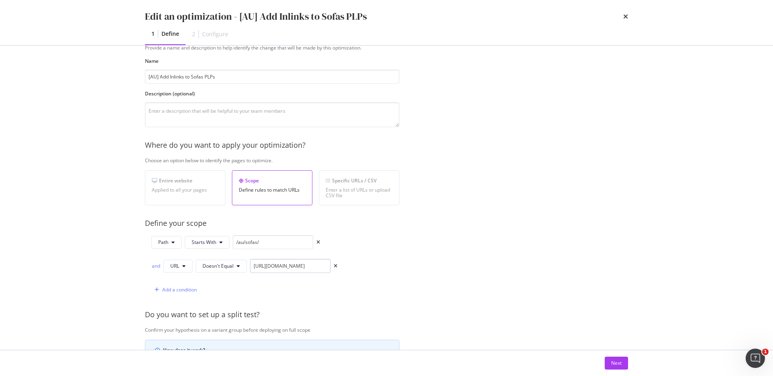
scroll to position [31, 0]
click at [283, 249] on input "/au/sofas/" at bounding box center [273, 243] width 81 height 14
click at [156, 266] on div "and" at bounding box center [155, 266] width 9 height 7
click at [623, 363] on button "Next" at bounding box center [616, 363] width 23 height 13
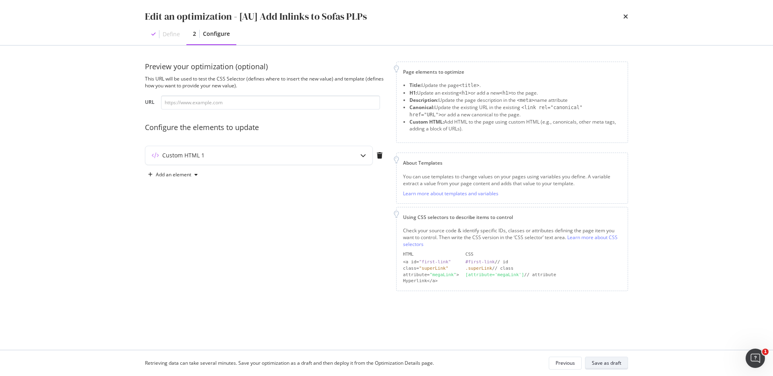
click at [617, 363] on div "Save as draft" at bounding box center [606, 363] width 29 height 7
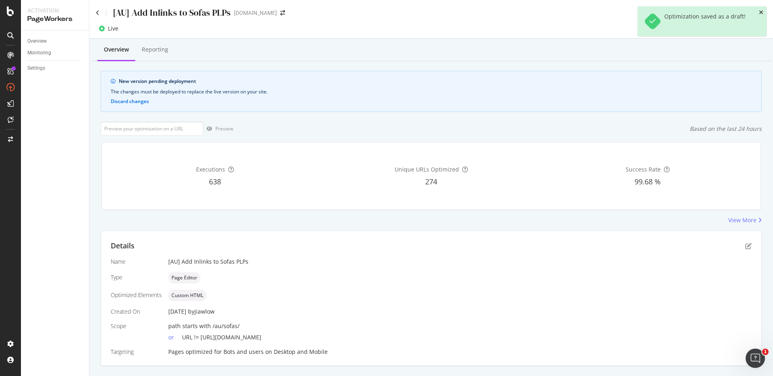
click at [763, 12] on icon "close toast" at bounding box center [761, 13] width 4 height 6
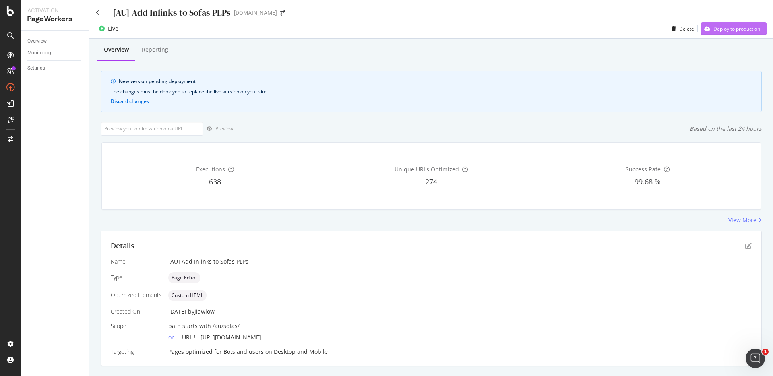
click at [741, 32] on div "Deploy to production" at bounding box center [730, 29] width 59 height 12
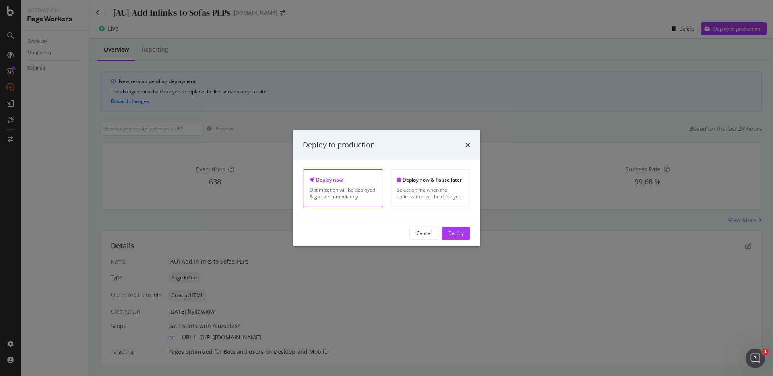
click at [461, 240] on div "Cancel Deploy" at bounding box center [386, 233] width 187 height 26
click at [458, 232] on div "Deploy" at bounding box center [456, 233] width 16 height 7
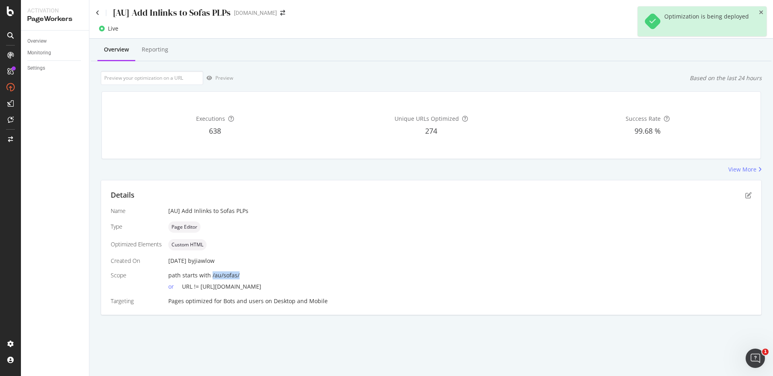
drag, startPoint x: 240, startPoint y: 278, endPoint x: 210, endPoint y: 277, distance: 29.8
click at [210, 277] on div "path starts with /au/sofas/" at bounding box center [460, 275] width 584 height 8
click at [210, 277] on span "path starts with /au/sofas/" at bounding box center [203, 275] width 71 height 8
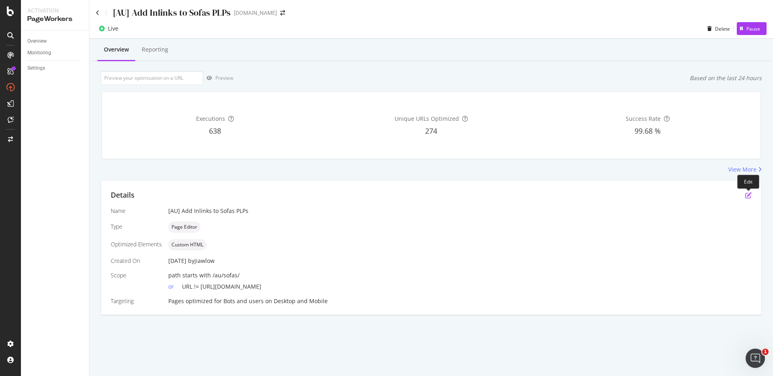
click at [748, 198] on icon "pen-to-square" at bounding box center [748, 195] width 6 height 6
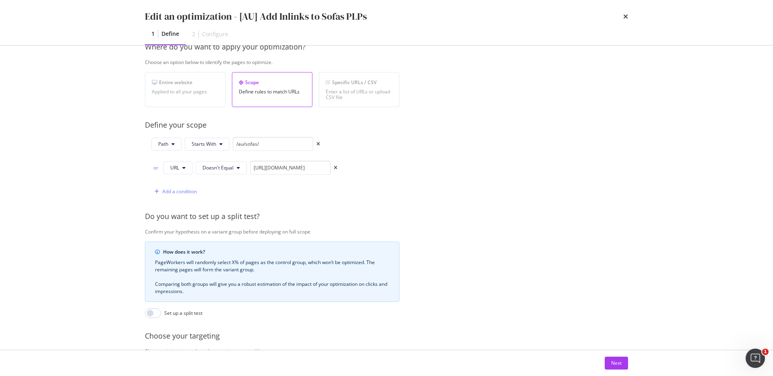
scroll to position [206, 0]
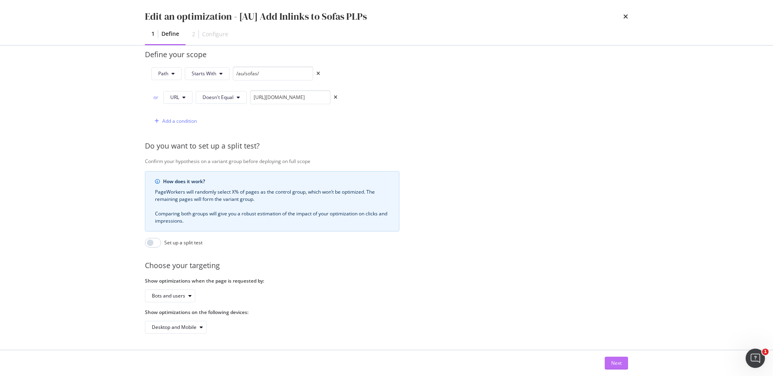
click at [623, 362] on button "Next" at bounding box center [616, 363] width 23 height 13
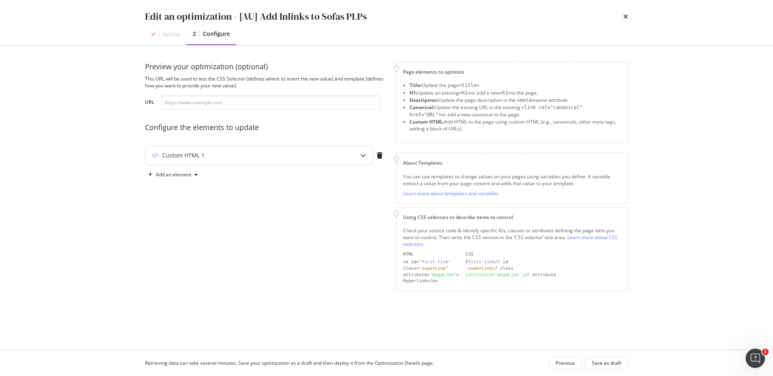
click at [359, 156] on div "modal" at bounding box center [363, 155] width 19 height 19
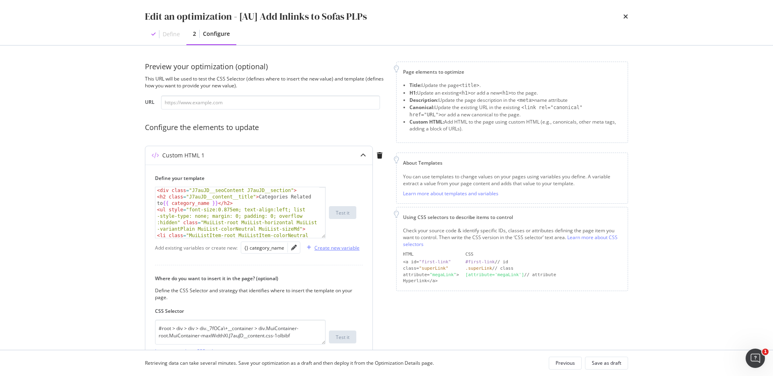
scroll to position [79, 0]
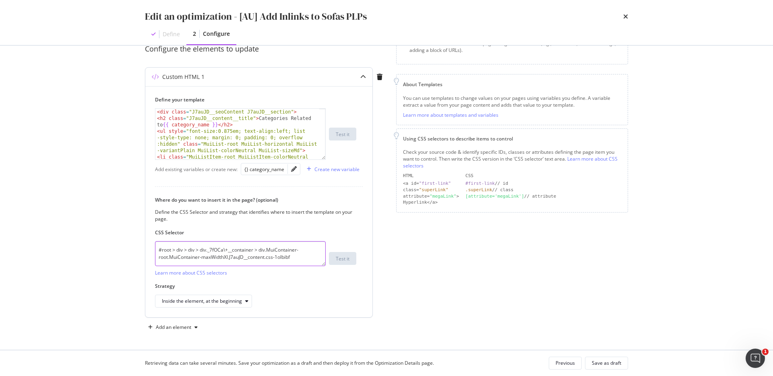
click at [268, 254] on textarea "#root > div > div > div._7fOCa\+__container > div.MuiContainer-root.MuiContaine…" at bounding box center [240, 253] width 171 height 25
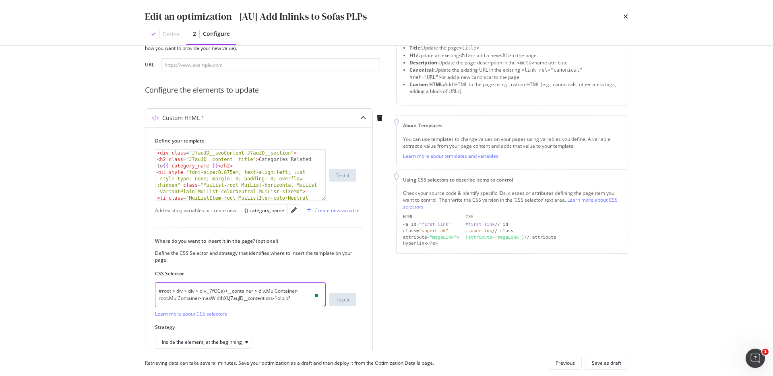
scroll to position [33, 0]
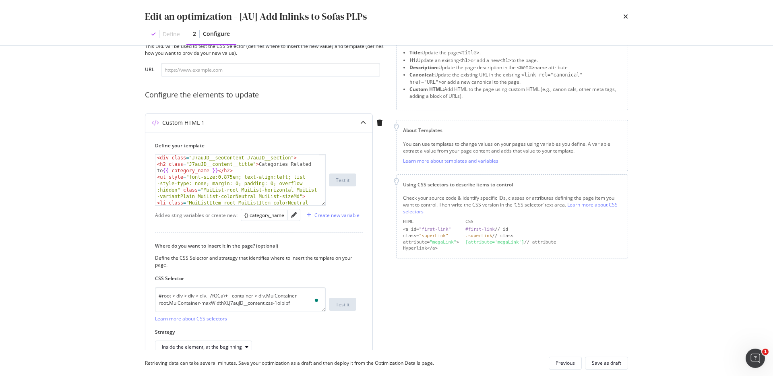
type textarea "<ul style="font-size:0.875em; text-align:left; list-style-type: none; margin: 0…"
click at [277, 190] on div "< div class = "J7auJD__seoContent J7auJD__section" > < h2 class = "J7auJD__cont…" at bounding box center [237, 196] width 164 height 83
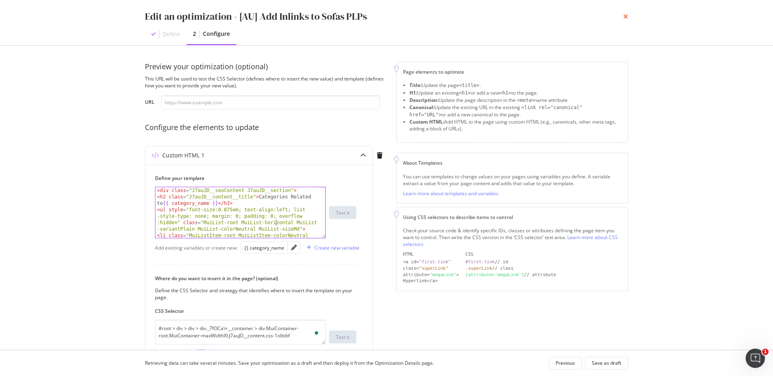
click at [627, 14] on icon "times" at bounding box center [625, 16] width 5 height 6
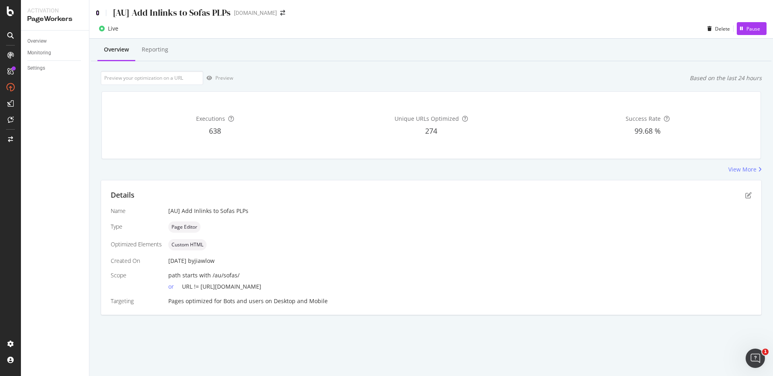
click at [97, 11] on icon at bounding box center [98, 13] width 4 height 6
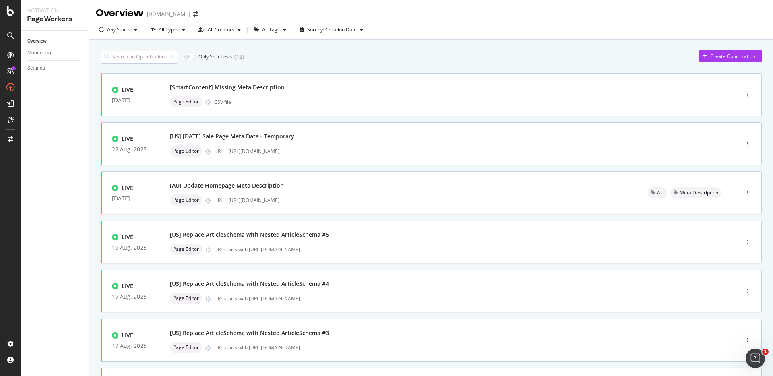
click at [150, 51] on input at bounding box center [139, 57] width 77 height 14
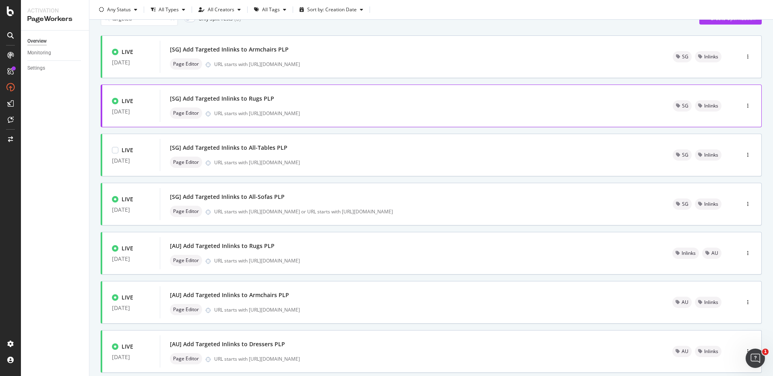
scroll to position [41, 0]
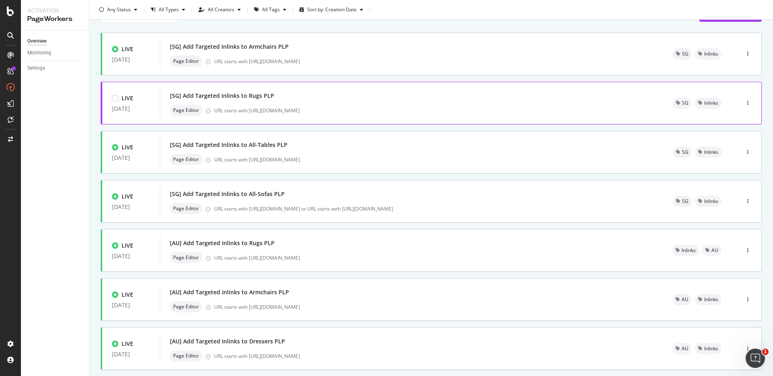
click at [254, 95] on div "[SG] Add Targeted Inlinks to Rugs PLP" at bounding box center [222, 96] width 104 height 8
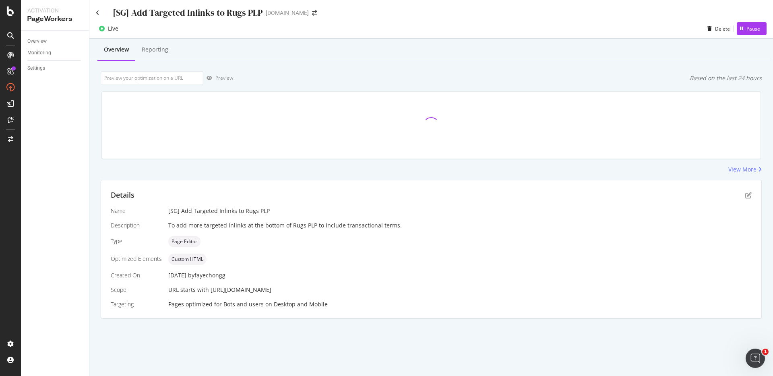
click at [747, 201] on div "Details Name [SG] Add Targeted Inlinks to Rugs PLP Description To add more targ…" at bounding box center [431, 249] width 660 height 138
click at [748, 196] on icon "pen-to-square" at bounding box center [748, 195] width 6 height 6
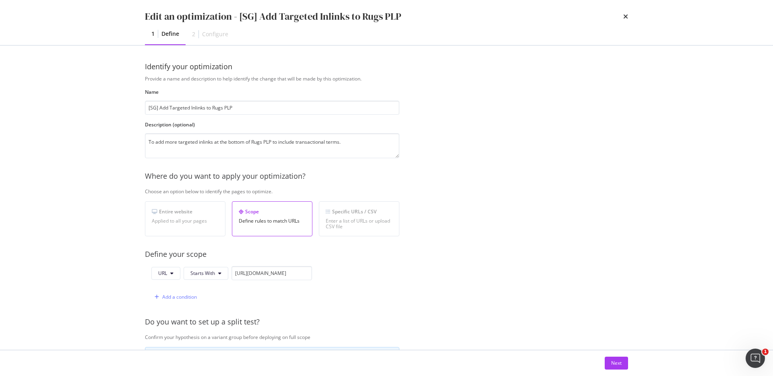
click at [613, 354] on div "Next" at bounding box center [386, 363] width 515 height 26
click at [612, 358] on div "Next" at bounding box center [616, 363] width 10 height 12
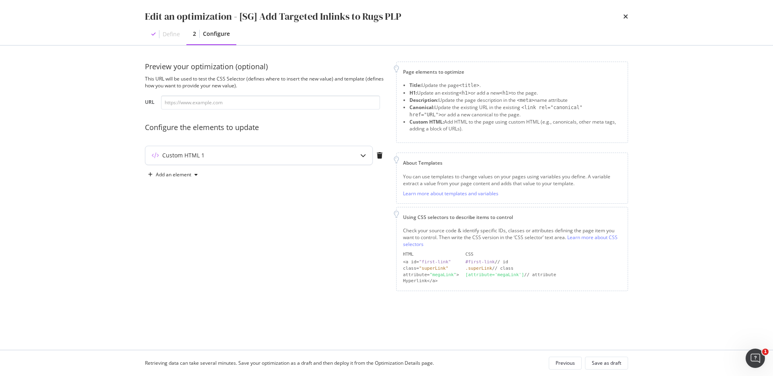
click at [354, 160] on div "modal" at bounding box center [363, 155] width 19 height 19
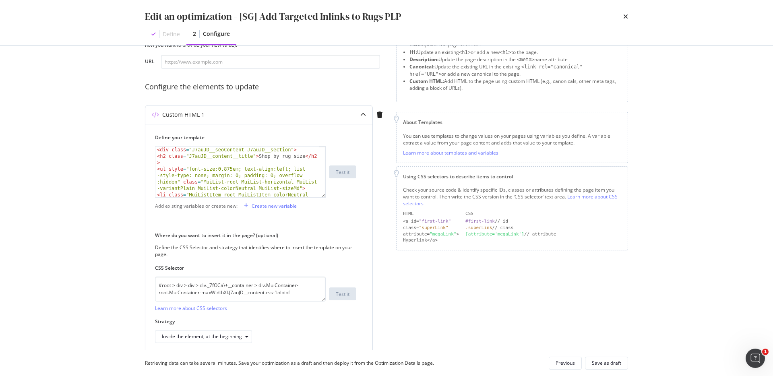
scroll to position [76, 0]
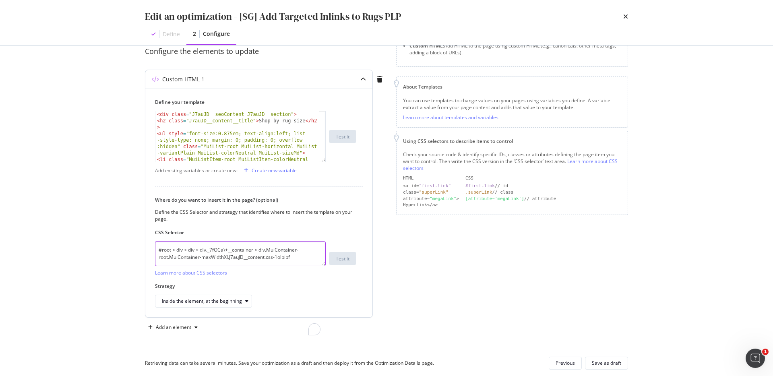
click at [294, 254] on textarea "#root > div > div > div._7fOCa\+__container > div.MuiContainer-root.MuiContaine…" at bounding box center [240, 253] width 171 height 25
type textarea "<ul style="font-size:0.875em; text-align:left; list-style-type: none; margin: 0…"
click at [289, 146] on div "< div class = "J7auJD__seoContent J7auJD__section" > < h2 class = "J7auJD__cont…" at bounding box center [237, 152] width 164 height 83
click at [627, 16] on icon "times" at bounding box center [625, 16] width 5 height 6
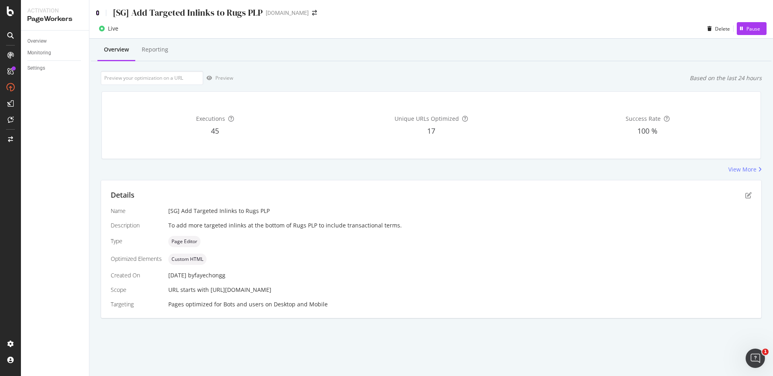
click at [98, 10] on icon at bounding box center [98, 13] width 4 height 6
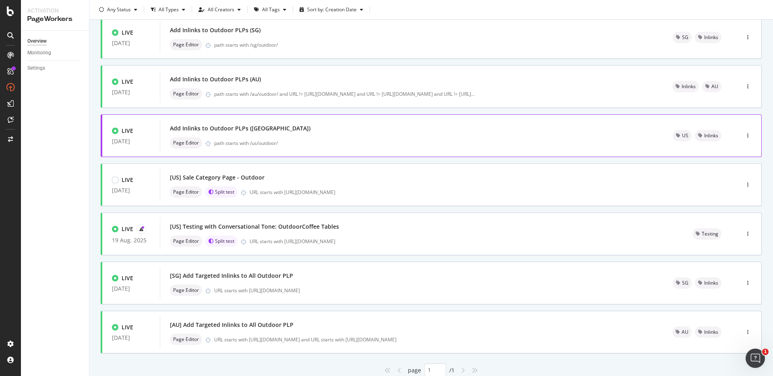
scroll to position [69, 0]
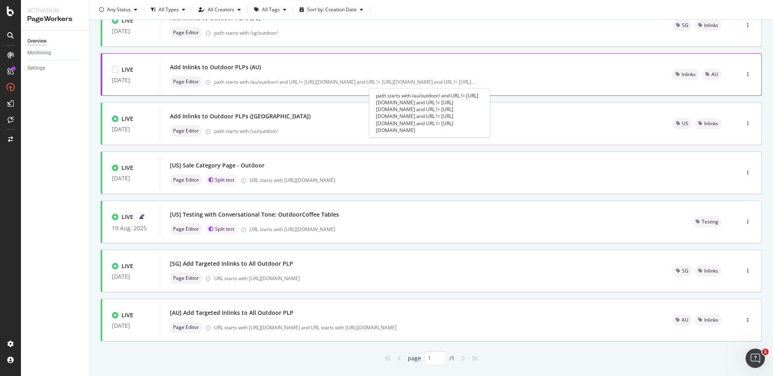
click at [300, 79] on div "path starts with /au/outdoor/ and URL != https://www.castlery.com/au/outdoor/al…" at bounding box center [344, 82] width 261 height 7
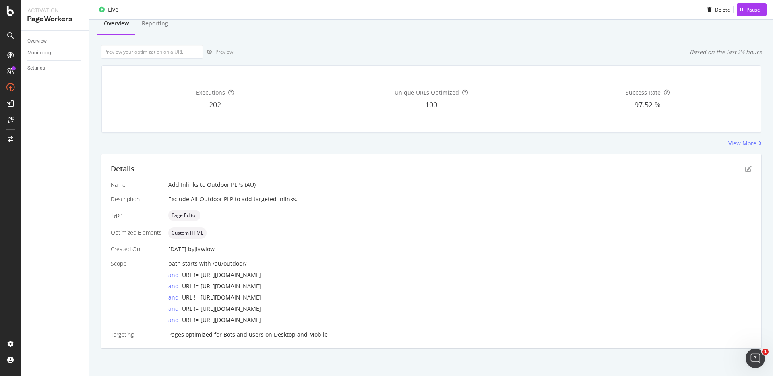
scroll to position [27, 0]
click at [739, 160] on div "Details Name Add Inlinks to Outdoor PLPs (AU) Description Exclude All-Outdoor P…" at bounding box center [431, 250] width 660 height 194
click at [745, 171] on icon "pen-to-square" at bounding box center [748, 168] width 6 height 6
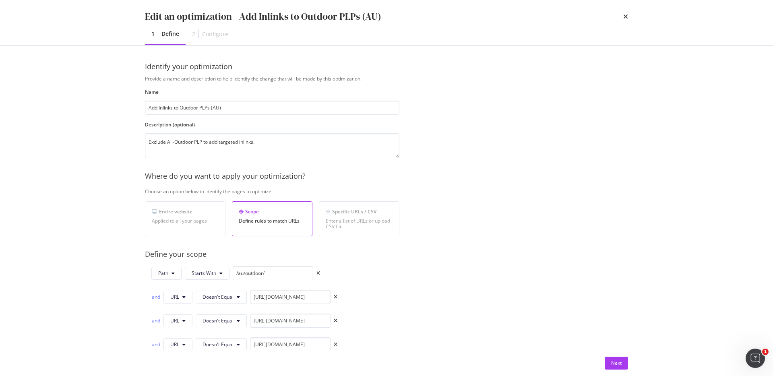
click at [157, 300] on div "and" at bounding box center [155, 297] width 9 height 7
click at [610, 361] on button "Next" at bounding box center [616, 363] width 23 height 13
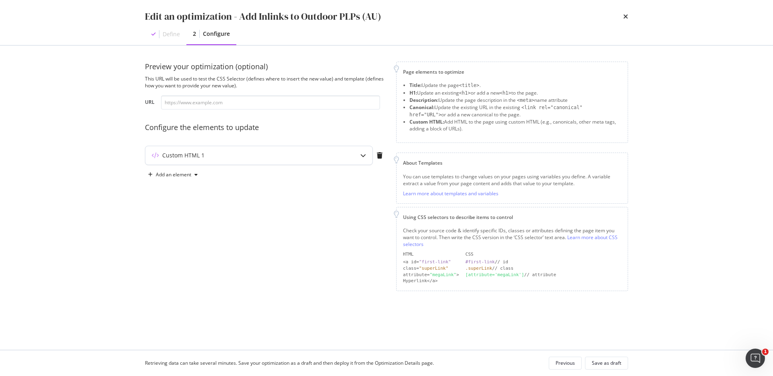
click at [330, 164] on div "Custom HTML 1" at bounding box center [258, 155] width 227 height 19
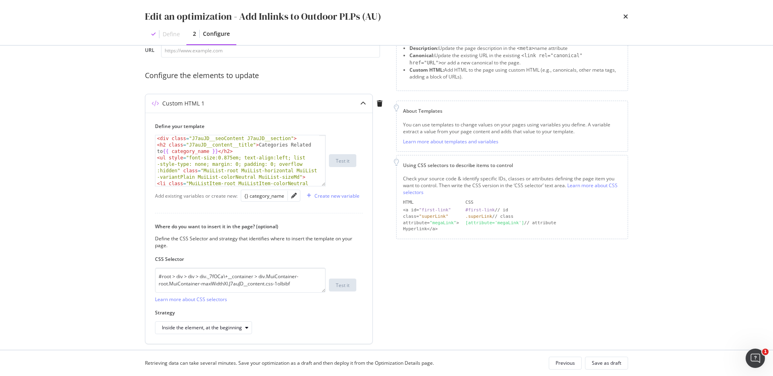
scroll to position [79, 0]
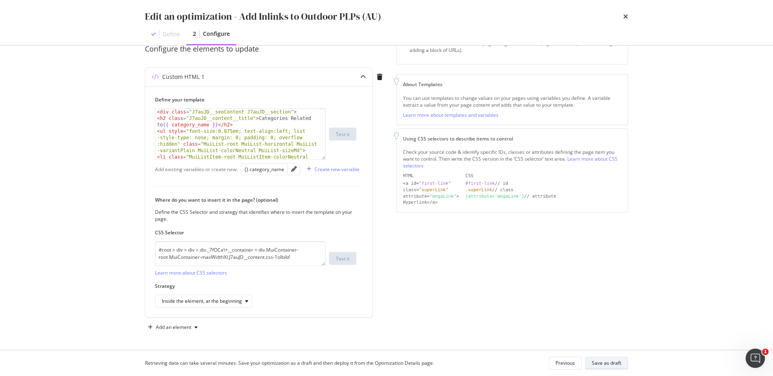
click at [608, 362] on div "Save as draft" at bounding box center [606, 363] width 29 height 7
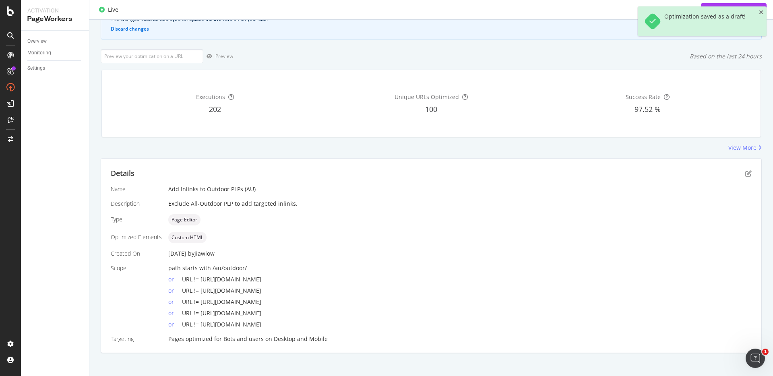
scroll to position [78, 0]
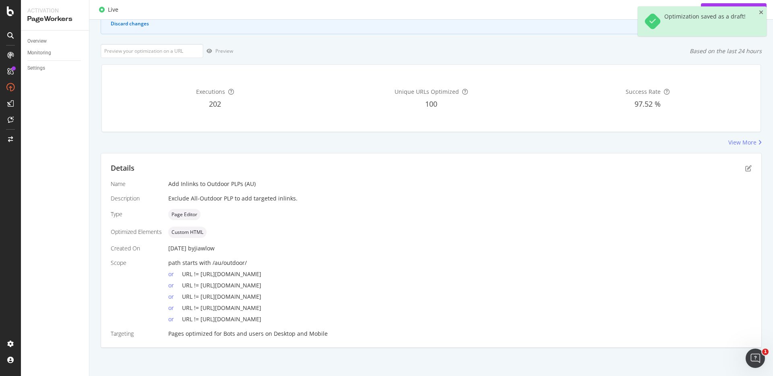
drag, startPoint x: 185, startPoint y: 275, endPoint x: 298, endPoint y: 316, distance: 119.6
click at [299, 316] on div "path starts with /au/outdoor/ or URL != https://www.castlery.com/au/outdoor/all…" at bounding box center [460, 291] width 584 height 64
click at [261, 316] on span "URL != https://www.castlery.com/au/outdoor/outdoor-dining-and-bar-tables" at bounding box center [221, 319] width 79 height 8
click at [760, 13] on icon "close toast" at bounding box center [761, 13] width 4 height 6
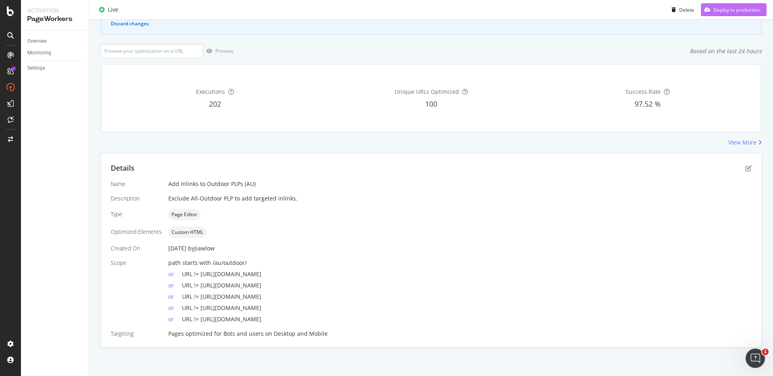
click at [741, 10] on div "Deploy to production" at bounding box center [737, 9] width 47 height 7
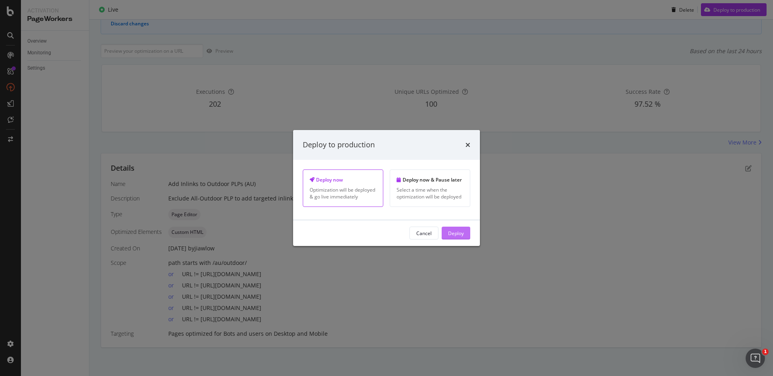
click at [466, 234] on button "Deploy" at bounding box center [456, 233] width 29 height 13
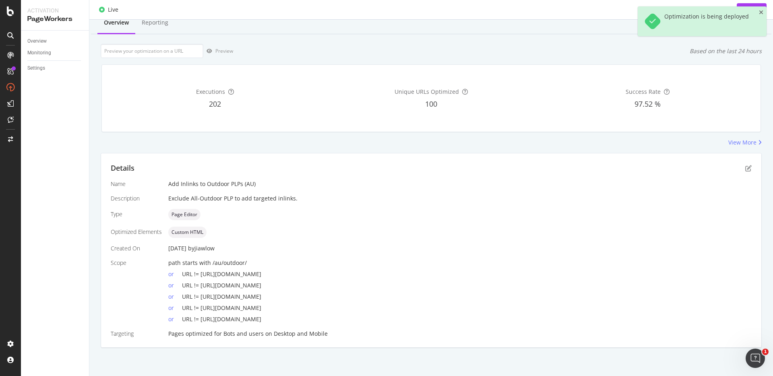
scroll to position [0, 0]
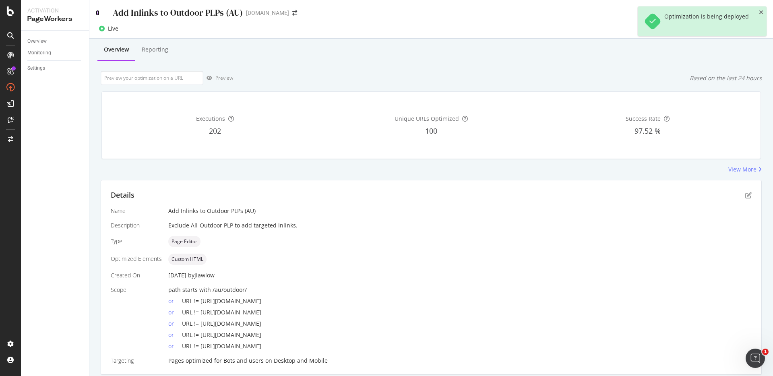
click at [99, 10] on icon at bounding box center [98, 13] width 4 height 6
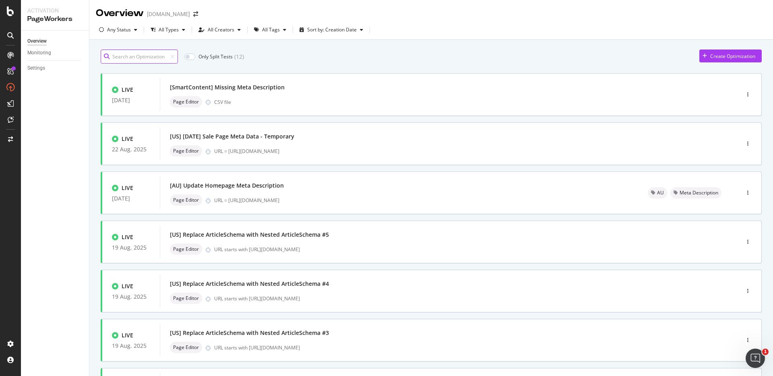
click at [153, 58] on input at bounding box center [139, 57] width 77 height 14
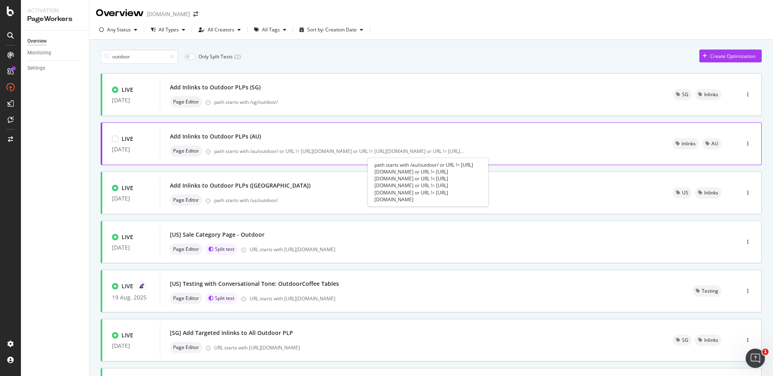
click at [271, 147] on div "Page Editor path starts with /au/outdoor/ or URL != https://www.castlery.com/au…" at bounding box center [411, 150] width 483 height 11
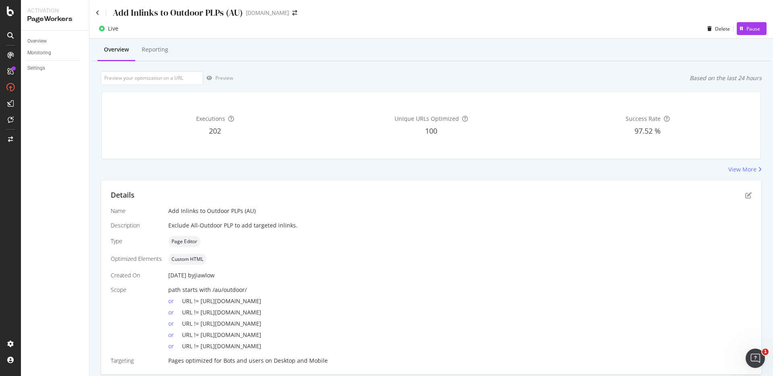
scroll to position [27, 0]
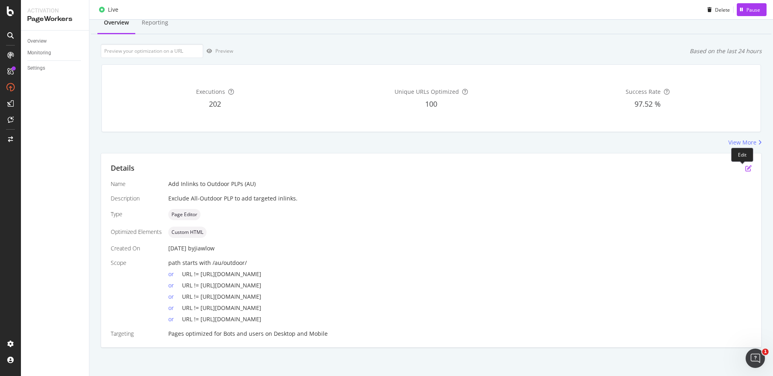
click at [745, 166] on icon "pen-to-square" at bounding box center [748, 168] width 6 height 6
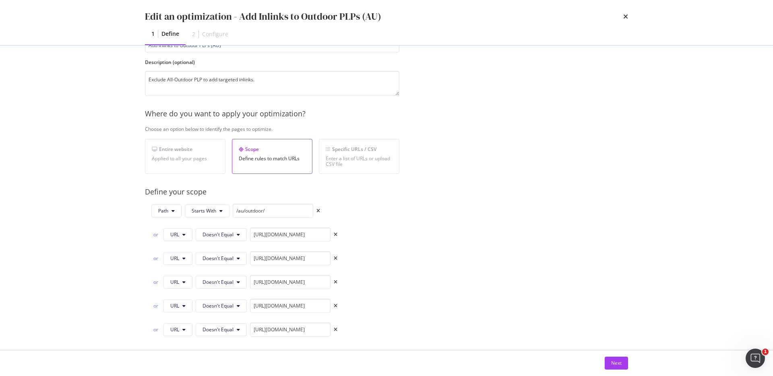
scroll to position [70, 0]
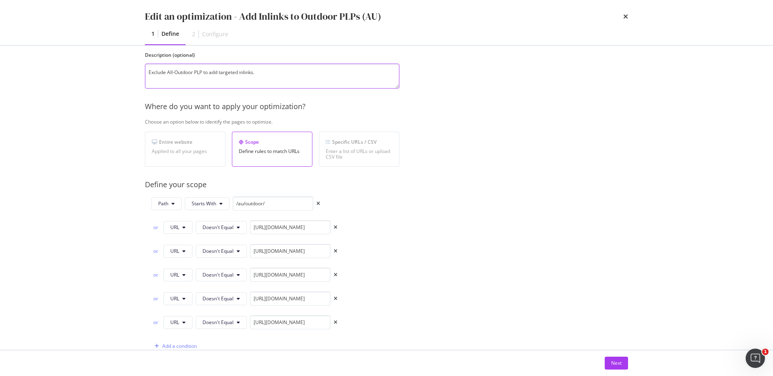
click at [292, 76] on textarea "Exclude All-Outdoor PLP to add targeted inlinks." at bounding box center [272, 76] width 255 height 25
click at [311, 77] on textarea "Exclude All-Outdoor PLP to add targeted inlinks." at bounding box center [272, 76] width 255 height 25
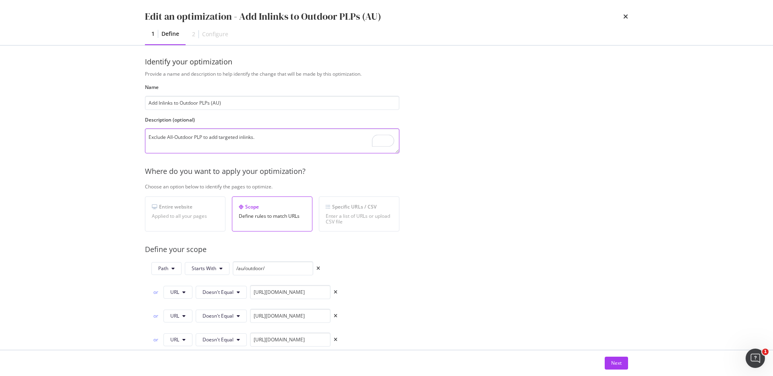
scroll to position [0, 0]
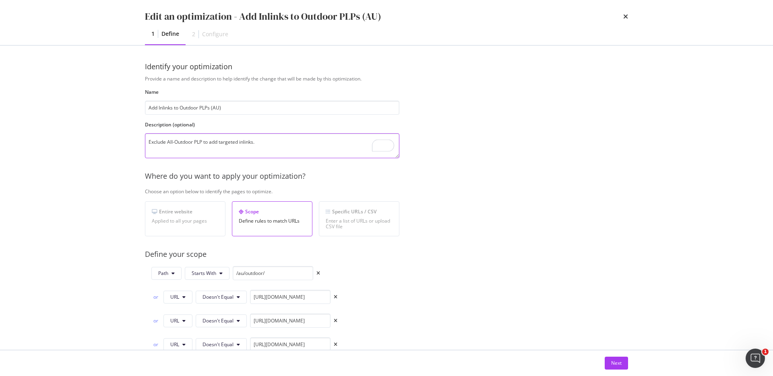
click at [283, 146] on textarea "Exclude All-Outdoor PLP to add targeted inlinks." at bounding box center [272, 145] width 255 height 25
click at [286, 146] on textarea "Exclude All-Outdoor PLP to add targeted inlinks." at bounding box center [272, 145] width 255 height 25
click at [294, 140] on textarea "Exclude All-Outdoor PLP to add targeted inlinks." at bounding box center [272, 145] width 255 height 25
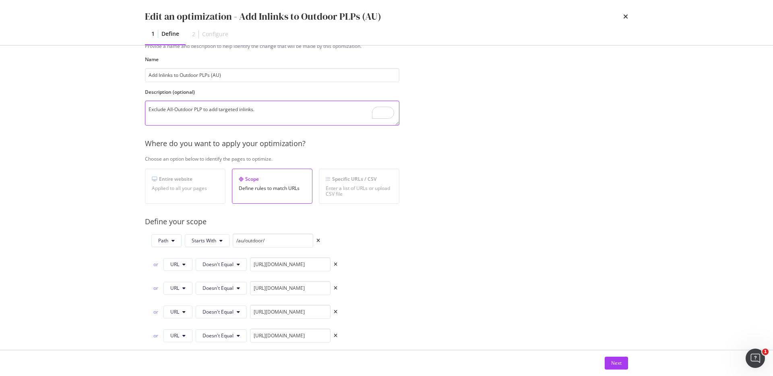
scroll to position [56, 0]
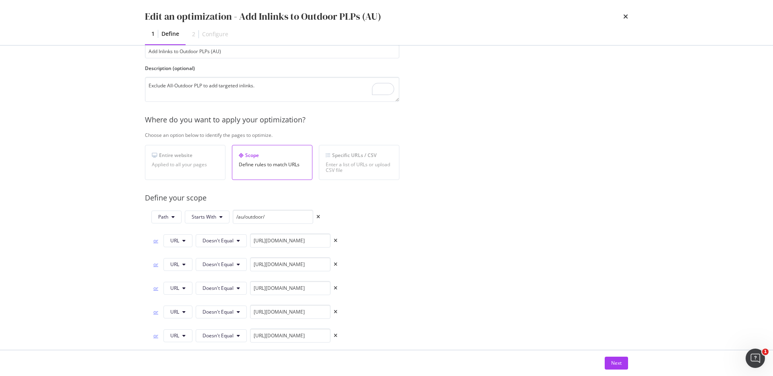
click at [157, 240] on div "or" at bounding box center [155, 240] width 9 height 7
drag, startPoint x: 300, startPoint y: 244, endPoint x: 326, endPoint y: 243, distance: 26.2
click at [326, 243] on input "https://www.castlery.com/au/outdoor/all-outdoor" at bounding box center [290, 241] width 81 height 14
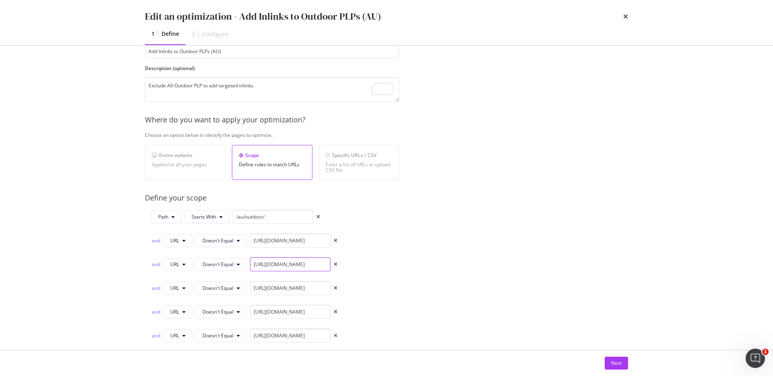
drag, startPoint x: 300, startPoint y: 264, endPoint x: 327, endPoint y: 265, distance: 26.6
click at [327, 265] on input "https://www.castlery.com/au/furniture-sets/outdoor-sets" at bounding box center [290, 264] width 81 height 14
drag, startPoint x: 300, startPoint y: 265, endPoint x: 330, endPoint y: 265, distance: 29.8
click at [330, 265] on div "https://www.castlery.com/au/furniture-sets/outdoor-sets" at bounding box center [290, 264] width 81 height 14
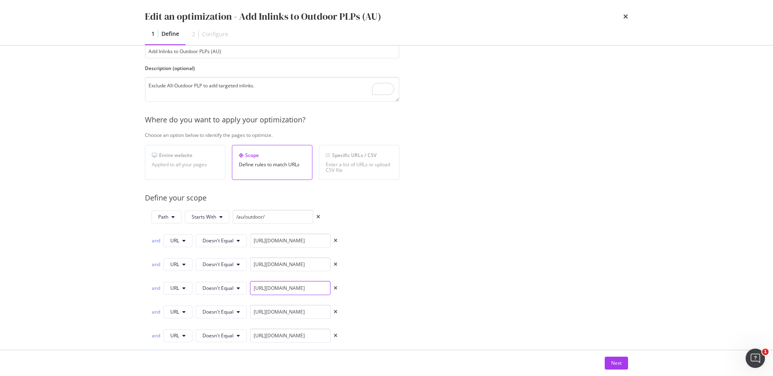
click at [297, 285] on input "[URL][DOMAIN_NAME]" at bounding box center [290, 288] width 81 height 14
drag, startPoint x: 283, startPoint y: 288, endPoint x: 334, endPoint y: 288, distance: 51.1
click at [334, 288] on div "and URL Doesn't Equal https://www.castlery.com/au/outdoor/outdoor-sofas" at bounding box center [244, 288] width 186 height 14
click at [292, 311] on input "https://www.castlery.com/au/outdoor/outdoor-chairs-bar-stools" at bounding box center [290, 312] width 81 height 14
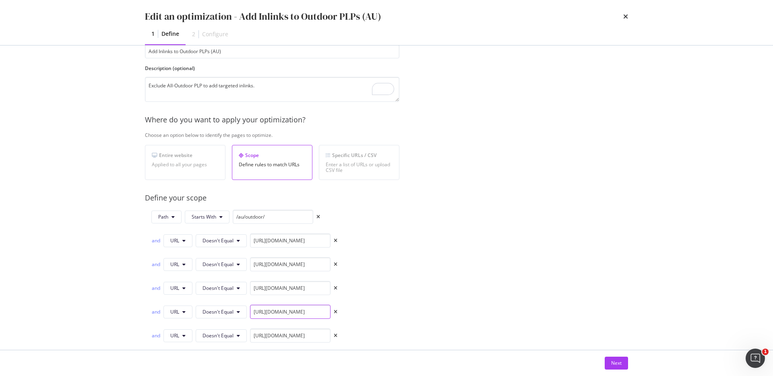
scroll to position [0, 71]
drag, startPoint x: 279, startPoint y: 311, endPoint x: 331, endPoint y: 311, distance: 51.1
click at [331, 311] on div "and URL Doesn't Equal https://www.castlery.com/au/outdoor/outdoor-chairs-bar-st…" at bounding box center [244, 312] width 186 height 14
click at [461, 290] on div "Provide a name and description to help identify the change that will be made by…" at bounding box center [386, 295] width 483 height 553
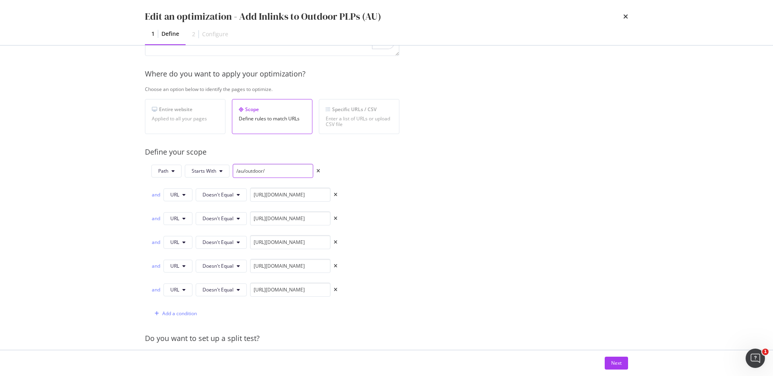
click at [277, 170] on input "/au/outdoor/" at bounding box center [273, 171] width 81 height 14
click at [292, 170] on input "/au/outdoor/" at bounding box center [273, 171] width 81 height 14
click at [271, 169] on input "/au/outdoor/" at bounding box center [273, 171] width 81 height 14
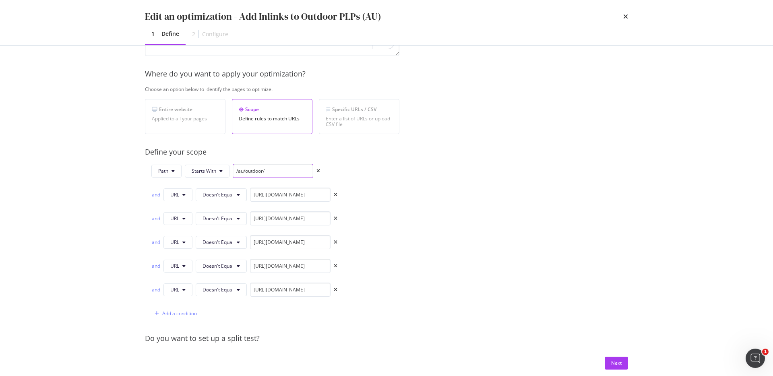
click at [271, 169] on input "/au/outdoor/" at bounding box center [273, 171] width 81 height 14
paste input "https://www.castlery.com/au/outdoor"
type input "https://www.castlery.com/au/outdoor"
click at [161, 180] on div "Path Starts With https://www.castlery.com/au/outdoor" at bounding box center [244, 172] width 186 height 17
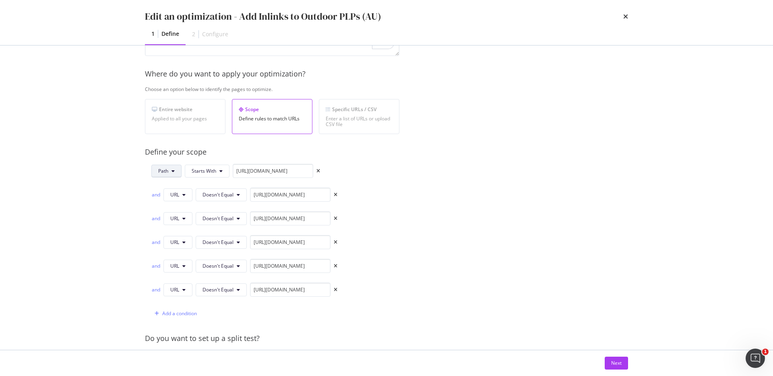
click at [162, 175] on button "Path" at bounding box center [166, 171] width 30 height 13
click at [174, 181] on div "URL" at bounding box center [172, 187] width 41 height 12
click at [244, 170] on input "https://www.castlery.com/au/outdoor" at bounding box center [272, 171] width 81 height 14
drag, startPoint x: 264, startPoint y: 171, endPoint x: 321, endPoint y: 171, distance: 57.2
click at [321, 171] on div "URL Starts With https://www.castlery.com/au/outdoor" at bounding box center [244, 172] width 186 height 17
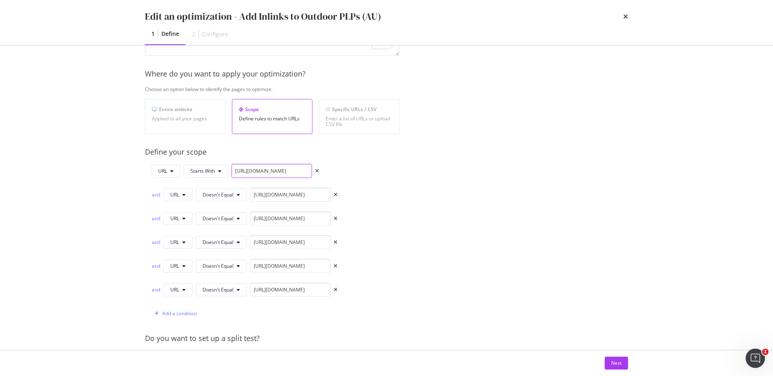
click at [276, 170] on input "https://www.castlery.com/au/outdoor" at bounding box center [272, 171] width 81 height 14
click at [364, 177] on div "URL Starts With https://www.castlery.com/au/outdoor and URL Doesn't Equal https…" at bounding box center [272, 242] width 255 height 157
click at [614, 362] on div "Next" at bounding box center [616, 363] width 10 height 7
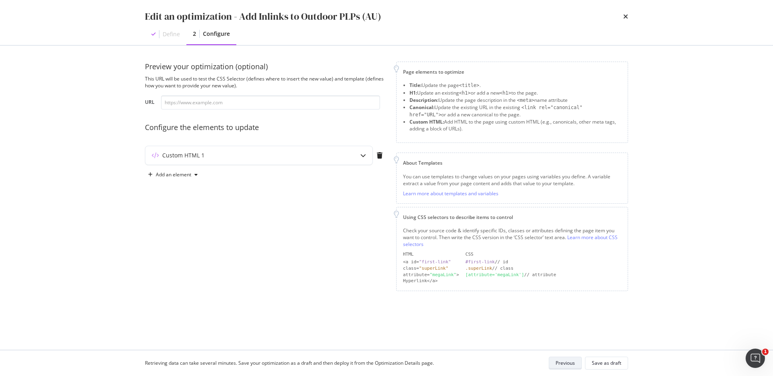
click at [614, 362] on div "Save as draft" at bounding box center [606, 363] width 29 height 7
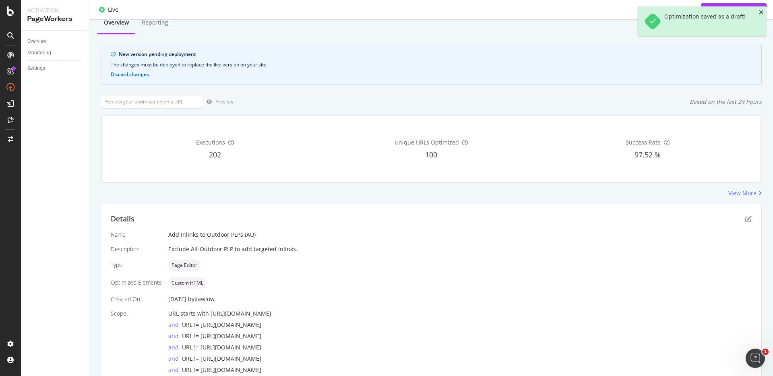
click at [762, 13] on icon "close toast" at bounding box center [761, 13] width 4 height 6
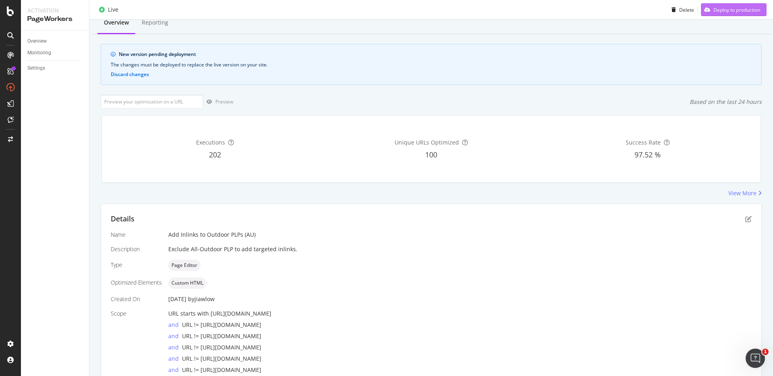
click at [738, 13] on div "Deploy to production" at bounding box center [730, 10] width 59 height 12
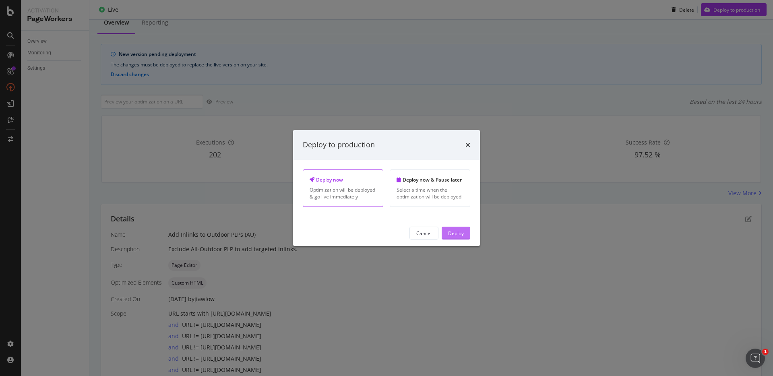
click at [464, 234] on button "Deploy" at bounding box center [456, 233] width 29 height 13
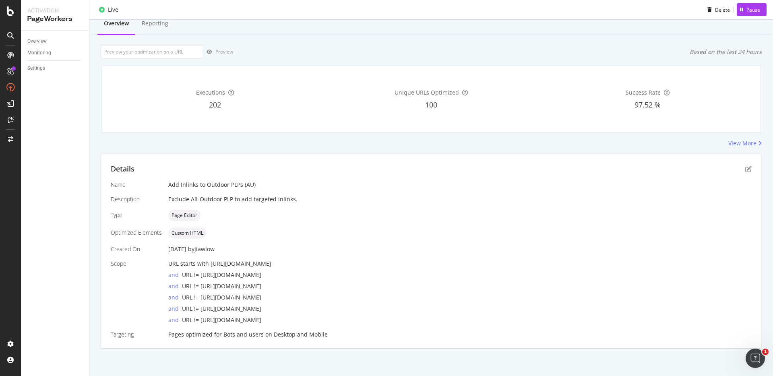
click at [741, 173] on div "Details" at bounding box center [431, 169] width 641 height 10
click at [745, 170] on icon "pen-to-square" at bounding box center [748, 169] width 6 height 6
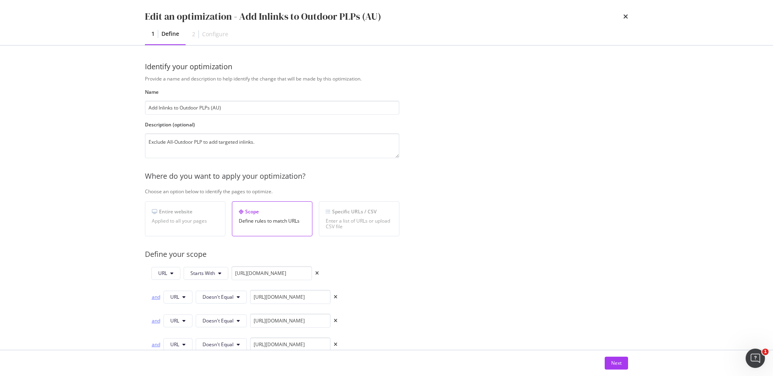
click at [157, 297] on div "and" at bounding box center [155, 297] width 9 height 7
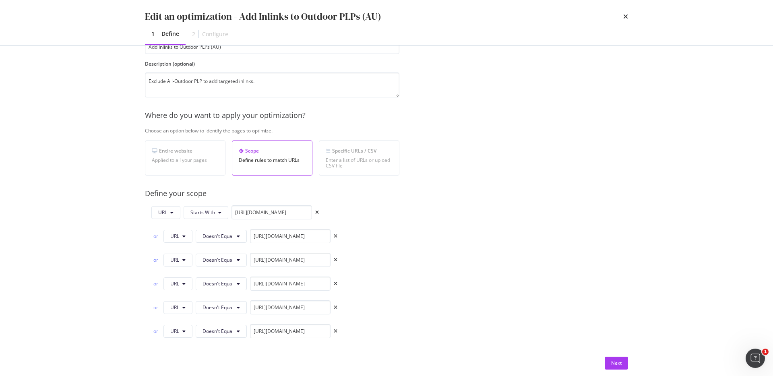
scroll to position [83, 0]
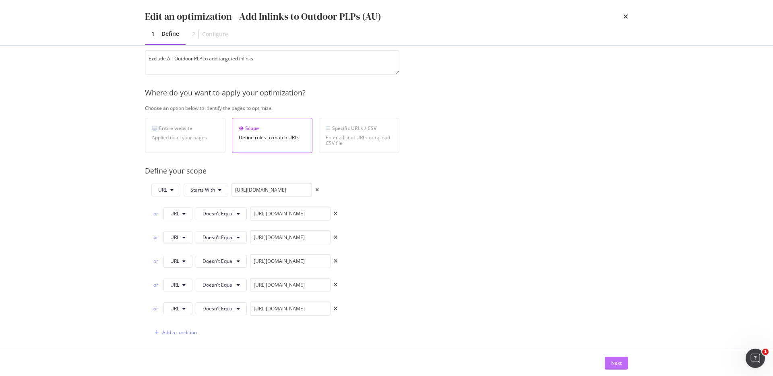
click at [619, 362] on div "Next" at bounding box center [616, 363] width 10 height 7
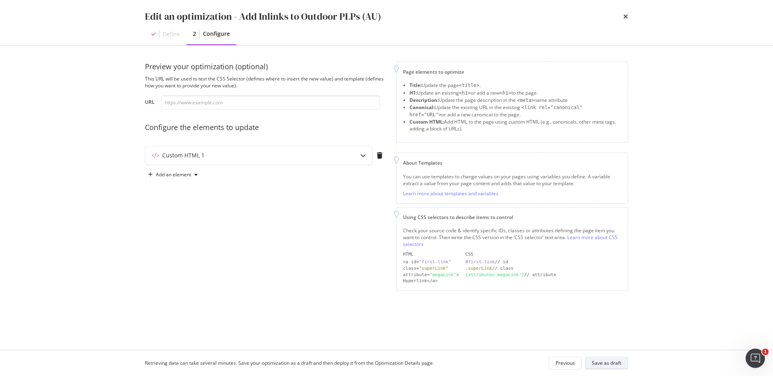
click at [617, 364] on div "Save as draft" at bounding box center [606, 363] width 29 height 7
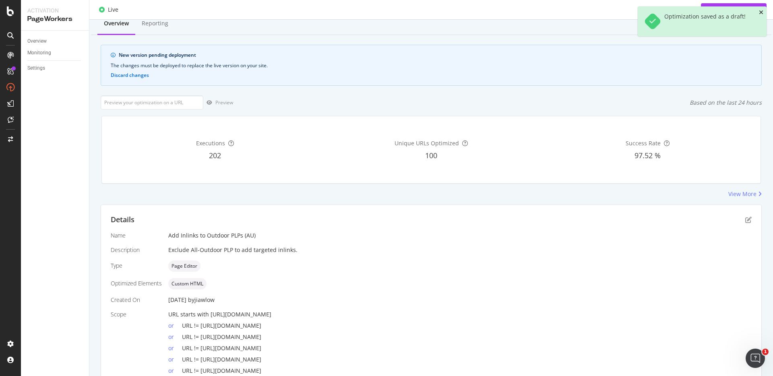
click at [762, 12] on icon "close toast" at bounding box center [761, 13] width 4 height 6
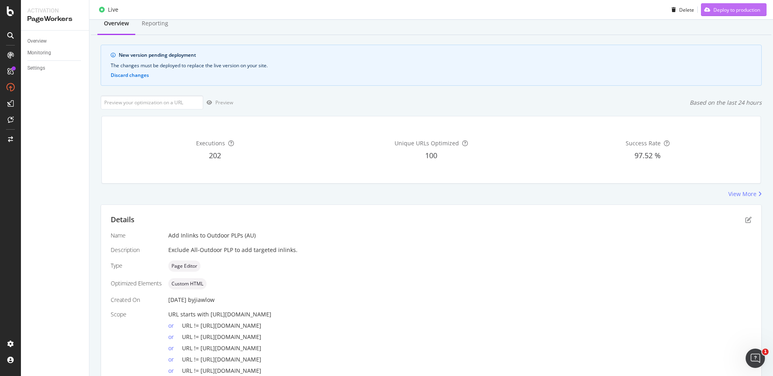
click at [741, 12] on div "Deploy to production" at bounding box center [737, 9] width 47 height 7
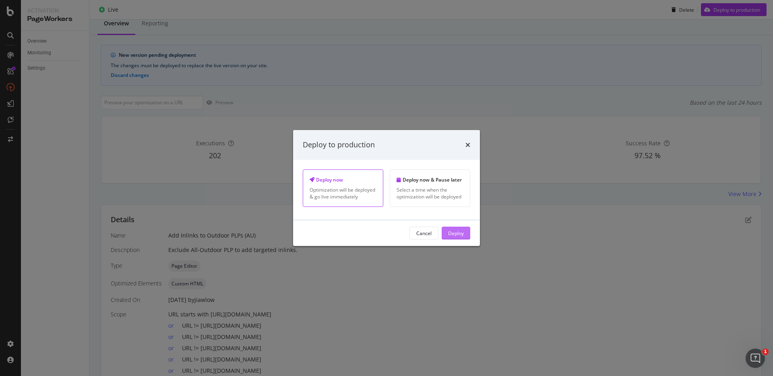
click at [451, 234] on div "Deploy" at bounding box center [456, 233] width 16 height 7
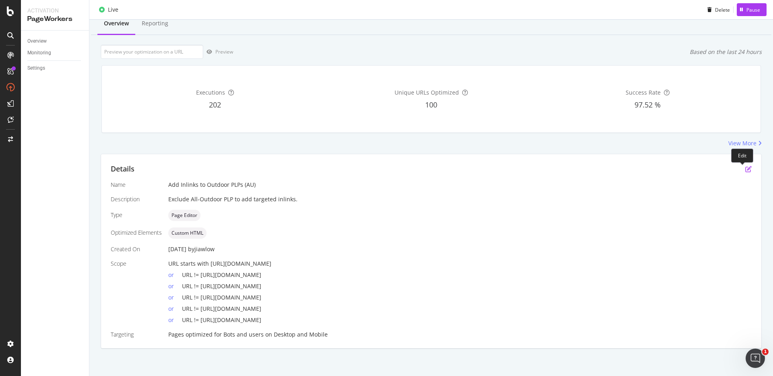
click at [745, 168] on icon "pen-to-square" at bounding box center [748, 169] width 6 height 6
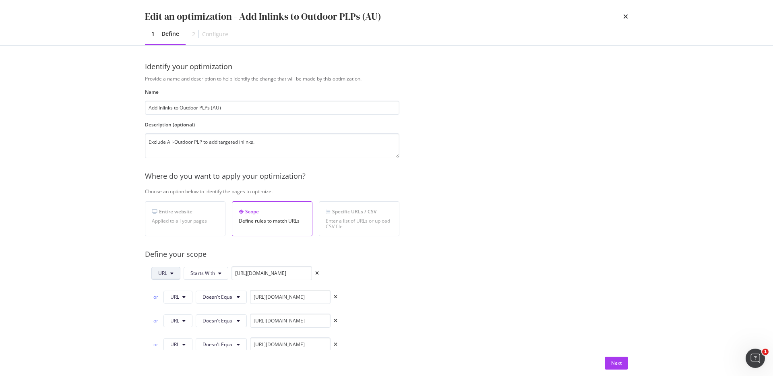
click at [175, 272] on button "URL" at bounding box center [165, 273] width 29 height 13
click at [164, 329] on div "Path" at bounding box center [172, 334] width 41 height 12
click at [243, 272] on input "https://www.castlery.com/au/outdoor" at bounding box center [273, 273] width 81 height 14
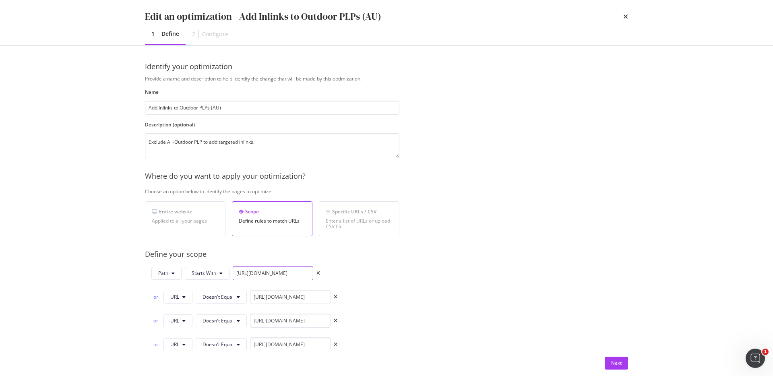
paste input "modal"
click at [364, 277] on div "Path Starts With au/outdoor or URL Doesn't Equal https://www.castlery.com/au/ou…" at bounding box center [272, 344] width 255 height 157
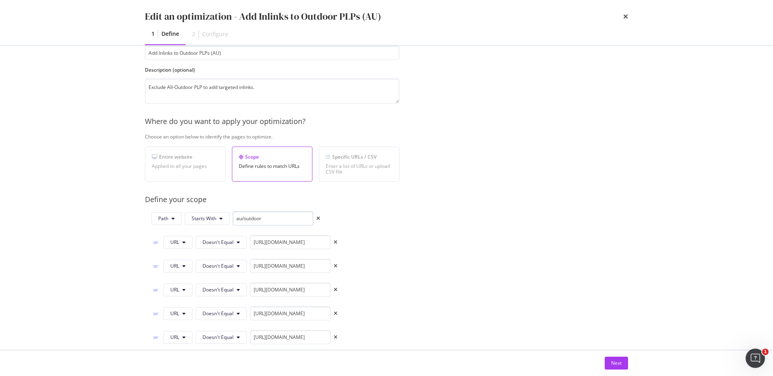
scroll to position [58, 0]
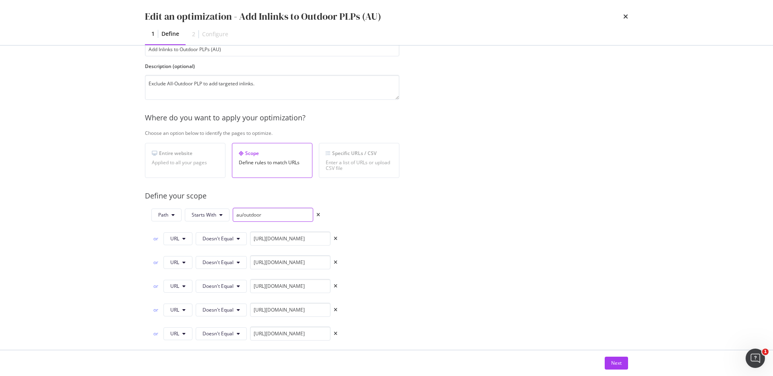
click at [236, 214] on input "au/outdoor" at bounding box center [273, 215] width 81 height 14
click at [259, 212] on input "/au/outdoor" at bounding box center [273, 215] width 81 height 14
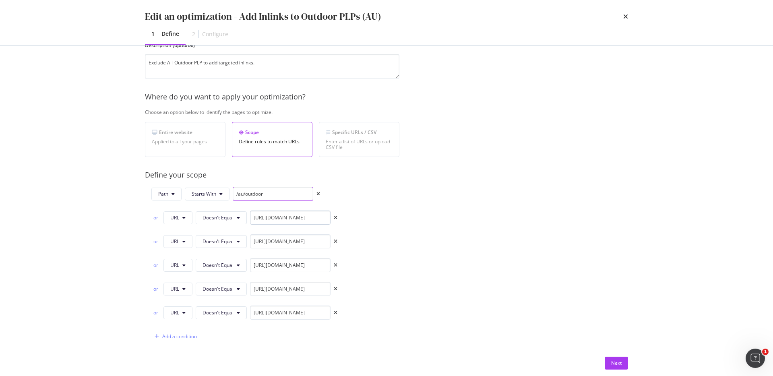
scroll to position [80, 0]
type input "/au/outdoor"
click at [272, 219] on input "https://www.castlery.com/au/outdoor/all-outdoor" at bounding box center [290, 217] width 81 height 14
drag, startPoint x: 282, startPoint y: 217, endPoint x: 343, endPoint y: 216, distance: 60.8
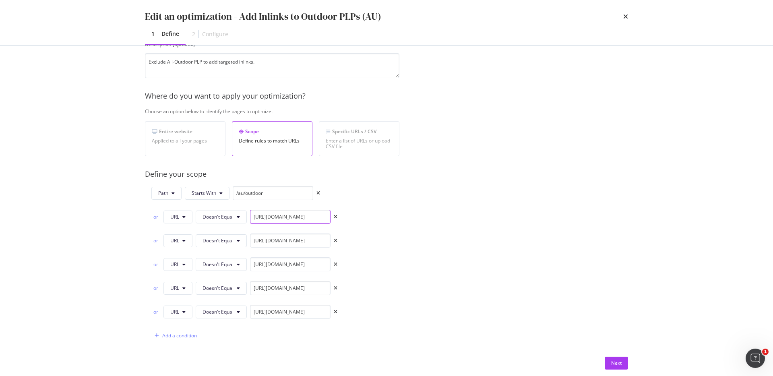
click at [343, 216] on div "Path Starts With /au/outdoor or URL Doesn't Equal https://www.castlery.com/au/o…" at bounding box center [272, 264] width 255 height 157
click at [385, 234] on div "Path Starts With /au/outdoor or URL Doesn't Equal https://www.castlery.com/au/o…" at bounding box center [272, 264] width 255 height 157
click at [150, 216] on div "Path Starts With /au/outdoor or URL Doesn't Equal https://www.castlery.com/au/o…" at bounding box center [241, 264] width 193 height 157
click at [153, 216] on div "or" at bounding box center [155, 216] width 9 height 7
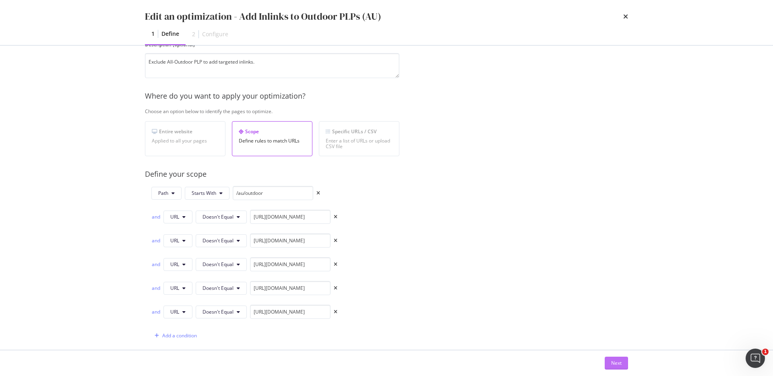
click at [621, 367] on div "Next" at bounding box center [616, 363] width 10 height 12
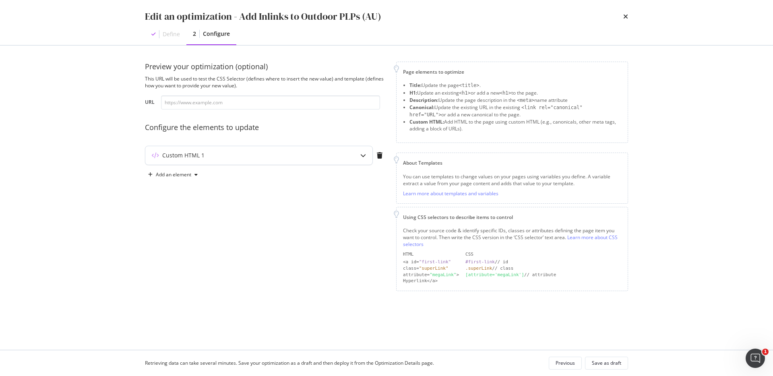
click at [356, 155] on div "modal" at bounding box center [363, 155] width 19 height 19
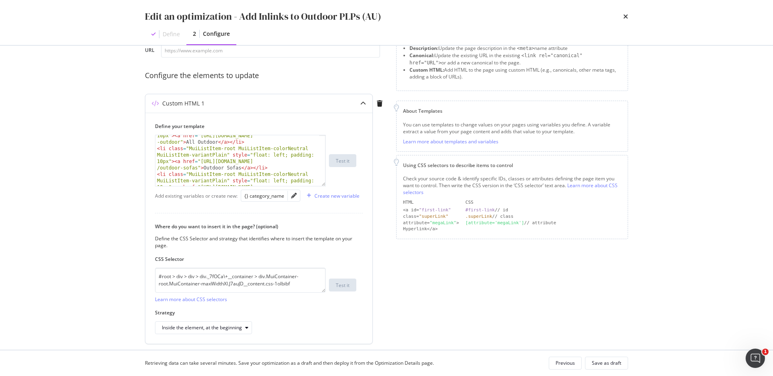
scroll to position [16, 0]
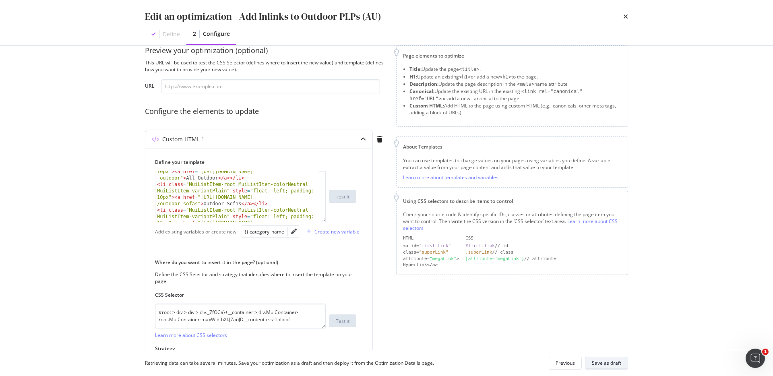
click at [613, 366] on div "Save as draft" at bounding box center [606, 363] width 29 height 7
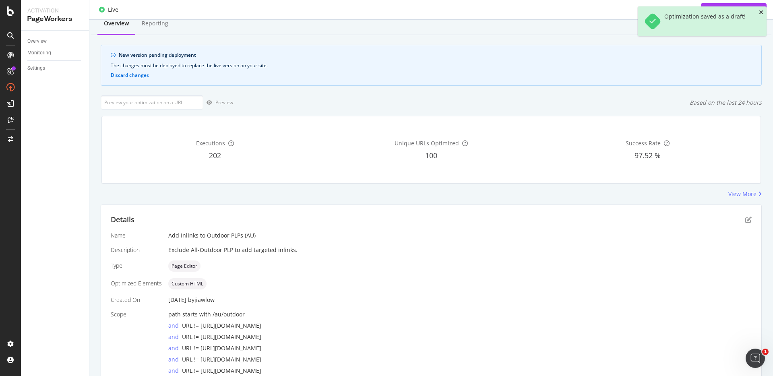
click at [761, 11] on icon "close toast" at bounding box center [761, 13] width 4 height 6
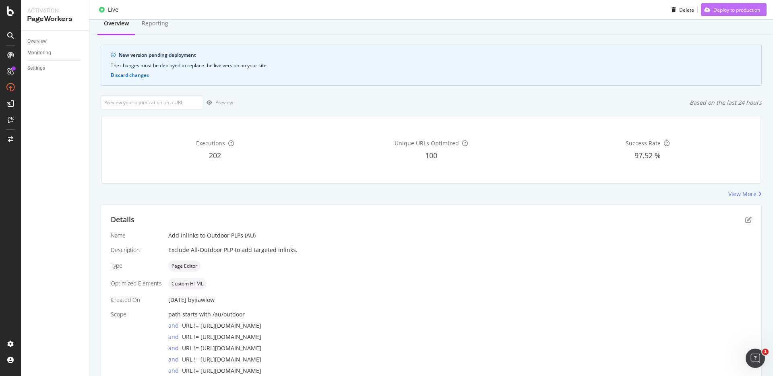
click at [734, 8] on div "Deploy to production" at bounding box center [737, 9] width 47 height 7
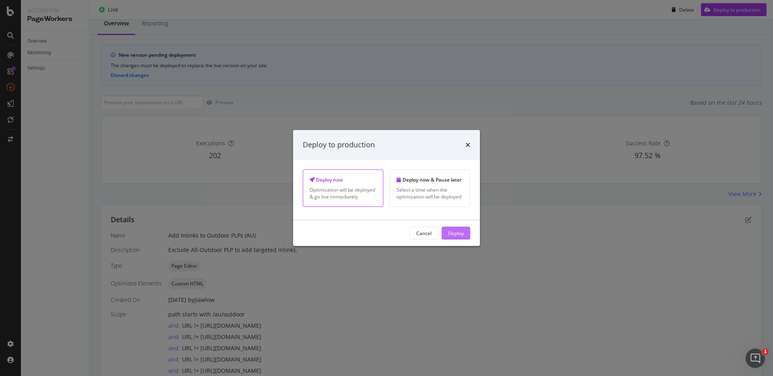
click at [457, 232] on div "Deploy" at bounding box center [456, 233] width 16 height 7
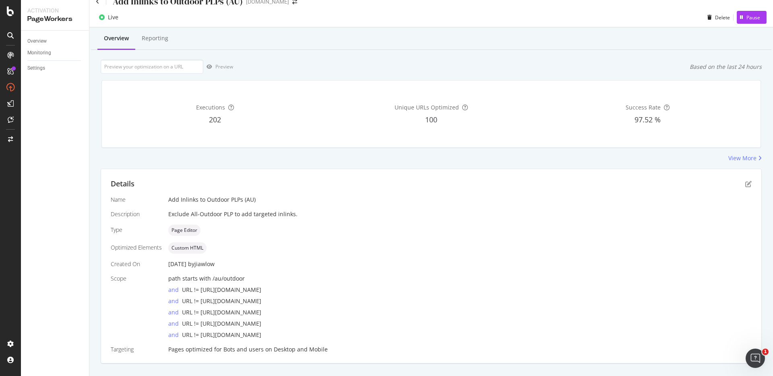
scroll to position [0, 0]
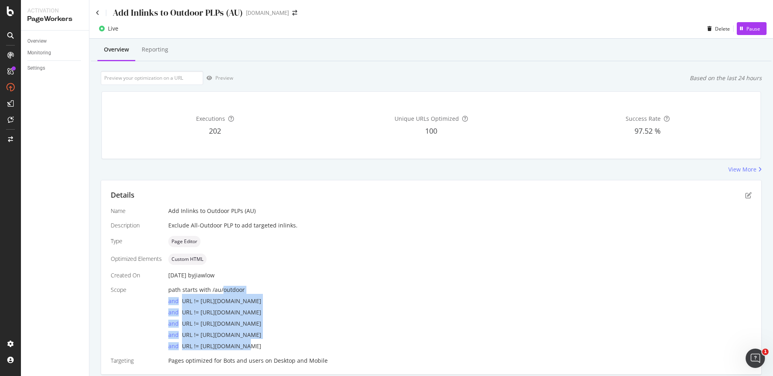
drag, startPoint x: 221, startPoint y: 291, endPoint x: 240, endPoint y: 340, distance: 52.2
click at [241, 340] on div "path starts with /au/outdoor and URL != https://www.castlery.com/au/outdoor/all…" at bounding box center [460, 318] width 584 height 64
click at [240, 340] on div "and URL != https://www.castlery.com/au/outdoor/outdoor-dining-and-bar-tables" at bounding box center [460, 344] width 584 height 11
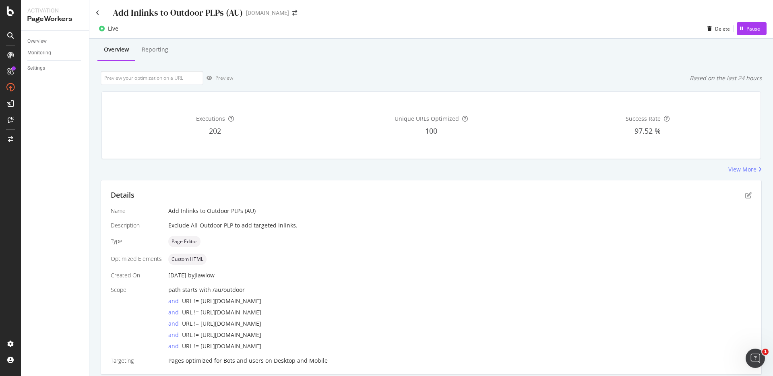
drag, startPoint x: 265, startPoint y: 340, endPoint x: 243, endPoint y: 279, distance: 64.3
click at [243, 279] on div "Name Add Inlinks to Outdoor PLPs (AU) Description Exclude All-Outdoor PLP to ad…" at bounding box center [431, 286] width 641 height 158
click at [243, 279] on div "26 Aug. 2025 by jiawlow" at bounding box center [460, 275] width 584 height 8
drag, startPoint x: 255, startPoint y: 330, endPoint x: 254, endPoint y: 294, distance: 35.9
click at [254, 294] on div "path starts with /au/outdoor and URL != https://www.castlery.com/au/outdoor/all…" at bounding box center [460, 318] width 584 height 64
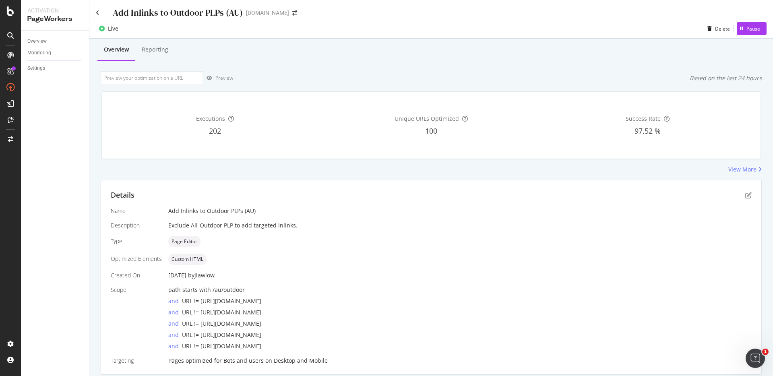
click at [254, 294] on div "and URL != https://www.castlery.com/au/outdoor/all-outdoor" at bounding box center [460, 299] width 584 height 11
drag, startPoint x: 344, startPoint y: 323, endPoint x: 201, endPoint y: 326, distance: 143.0
click at [201, 326] on div "and URL != https://www.castlery.com/au/outdoor/outdoor-sofas" at bounding box center [460, 322] width 584 height 11
click at [201, 326] on span "URL != https://www.castlery.com/au/outdoor/outdoor-sofas" at bounding box center [221, 324] width 79 height 8
drag, startPoint x: 201, startPoint y: 325, endPoint x: 356, endPoint y: 325, distance: 155.1
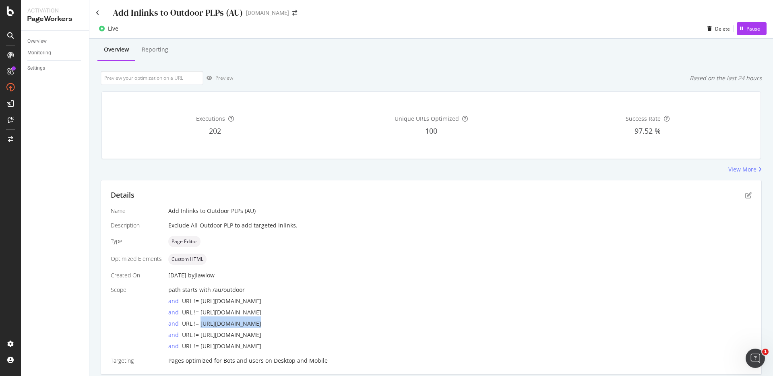
click at [356, 325] on div "and URL != https://www.castlery.com/au/outdoor/outdoor-sofas" at bounding box center [460, 322] width 584 height 11
drag, startPoint x: 356, startPoint y: 324, endPoint x: 233, endPoint y: 323, distance: 123.6
click at [233, 323] on div "and URL != https://www.castlery.com/au/outdoor/outdoor-sofas" at bounding box center [460, 322] width 584 height 11
click at [233, 323] on span "URL != https://www.castlery.com/au/outdoor/outdoor-sofas" at bounding box center [221, 324] width 79 height 8
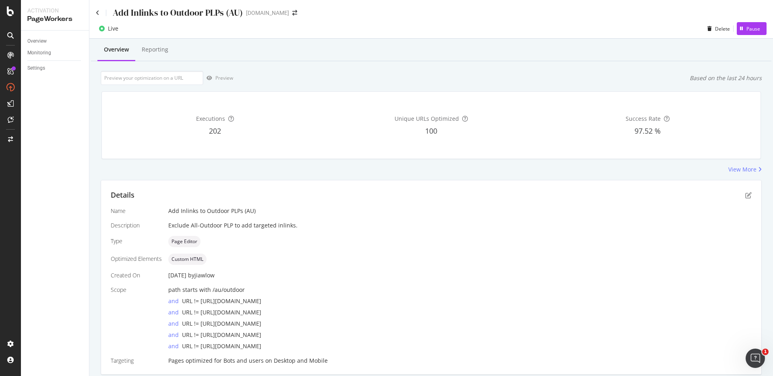
click at [269, 296] on div "and URL != https://www.castlery.com/au/outdoor/all-outdoor" at bounding box center [460, 299] width 584 height 11
click at [745, 197] on icon "pen-to-square" at bounding box center [748, 195] width 6 height 6
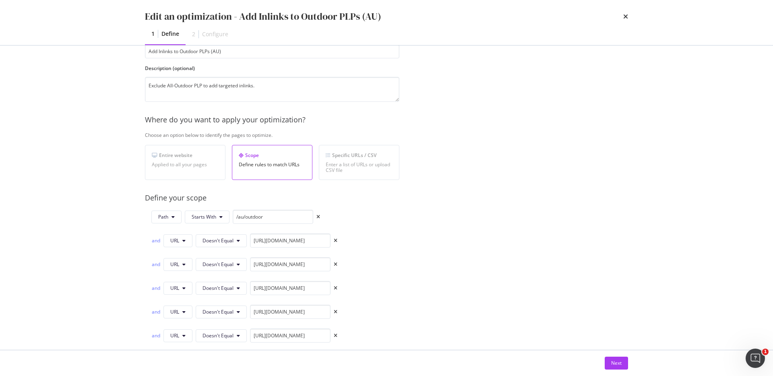
scroll to position [75, 0]
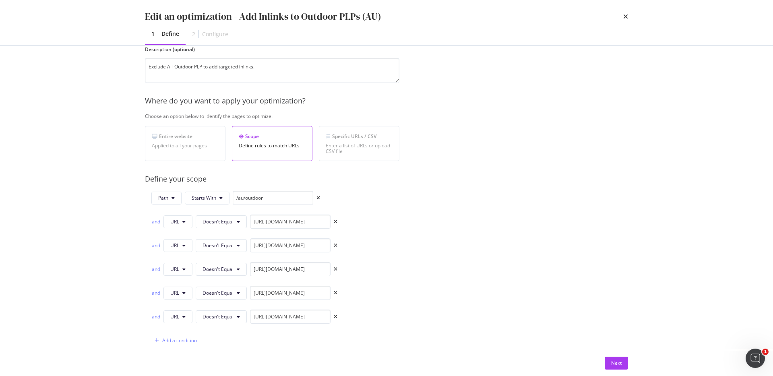
click at [152, 225] on div "and URL Doesn't Equal https://www.castlery.com/au/outdoor/all-outdoor" at bounding box center [244, 222] width 186 height 14
click at [154, 224] on div "and" at bounding box center [155, 221] width 9 height 7
click at [165, 195] on span "Path" at bounding box center [163, 198] width 10 height 7
click at [175, 214] on span "URL" at bounding box center [172, 214] width 28 height 7
click at [201, 200] on span "Starts With" at bounding box center [202, 198] width 25 height 7
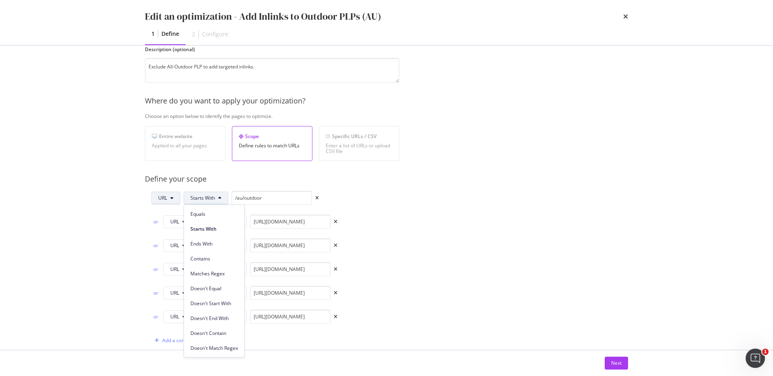
click at [164, 198] on span "URL" at bounding box center [162, 198] width 9 height 7
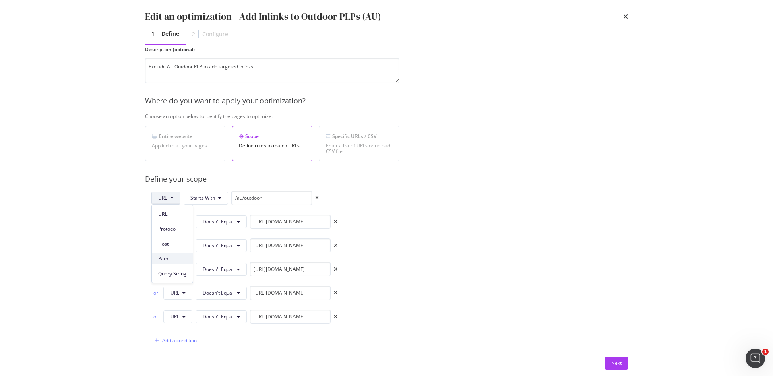
click at [178, 259] on span "Path" at bounding box center [172, 258] width 28 height 7
click at [614, 360] on div "Next" at bounding box center [616, 363] width 10 height 7
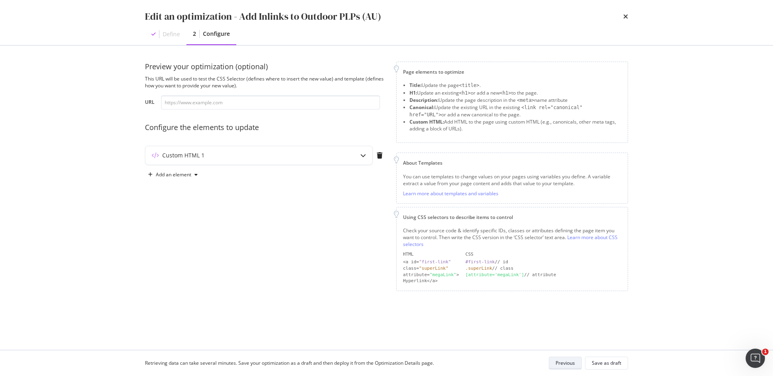
scroll to position [0, 0]
click at [614, 365] on div "Save as draft" at bounding box center [606, 363] width 29 height 7
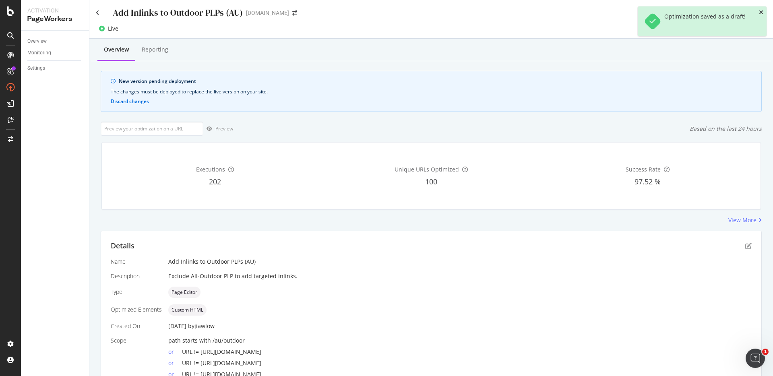
click at [762, 11] on icon "close toast" at bounding box center [761, 13] width 4 height 6
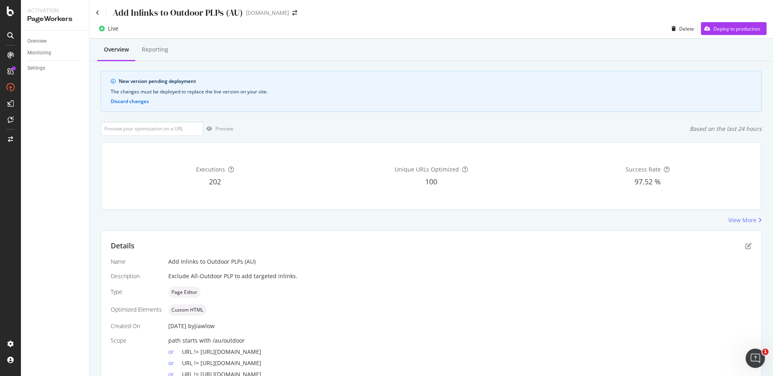
click at [746, 19] on div "Live Delete Deploy to production" at bounding box center [431, 29] width 684 height 20
click at [741, 27] on div "Deploy to production" at bounding box center [737, 28] width 47 height 7
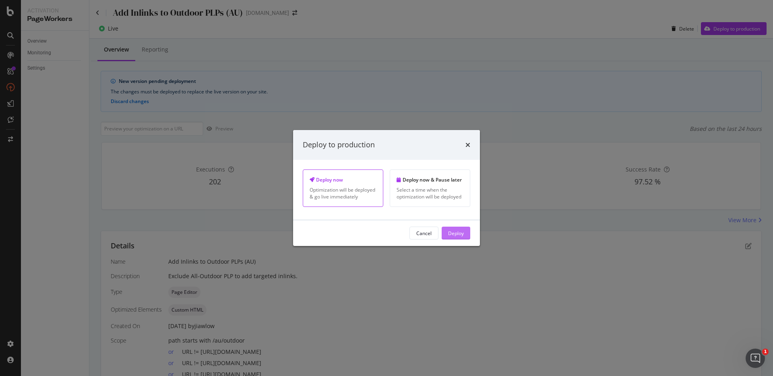
click at [468, 231] on button "Deploy" at bounding box center [456, 233] width 29 height 13
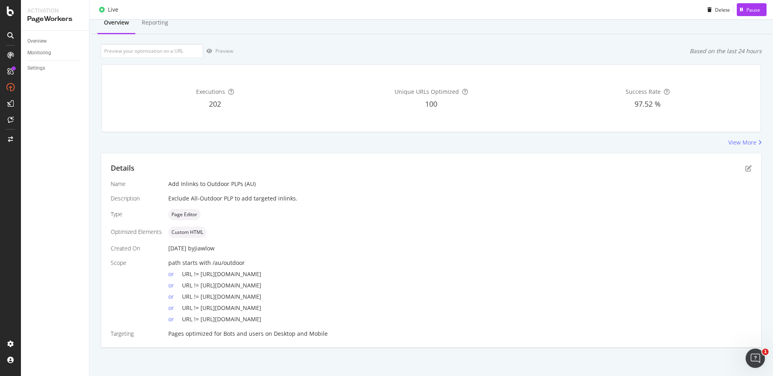
scroll to position [27, 0]
click at [745, 167] on icon "pen-to-square" at bounding box center [748, 168] width 6 height 6
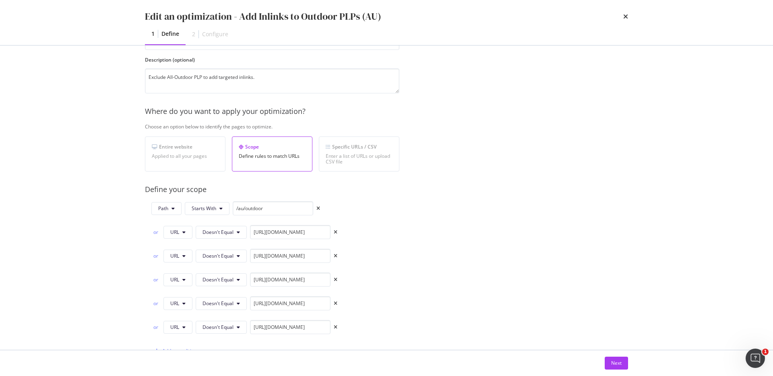
scroll to position [85, 0]
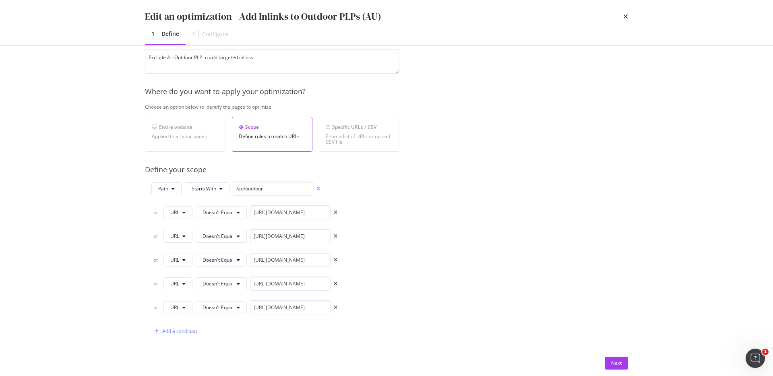
click at [318, 189] on icon "times" at bounding box center [319, 188] width 4 height 5
type input "https://www.castlery.com/au/outdoor/all-outdoor"
type input "https://www.castlery.com/au/furniture-sets/outdoor-sets"
type input "[URL][DOMAIN_NAME]"
type input "https://www.castlery.com/au/outdoor/outdoor-chairs-bar-stools"
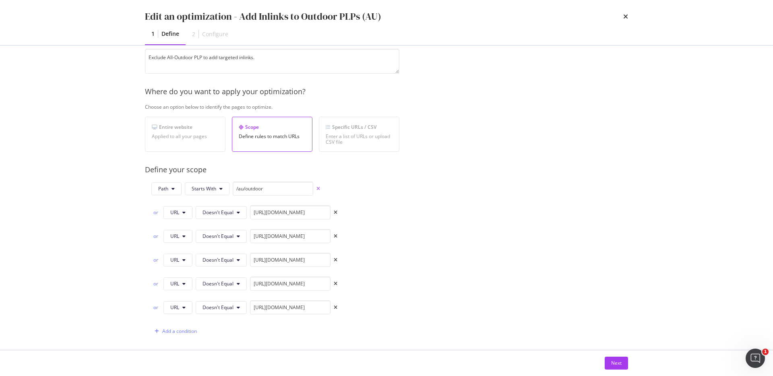
type input "https://www.castlery.com/au/outdoor/outdoor-dining-and-bar-tables"
click at [157, 211] on div "or" at bounding box center [155, 212] width 9 height 7
click at [156, 209] on div "and" at bounding box center [155, 212] width 9 height 7
click at [217, 189] on span "Doesn't Equal" at bounding box center [205, 188] width 31 height 7
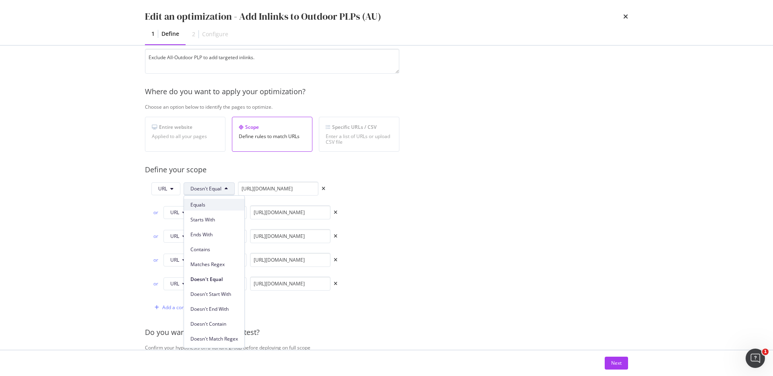
click at [212, 204] on span "Equals" at bounding box center [214, 204] width 48 height 7
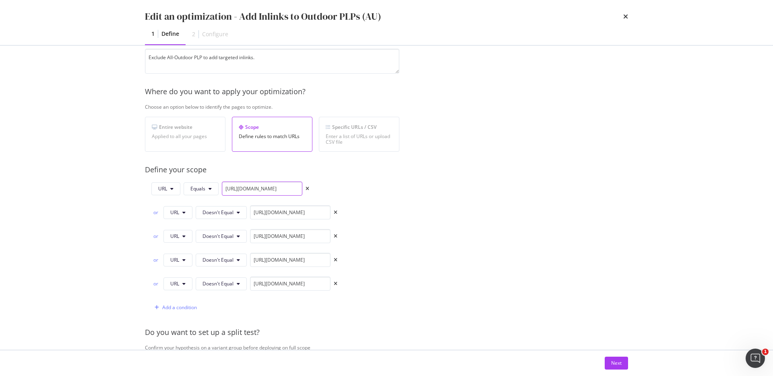
click at [265, 192] on input "https://www.castlery.com/au/outdoor/all-outdoor" at bounding box center [262, 189] width 81 height 14
paste input "outdoor-accessories"
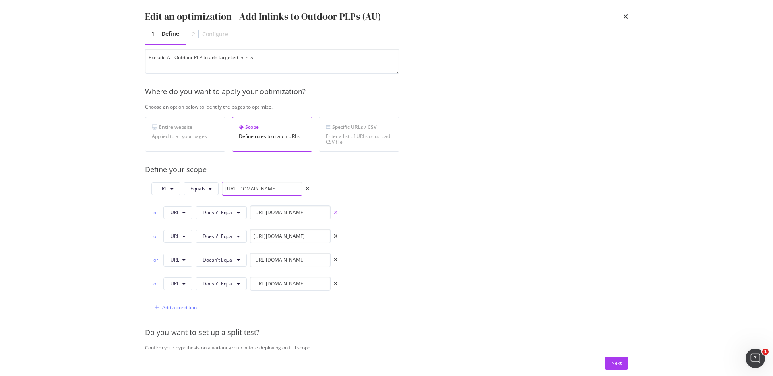
type input "https://www.castlery.com/au/outdoor/outdoor-accessories"
click at [335, 211] on icon "times" at bounding box center [336, 212] width 4 height 5
type input "[URL][DOMAIN_NAME]"
type input "https://www.castlery.com/au/outdoor/outdoor-chairs-bar-stools"
type input "https://www.castlery.com/au/outdoor/outdoor-dining-and-bar-tables"
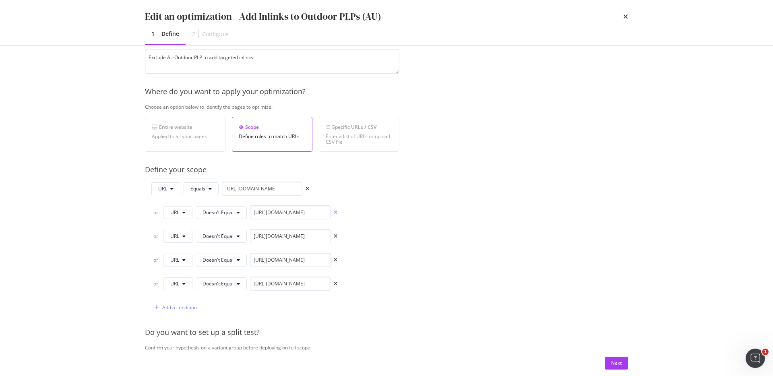
scroll to position [0, 0]
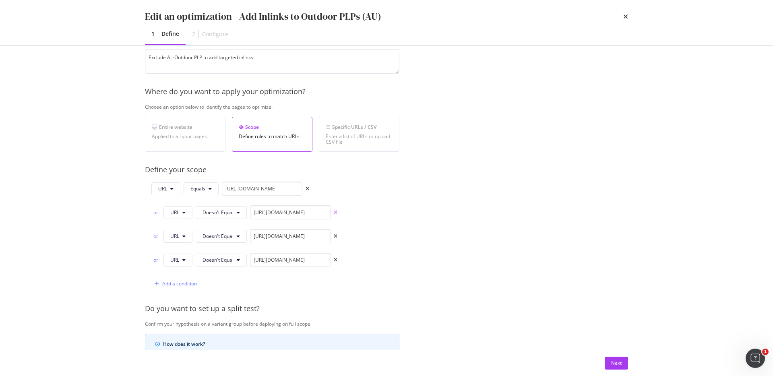
click at [335, 211] on icon "times" at bounding box center [336, 212] width 4 height 5
type input "https://www.castlery.com/au/outdoor/outdoor-chairs-bar-stools"
type input "https://www.castlery.com/au/outdoor/outdoor-dining-and-bar-tables"
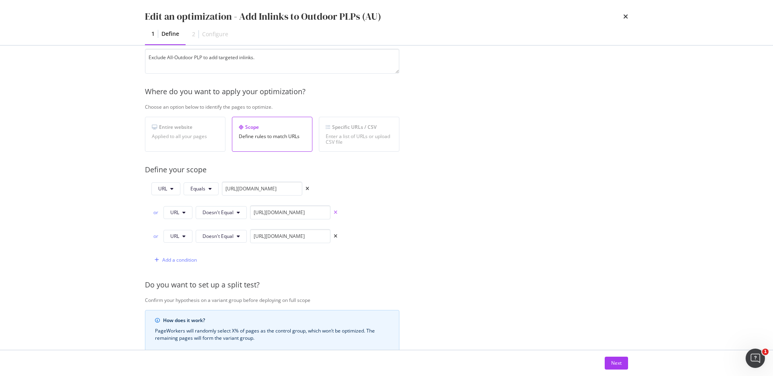
click at [335, 211] on icon "times" at bounding box center [336, 212] width 4 height 5
type input "https://www.castlery.com/au/outdoor/outdoor-dining-and-bar-tables"
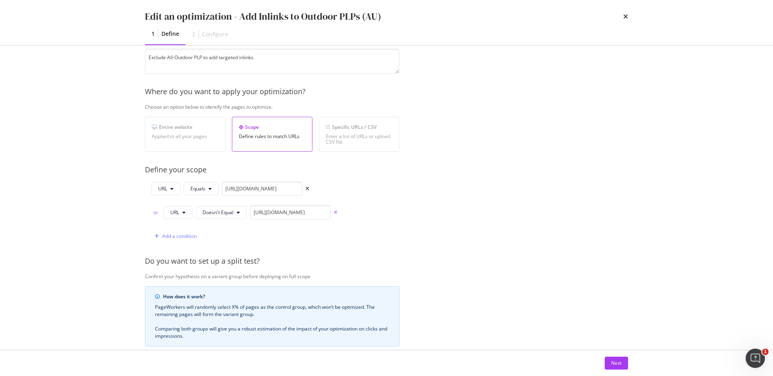
click at [335, 211] on icon "times" at bounding box center [336, 212] width 4 height 5
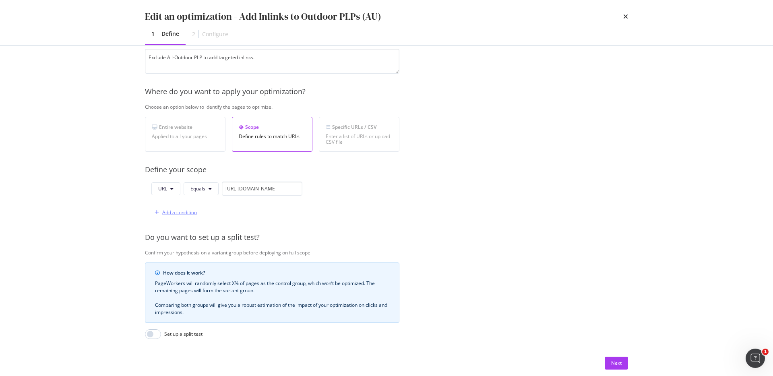
click at [179, 213] on div "Add a condition" at bounding box center [179, 212] width 35 height 7
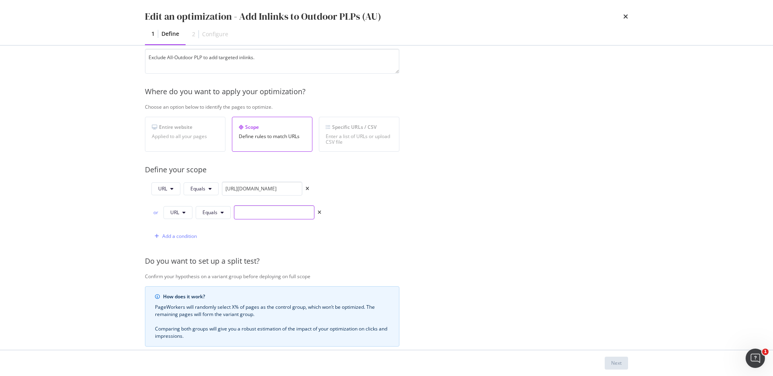
click at [267, 213] on input "modal" at bounding box center [274, 212] width 81 height 14
paste input "https://www.castlery.com/au/outdoor/outdoor-lounge-chairs"
type input "https://www.castlery.com/au/outdoor/outdoor-lounge-chairs"
click at [190, 236] on div "Add a condition" at bounding box center [179, 236] width 35 height 7
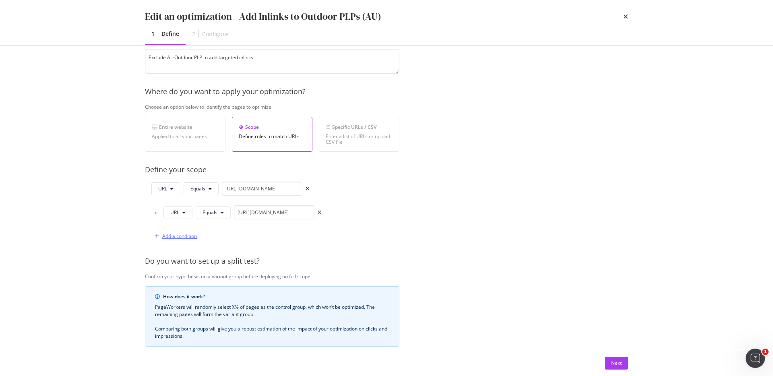
scroll to position [0, 0]
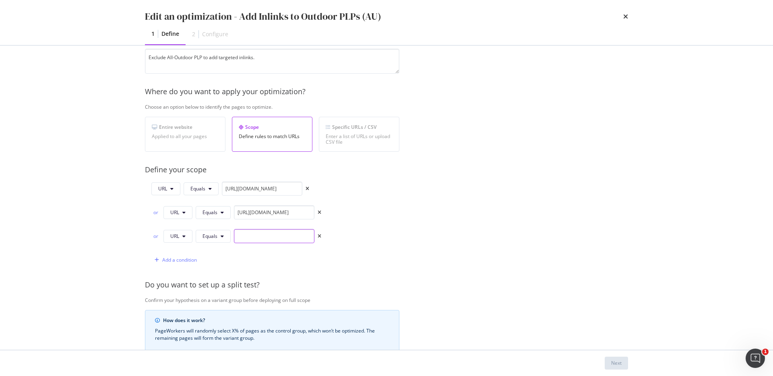
click at [262, 240] on input "modal" at bounding box center [274, 236] width 81 height 14
paste input "Outdoor Coffee & Side Tables"
type input "Outdoor Coffee & Side Tables"
click at [188, 257] on div "Add a condition" at bounding box center [179, 260] width 35 height 7
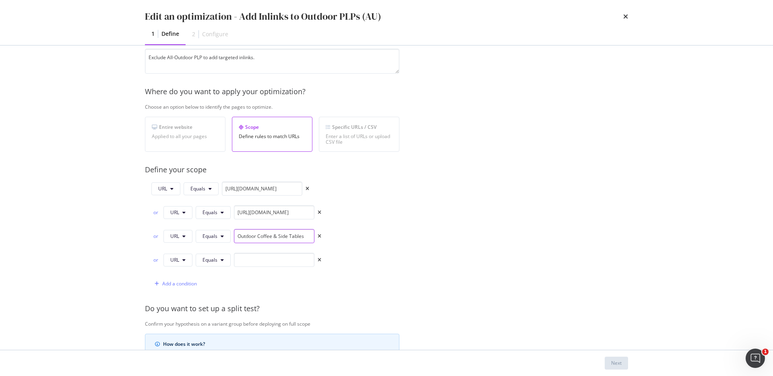
click at [258, 236] on input "Outdoor Coffee & Side Tables" at bounding box center [274, 236] width 81 height 14
paste input "https://www.castlery.com/au/outdoor/outdoor-coffee-and-side-tables"
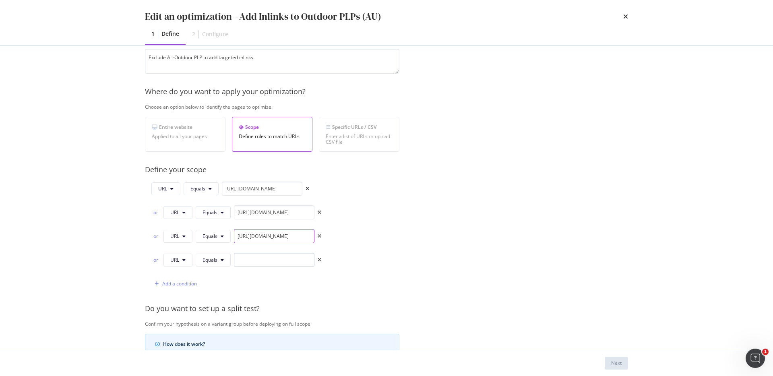
type input "https://www.castlery.com/au/outdoor/outdoor-coffee-and-side-tables"
click at [257, 253] on input "modal" at bounding box center [274, 260] width 81 height 14
paste input "https://www.castlery.com/au/outdoor/outdoor-lounge-chairs"
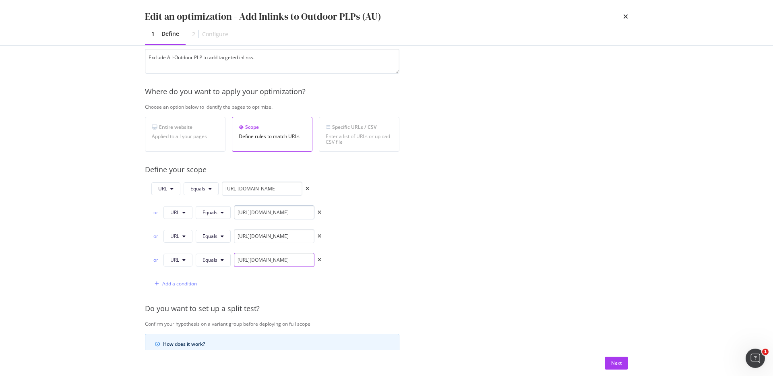
type input "https://www.castlery.com/au/outdoor/outdoor-lounge-chairs"
drag, startPoint x: 297, startPoint y: 208, endPoint x: 325, endPoint y: 207, distance: 27.4
click at [326, 207] on div "URL Equals https://www.castlery.com/au/outdoor/outdoor-accessories or URL Equal…" at bounding box center [272, 236] width 255 height 109
click at [318, 258] on icon "times" at bounding box center [320, 260] width 4 height 5
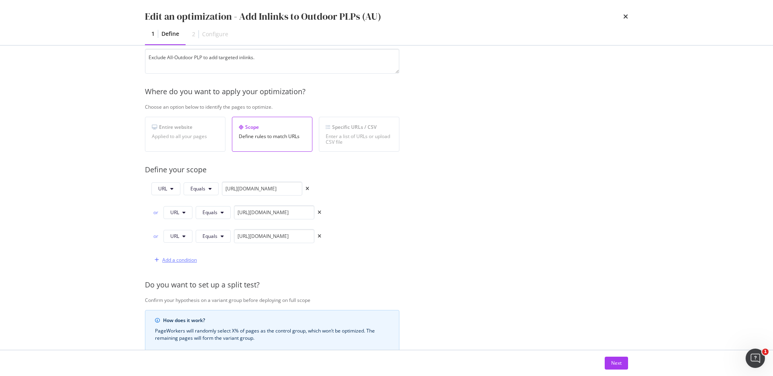
click at [191, 258] on div "Add a condition" at bounding box center [179, 260] width 35 height 7
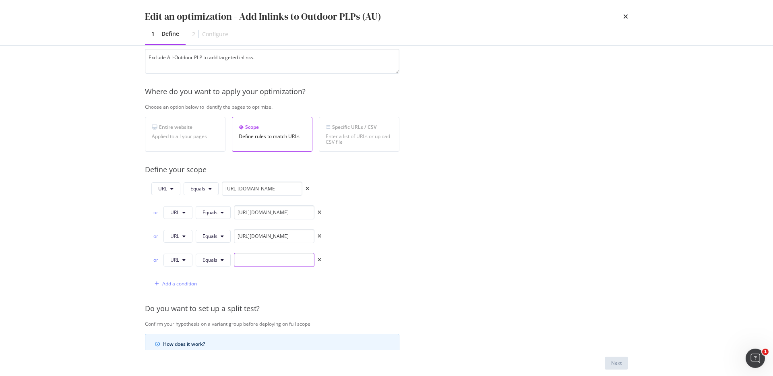
click at [275, 263] on input "modal" at bounding box center [274, 260] width 81 height 14
paste input "https://www.castlery.com/au/outdoor/small-outdoor-furniture"
click at [296, 261] on input "https://www.castlery.com/au/outdoor/small-outdoor-furniture" at bounding box center [274, 260] width 81 height 14
type input "https://www.castlery.com/au/outdoor/small-outdoor-furniture"
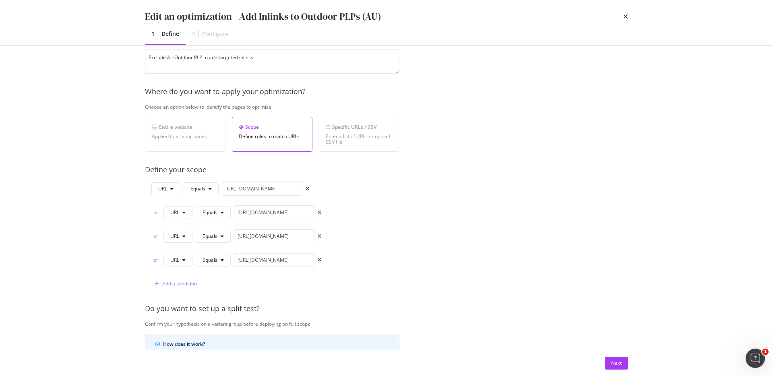
click at [336, 202] on div "URL Equals https://www.castlery.com/au/outdoor/outdoor-accessories or URL Equal…" at bounding box center [272, 236] width 255 height 109
click at [165, 60] on textarea "Exclude All-Outdoor PLP to add targeted inlinks." at bounding box center [272, 61] width 255 height 25
drag, startPoint x: 171, startPoint y: 56, endPoint x: 197, endPoint y: 56, distance: 25.4
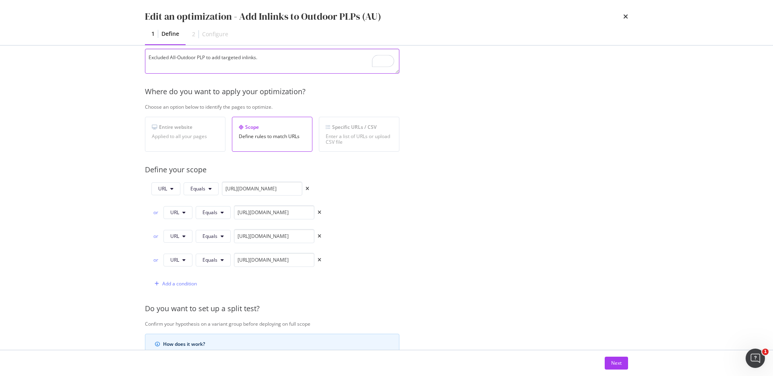
click at [197, 56] on textarea "Excluded All-Outdoor PLP to add targeted inlinks." at bounding box center [272, 61] width 255 height 25
click at [211, 56] on textarea "Excluded some Outdoor PLP to add targeted inlinks." at bounding box center [272, 61] width 255 height 25
click at [221, 56] on textarea "Excluded some Outdoor PLPs to add targeted inlinks." at bounding box center [272, 61] width 255 height 25
click at [249, 57] on textarea "Excluded some Outdoor PLPs as they have add targeted inlinks." at bounding box center [272, 61] width 255 height 25
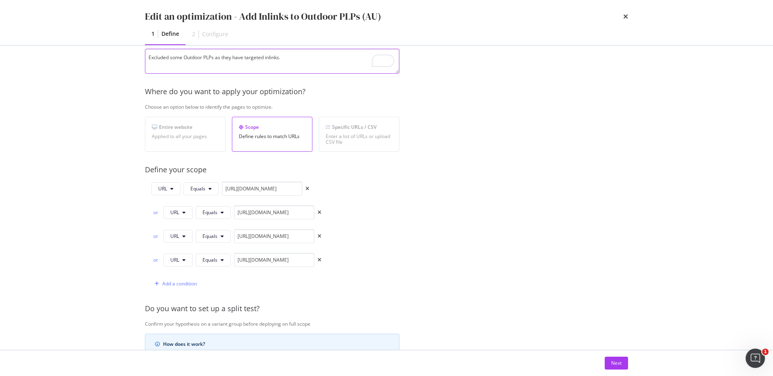
type textarea "Excluded some Outdoor PLPs as they have targeted inlinks."
click at [186, 280] on div "Add a condition" at bounding box center [174, 284] width 46 height 12
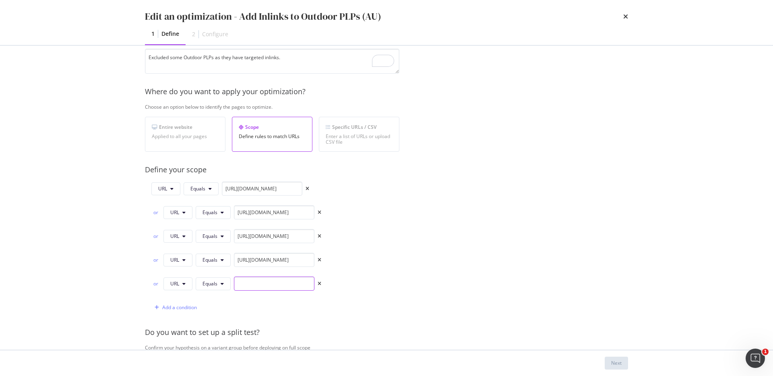
click at [253, 286] on input "modal" at bounding box center [274, 284] width 81 height 14
paste input "https://www.castlery.com/au/outdoor/new-in"
type input "https://www.castlery.com/au/outdoor/new-in"
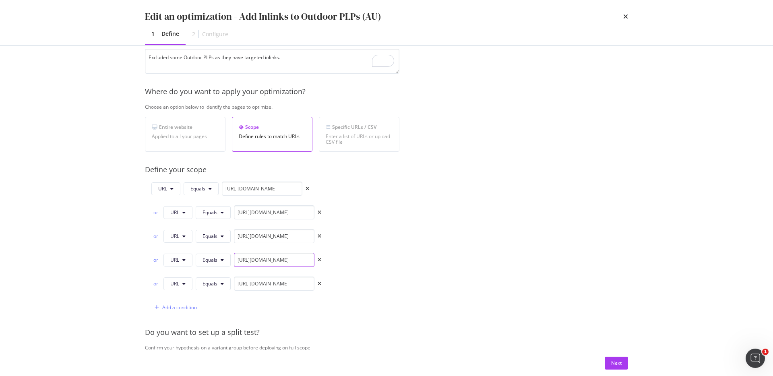
click at [292, 258] on input "https://www.castlery.com/au/outdoor/small-outdoor-furniture" at bounding box center [274, 260] width 81 height 14
click at [303, 259] on input "https://www.castlery.com/au/outdoor/small-outdoor-furniture" at bounding box center [274, 260] width 81 height 14
click at [334, 257] on div "URL Equals https://www.castlery.com/au/outdoor/outdoor-accessories or URL Equal…" at bounding box center [272, 248] width 255 height 133
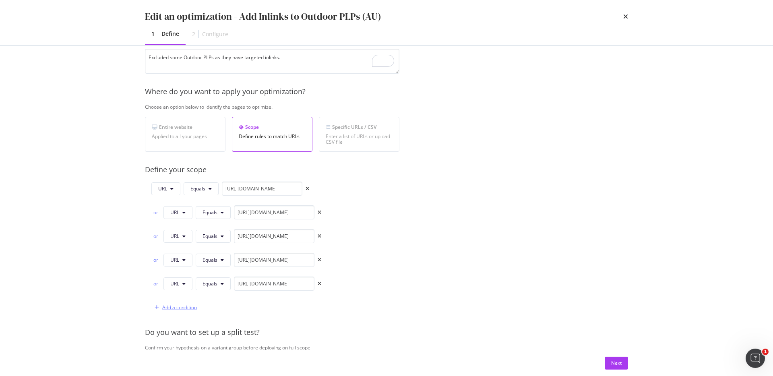
click at [178, 306] on div "Add a condition" at bounding box center [179, 307] width 35 height 7
click at [251, 313] on input "modal" at bounding box center [274, 307] width 81 height 14
paste input "https://www.castlery.com/au/outdoor/small-outdoor-table"
type input "https://www.castlery.com/au/outdoor/small-outdoor-table"
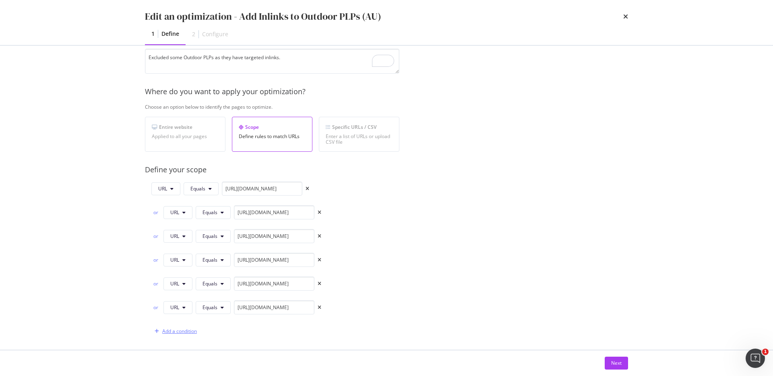
click at [180, 329] on div "Add a condition" at bounding box center [179, 331] width 35 height 7
click at [248, 328] on input "modal" at bounding box center [274, 331] width 81 height 14
paste input "https://www.castlery.com/au/outdoor/bestsellers"
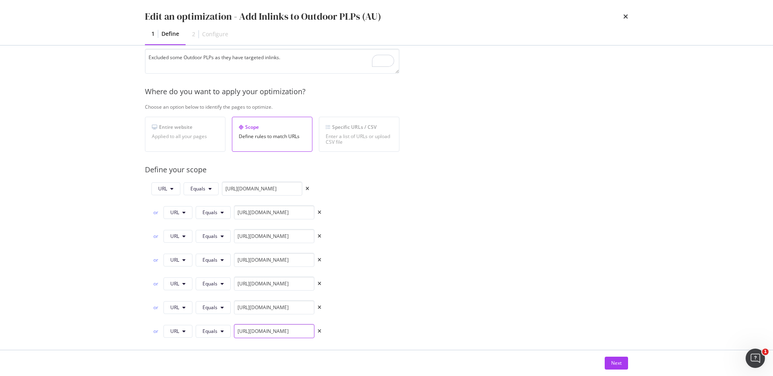
type input "https://www.castlery.com/au/outdoor/bestsellers"
click at [621, 360] on button "Next" at bounding box center [616, 363] width 23 height 13
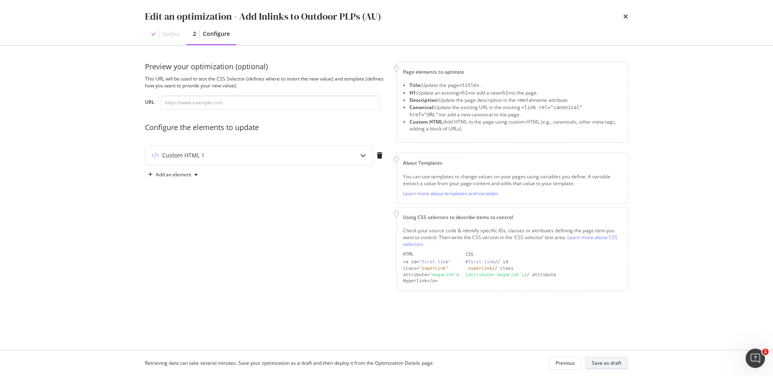
click at [618, 363] on div "Save as draft" at bounding box center [606, 363] width 29 height 7
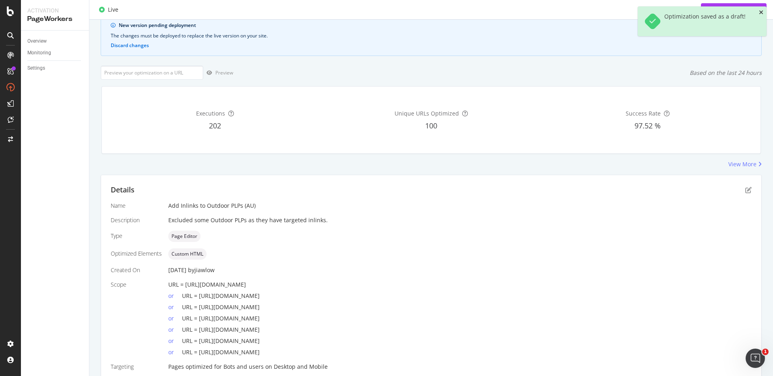
click at [763, 14] on icon "close toast" at bounding box center [761, 13] width 4 height 6
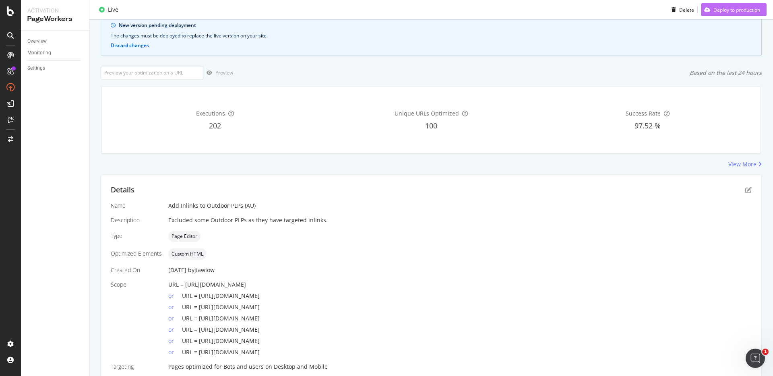
click at [722, 10] on div "Deploy to production" at bounding box center [737, 9] width 47 height 7
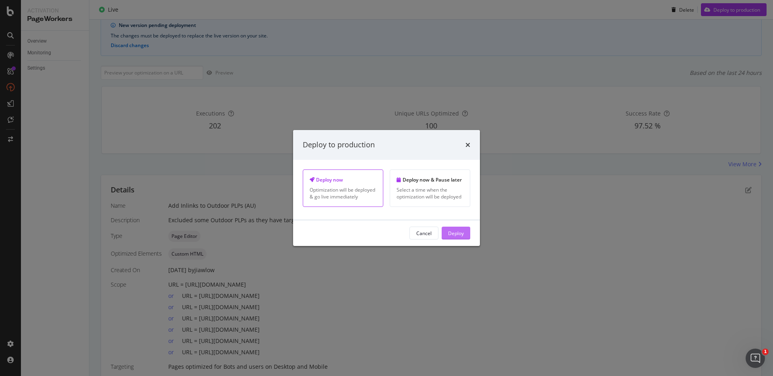
click at [460, 235] on div "Deploy" at bounding box center [456, 233] width 16 height 7
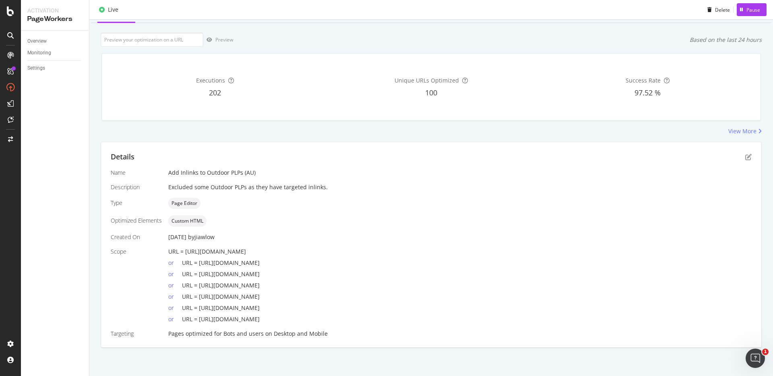
scroll to position [0, 0]
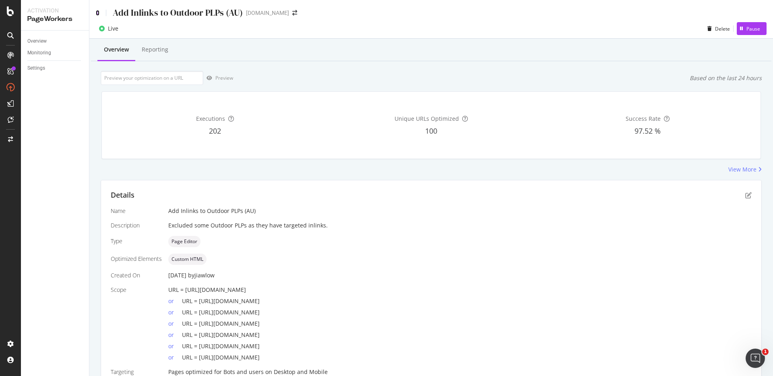
click at [96, 12] on icon at bounding box center [98, 13] width 4 height 6
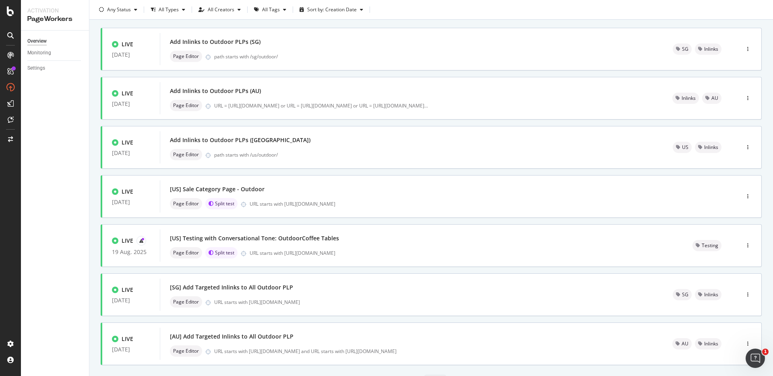
scroll to position [87, 0]
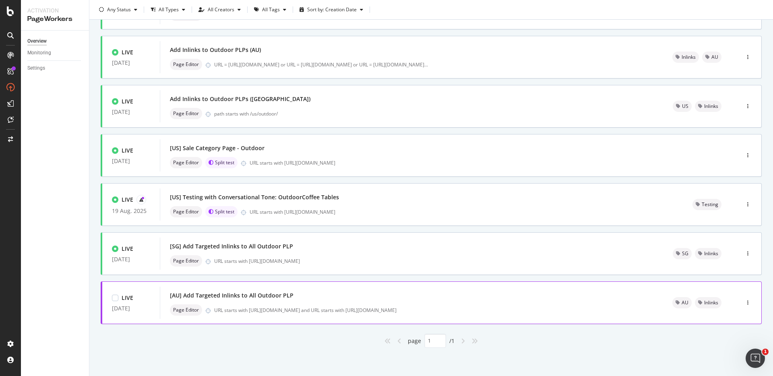
click at [310, 302] on div "[AU] Add Targeted Inlinks to All Outdoor PLP Page Editor URL starts with https:…" at bounding box center [411, 303] width 483 height 26
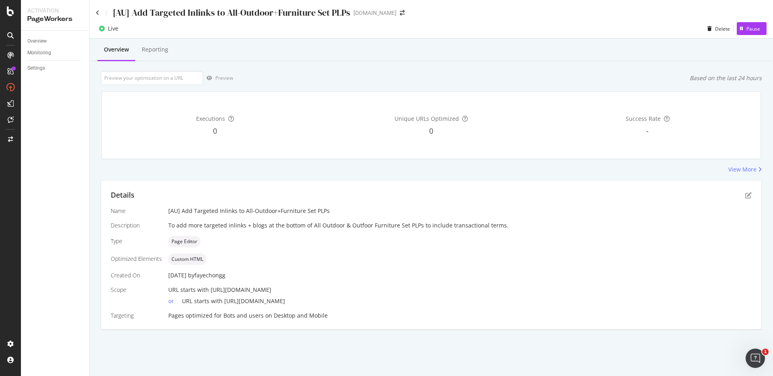
drag, startPoint x: 277, startPoint y: 296, endPoint x: 277, endPoint y: 271, distance: 25.0
click at [277, 271] on div "Name [AU] Add Targeted Inlinks to All-Outdoor+Furniture Set PLPs Description To…" at bounding box center [431, 263] width 641 height 113
click at [277, 271] on div "26 Aug. 2025 by fayechongg" at bounding box center [460, 275] width 584 height 8
drag, startPoint x: 316, startPoint y: 310, endPoint x: 313, endPoint y: 278, distance: 31.5
click at [313, 278] on div "Name [AU] Add Targeted Inlinks to All-Outdoor+Furniture Set PLPs Description To…" at bounding box center [431, 263] width 641 height 113
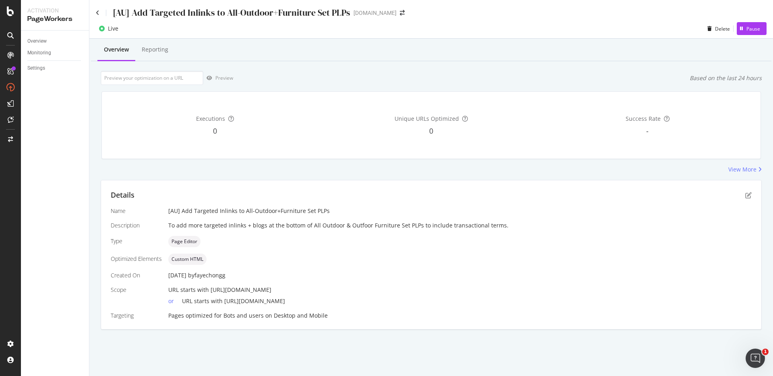
click at [313, 278] on div "26 Aug. 2025 by fayechongg" at bounding box center [460, 275] width 584 height 8
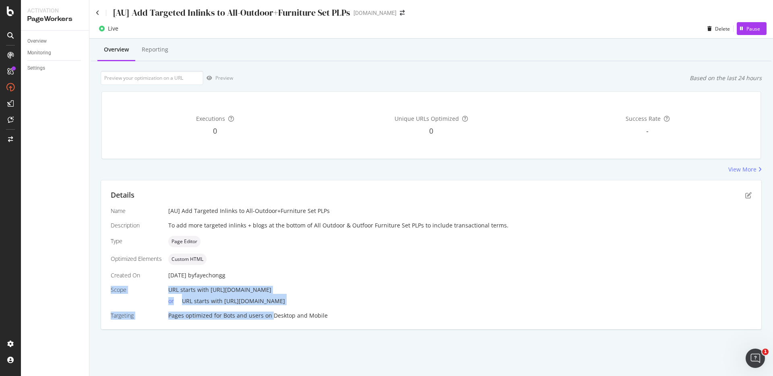
drag, startPoint x: 317, startPoint y: 309, endPoint x: 315, endPoint y: 280, distance: 29.1
click at [315, 280] on div "Name [AU] Add Targeted Inlinks to All-Outdoor+Furniture Set PLPs Description To…" at bounding box center [431, 263] width 641 height 113
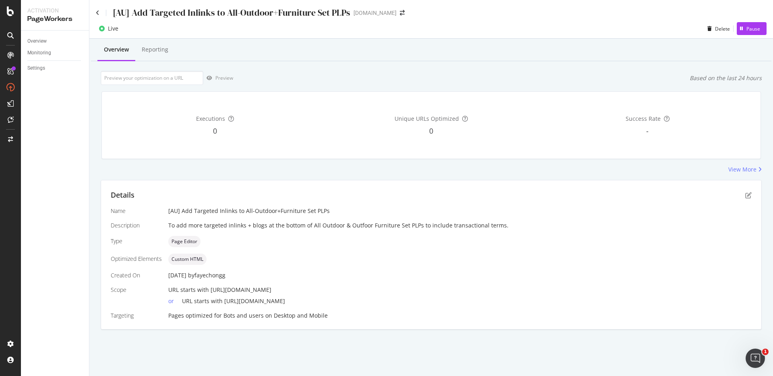
drag, startPoint x: 315, startPoint y: 302, endPoint x: 313, endPoint y: 281, distance: 21.0
click at [313, 281] on div "Name [AU] Add Targeted Inlinks to All-Outdoor+Furniture Set PLPs Description To…" at bounding box center [431, 263] width 641 height 113
click at [97, 14] on icon at bounding box center [98, 13] width 4 height 6
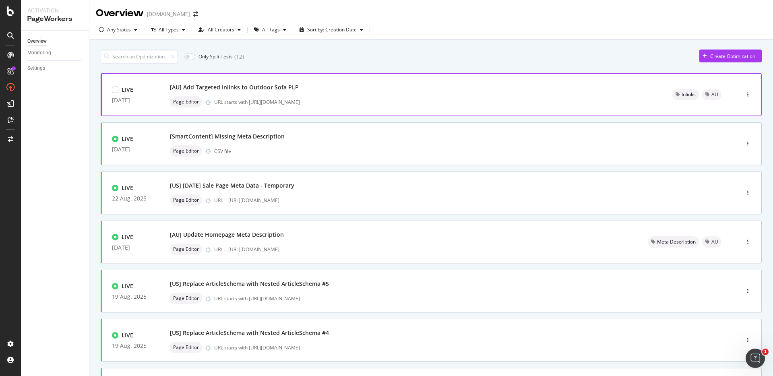
click at [315, 94] on div "[AU] Add Targeted Inlinks to Outdoor Sofa PLP Page Editor URL starts with [URL]…" at bounding box center [411, 95] width 483 height 26
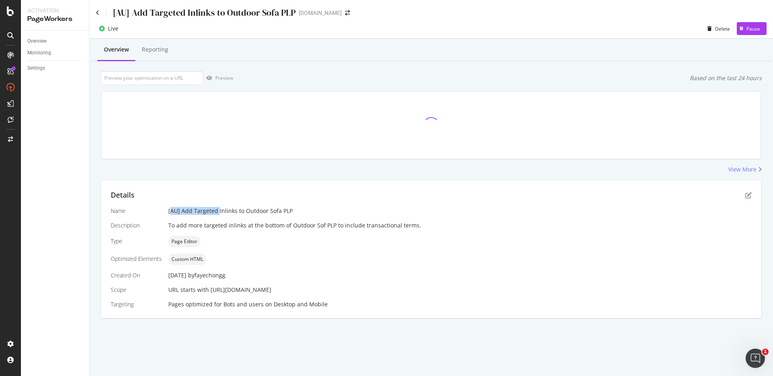
drag, startPoint x: 170, startPoint y: 209, endPoint x: 218, endPoint y: 209, distance: 48.7
click at [218, 209] on div "[AU] Add Targeted Inlinks to Outdoor Sofa PLP" at bounding box center [460, 211] width 584 height 8
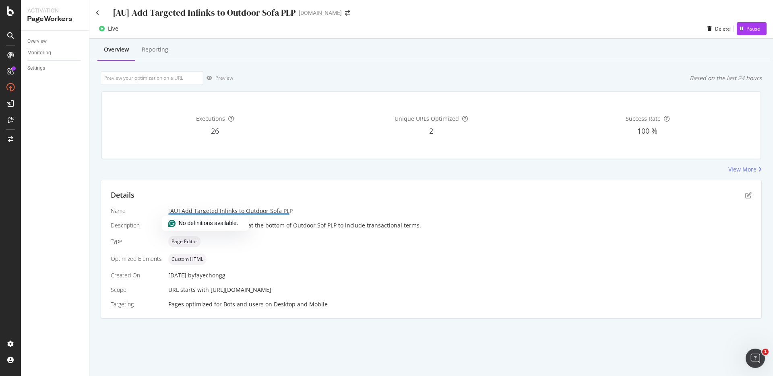
click at [266, 226] on div "To add more targeted inlinks at the bottom of Outdoor Sof PLP to include transa…" at bounding box center [460, 226] width 584 height 8
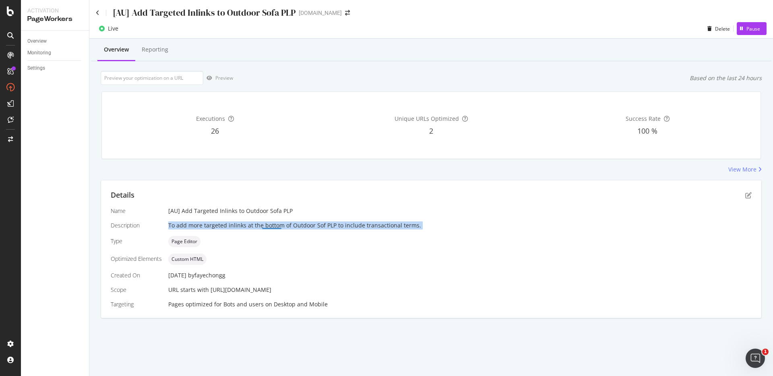
copy div "To add more targeted inlinks at the bottom of Outdoor Sof PLP to include transa…"
click at [749, 197] on icon "pen-to-square" at bounding box center [748, 195] width 6 height 6
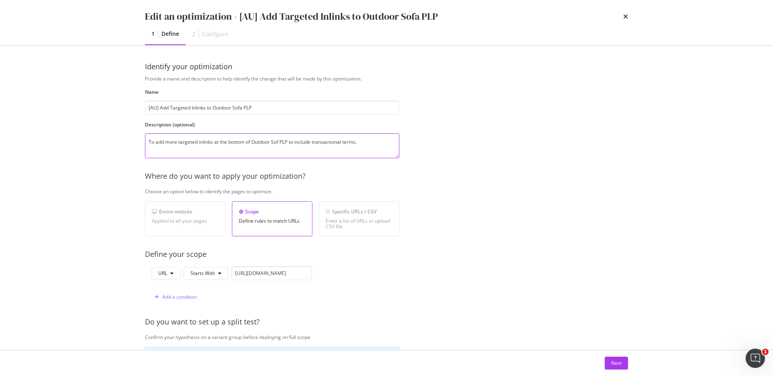
click at [280, 139] on textarea "To add more targeted inlinks at the bottom of Outdoor Sof PLP to include transa…" at bounding box center [272, 145] width 255 height 25
type textarea "To add more targeted inlinks at the bottom of Outdoor Sofa PLP to include trans…"
click at [617, 364] on div "Next" at bounding box center [616, 363] width 10 height 7
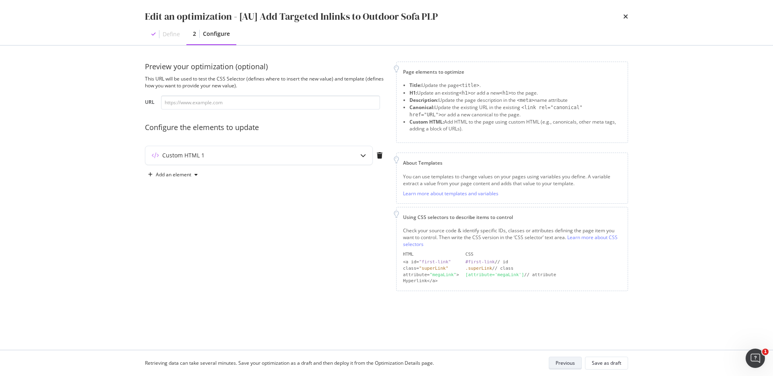
click at [617, 364] on div "Save as draft" at bounding box center [606, 363] width 29 height 7
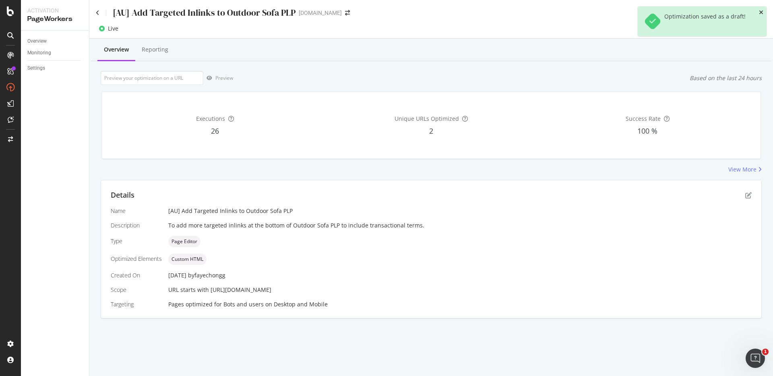
click at [760, 11] on icon "close toast" at bounding box center [761, 13] width 4 height 6
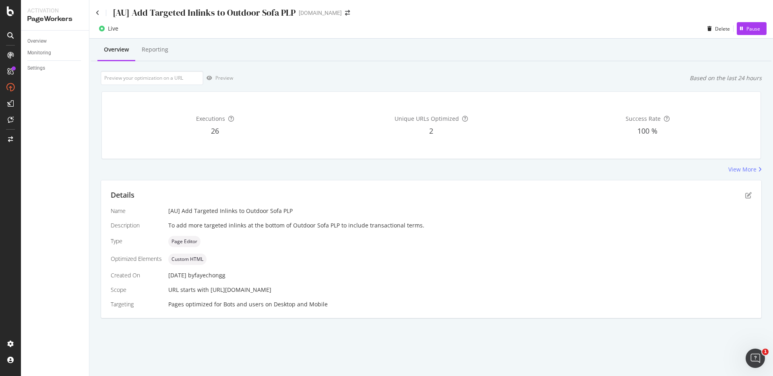
click at [744, 196] on div "Details" at bounding box center [431, 195] width 641 height 10
click at [751, 197] on icon "pen-to-square" at bounding box center [748, 195] width 6 height 6
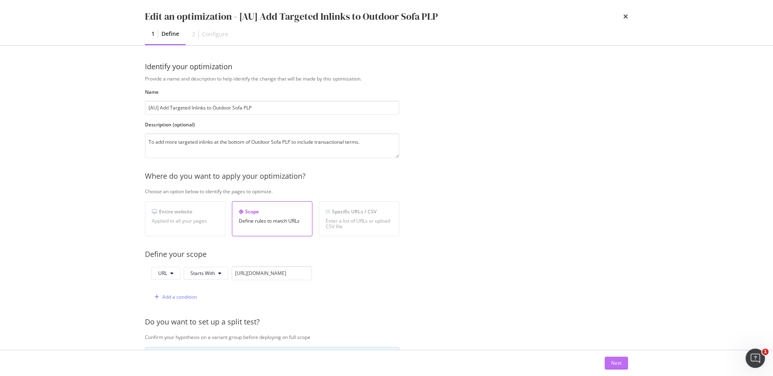
click at [615, 363] on div "Next" at bounding box center [616, 363] width 10 height 7
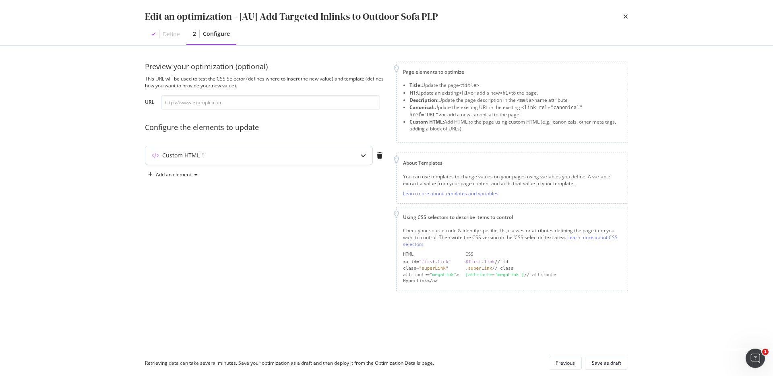
click at [232, 160] on div "Custom HTML 1" at bounding box center [258, 155] width 227 height 19
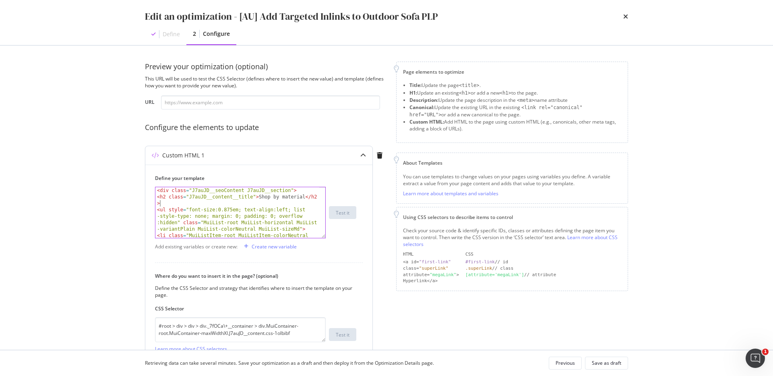
click at [225, 206] on div "< div class = "J7auJD__seoContent J7auJD__section" > < h2 class = "J7auJD__cont…" at bounding box center [237, 231] width 164 height 89
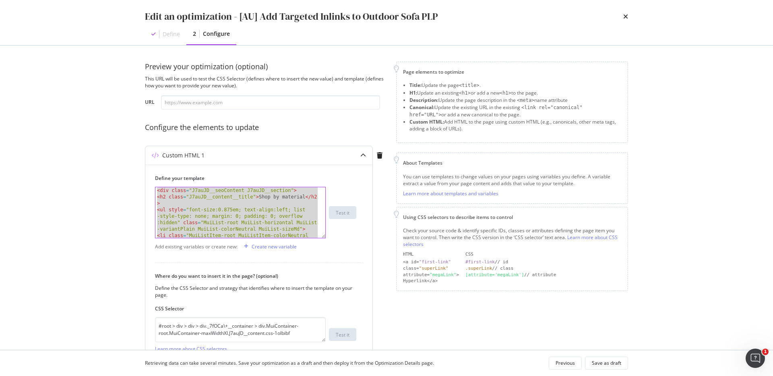
click at [303, 201] on div "< div class = "J7auJD__seoContent J7auJD__section" > < h2 class = "J7auJD__cont…" at bounding box center [237, 231] width 164 height 89
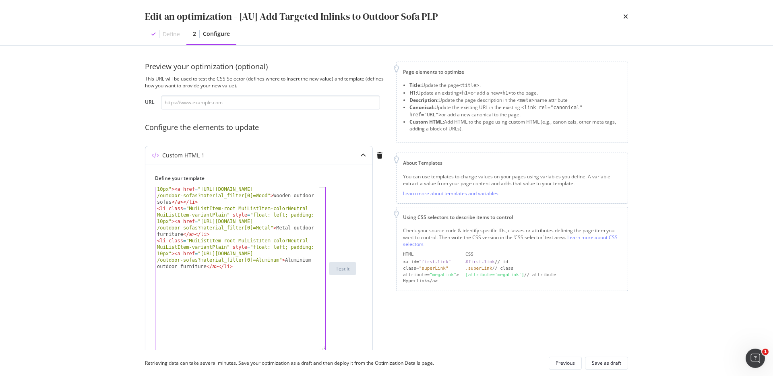
drag, startPoint x: 323, startPoint y: 236, endPoint x: 306, endPoint y: 347, distance: 112.5
click at [306, 348] on div "<h2 class="J7auJD__content__title">Shop by material</h2> < li class = "MuiListI…" at bounding box center [240, 269] width 171 height 164
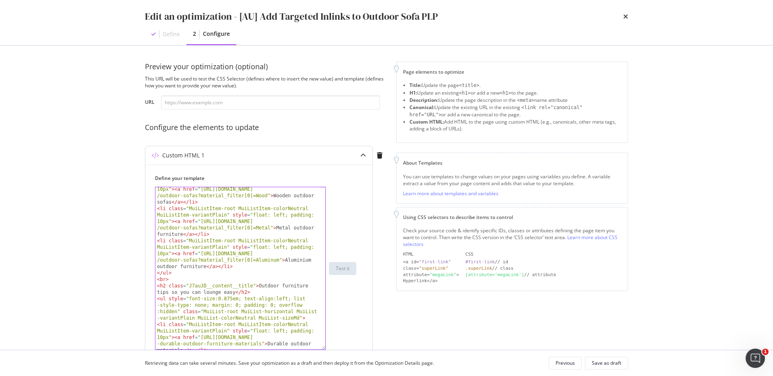
click at [296, 318] on div "< li class = "MuiListItem-root MuiListItem-colorNeutral MuiListItem-variantPlai…" at bounding box center [237, 286] width 164 height 227
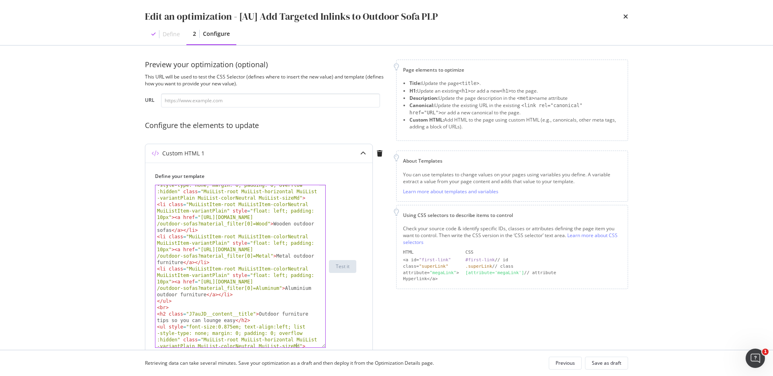
scroll to position [29, 0]
click at [179, 263] on div "< ul style = "font-size:0.875em; text-align:left; list -style-type: none; margi…" at bounding box center [237, 286] width 164 height 220
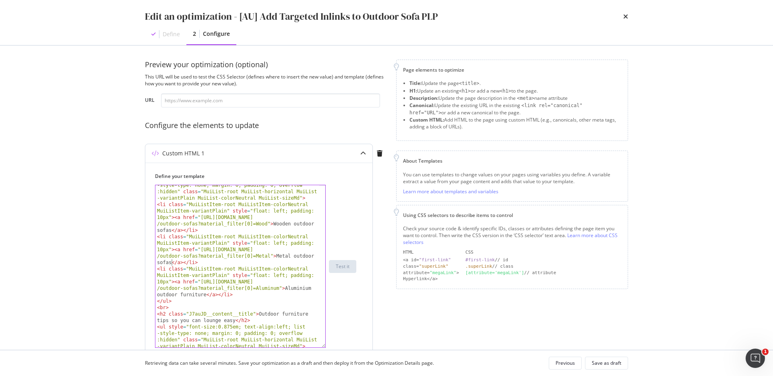
click at [192, 295] on div "< ul style = "font-size:0.875em; text-align:left; list -style-type: none; margi…" at bounding box center [237, 286] width 164 height 220
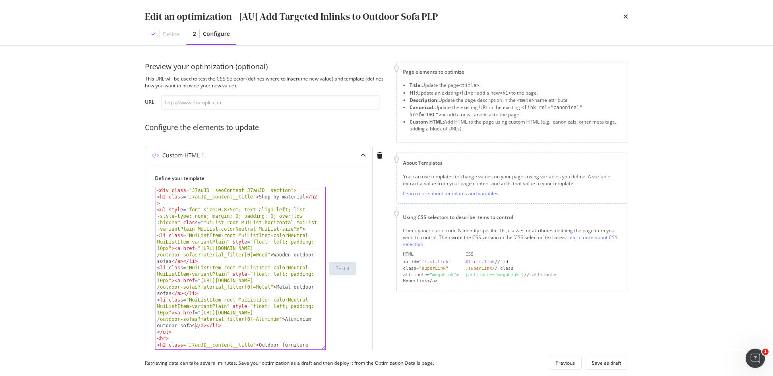
scroll to position [0, 0]
click at [215, 294] on div "< div class = "J7auJD__seoContent J7auJD__section" > < h2 class = "J7auJD__cont…" at bounding box center [237, 284] width 164 height 195
type textarea "<li class="MuiListItem-root MuiListItem-colorNeutral MuiListItem-variantPlain" …"
click at [610, 362] on div "Save as draft" at bounding box center [606, 363] width 29 height 7
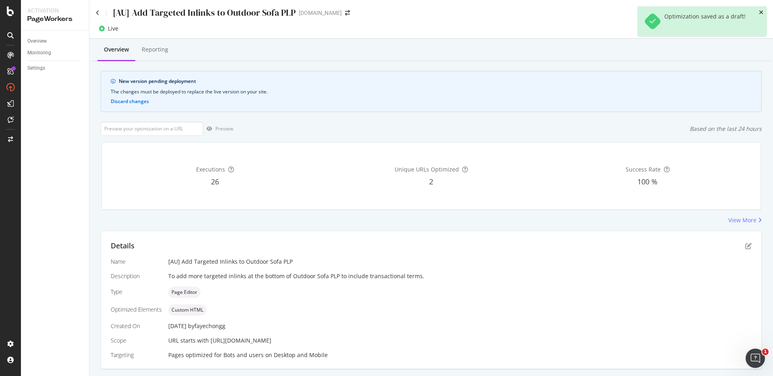
click at [763, 13] on icon "close toast" at bounding box center [761, 13] width 4 height 6
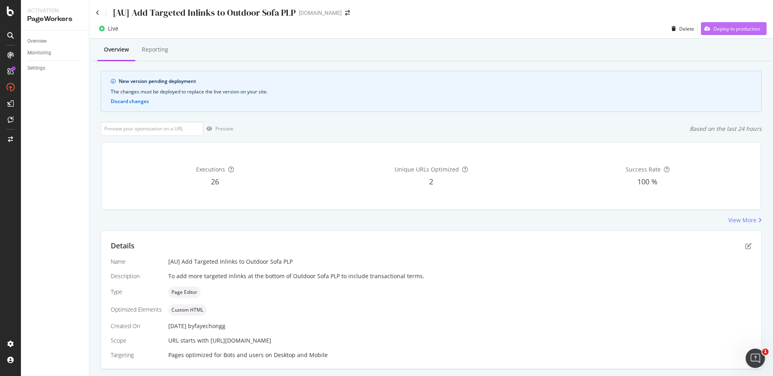
click at [716, 27] on div "Deploy to production" at bounding box center [737, 28] width 47 height 7
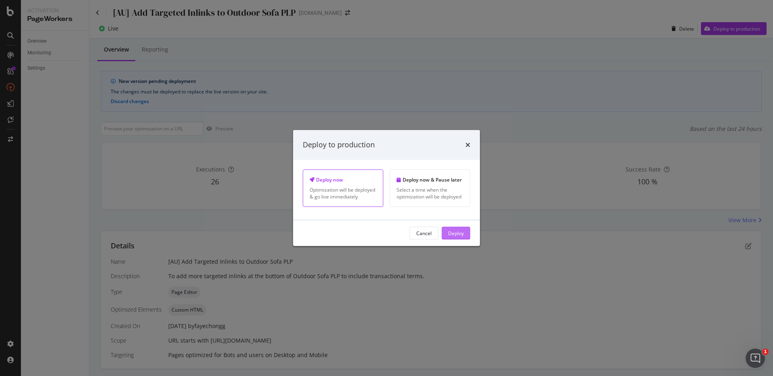
click at [448, 237] on div "Deploy" at bounding box center [456, 233] width 16 height 12
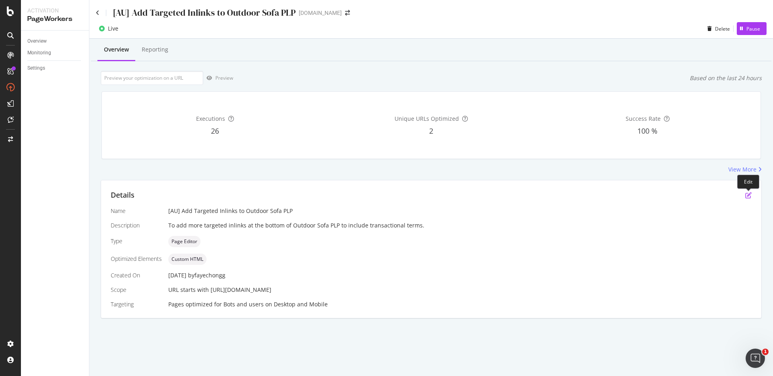
click at [747, 194] on icon "pen-to-square" at bounding box center [748, 195] width 6 height 6
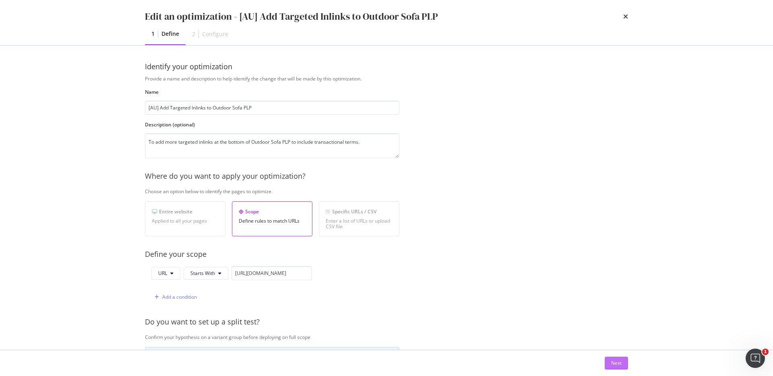
click at [615, 366] on div "Next" at bounding box center [616, 363] width 10 height 7
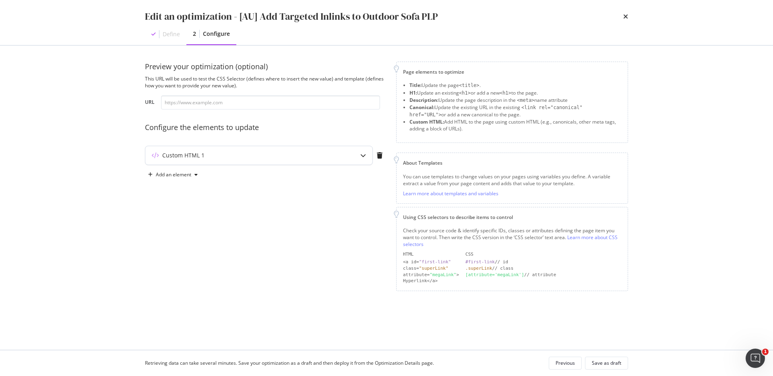
click at [350, 163] on div "Custom HTML 1" at bounding box center [258, 155] width 227 height 19
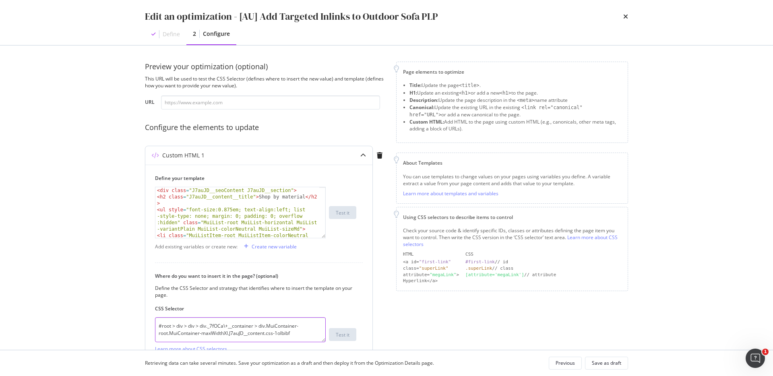
click at [271, 333] on textarea "#root > div > div > div._7fOCa\+__container > div.MuiContainer-root.MuiContaine…" at bounding box center [240, 329] width 171 height 25
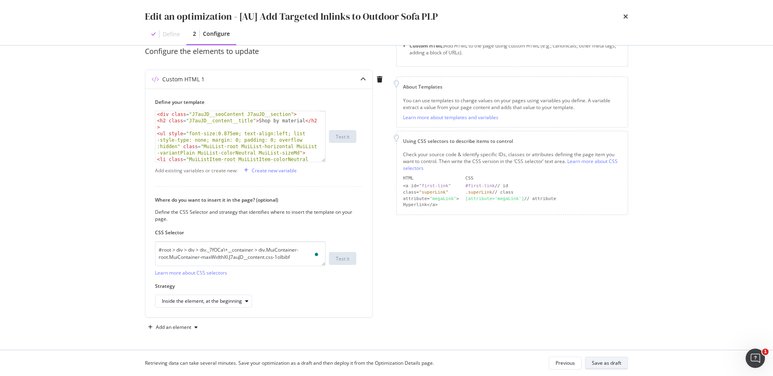
click at [610, 365] on div "Save as draft" at bounding box center [606, 363] width 29 height 7
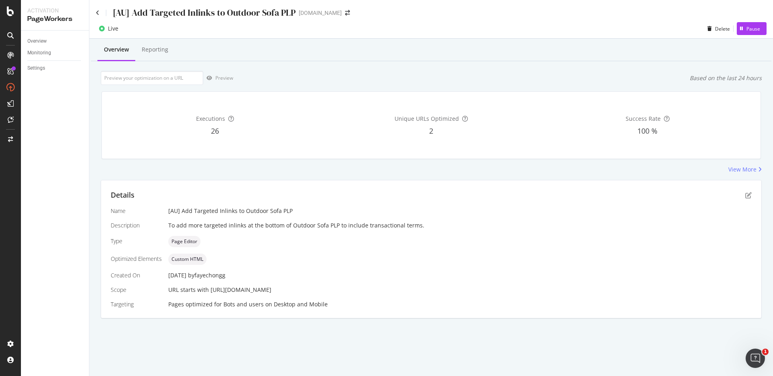
click at [99, 14] on div "[AU] Add Targeted Inlinks to Outdoor Sofa PLP" at bounding box center [196, 12] width 200 height 12
click at [97, 12] on icon at bounding box center [98, 13] width 4 height 6
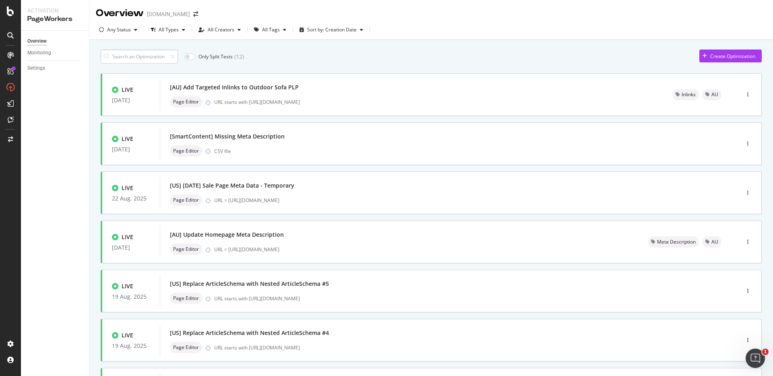
click at [146, 54] on input at bounding box center [139, 57] width 77 height 14
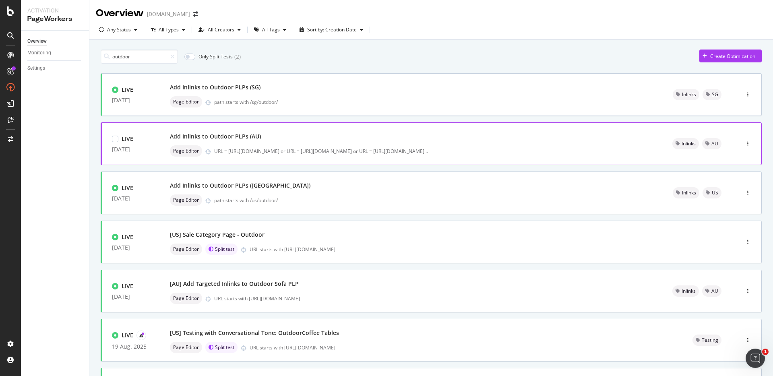
click at [394, 137] on div "Add Inlinks to Outdoor PLPs (AU)" at bounding box center [411, 136] width 483 height 11
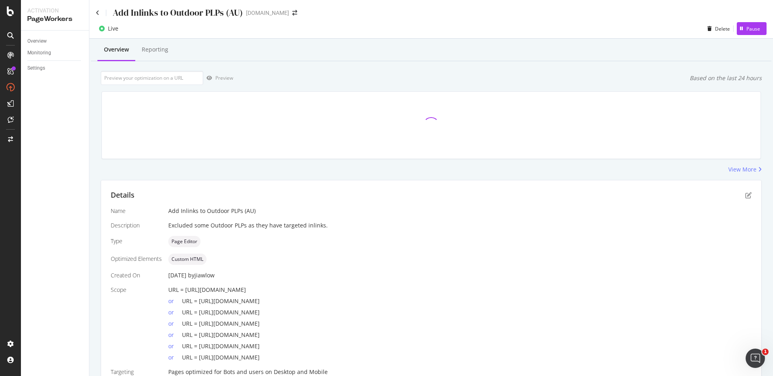
scroll to position [33, 0]
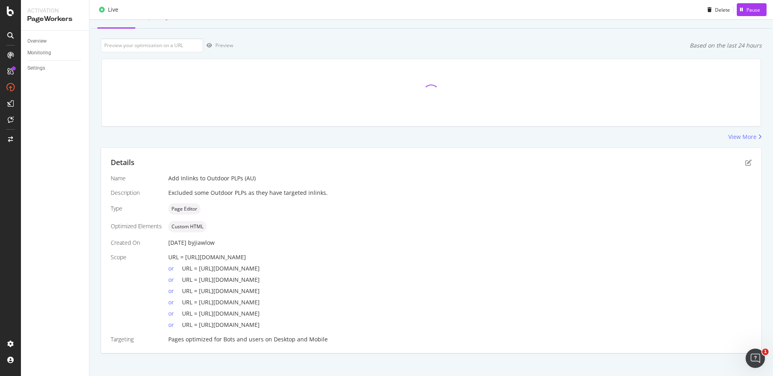
drag, startPoint x: 269, startPoint y: 261, endPoint x: 277, endPoint y: 321, distance: 60.1
click at [277, 321] on div "URL = [URL][DOMAIN_NAME] or URL = [URL][DOMAIN_NAME] or URL = [URL][DOMAIN_NAME…" at bounding box center [460, 291] width 584 height 76
drag, startPoint x: 277, startPoint y: 321, endPoint x: 275, endPoint y: 255, distance: 65.7
click at [275, 255] on div "URL = [URL][DOMAIN_NAME] or URL = [URL][DOMAIN_NAME] or URL = [URL][DOMAIN_NAME…" at bounding box center [460, 291] width 584 height 76
click at [246, 255] on span "URL = [URL][DOMAIN_NAME]" at bounding box center [207, 257] width 78 height 8
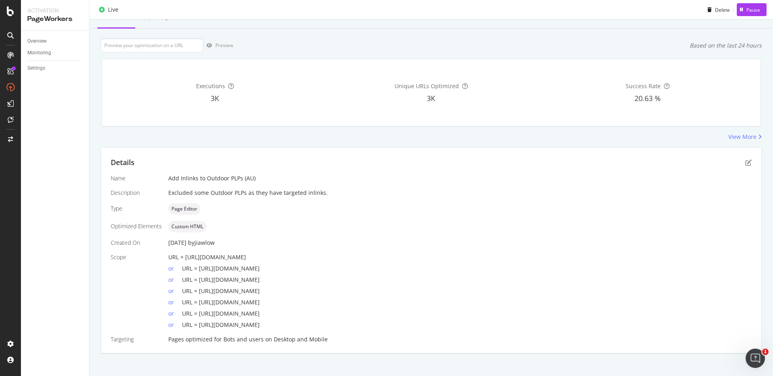
drag, startPoint x: 273, startPoint y: 325, endPoint x: 273, endPoint y: 278, distance: 46.7
click at [273, 278] on div "URL = [URL][DOMAIN_NAME] or URL = [URL][DOMAIN_NAME] or URL = [URL][DOMAIN_NAME…" at bounding box center [460, 291] width 584 height 76
click at [260, 278] on span "URL = [URL][DOMAIN_NAME]" at bounding box center [221, 280] width 78 height 8
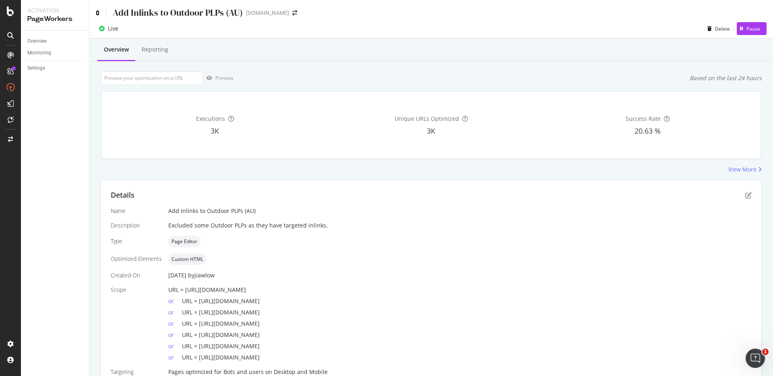
click at [97, 14] on icon at bounding box center [98, 13] width 4 height 6
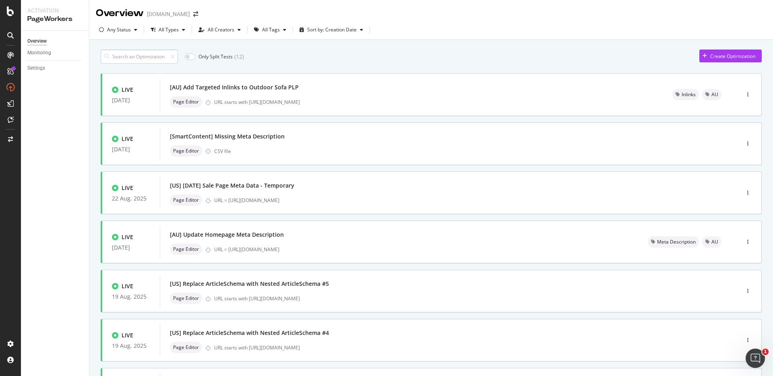
click at [140, 52] on input at bounding box center [139, 57] width 77 height 14
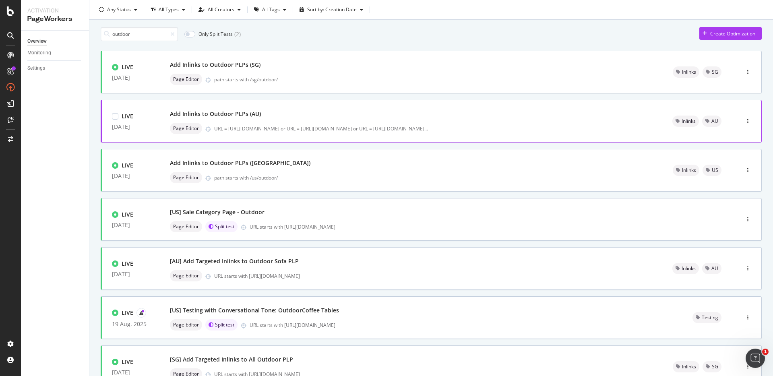
scroll to position [23, 0]
